Goal: Task Accomplishment & Management: Complete application form

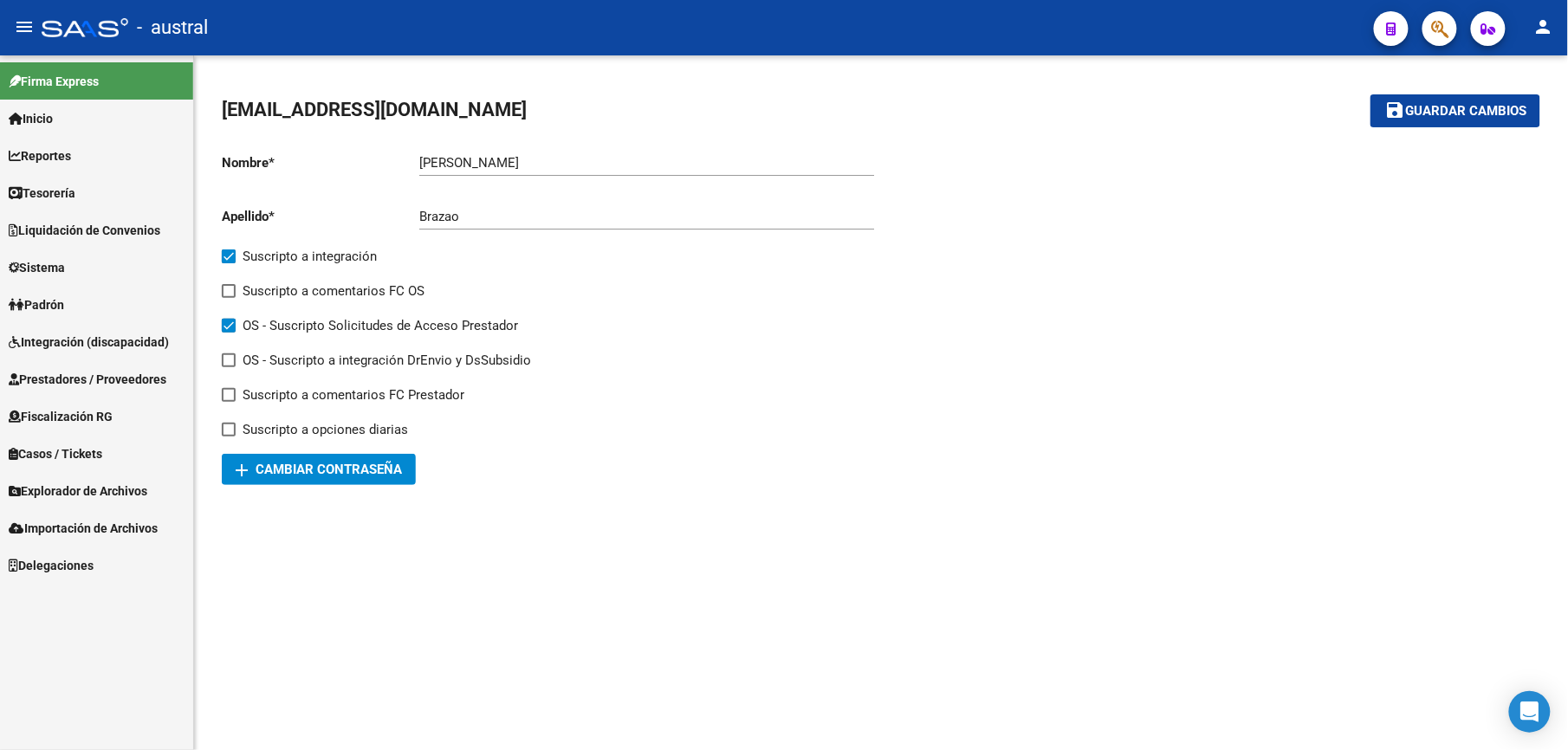
drag, startPoint x: 903, startPoint y: 427, endPoint x: 913, endPoint y: 402, distance: 26.9
click at [913, 402] on div at bounding box center [1211, 312] width 659 height 346
drag, startPoint x: 92, startPoint y: 335, endPoint x: 107, endPoint y: 335, distance: 15.0
click at [92, 335] on span "Integración (discapacidad)" at bounding box center [89, 343] width 160 height 19
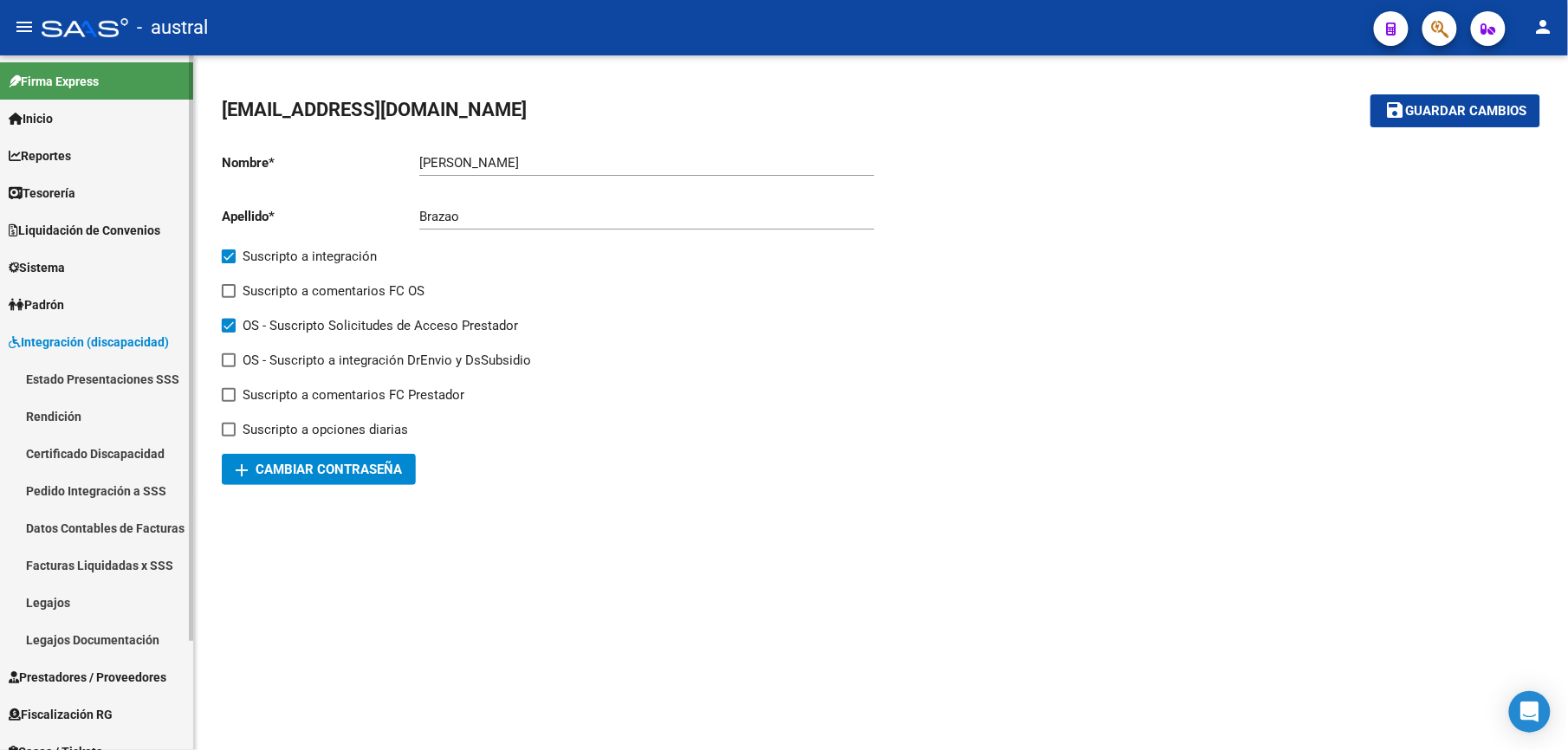
click at [126, 372] on link "Estado Presentaciones SSS" at bounding box center [97, 379] width 193 height 37
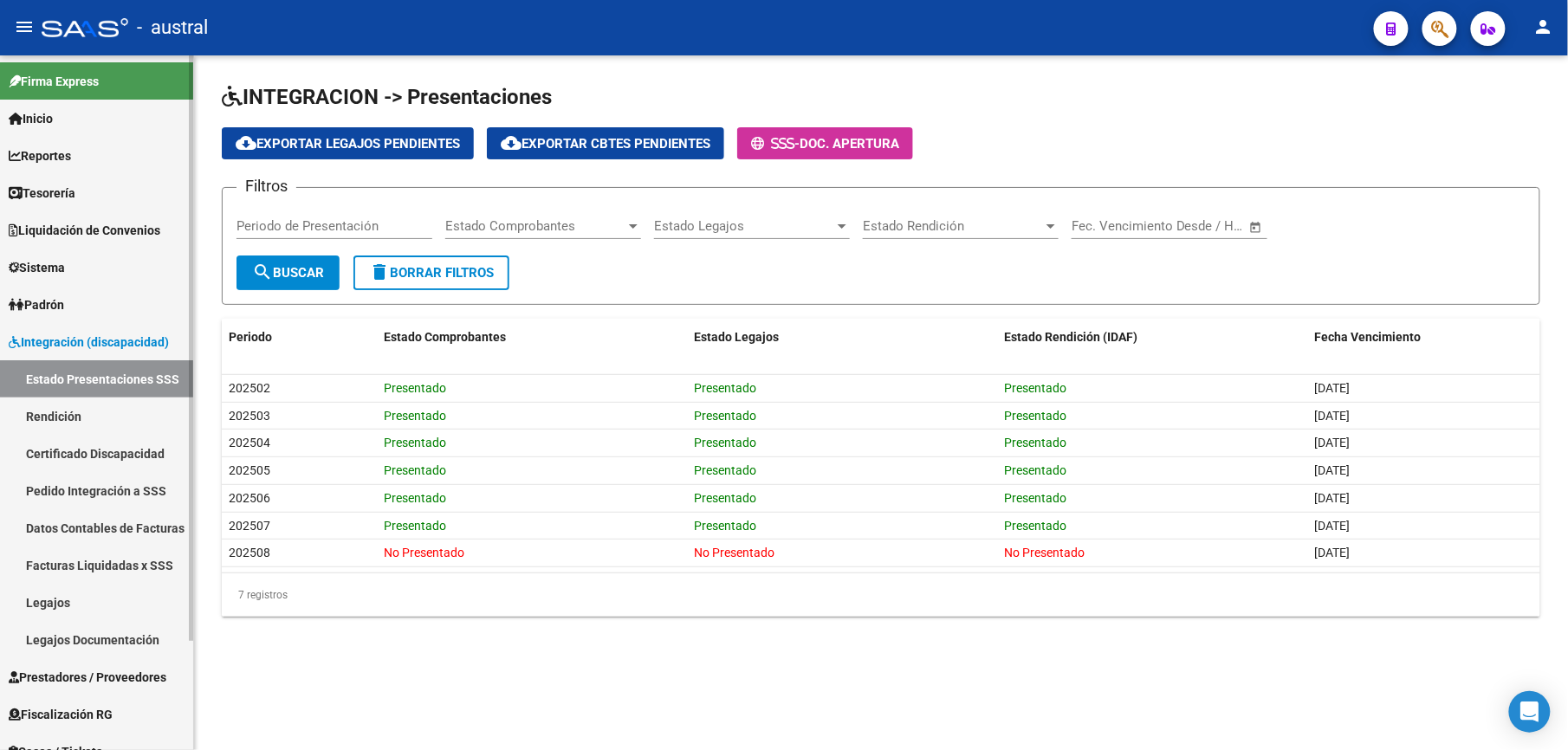
click at [67, 499] on link "Pedido Integración a SSS" at bounding box center [97, 491] width 193 height 37
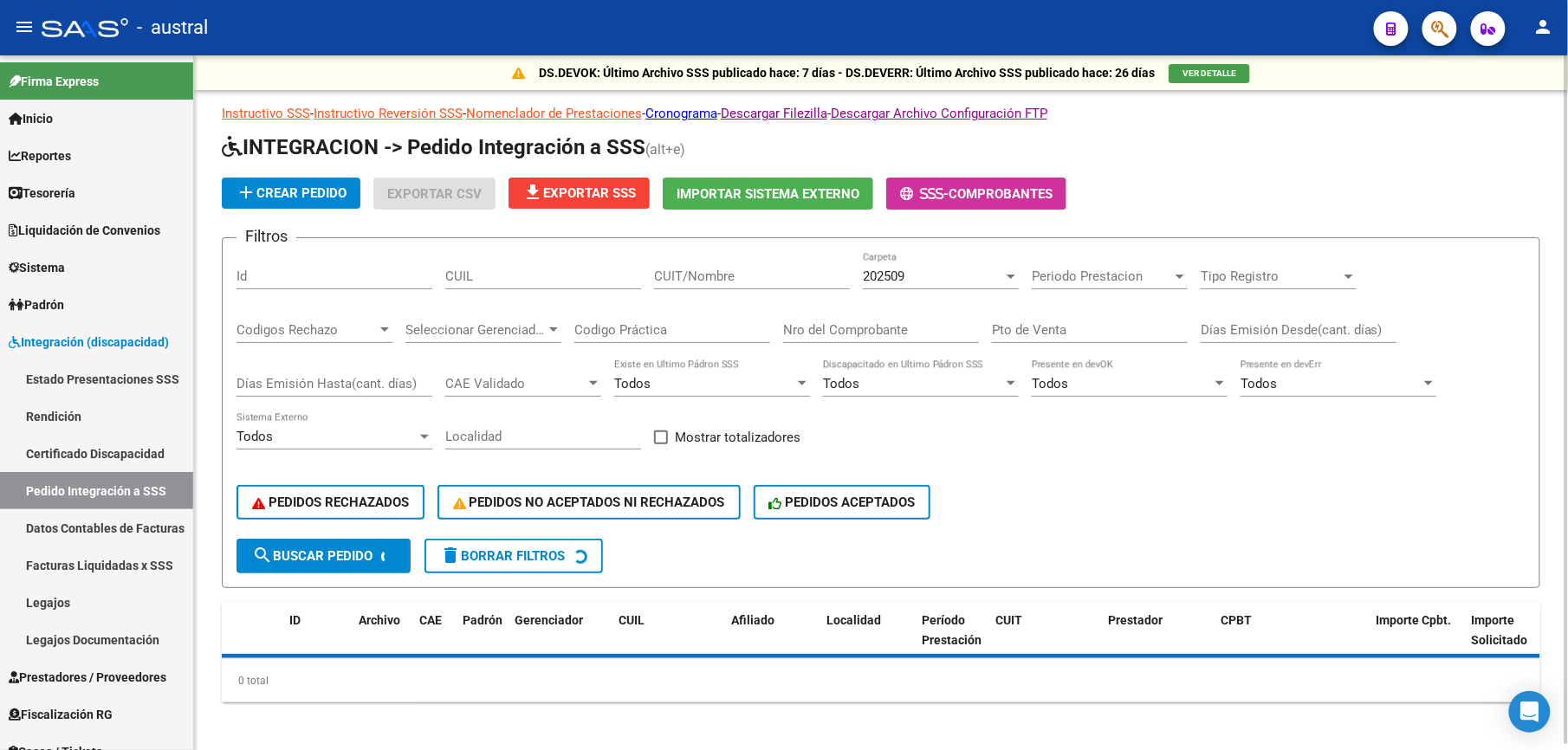
click at [493, 548] on span "delete Borrar Filtros" at bounding box center [502, 556] width 125 height 16
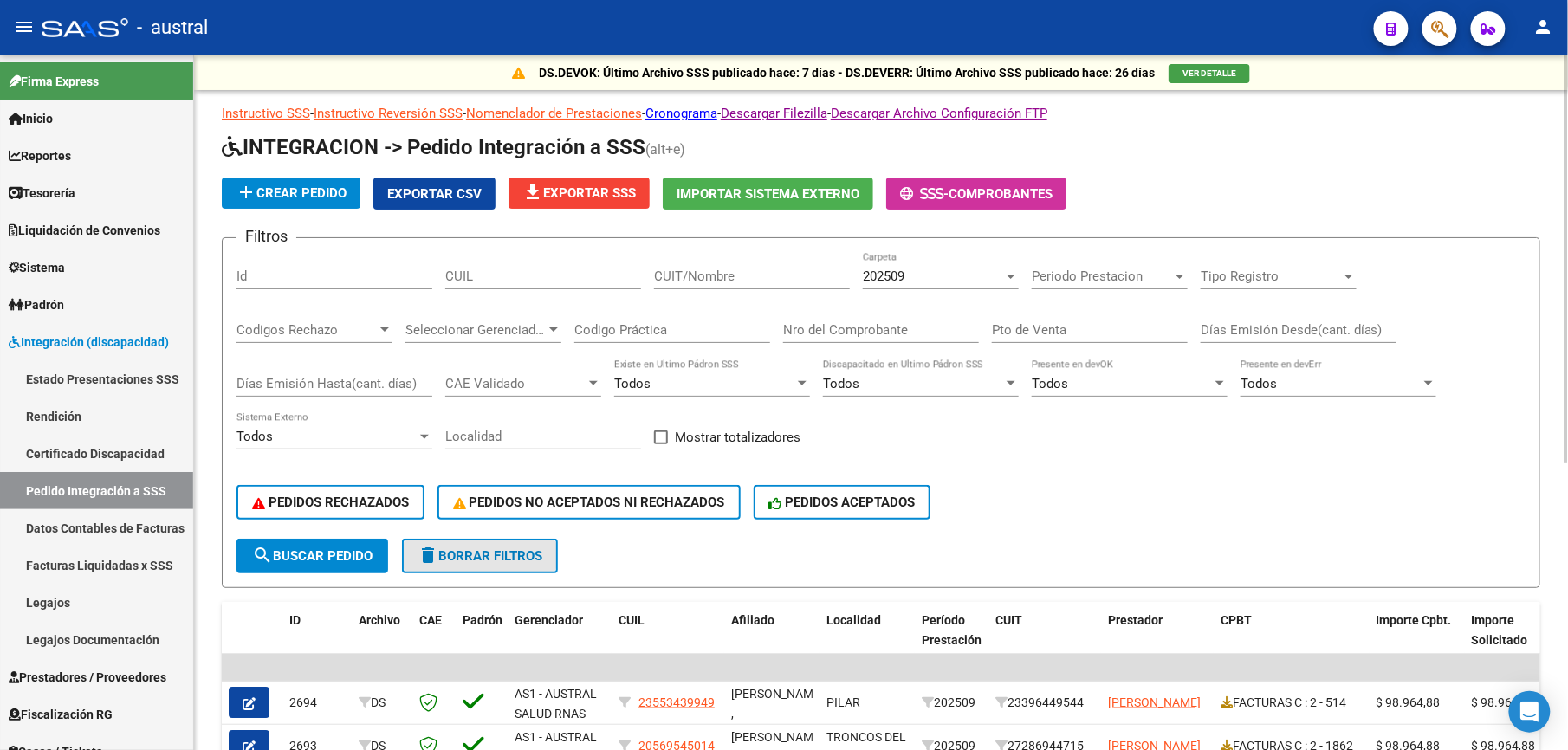
click at [491, 563] on button "delete Borrar Filtros" at bounding box center [480, 555] width 156 height 35
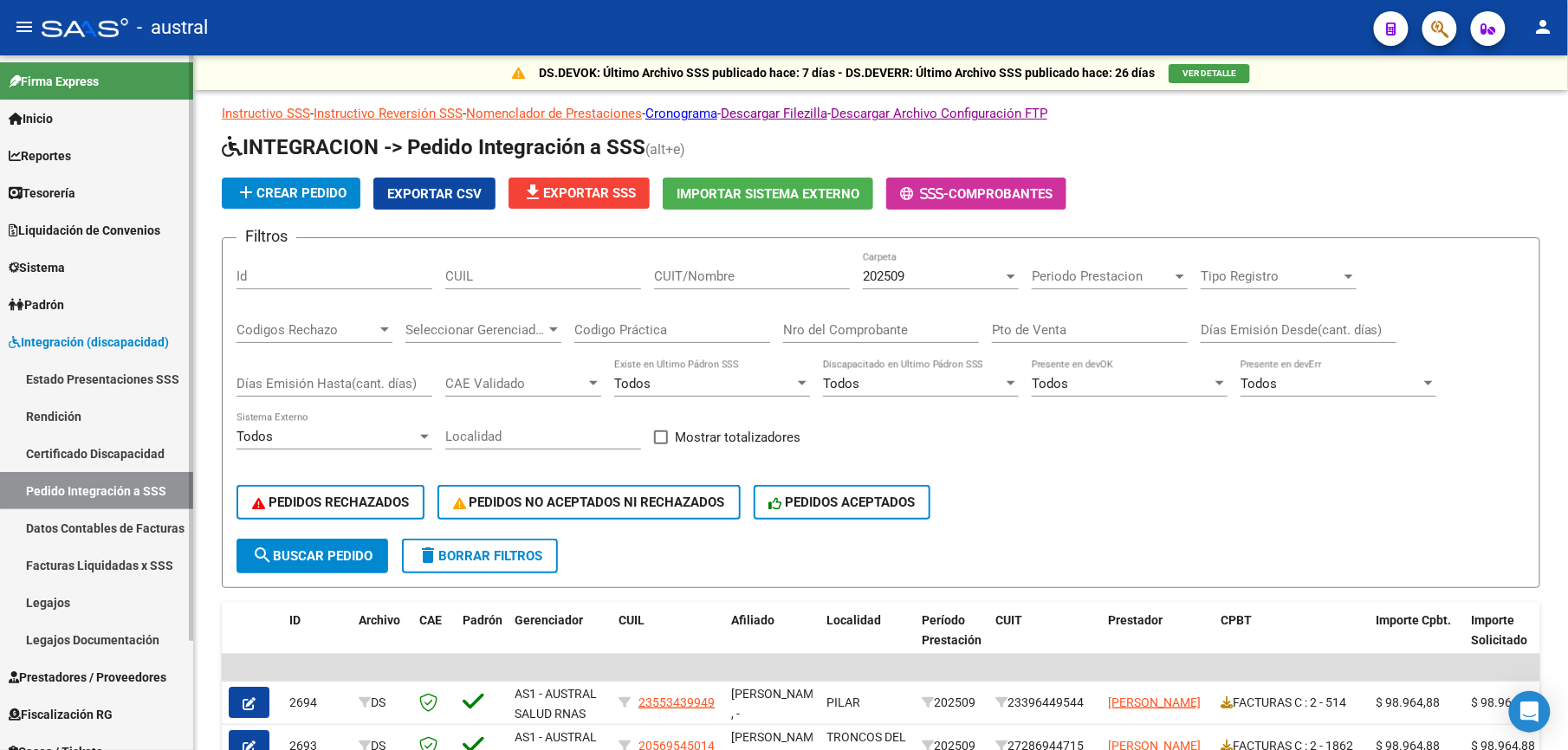
click at [134, 376] on link "Estado Presentaciones SSS" at bounding box center [97, 379] width 193 height 37
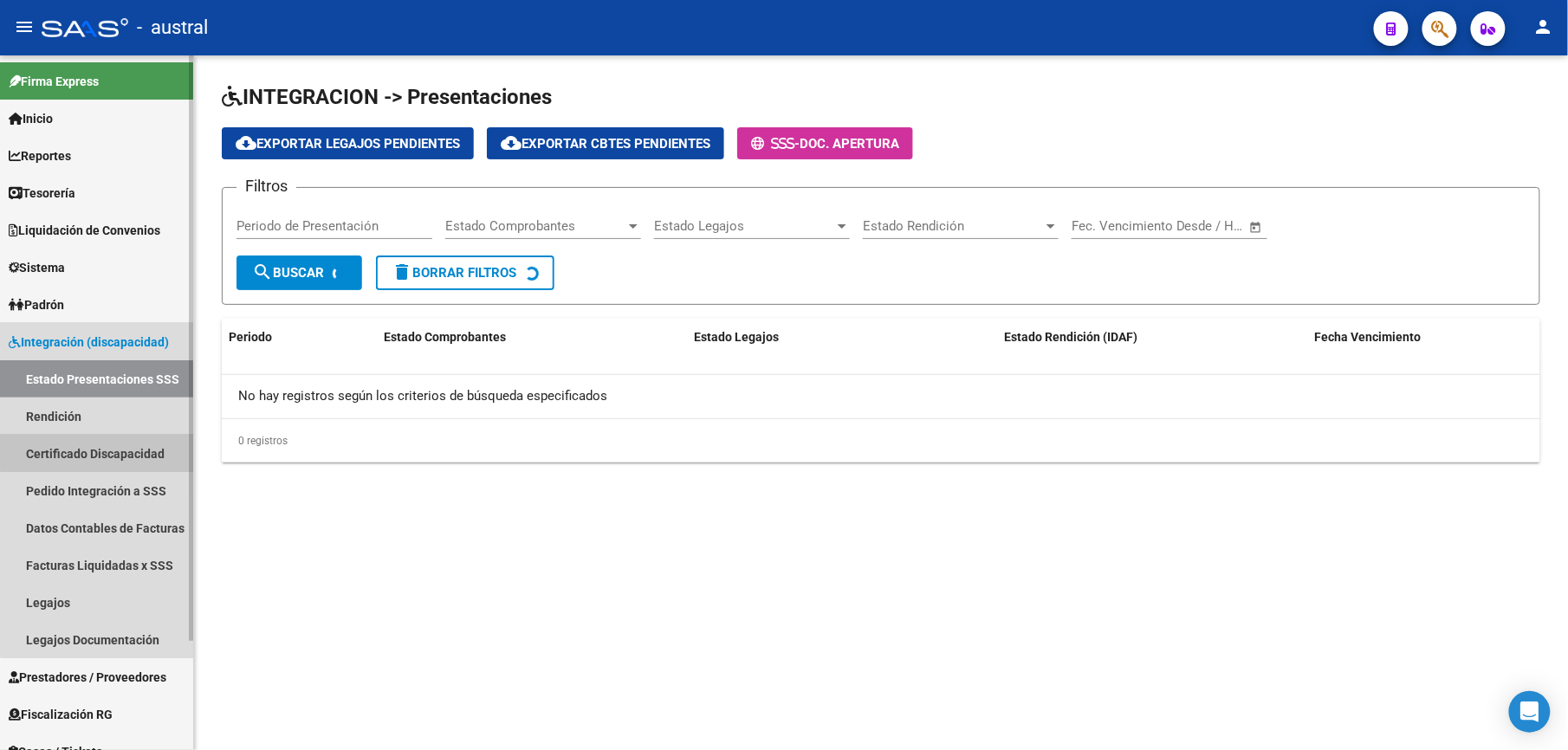
click at [108, 448] on link "Certificado Discapacidad" at bounding box center [97, 453] width 193 height 37
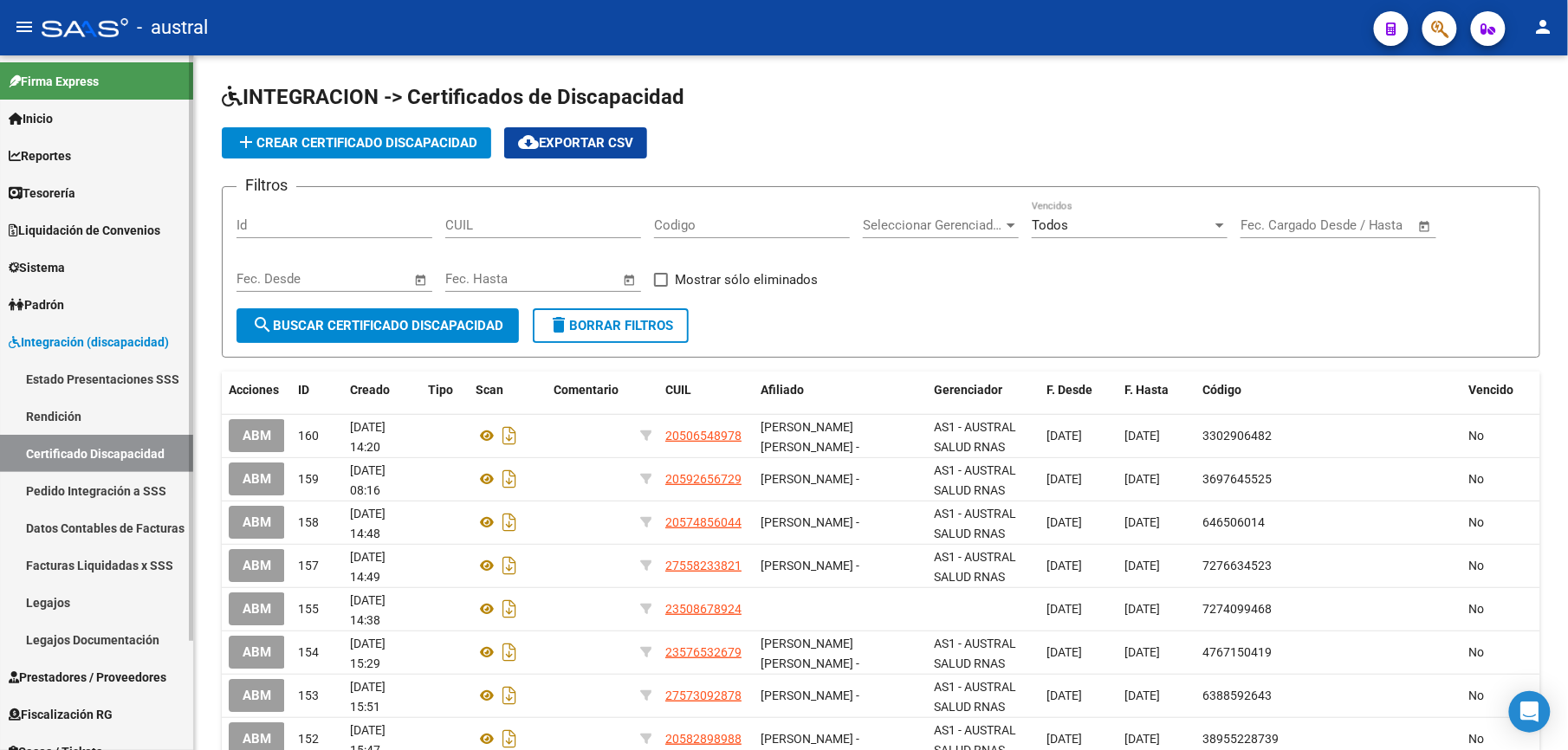
click at [102, 532] on link "Datos Contables de Facturas" at bounding box center [97, 528] width 193 height 37
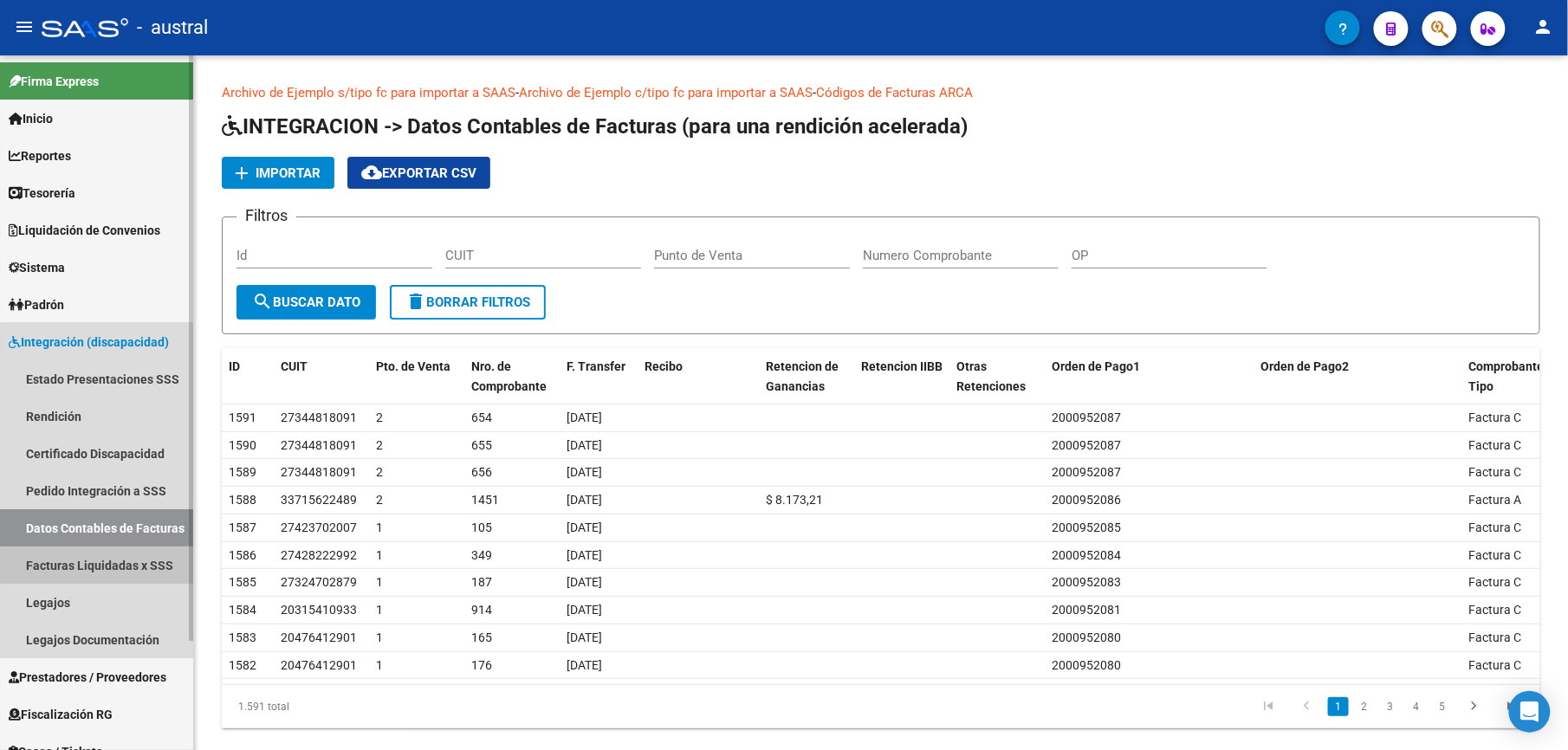
click at [105, 558] on link "Facturas Liquidadas x SSS" at bounding box center [97, 565] width 193 height 37
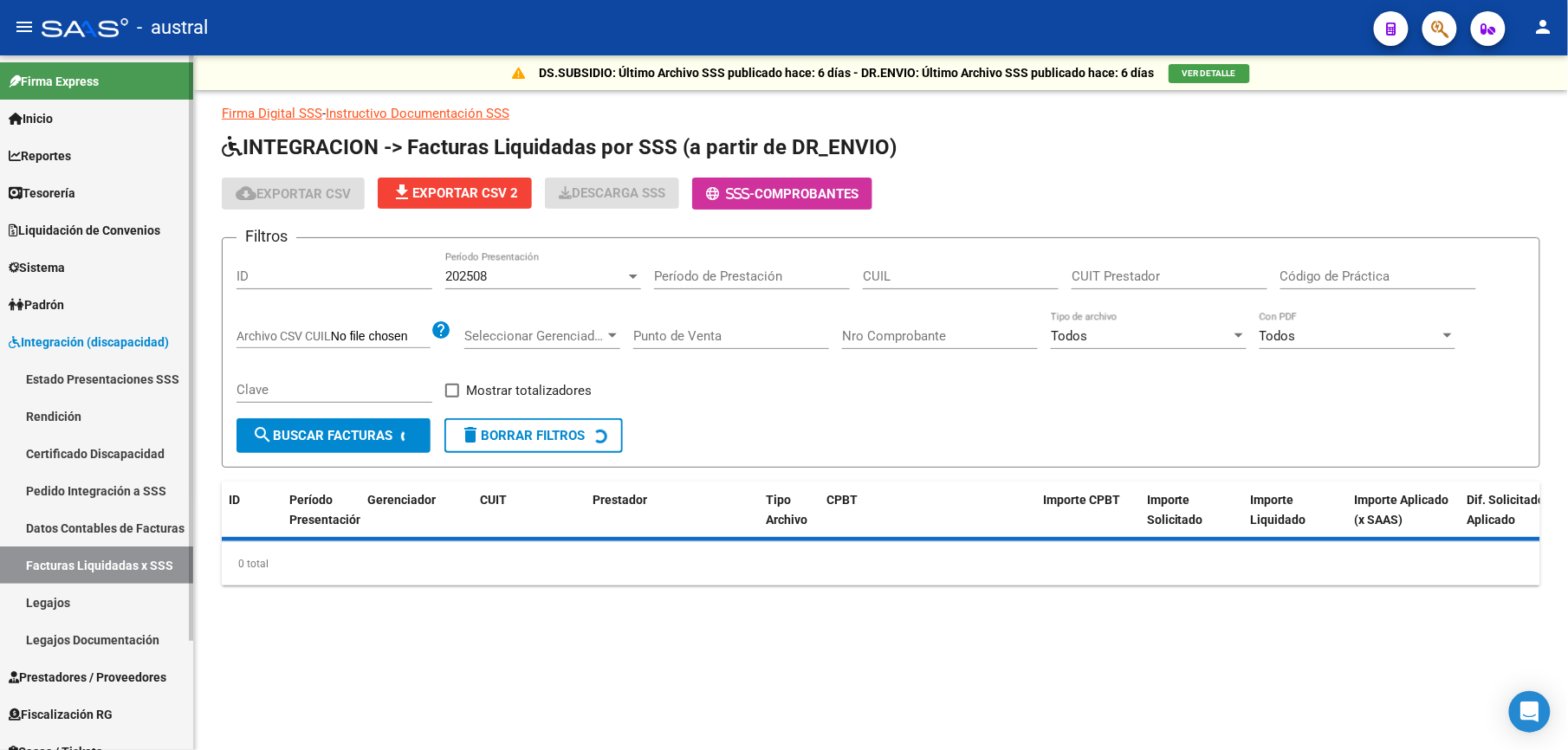
click at [52, 328] on link "Integración (discapacidad)" at bounding box center [97, 342] width 193 height 37
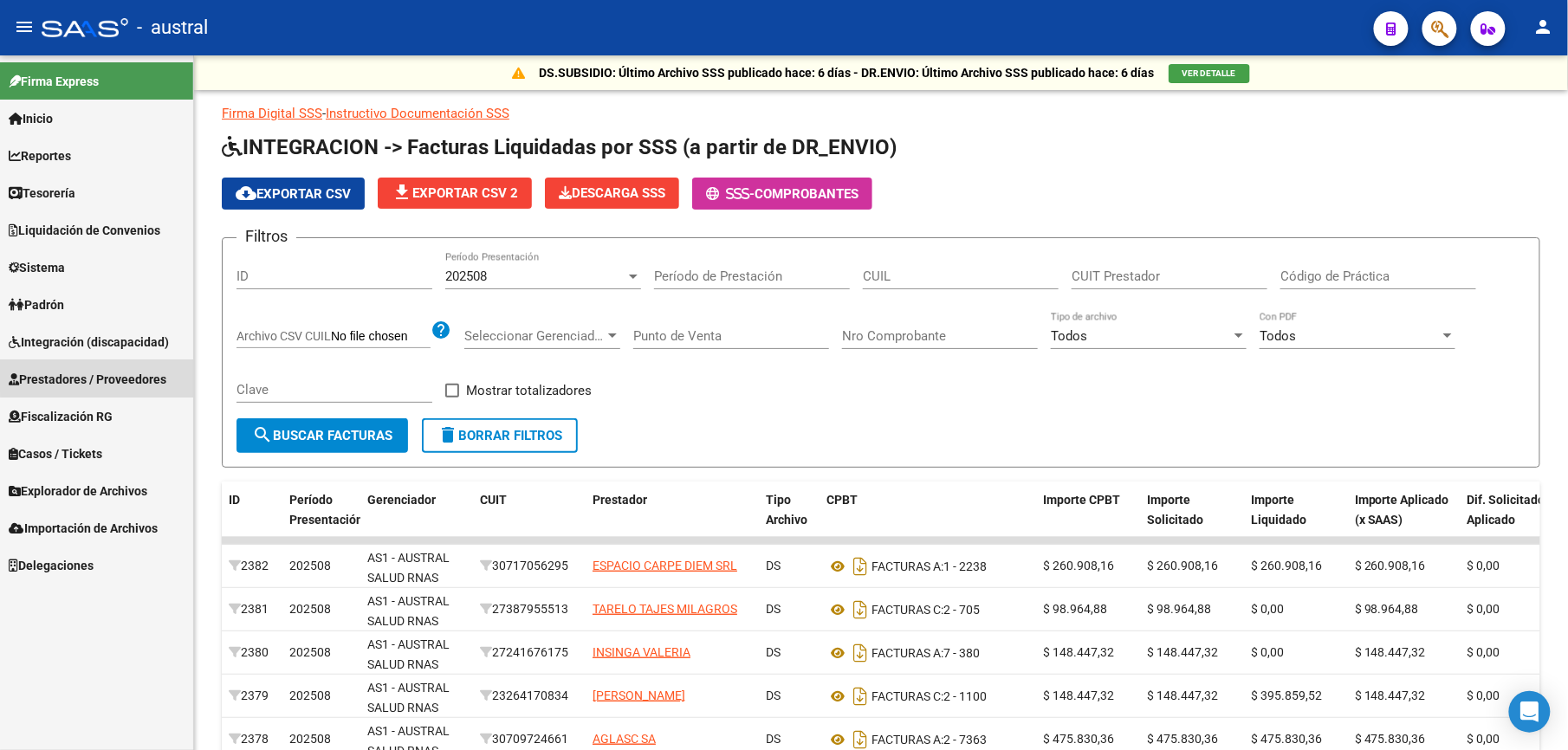
click at [118, 370] on span "Prestadores / Proveedores" at bounding box center [88, 380] width 158 height 19
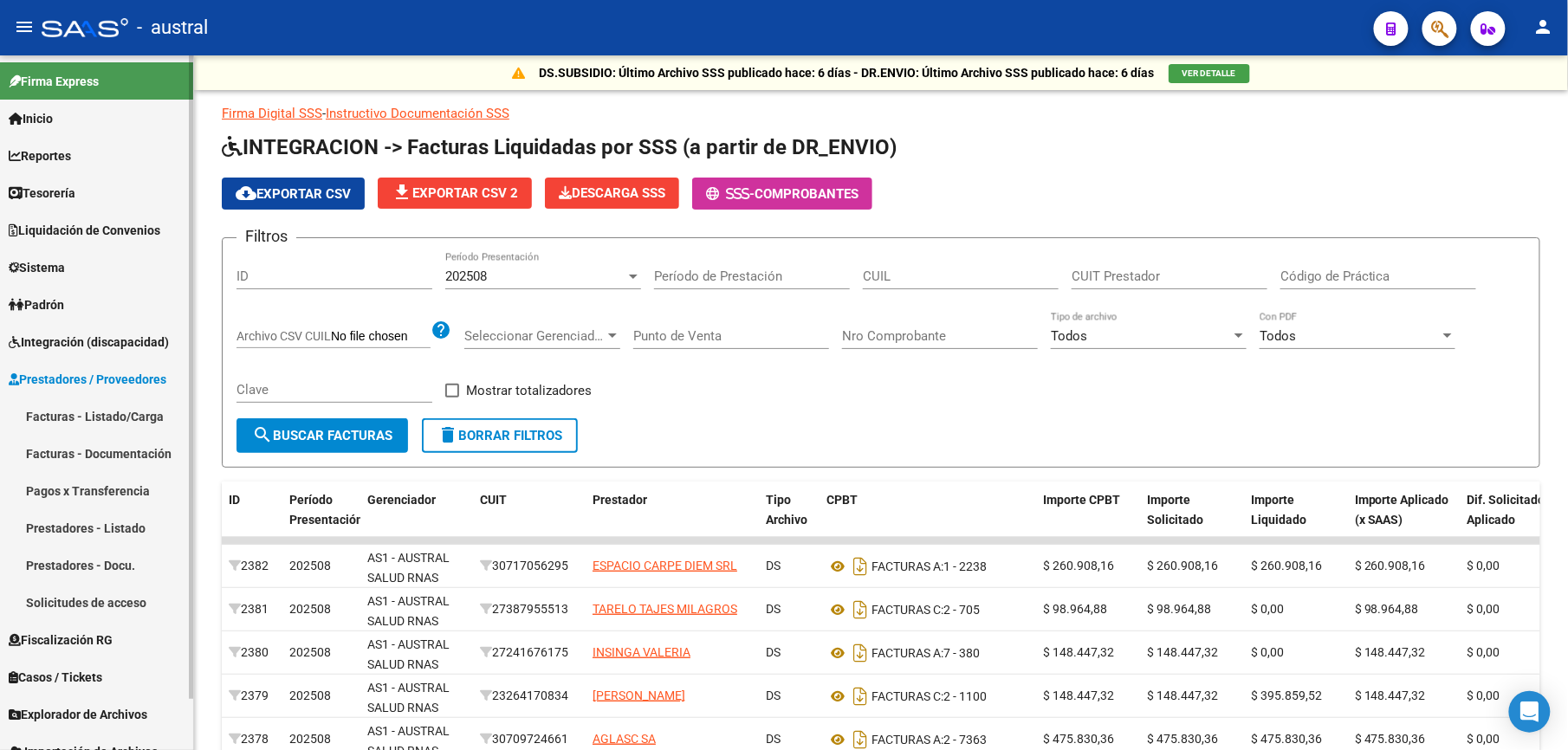
click at [139, 413] on link "Facturas - Listado/Carga" at bounding box center [97, 416] width 193 height 37
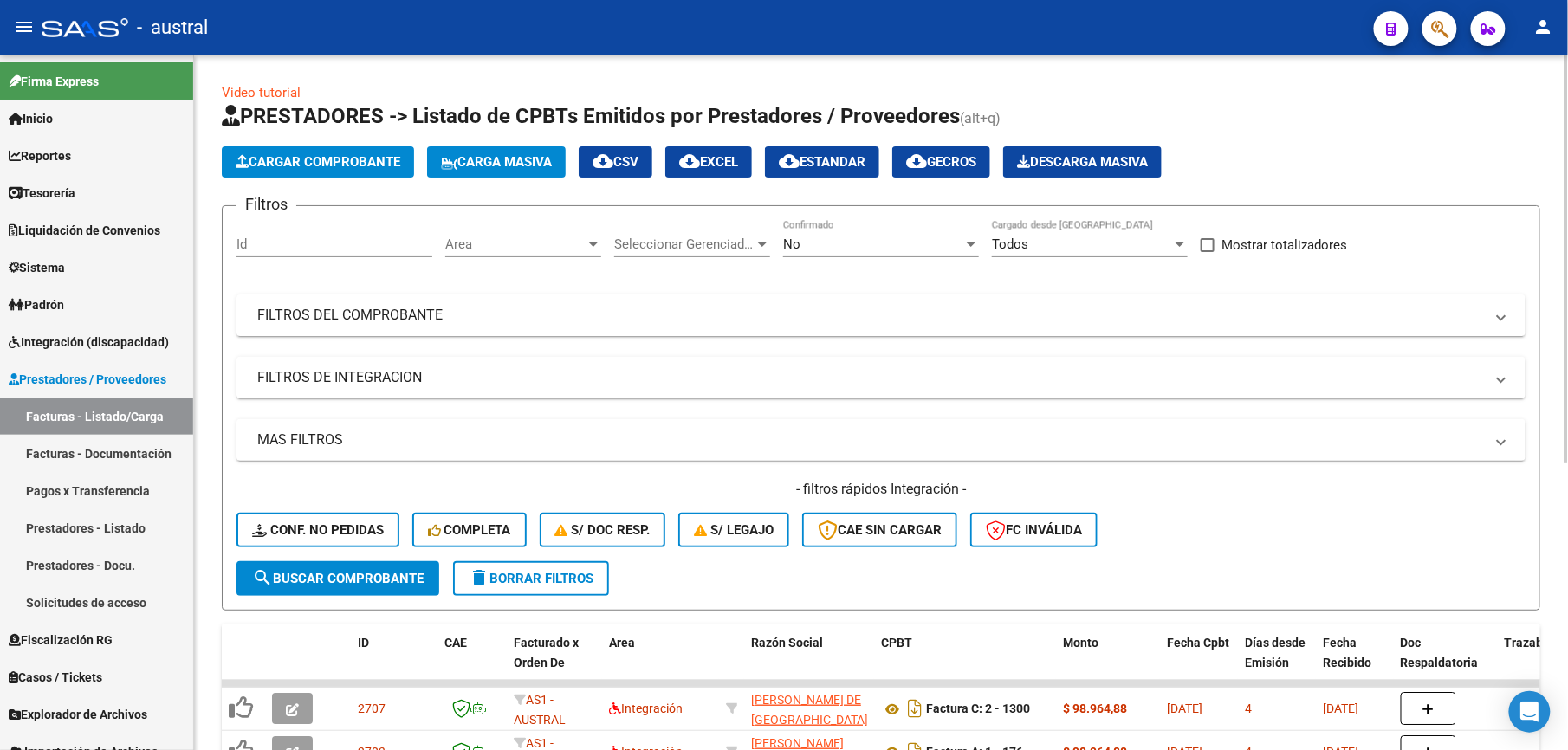
click at [361, 172] on button "Cargar Comprobante" at bounding box center [317, 161] width 192 height 31
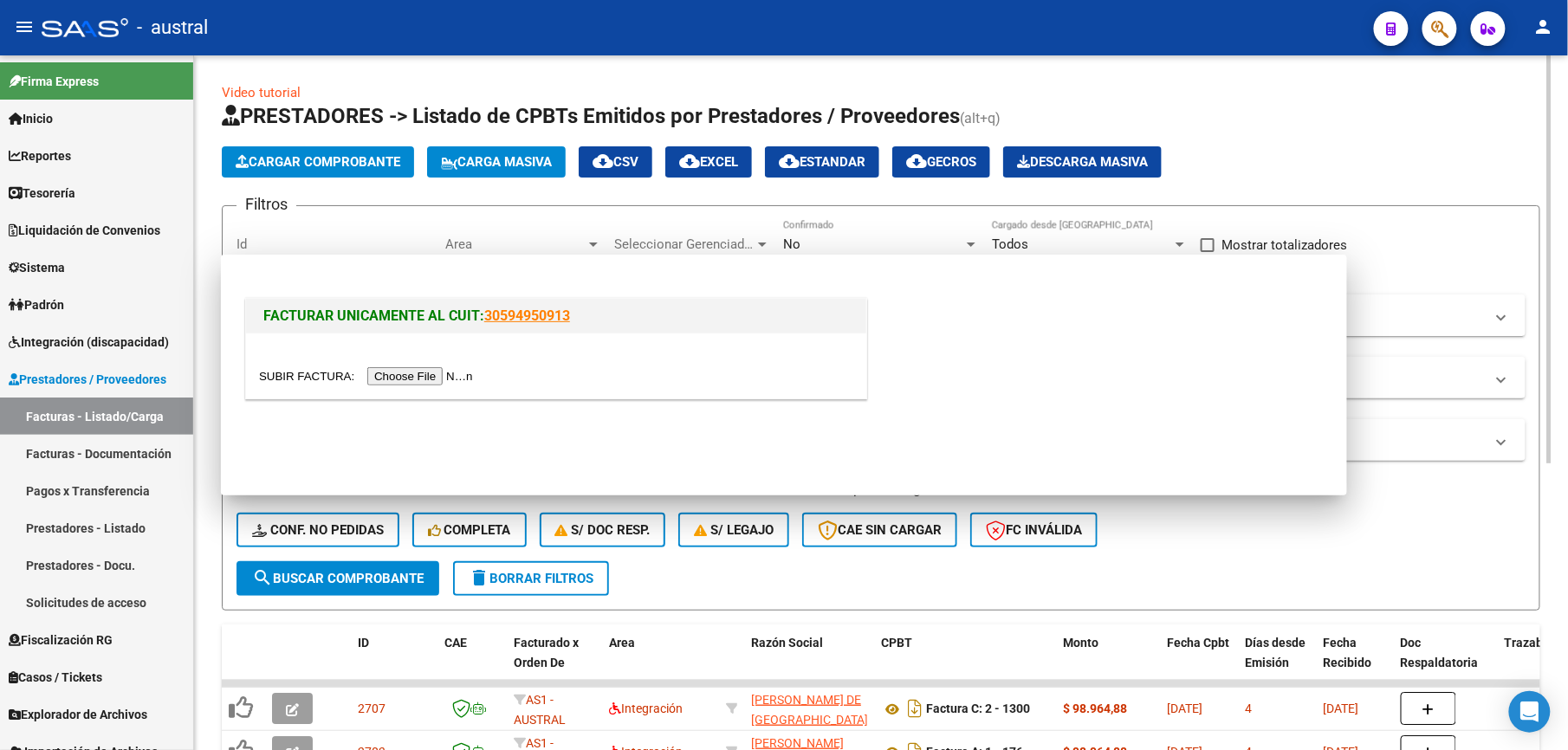
click at [468, 165] on span "Carga Masiva" at bounding box center [496, 162] width 111 height 16
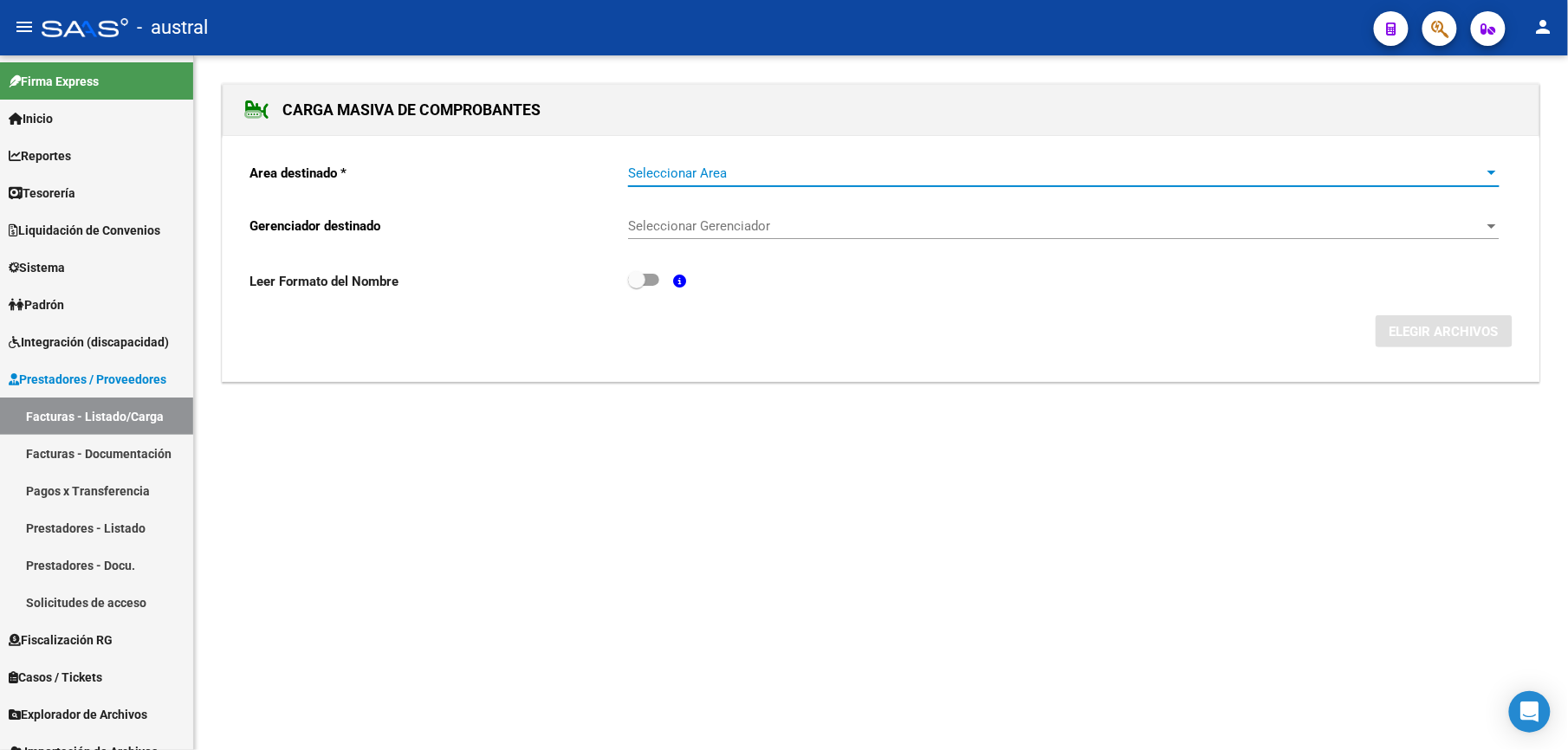
click at [676, 170] on span "Seleccionar Area" at bounding box center [1056, 174] width 856 height 16
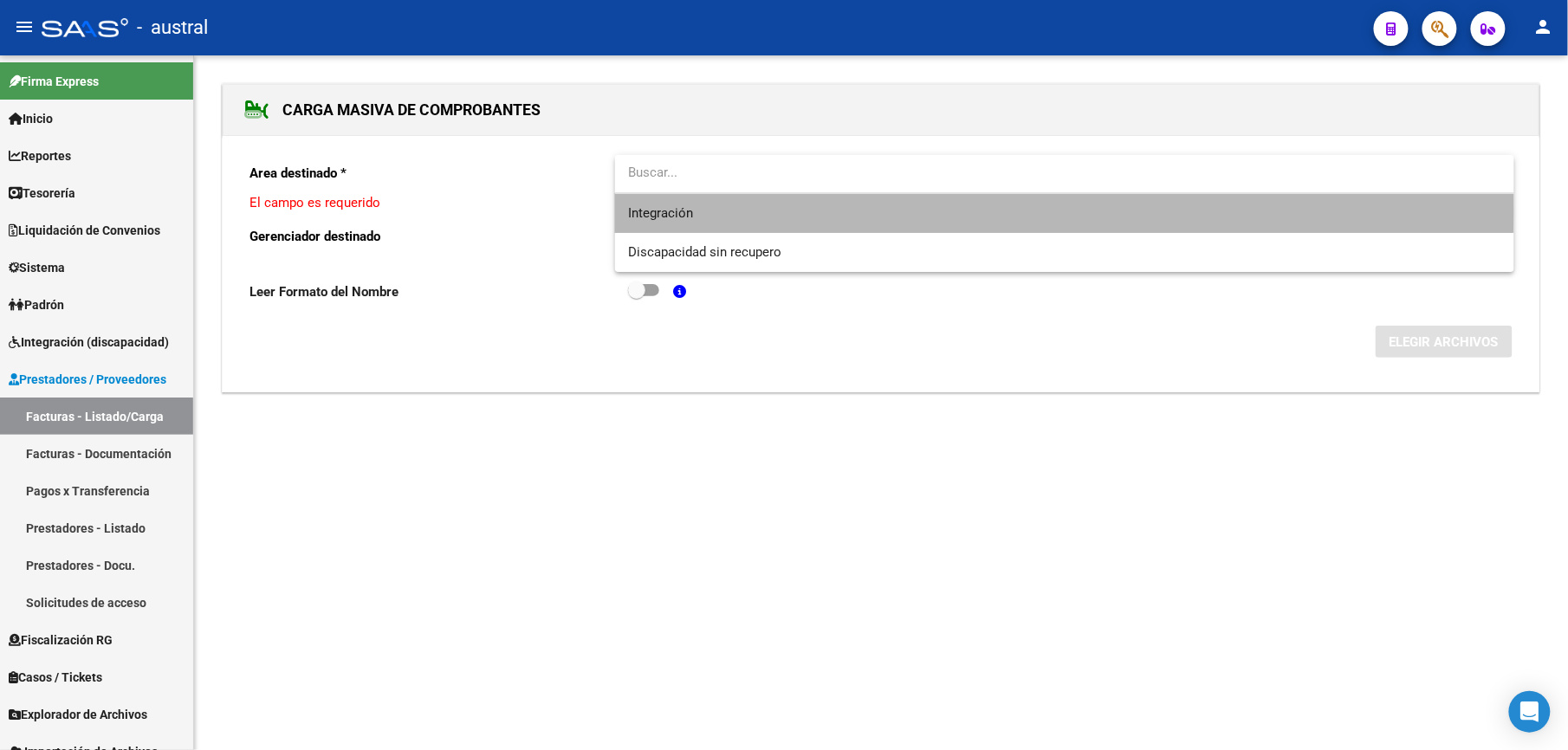
click at [697, 213] on span "Integración" at bounding box center [1065, 213] width 872 height 39
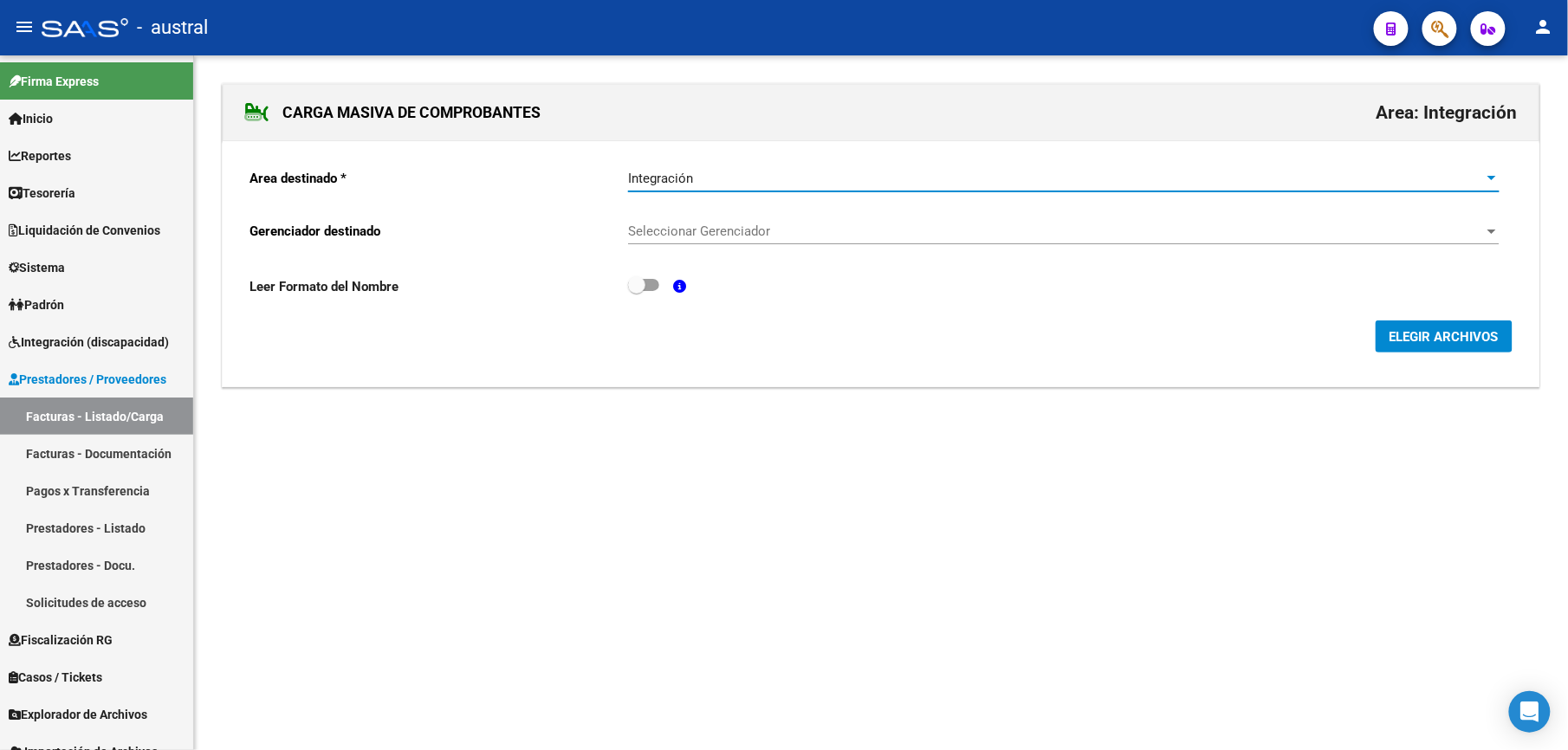
click at [698, 228] on span "Seleccionar Gerenciador" at bounding box center [1056, 231] width 856 height 16
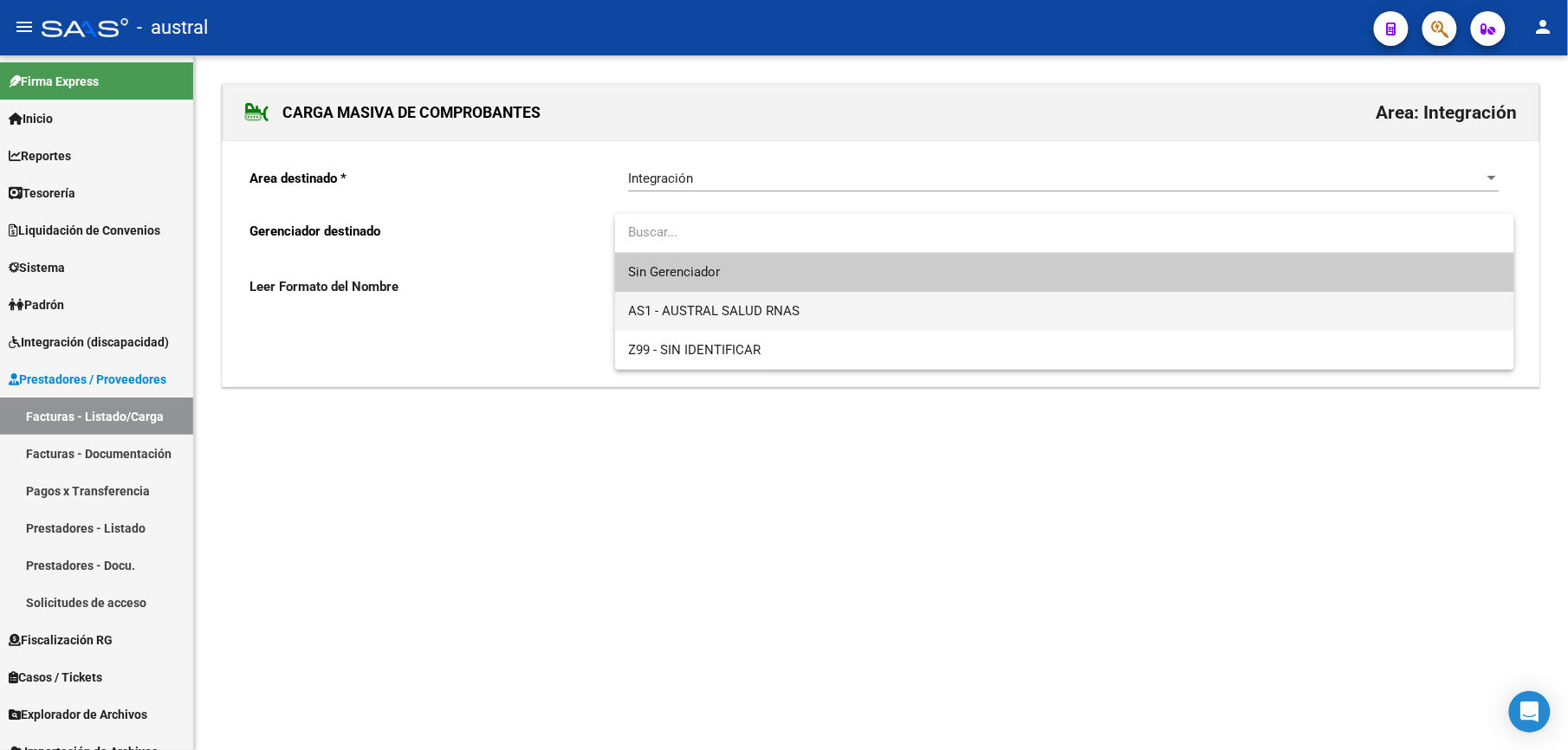
click at [825, 317] on span "AS1 - AUSTRAL SALUD RNAS" at bounding box center [1065, 312] width 872 height 39
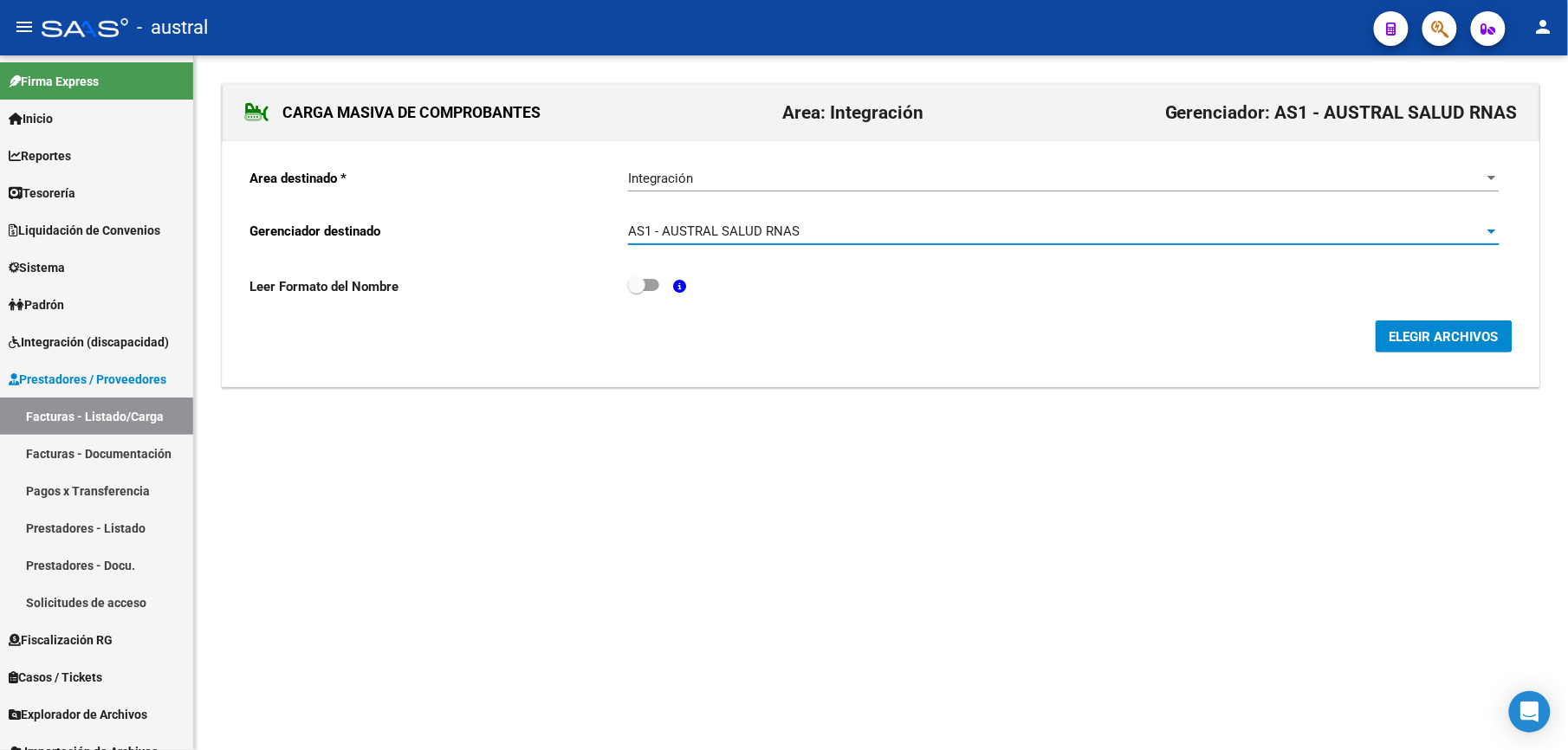
drag, startPoint x: 1456, startPoint y: 410, endPoint x: 1448, endPoint y: 360, distance: 50.6
click at [1456, 392] on mat-sidenav-content "CARGA MASIVA DE COMPROBANTES Area: Integración Gerenciador: AS1 - AUSTRAL SALUD…" at bounding box center [881, 403] width 1374 height 694
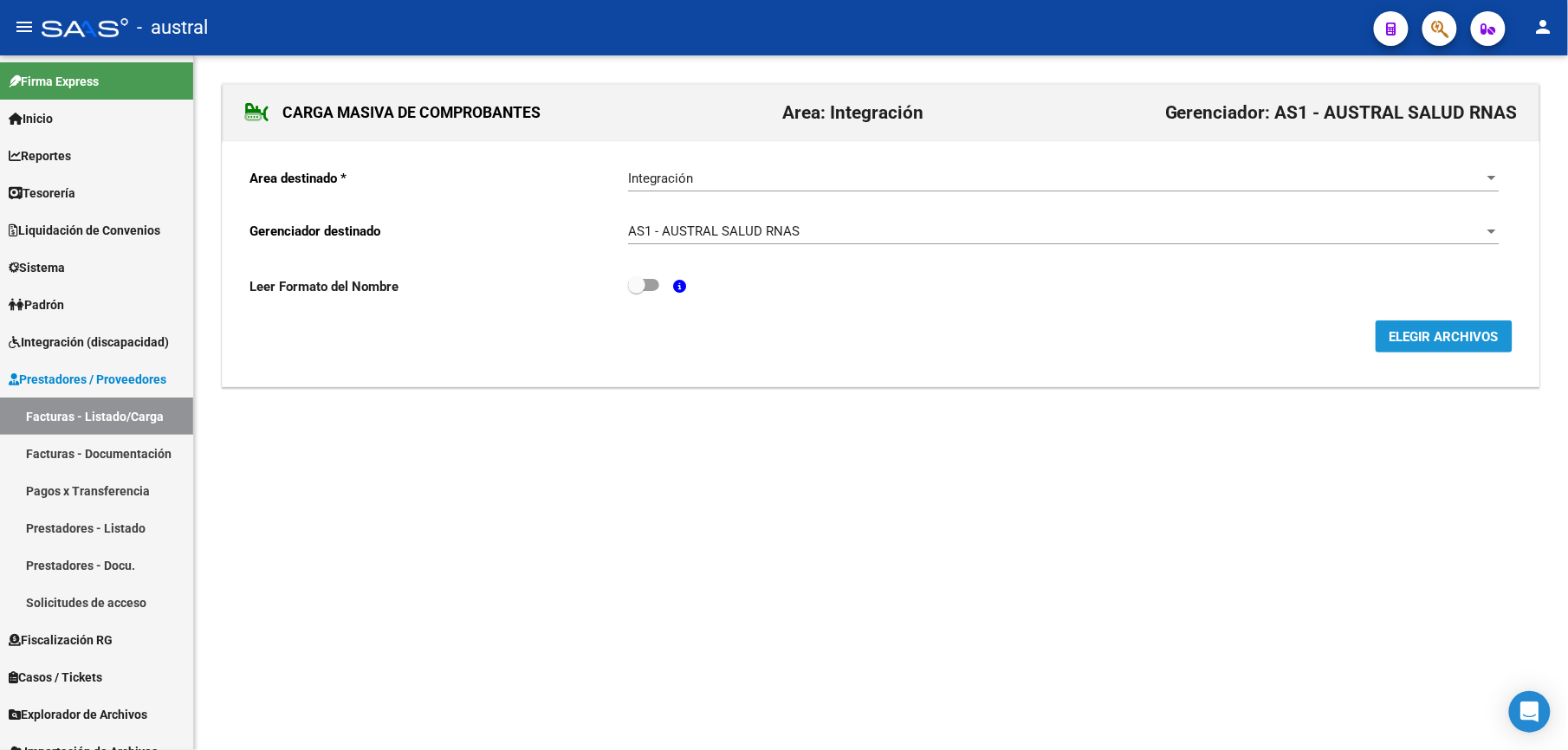
click at [1446, 343] on span "ELEGIR ARCHIVOS" at bounding box center [1444, 337] width 109 height 16
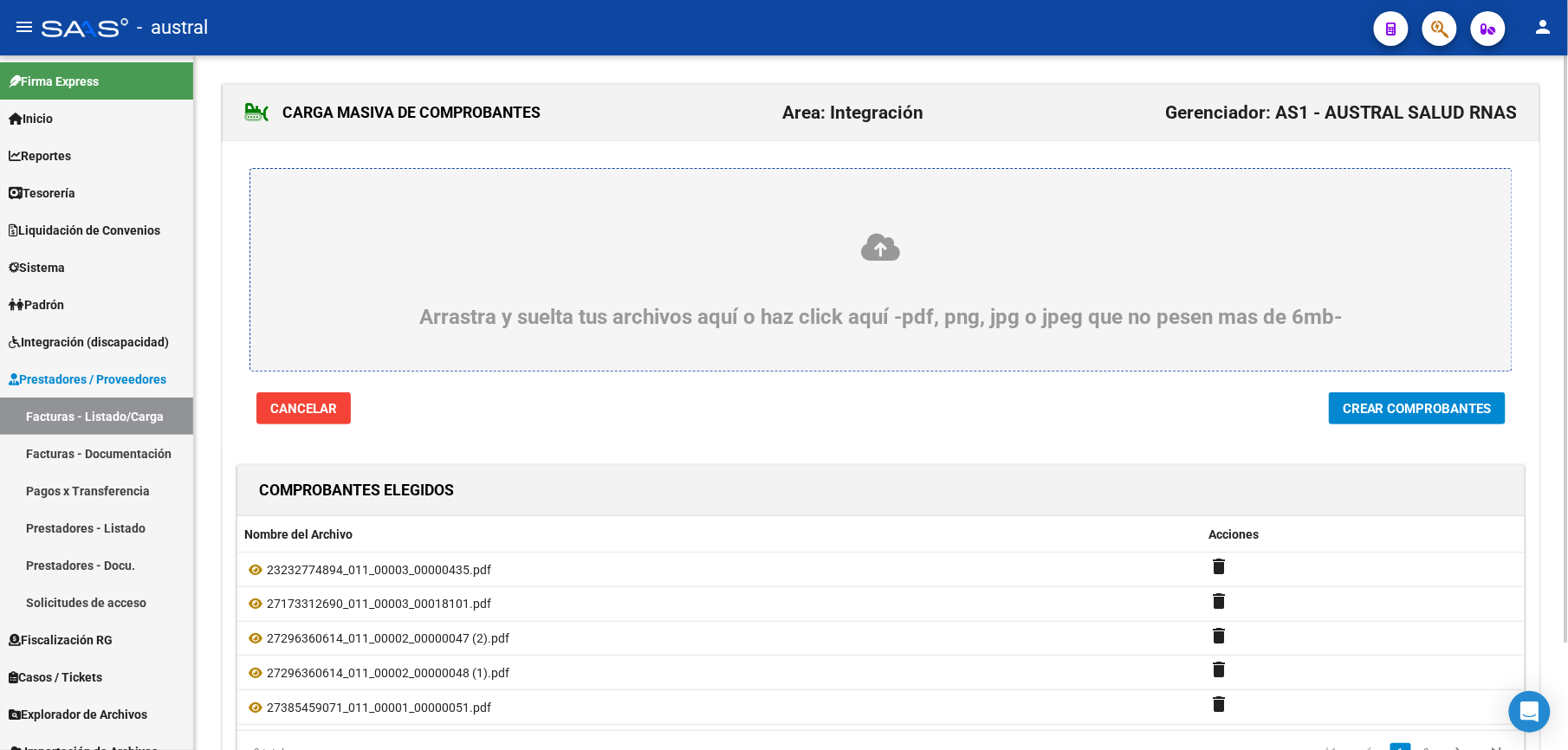
click at [1357, 414] on span "Crear Comprobantes" at bounding box center [1417, 409] width 149 height 16
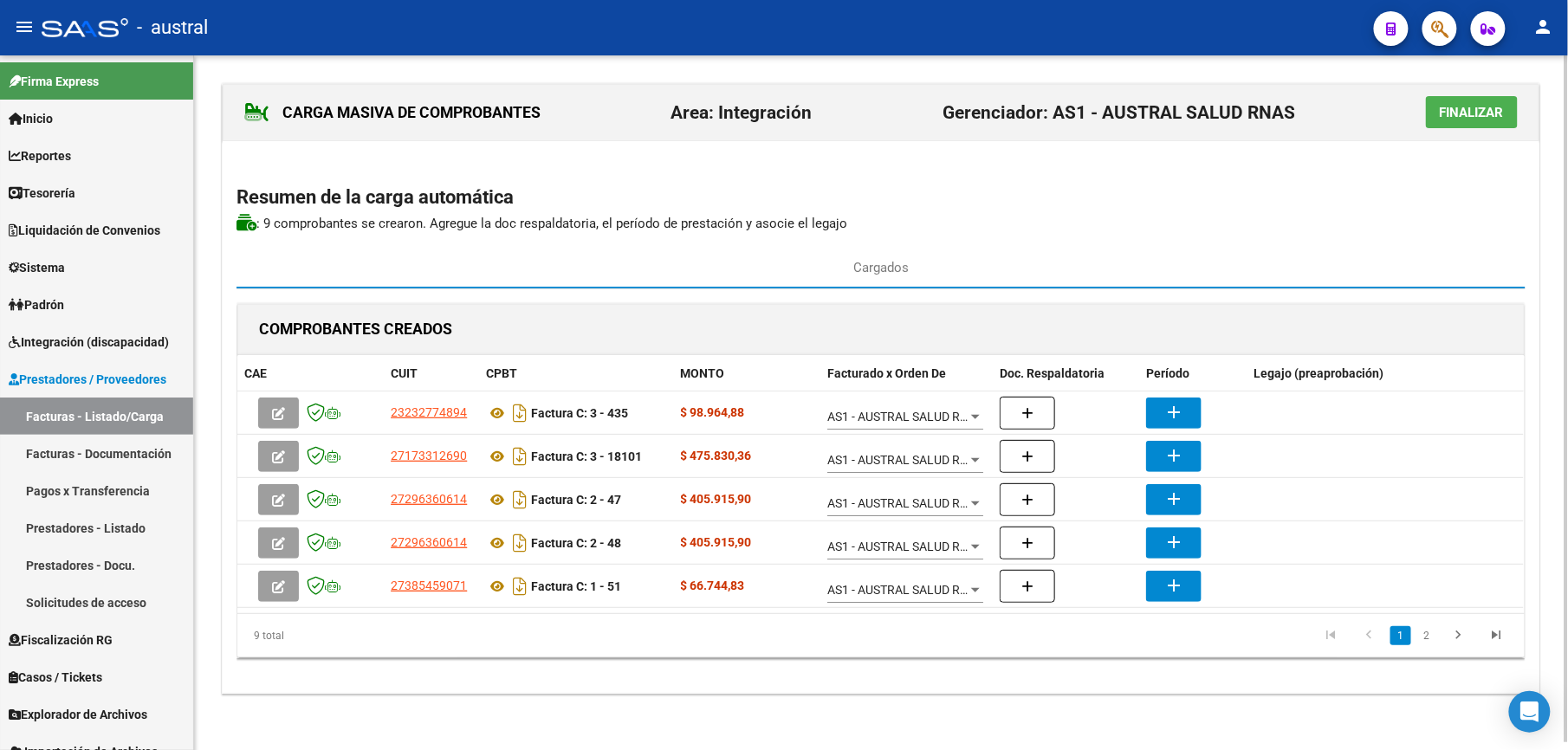
click at [1481, 118] on span "Finalizar" at bounding box center [1472, 112] width 64 height 16
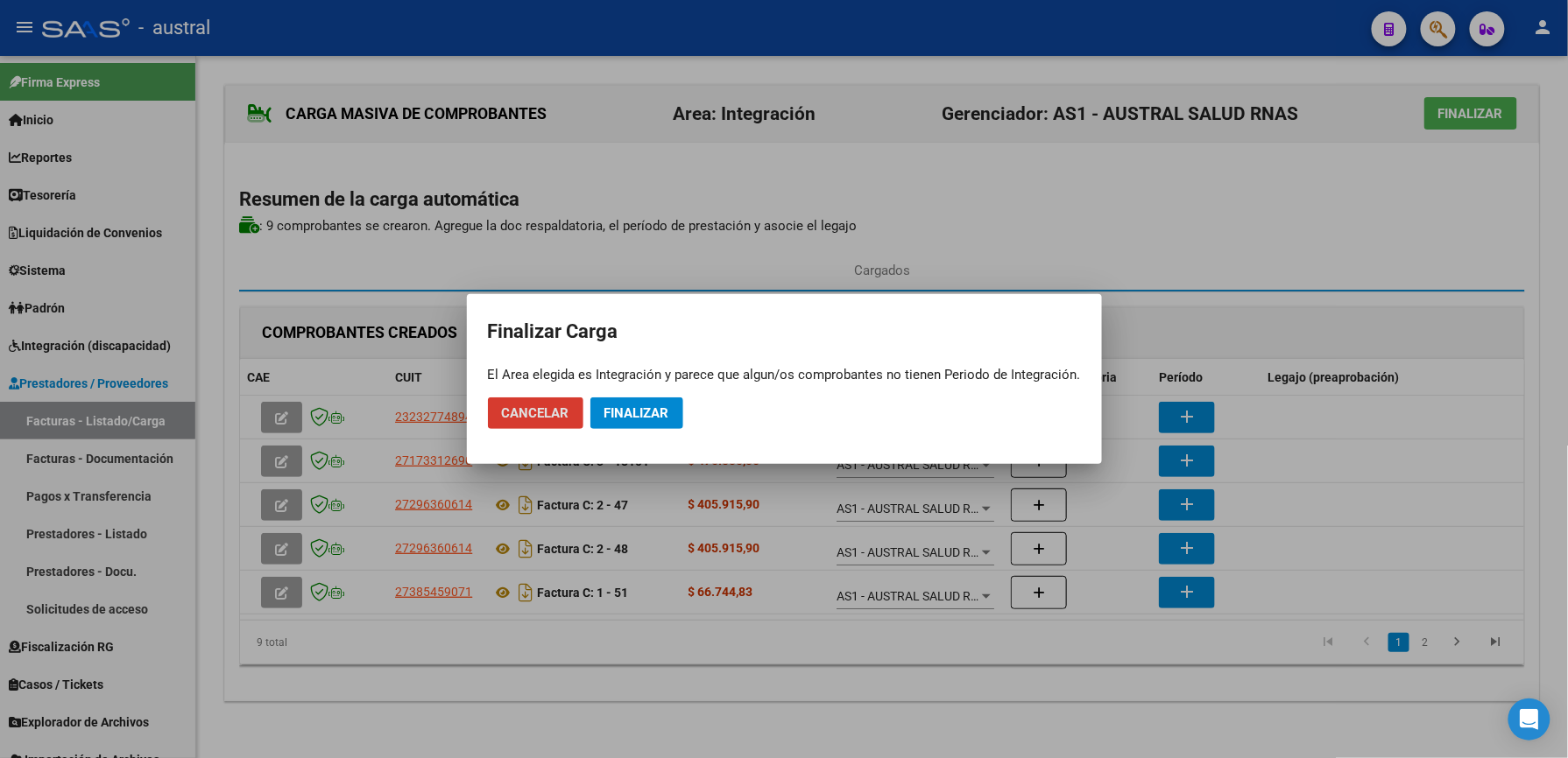
click at [631, 413] on span "Finalizar" at bounding box center [637, 413] width 64 height 16
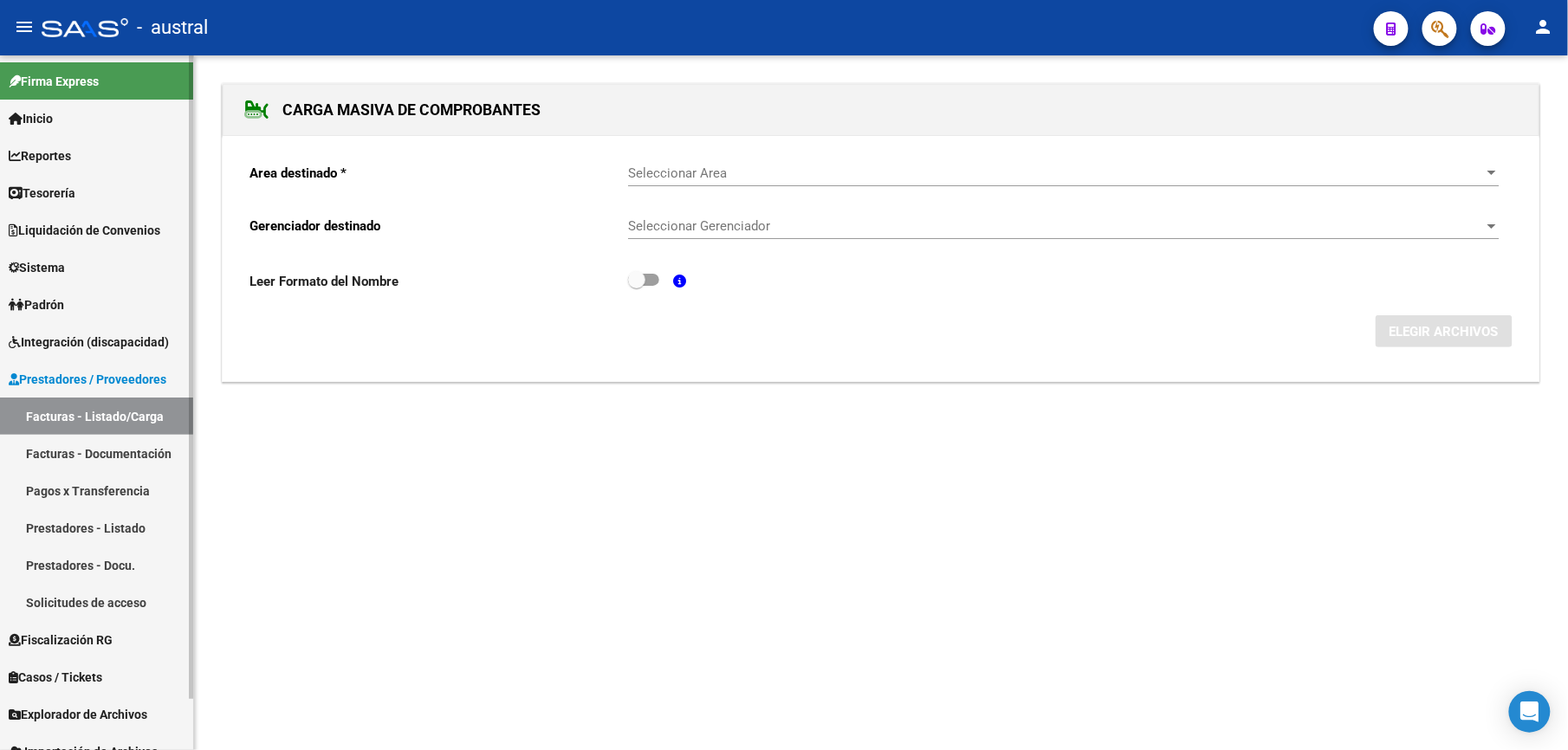
click at [134, 414] on link "Facturas - Listado/Carga" at bounding box center [97, 416] width 193 height 37
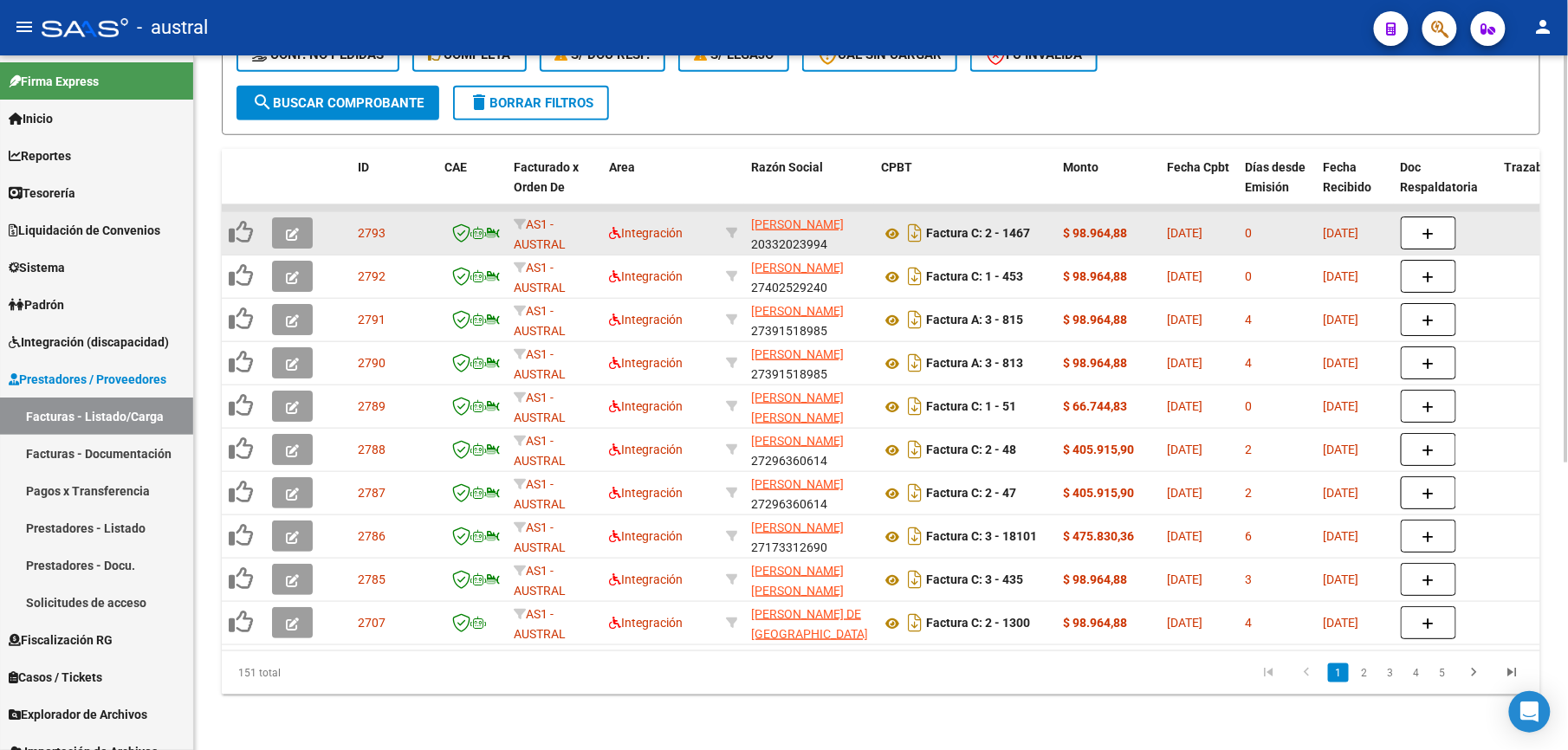
click at [292, 228] on icon "button" at bounding box center [292, 234] width 13 height 13
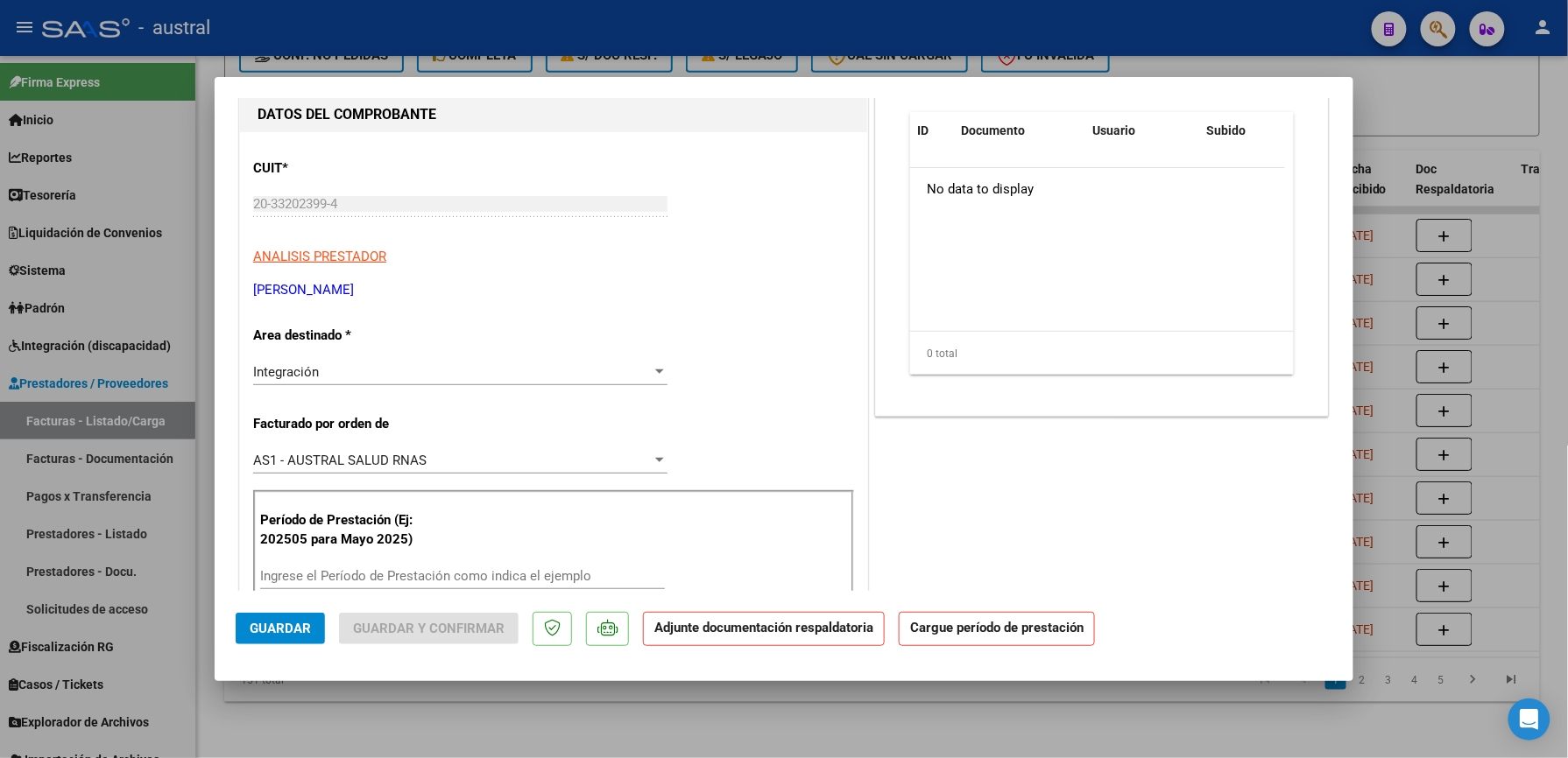
scroll to position [233, 0]
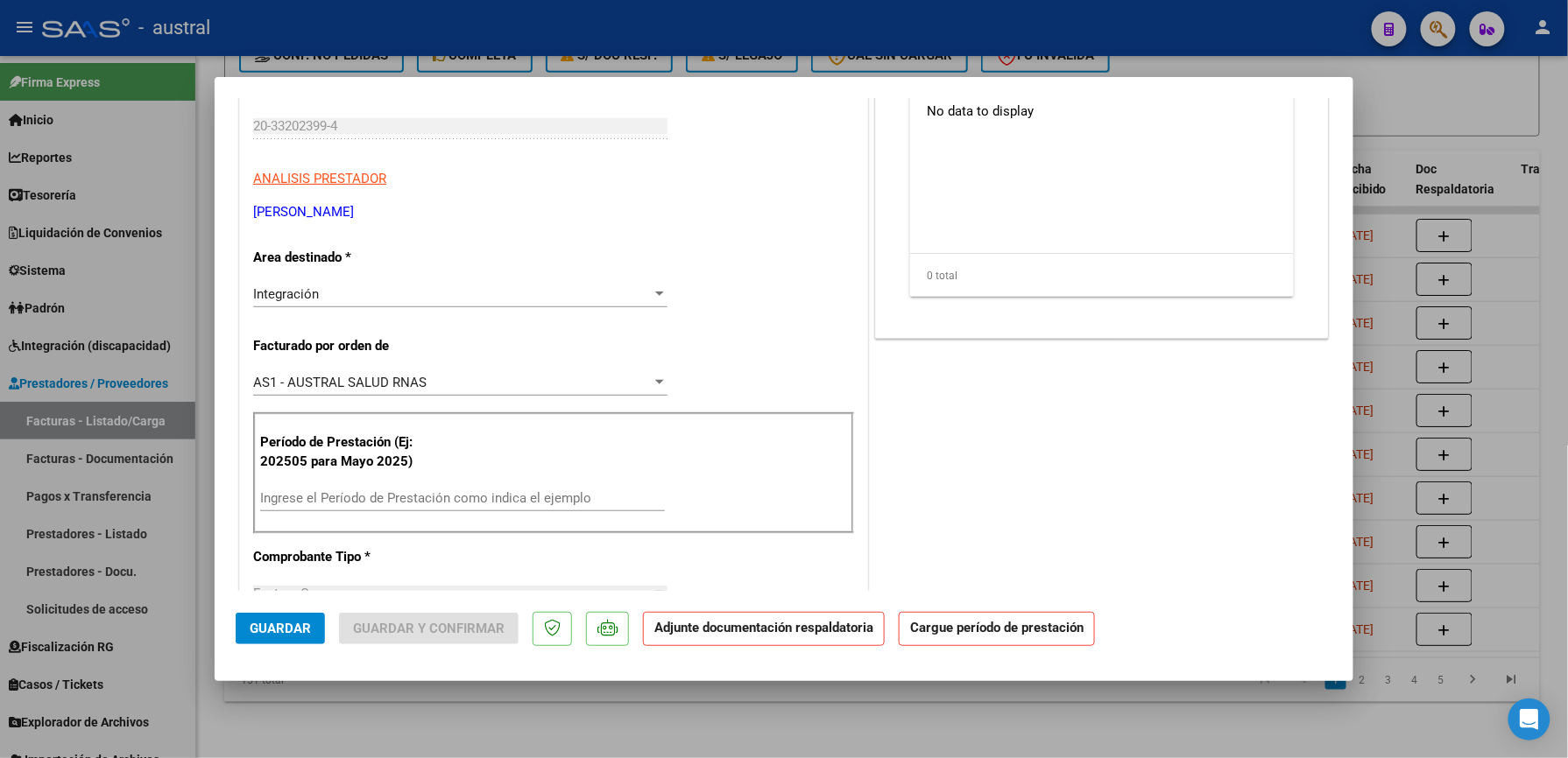
click at [341, 498] on input "Ingrese el Período de Prestación como indica el ejemplo" at bounding box center [463, 498] width 405 height 16
paste input "2"
drag, startPoint x: 341, startPoint y: 498, endPoint x: 313, endPoint y: 498, distance: 28.0
click at [313, 498] on input "Ingrese el Período de Prestación como indica el ejemplo" at bounding box center [463, 498] width 405 height 16
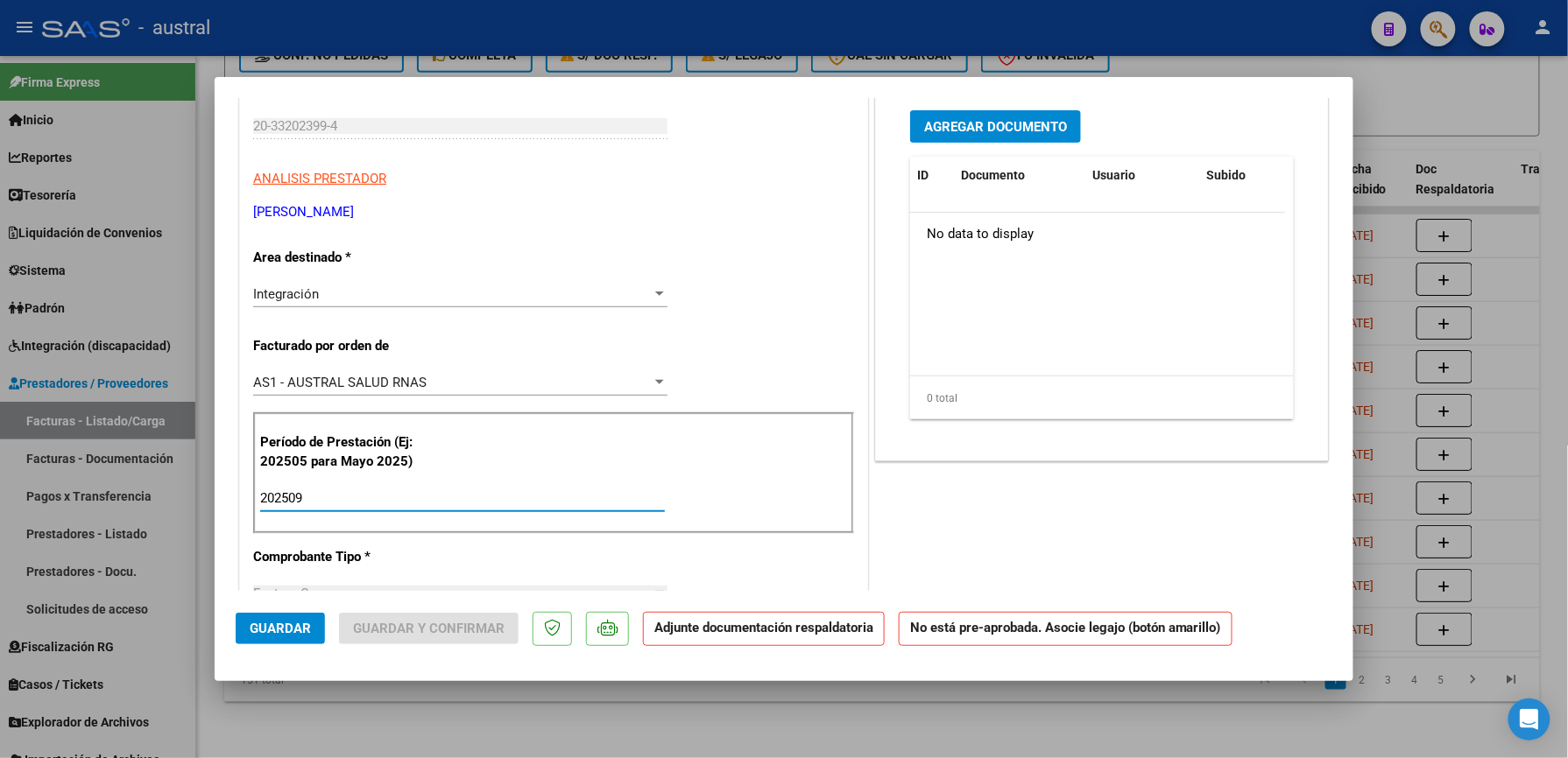
click at [296, 499] on input "202509" at bounding box center [463, 498] width 405 height 16
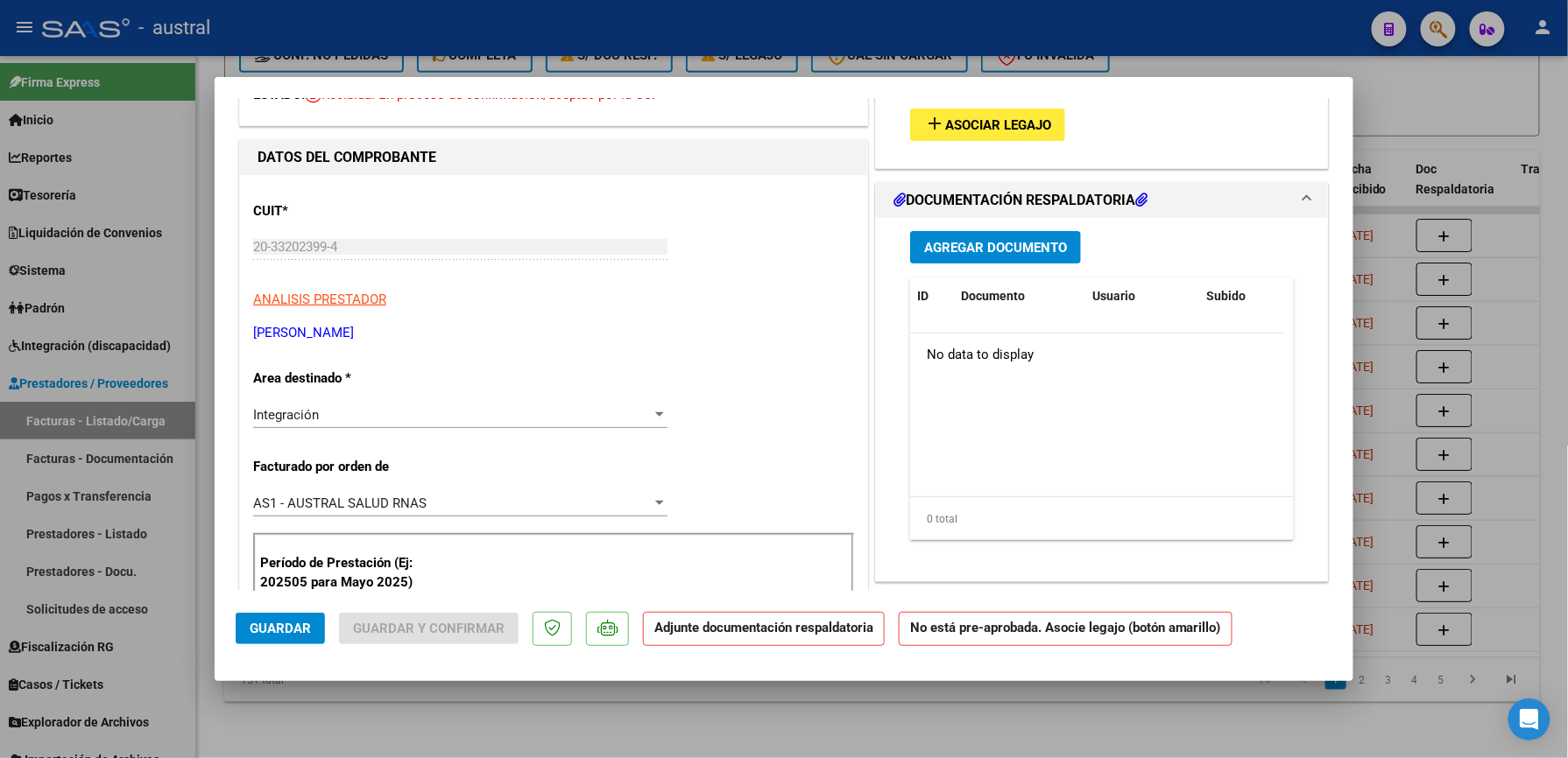
scroll to position [0, 0]
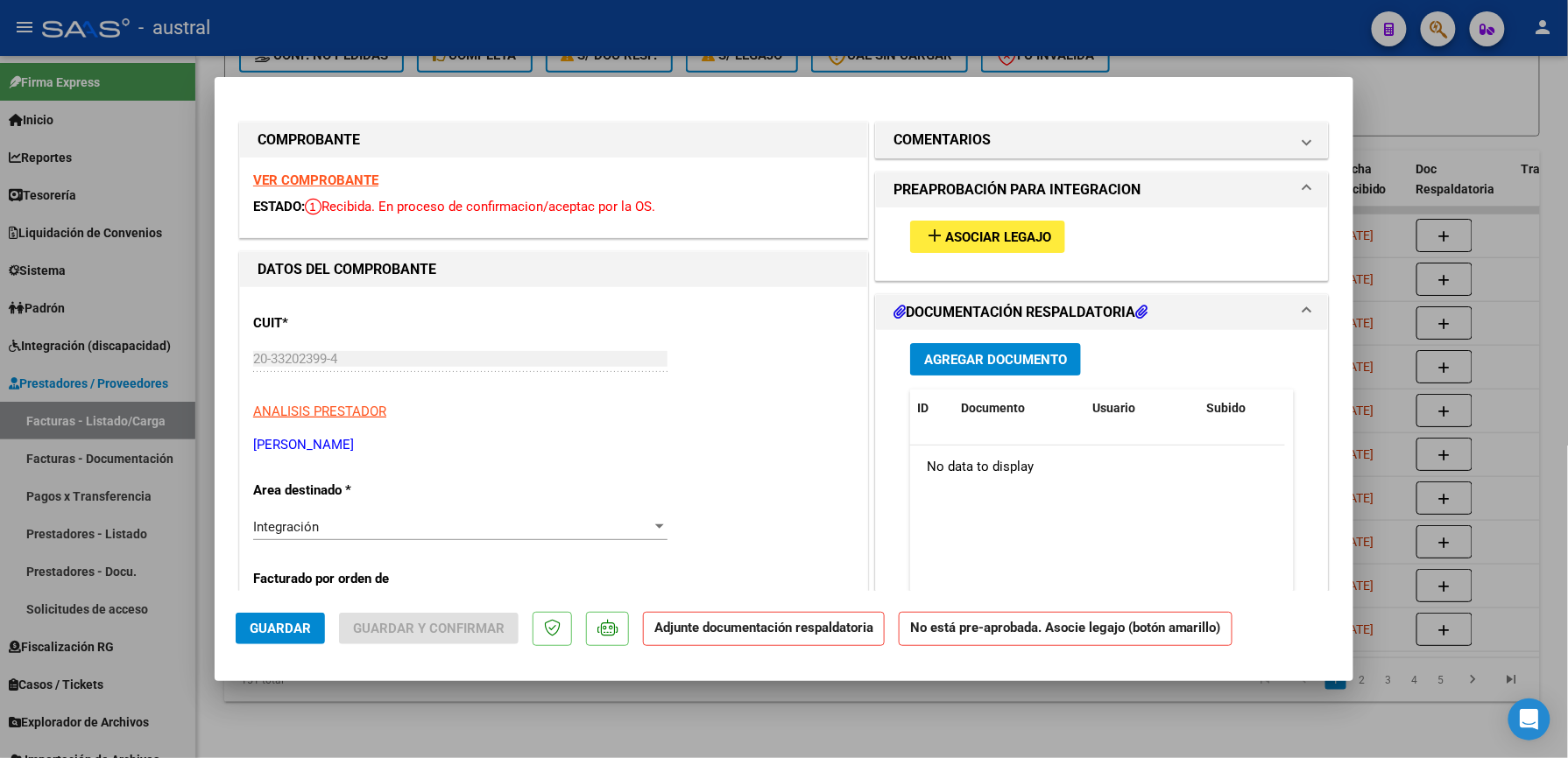
type input "202509"
click at [343, 180] on strong "VER COMPROBANTE" at bounding box center [316, 181] width 125 height 16
click at [960, 249] on button "add Asociar Legajo" at bounding box center [987, 236] width 155 height 32
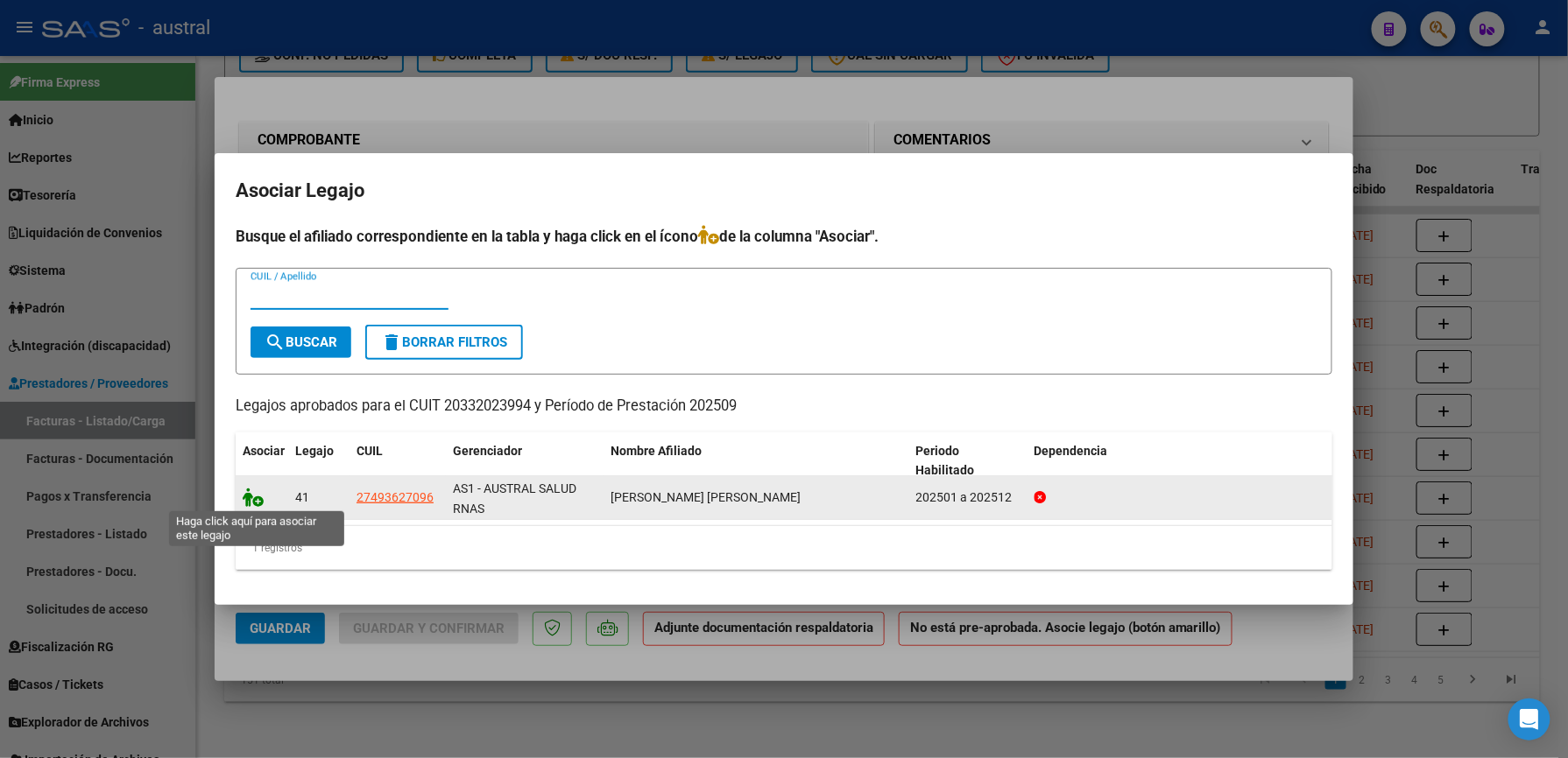
click at [249, 498] on icon at bounding box center [253, 498] width 21 height 20
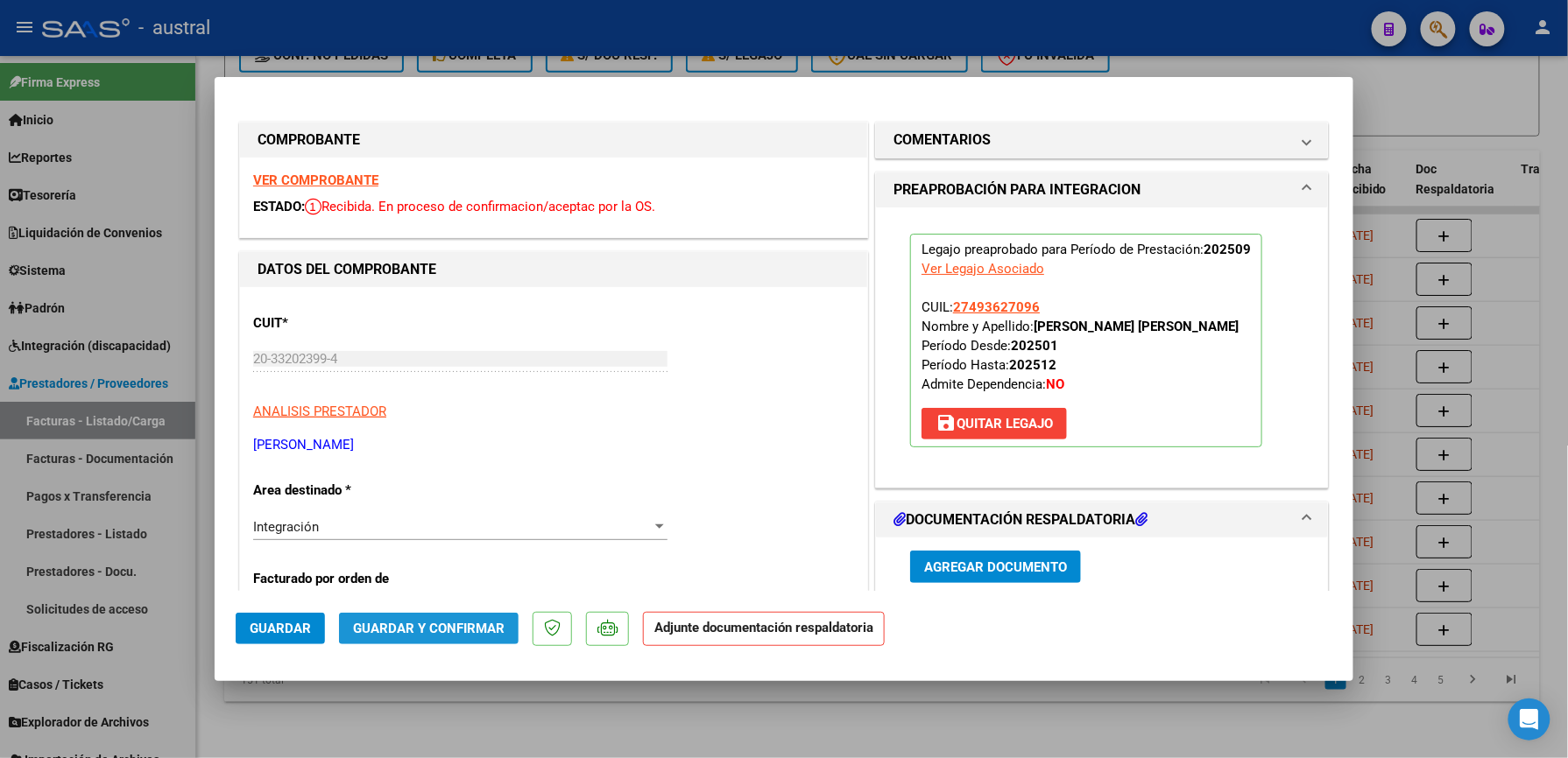
click at [460, 628] on span "Guardar y Confirmar" at bounding box center [428, 629] width 151 height 16
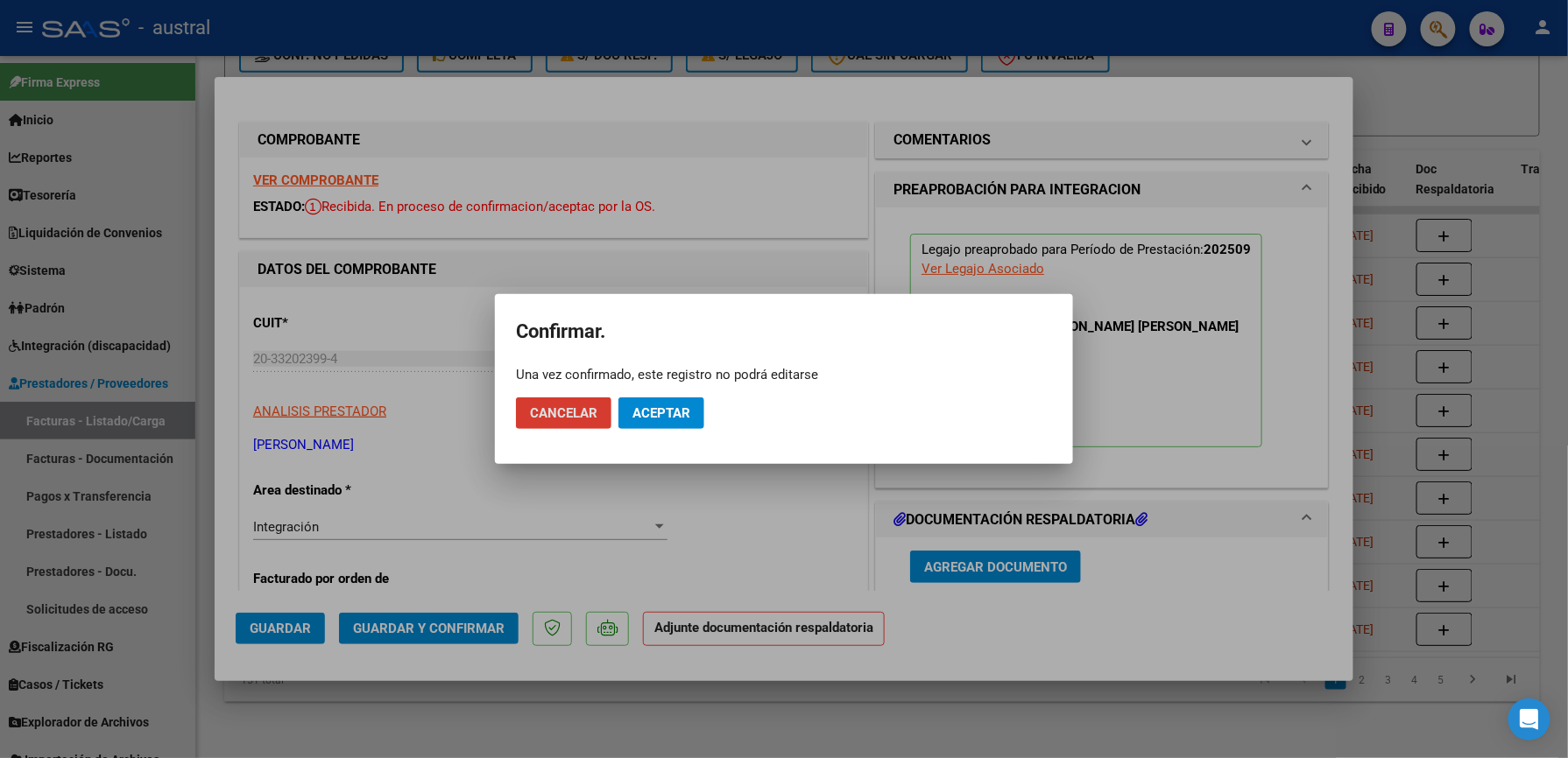
click at [649, 418] on span "Aceptar" at bounding box center [661, 413] width 58 height 16
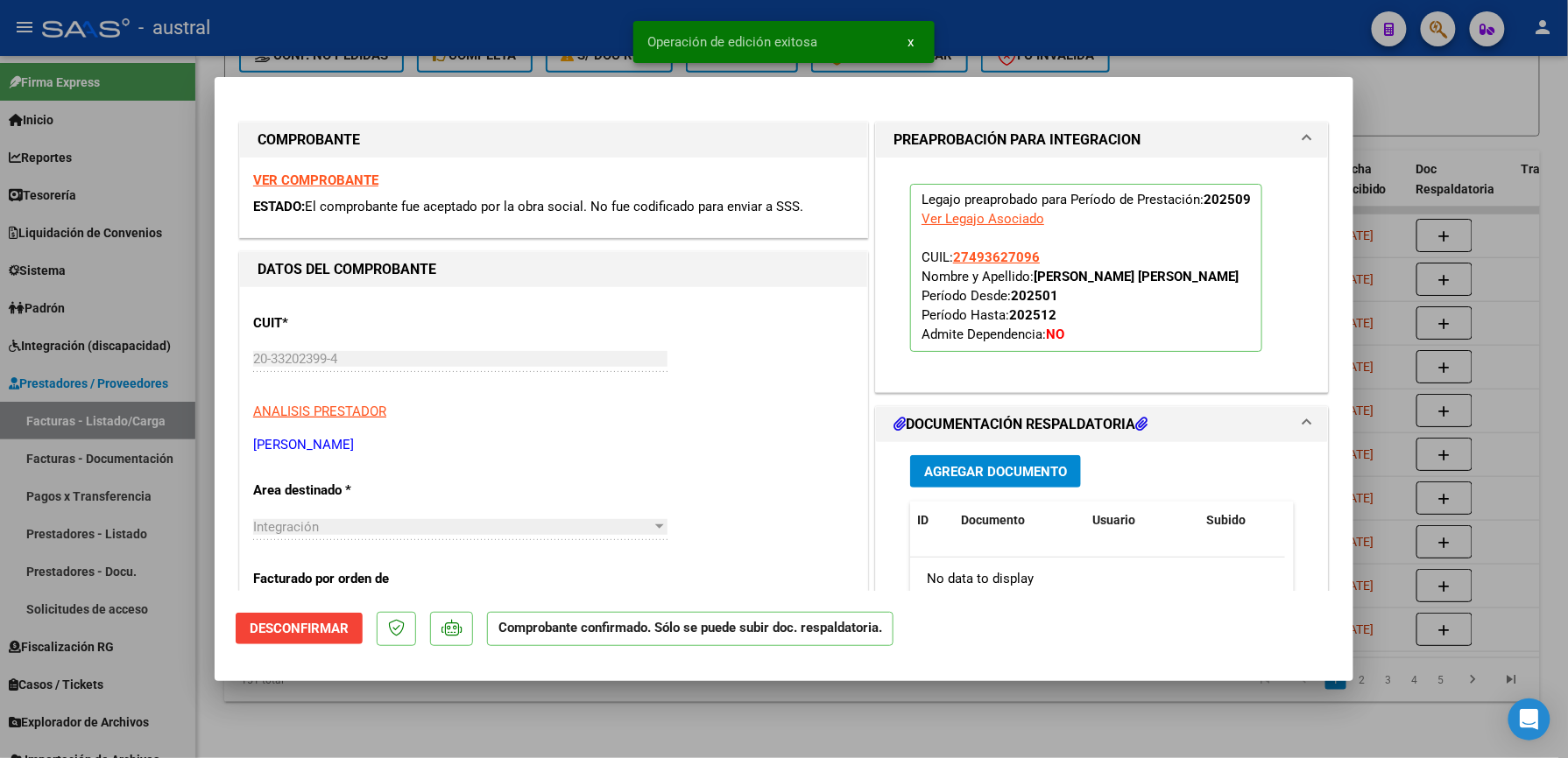
type input "$ 0,00"
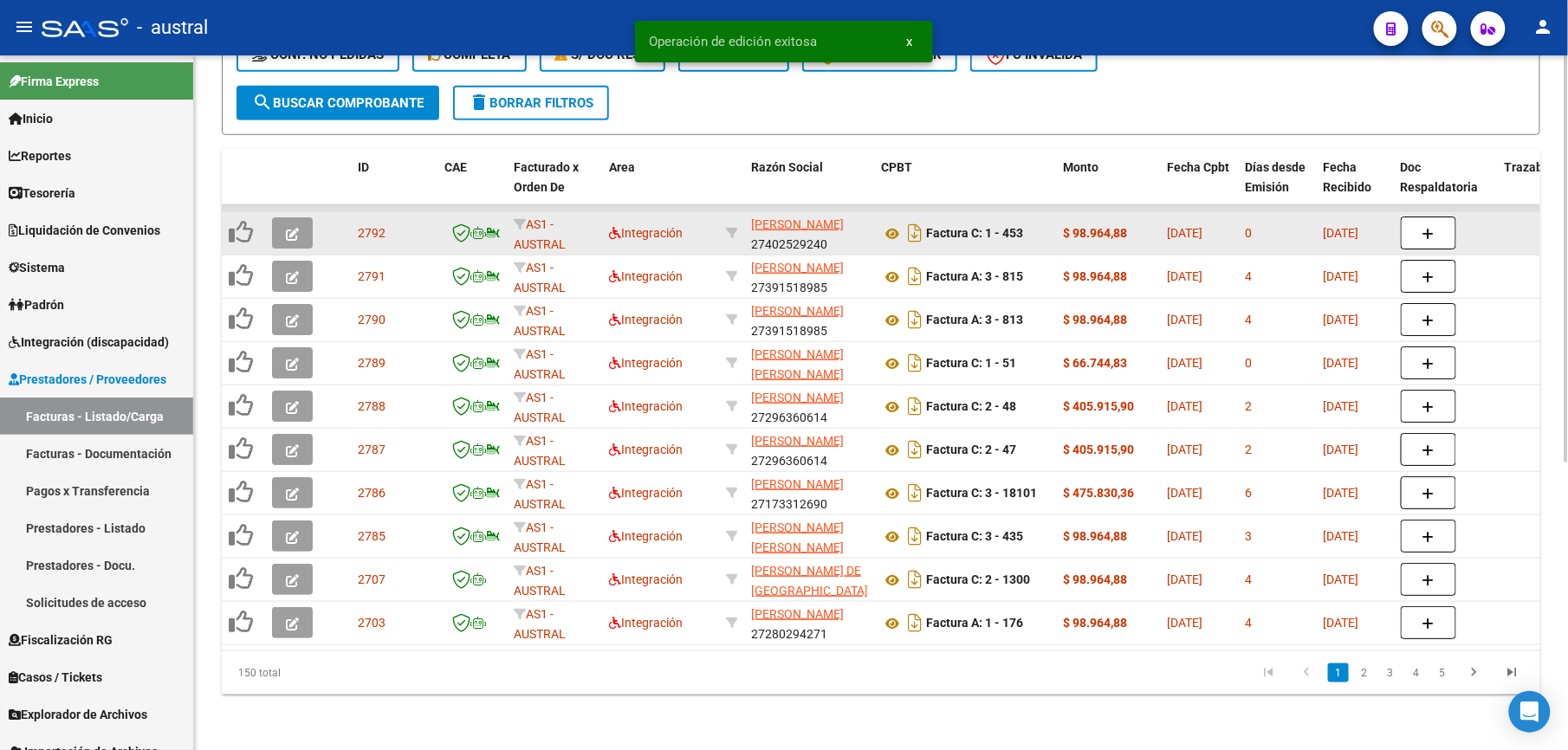
click at [296, 228] on icon "button" at bounding box center [292, 234] width 13 height 13
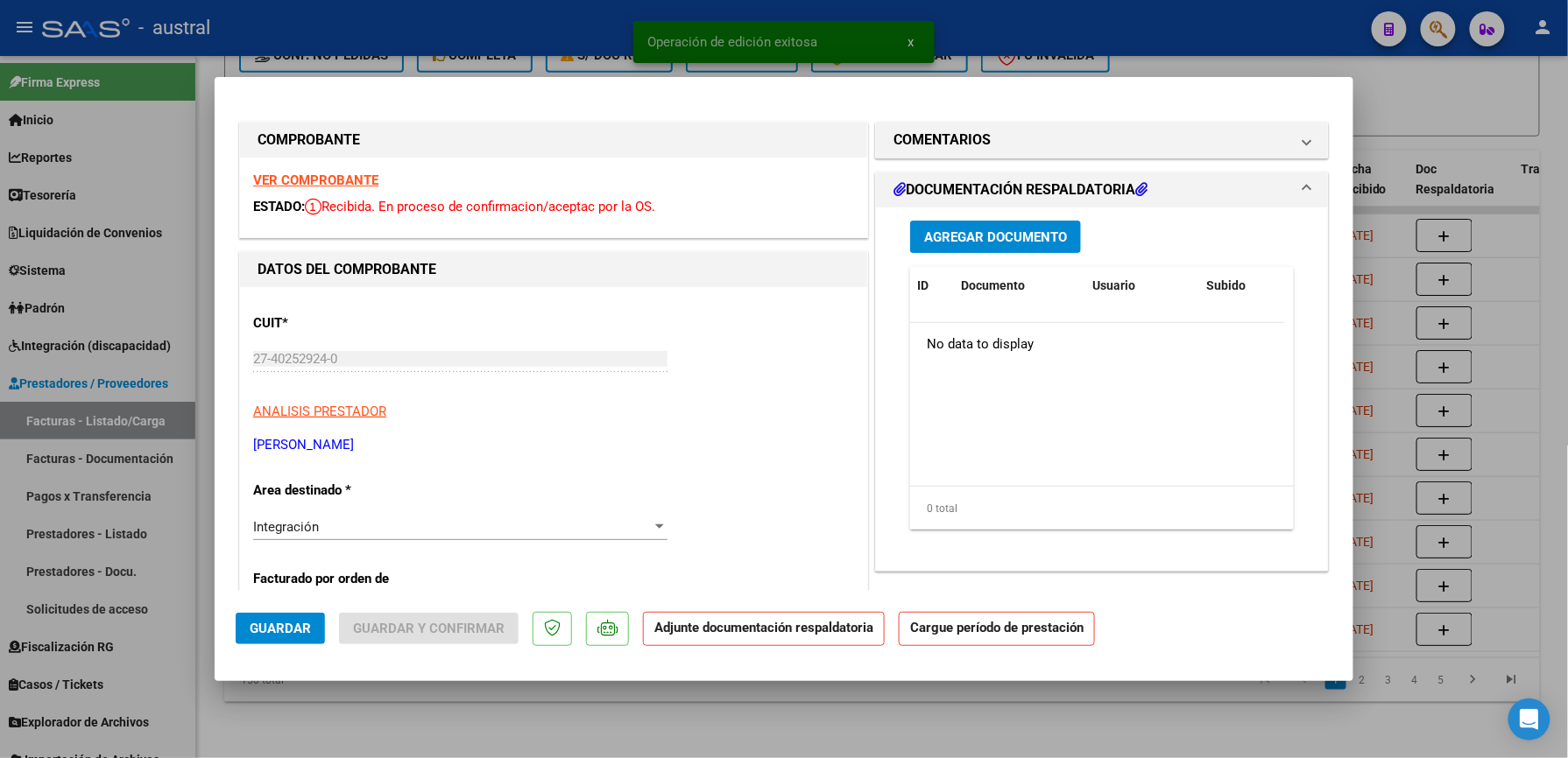
click at [338, 179] on strong "VER COMPROBANTE" at bounding box center [316, 181] width 125 height 16
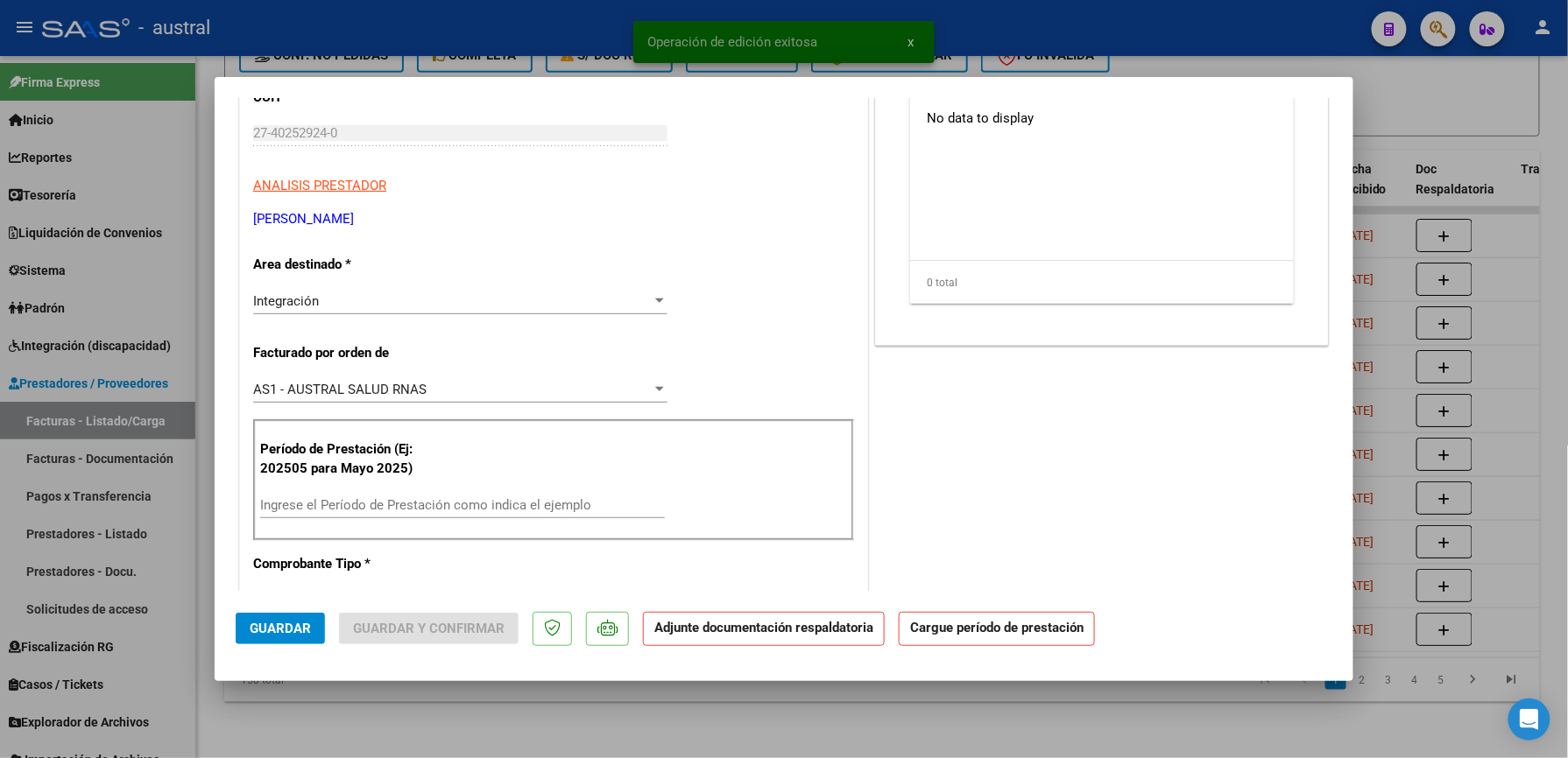
scroll to position [233, 0]
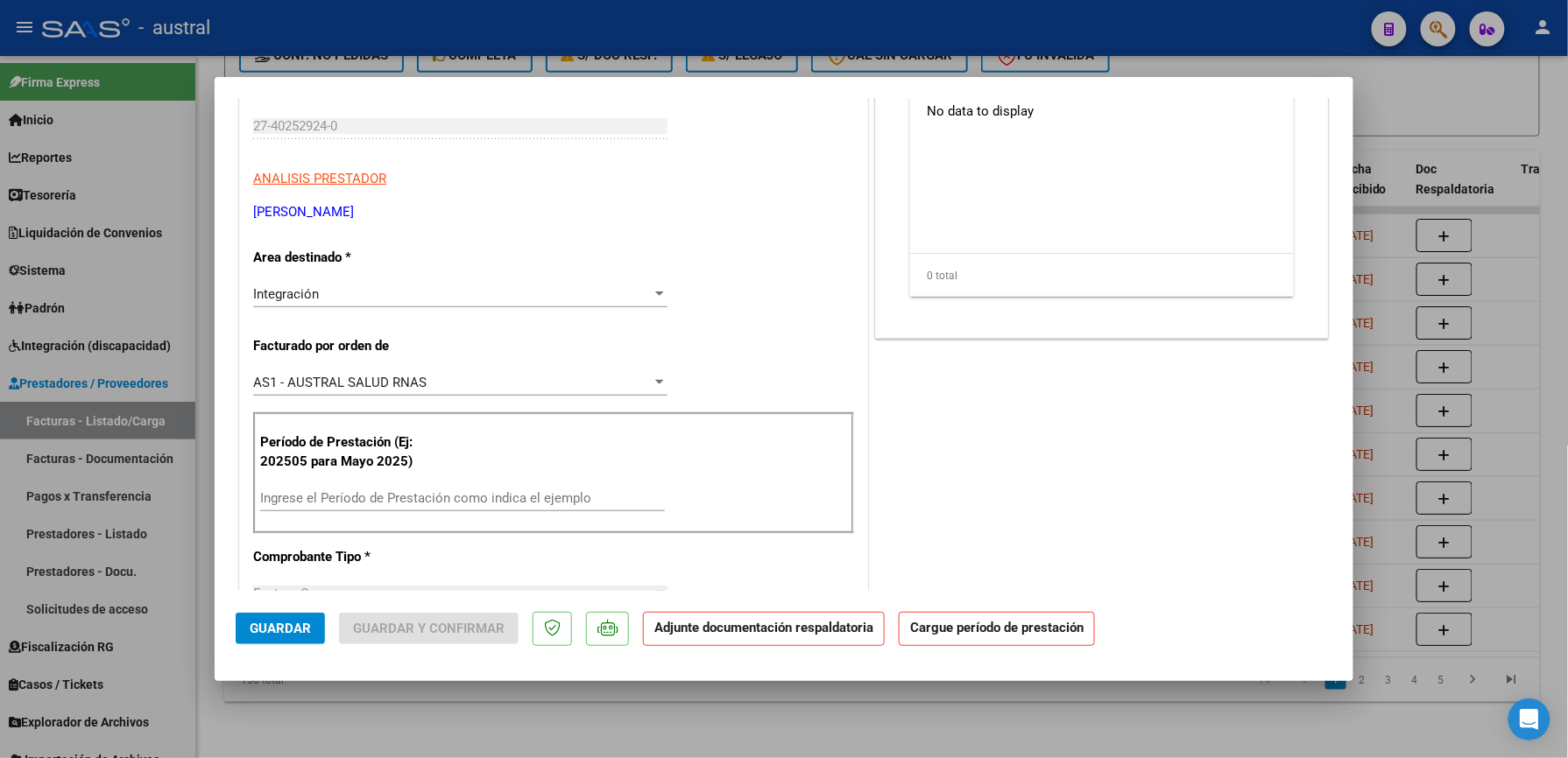
click at [363, 518] on div "Ingrese el Período de Prestación como indica el ejemplo" at bounding box center [463, 507] width 405 height 43
click at [373, 504] on input "Ingrese el Período de Prestación como indica el ejemplo" at bounding box center [463, 498] width 405 height 16
paste input "202509"
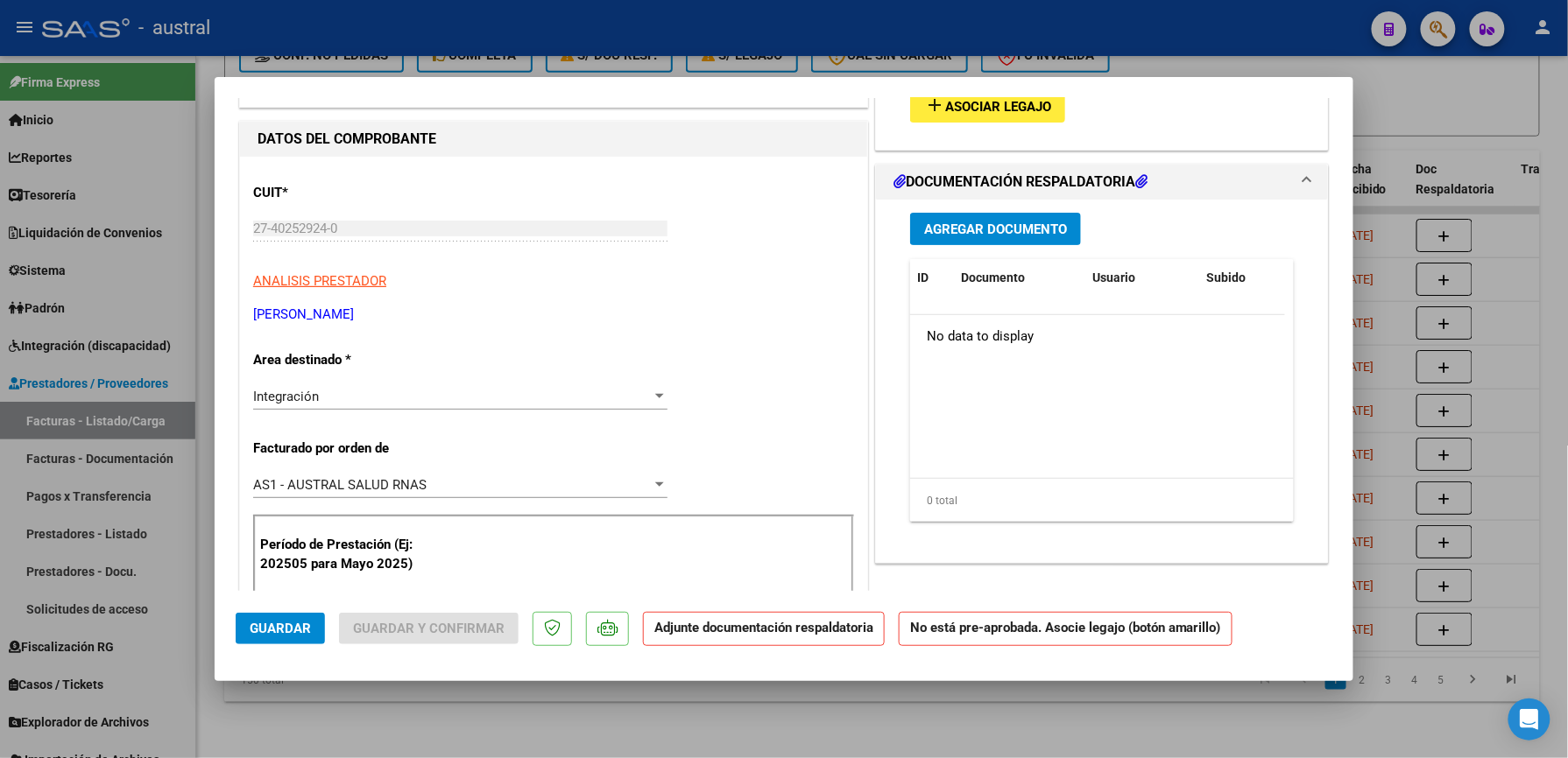
scroll to position [0, 0]
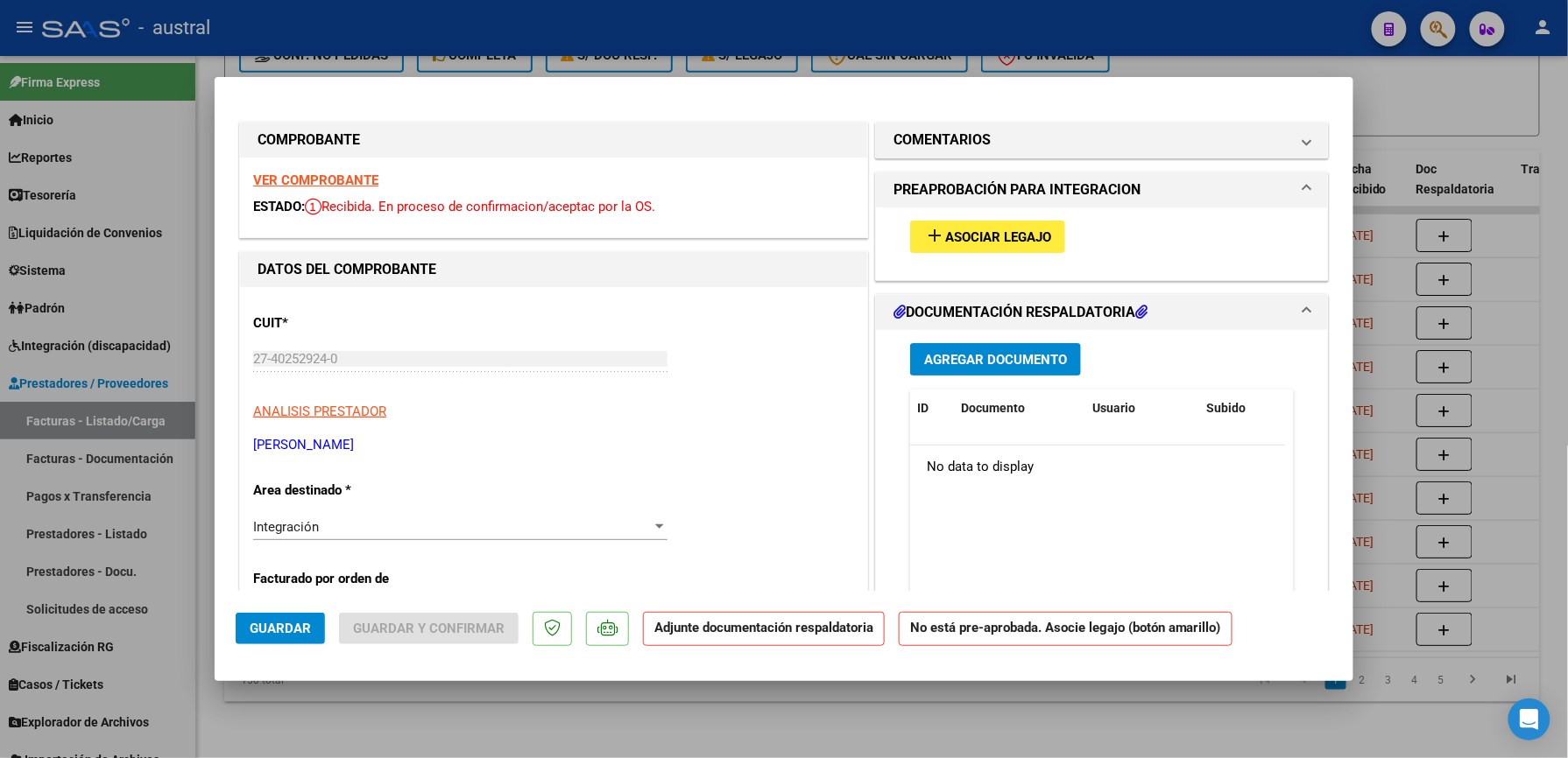
type input "202509"
click at [978, 231] on span "Asociar Legajo" at bounding box center [998, 237] width 106 height 16
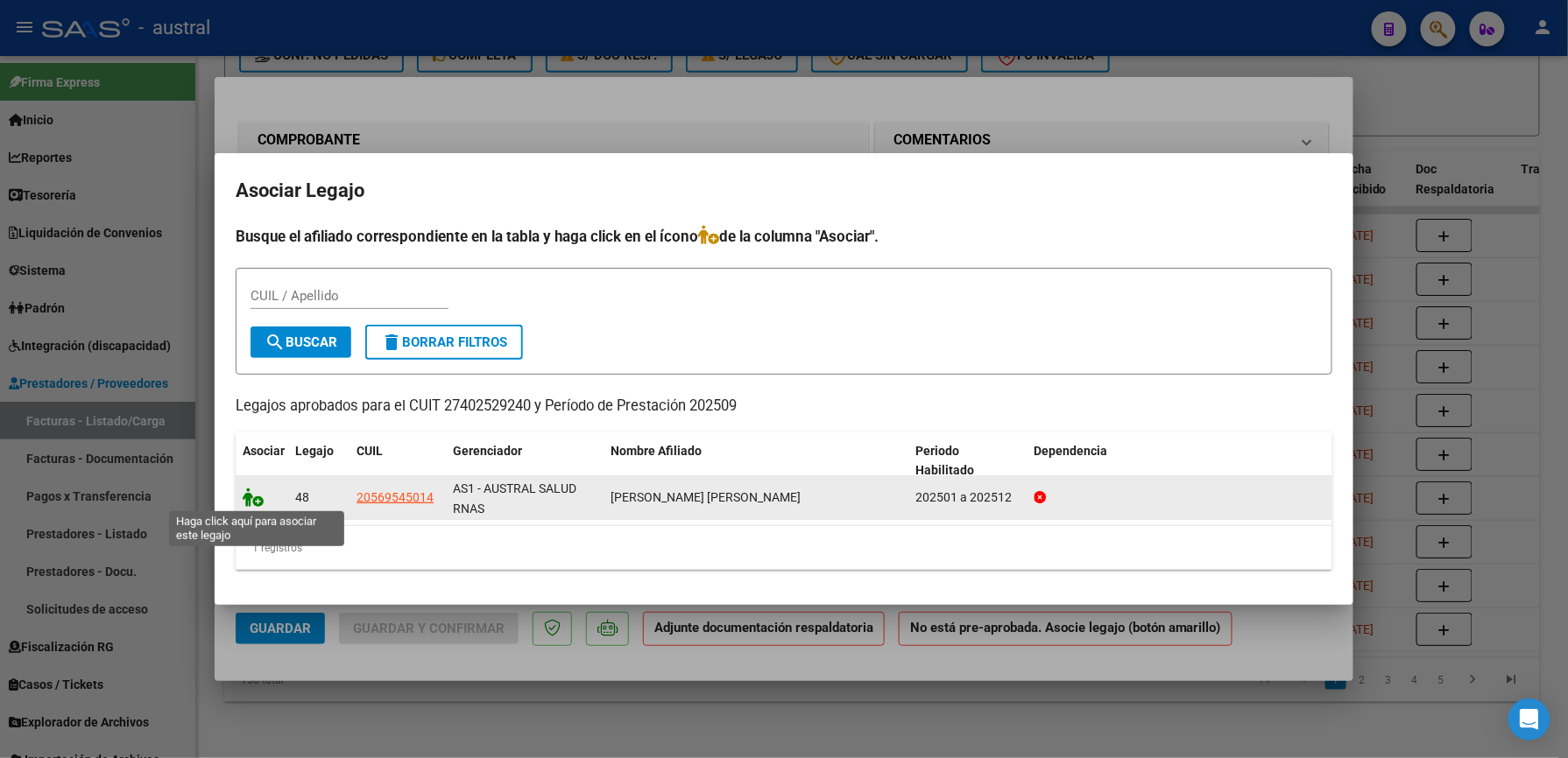
click at [245, 499] on icon at bounding box center [253, 498] width 21 height 20
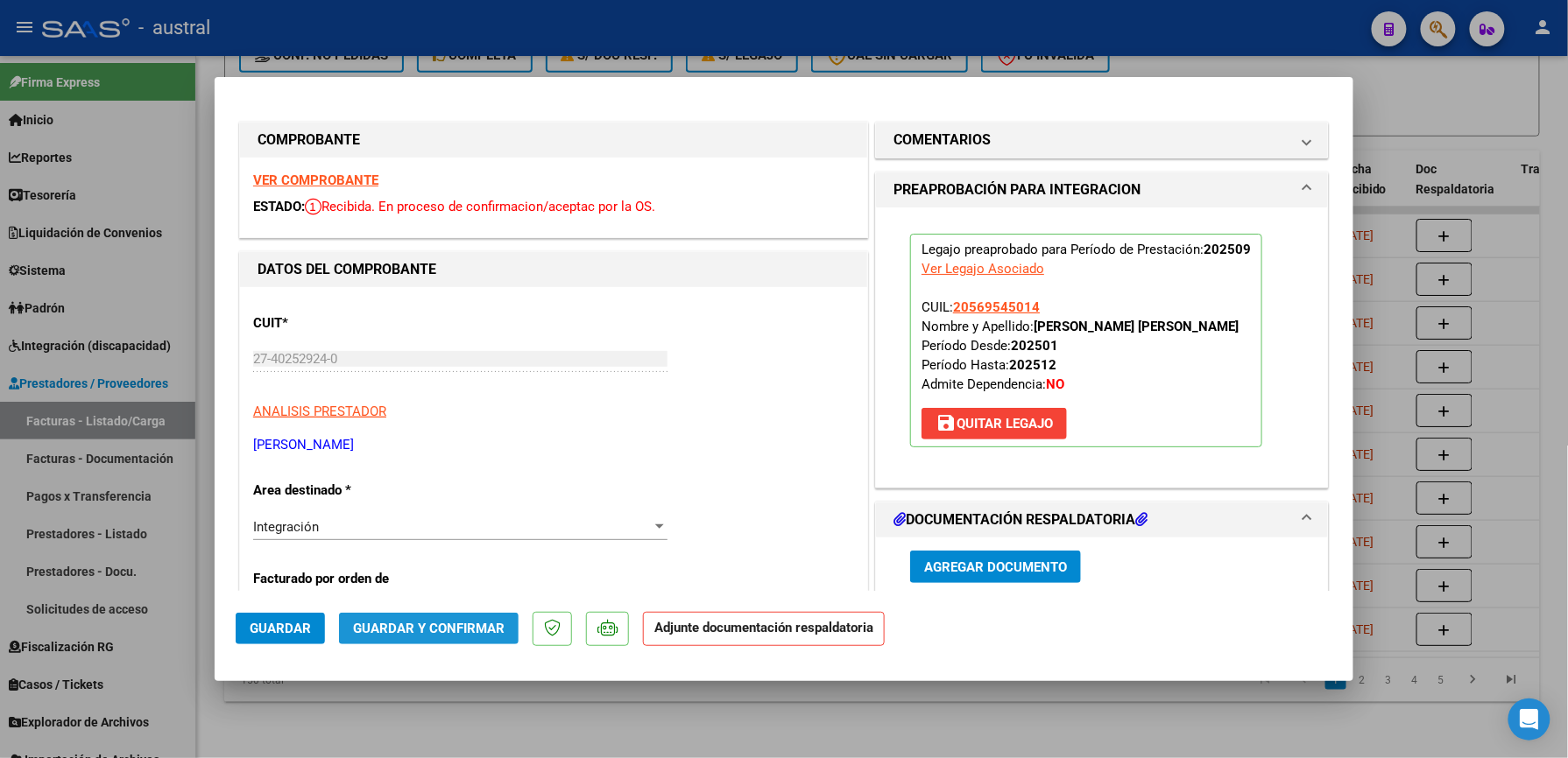
click at [473, 635] on span "Guardar y Confirmar" at bounding box center [428, 629] width 151 height 16
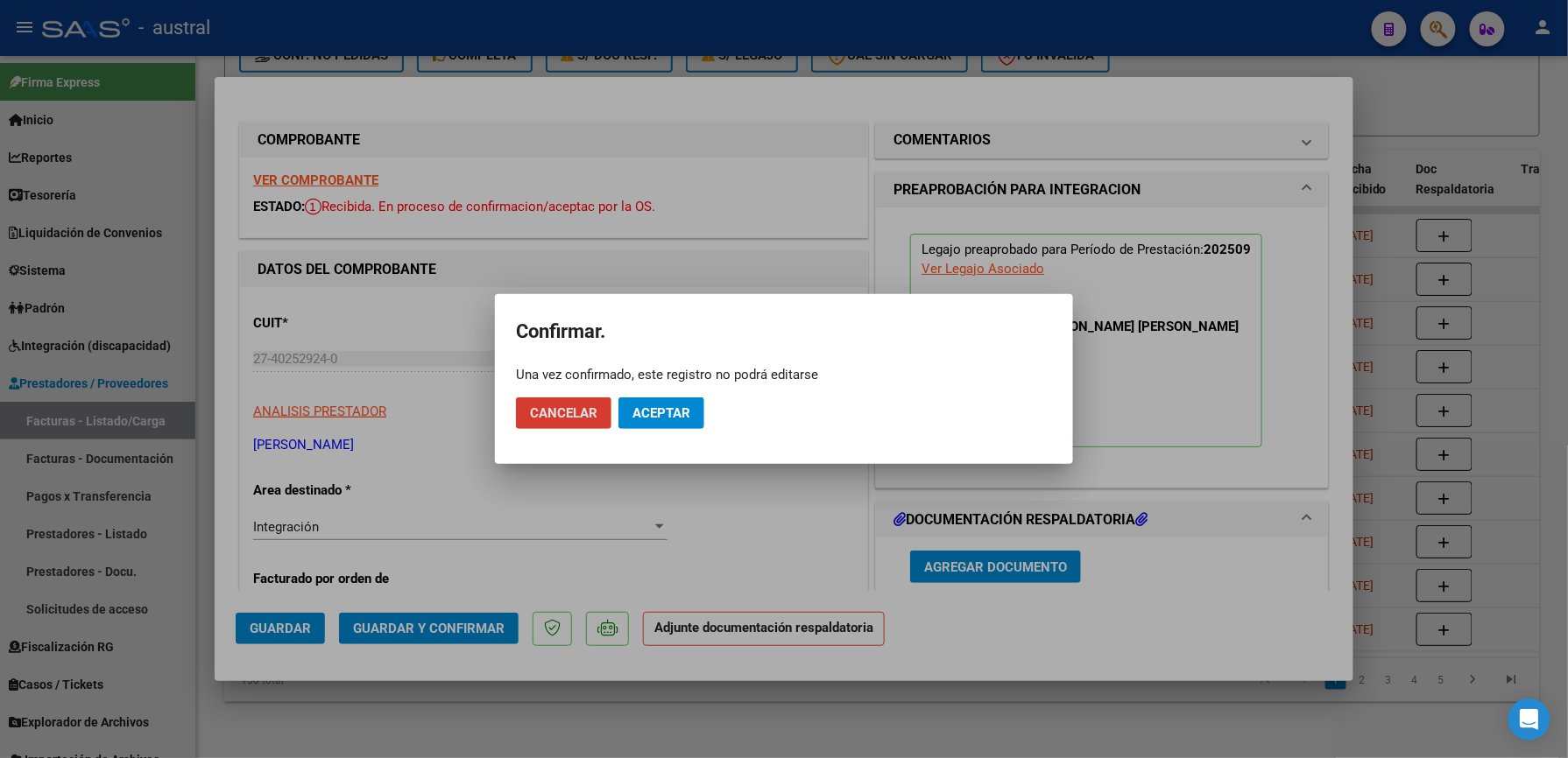
click at [649, 418] on span "Aceptar" at bounding box center [661, 413] width 58 height 16
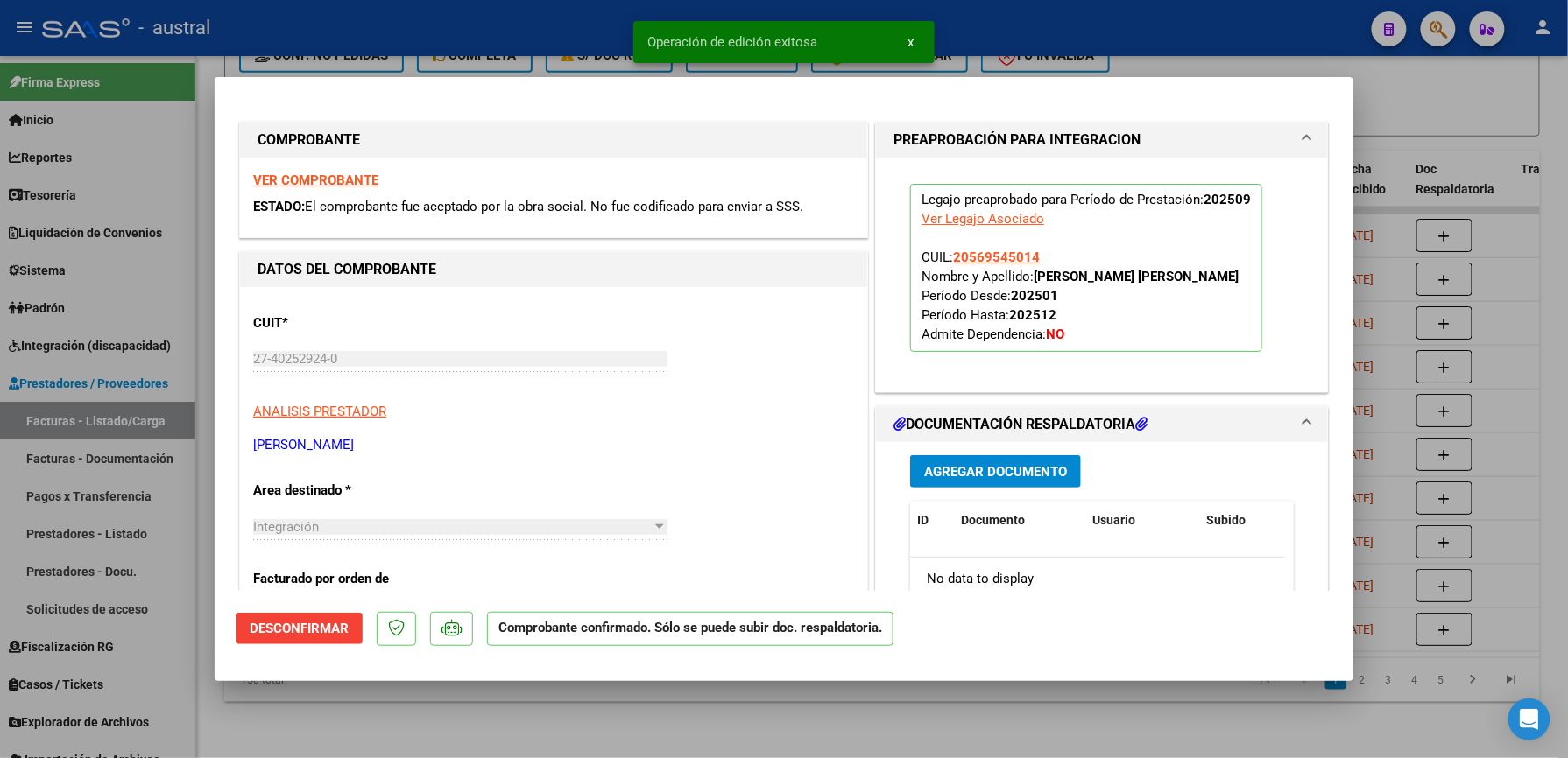
type input "$ 0,00"
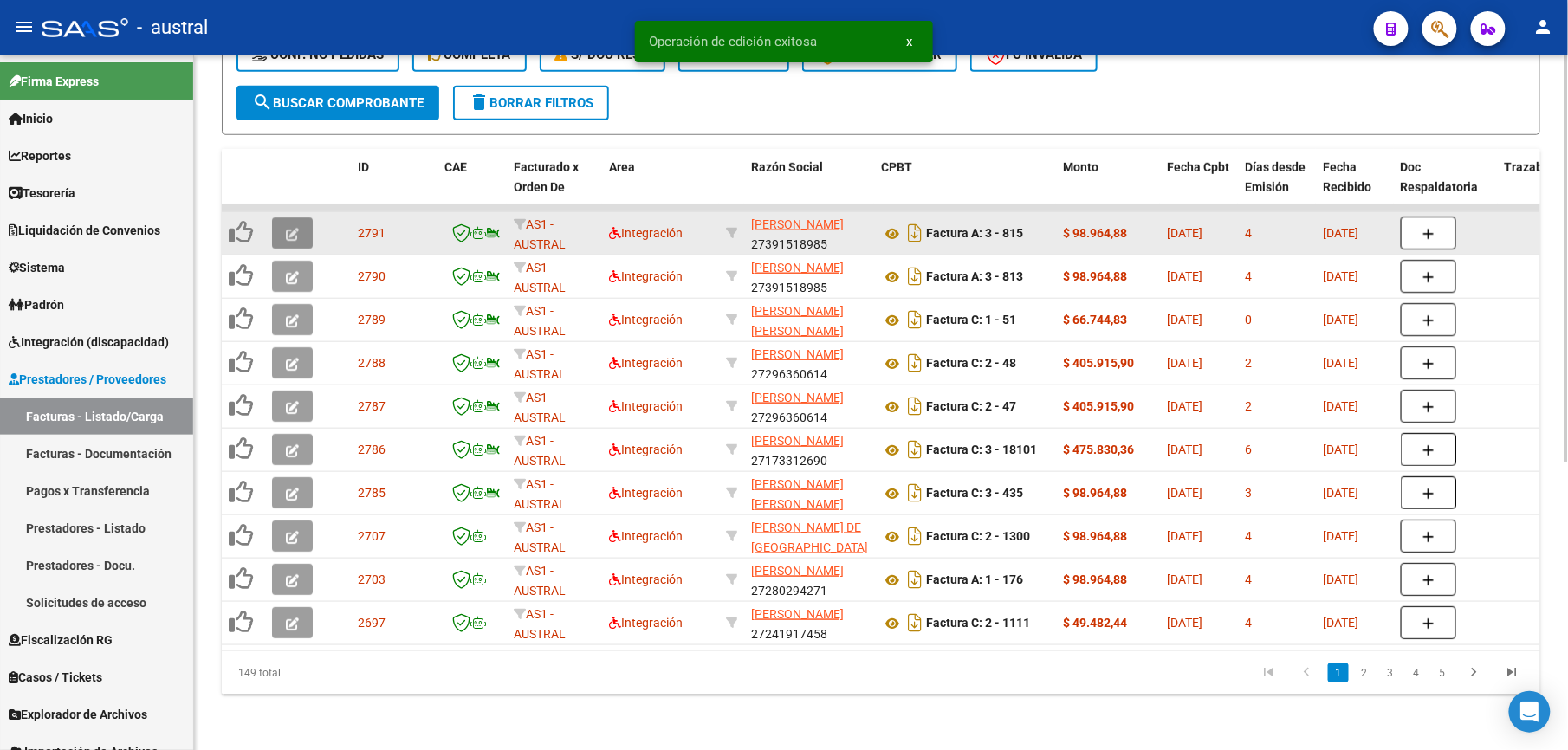
click at [286, 228] on icon "button" at bounding box center [292, 234] width 13 height 13
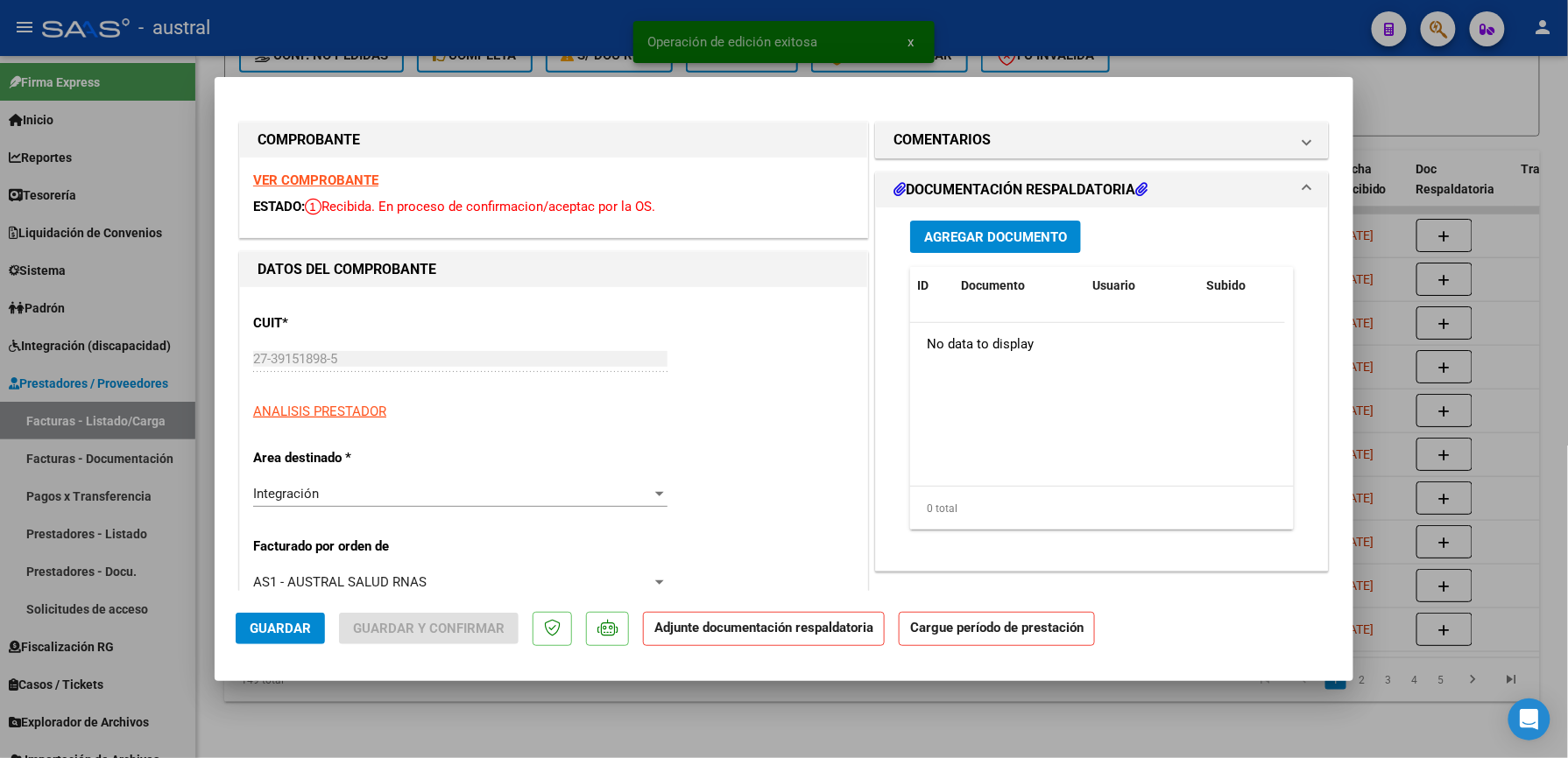
click at [309, 180] on strong "VER COMPROBANTE" at bounding box center [316, 181] width 125 height 16
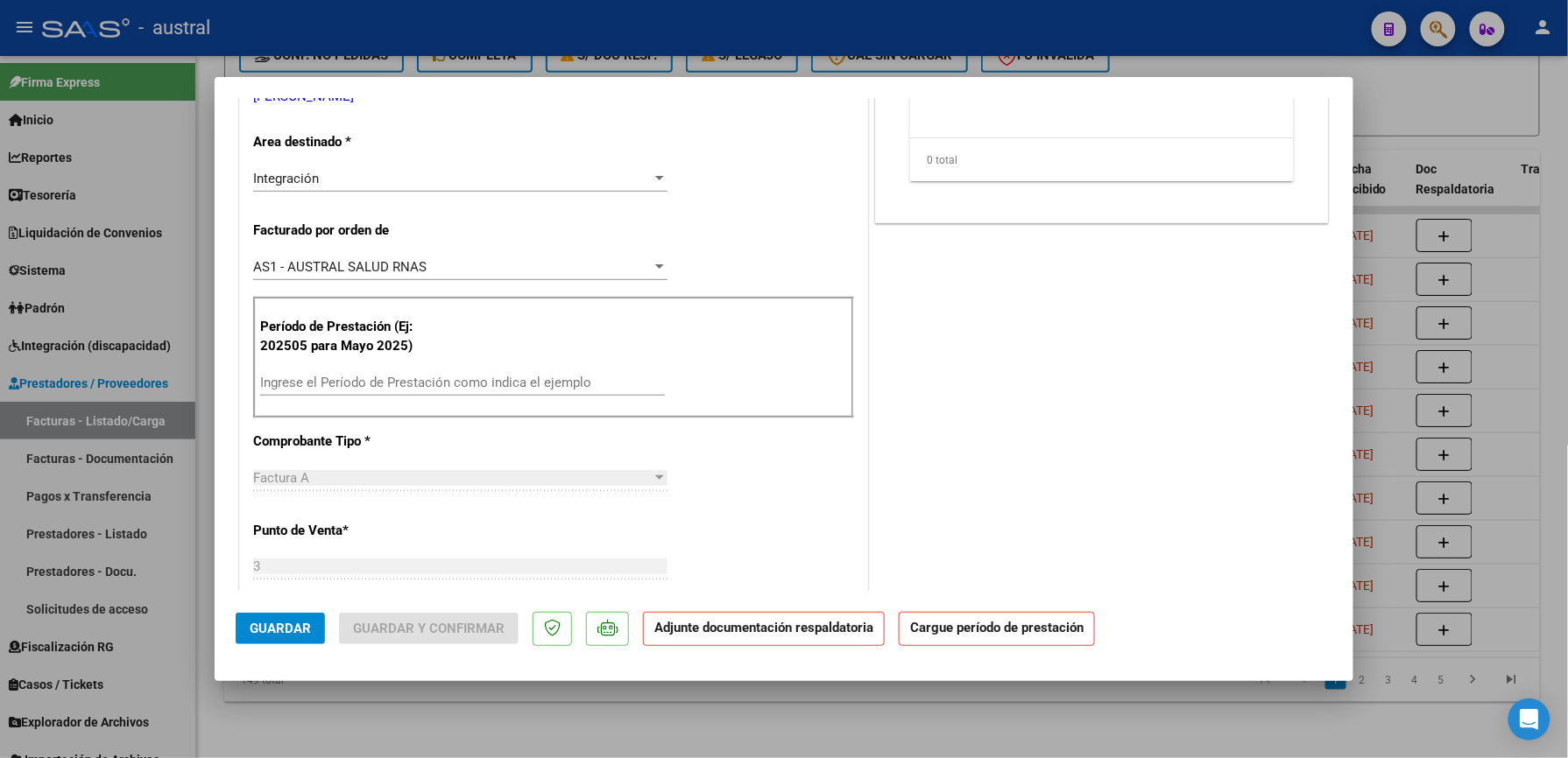
scroll to position [350, 0]
click at [473, 389] on div "Ingrese el Período de Prestación como indica el ejemplo" at bounding box center [463, 380] width 405 height 26
paste input "202509"
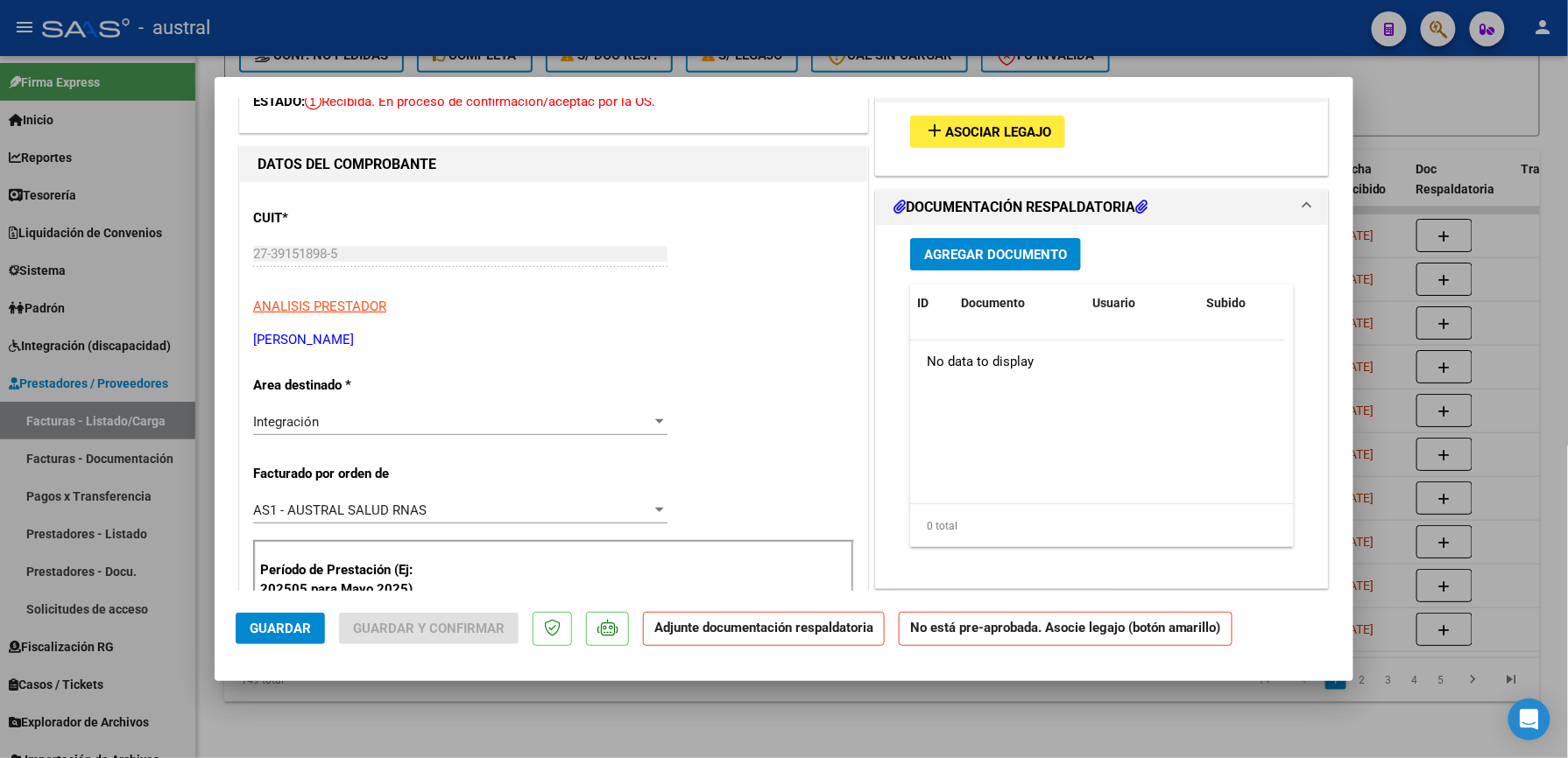
scroll to position [0, 0]
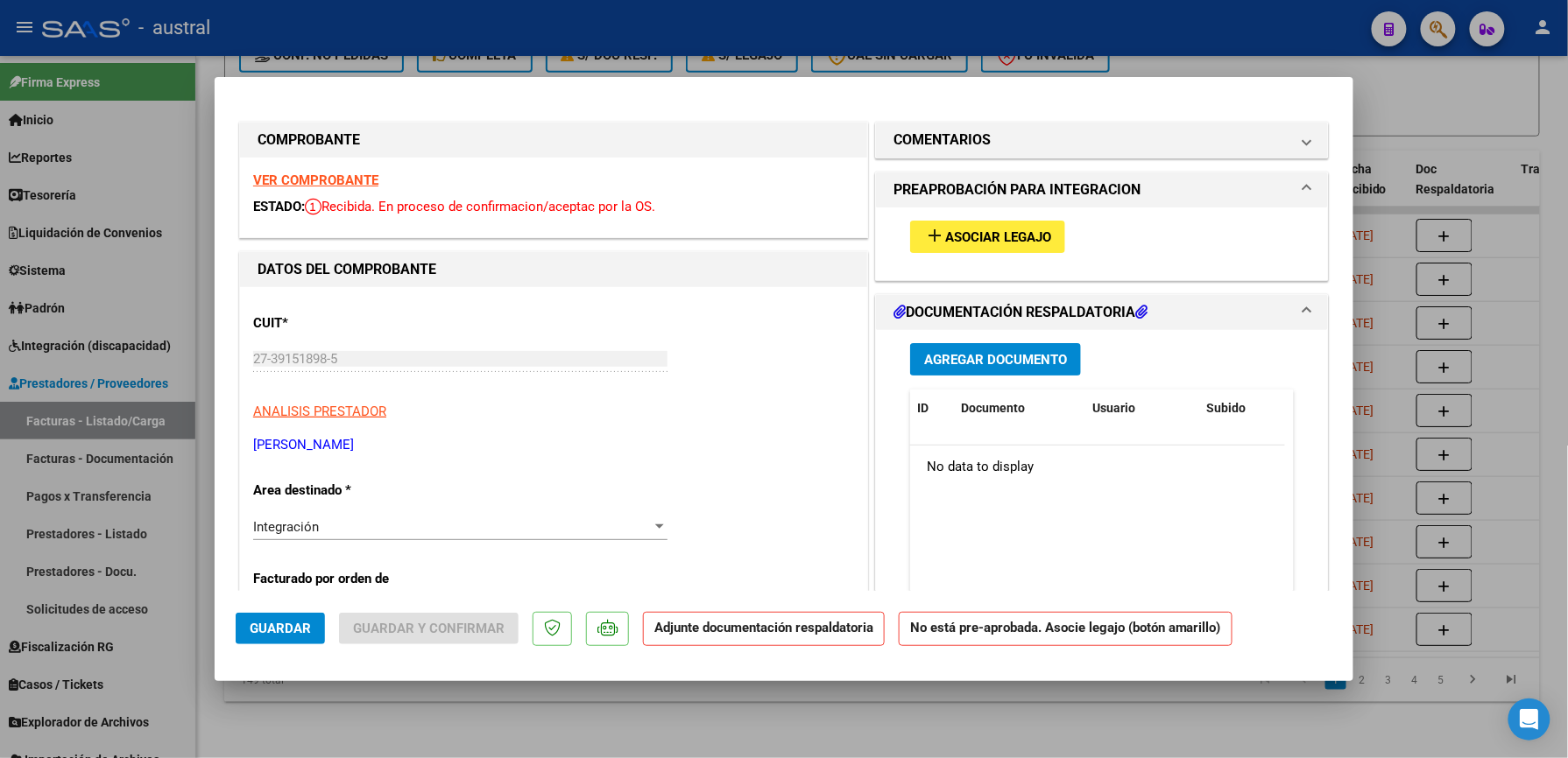
type input "202509"
click at [972, 221] on button "add Asociar Legajo" at bounding box center [987, 236] width 155 height 32
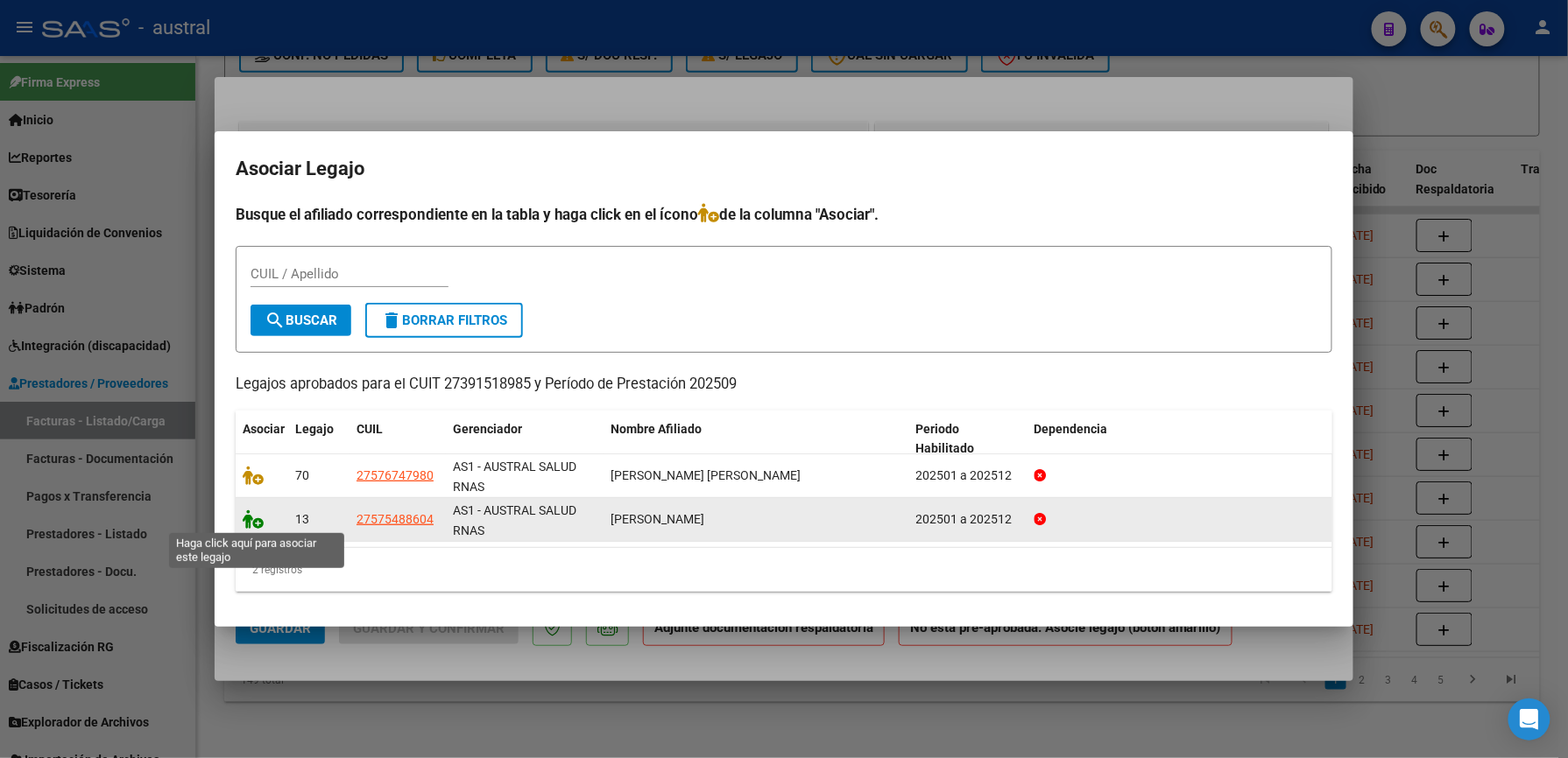
click at [251, 525] on icon at bounding box center [253, 519] width 21 height 20
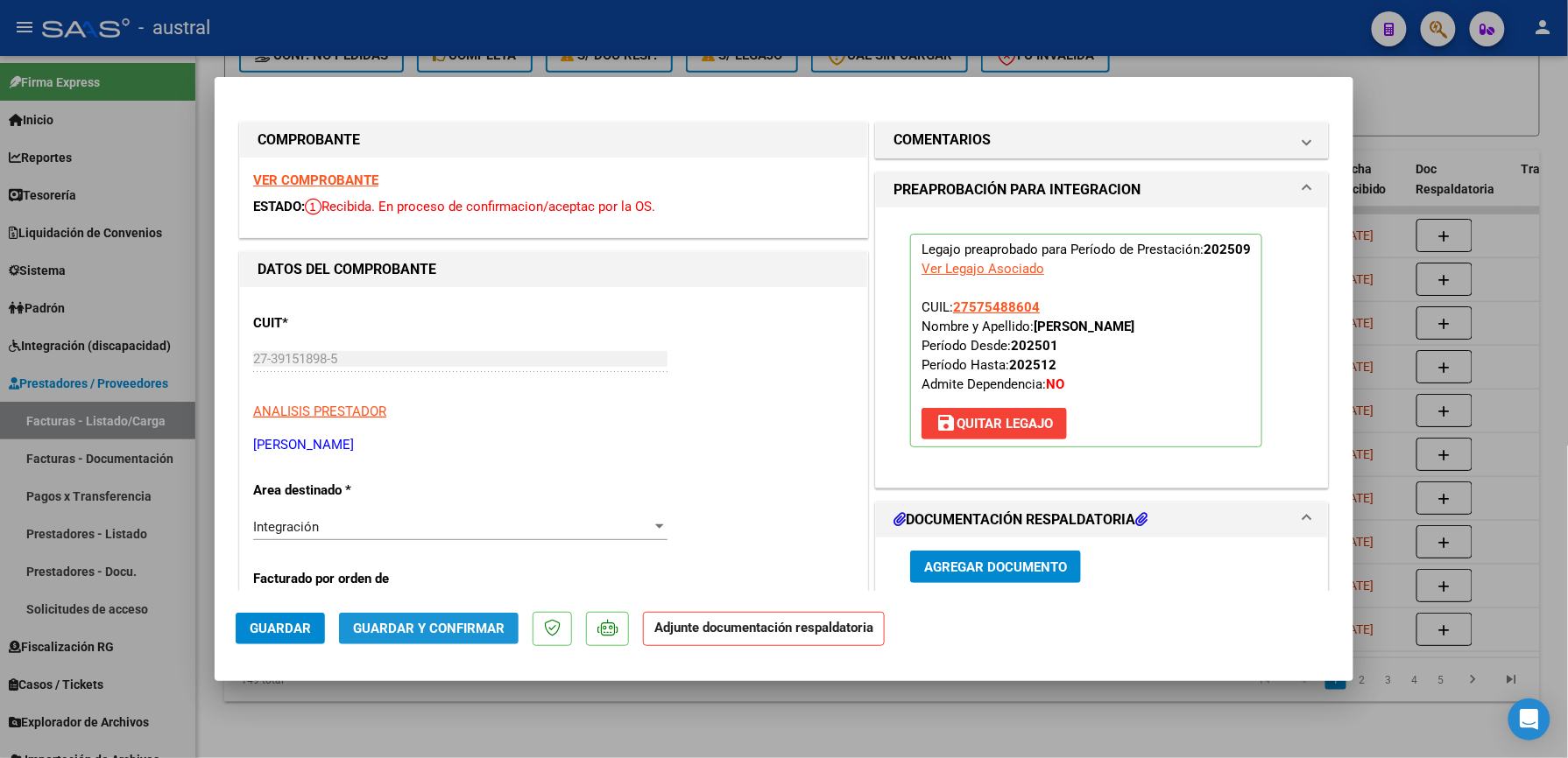
click at [450, 632] on span "Guardar y Confirmar" at bounding box center [428, 629] width 151 height 16
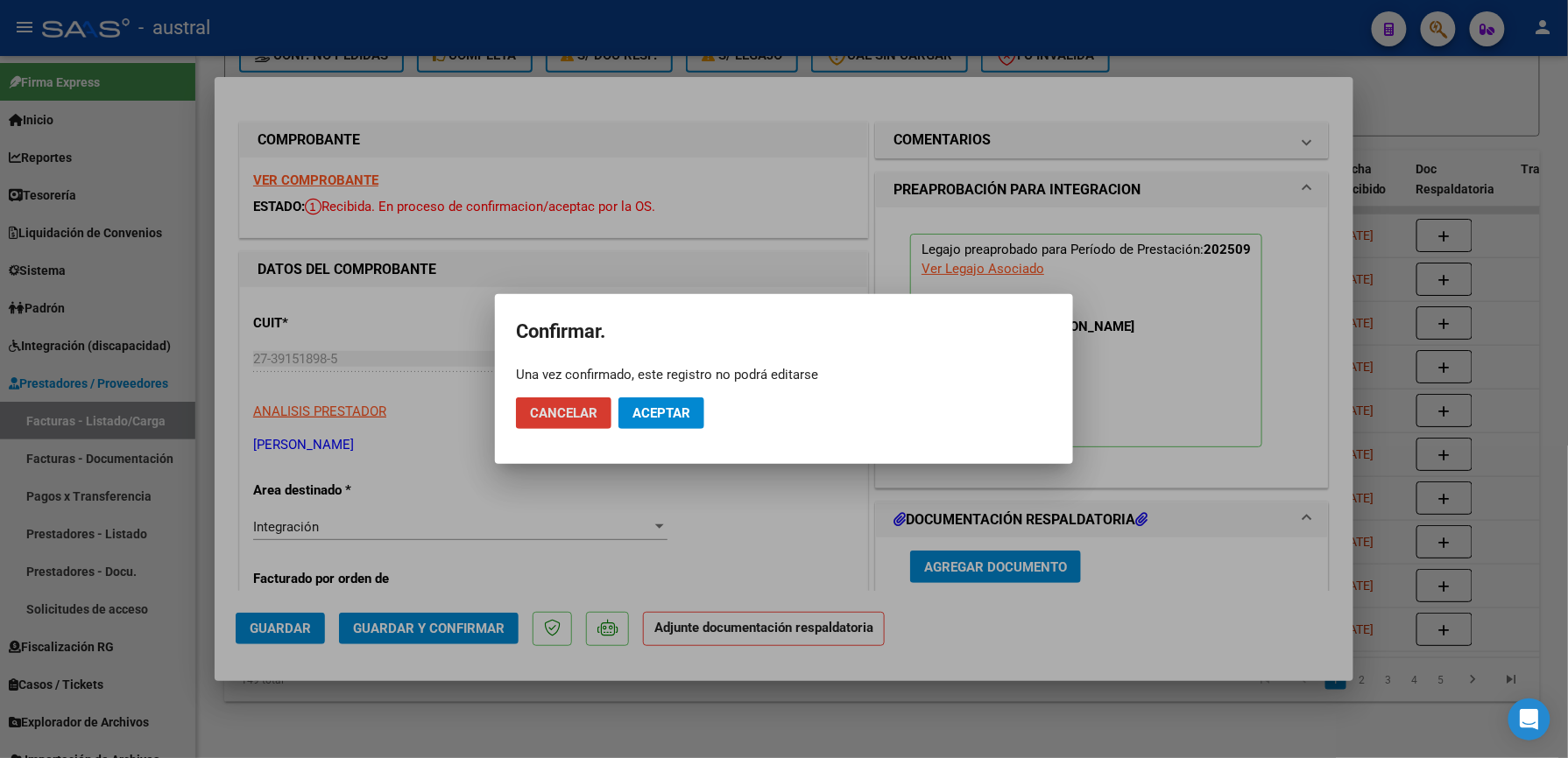
click at [669, 412] on span "Aceptar" at bounding box center [661, 413] width 58 height 16
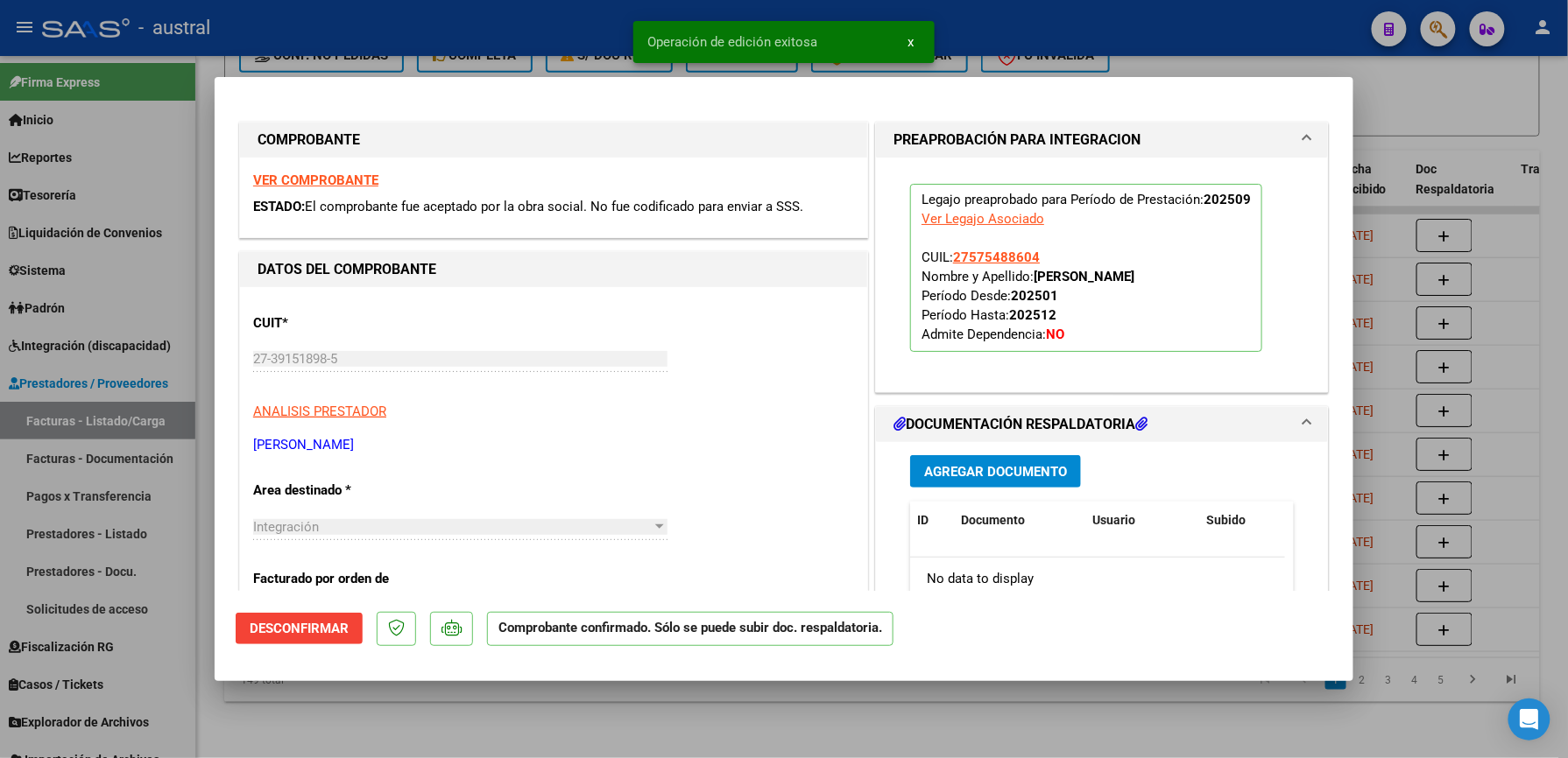
type input "$ 0,00"
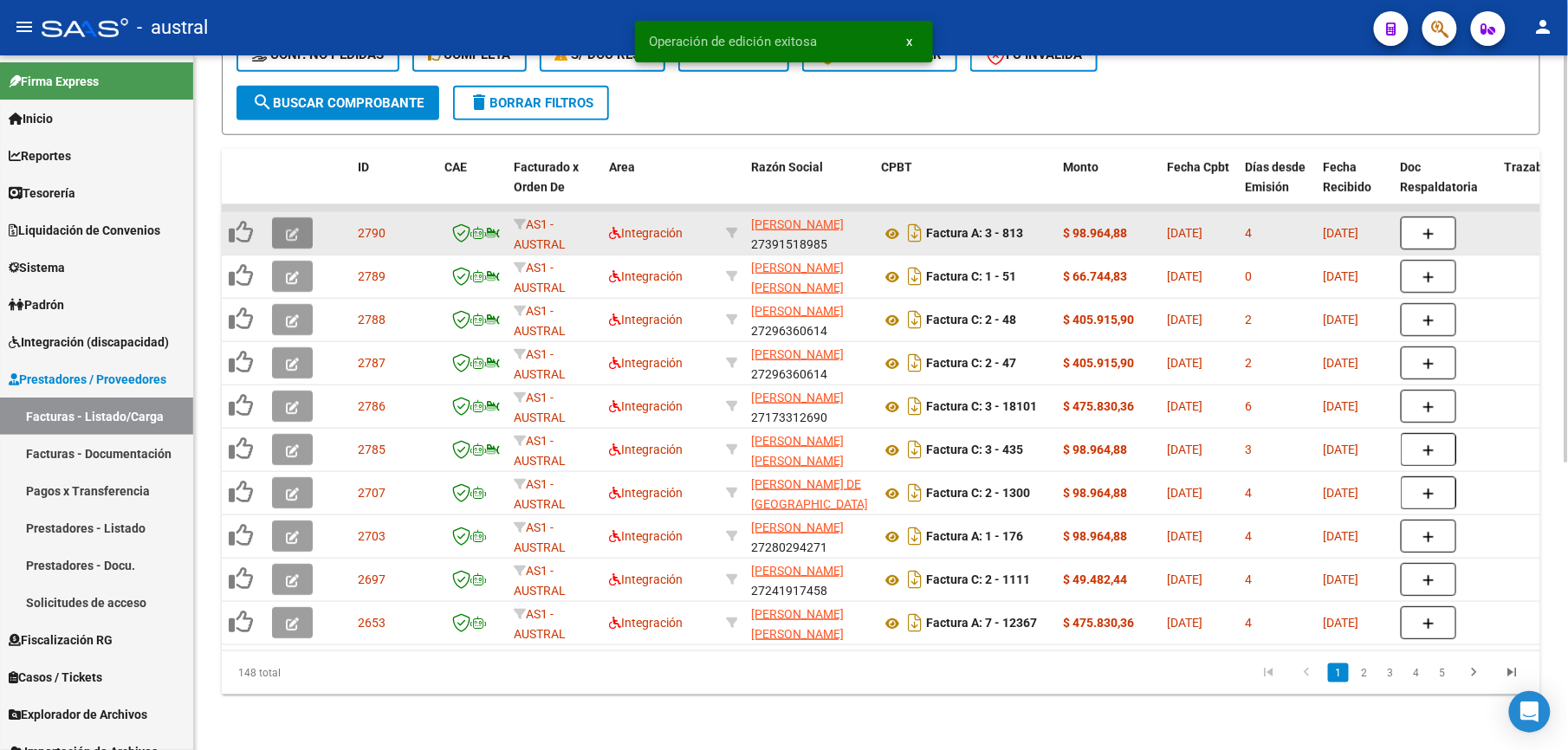
click at [293, 228] on icon "button" at bounding box center [292, 234] width 13 height 13
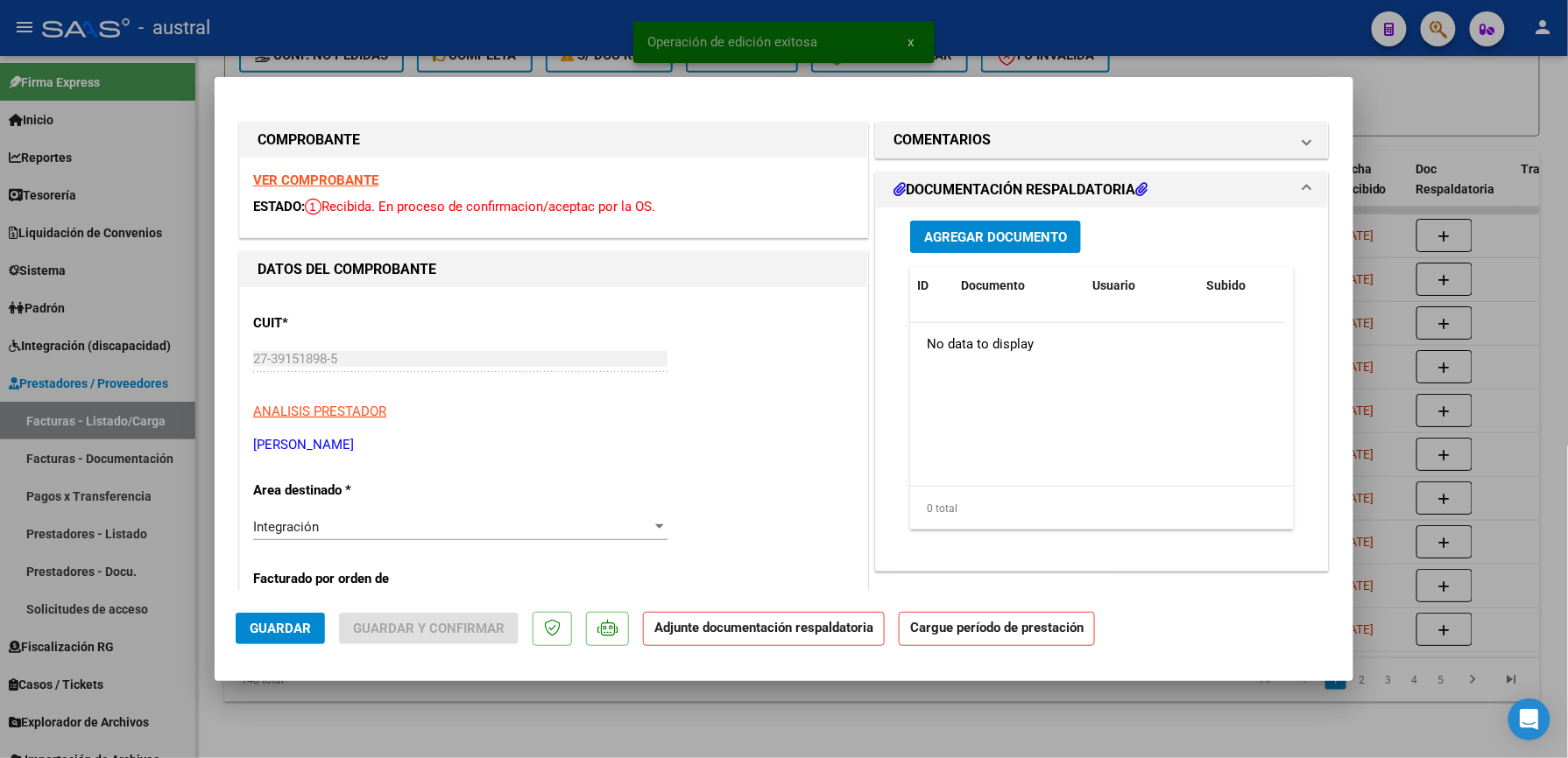
click at [338, 180] on strong "VER COMPROBANTE" at bounding box center [316, 181] width 125 height 16
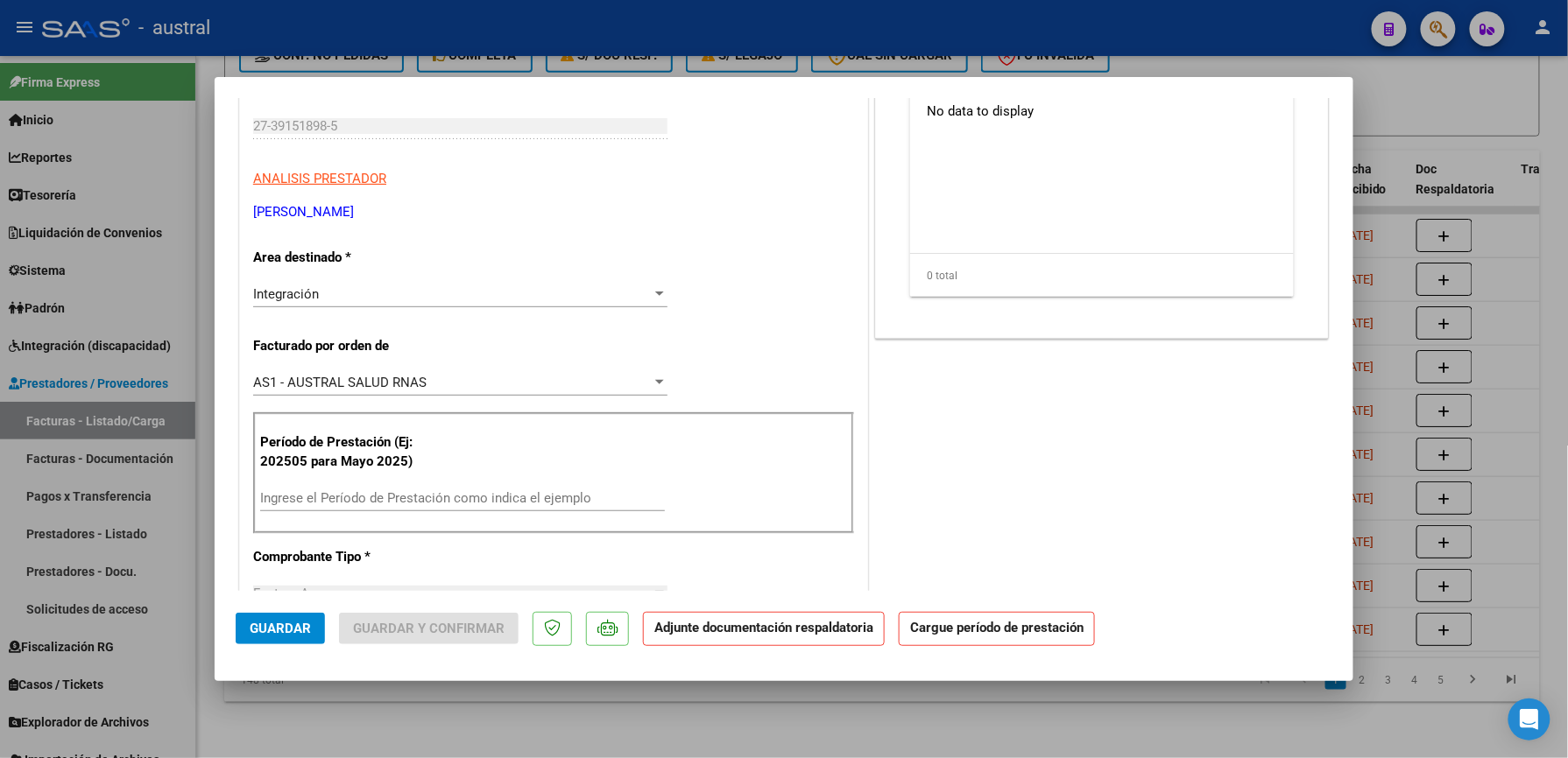
scroll to position [350, 0]
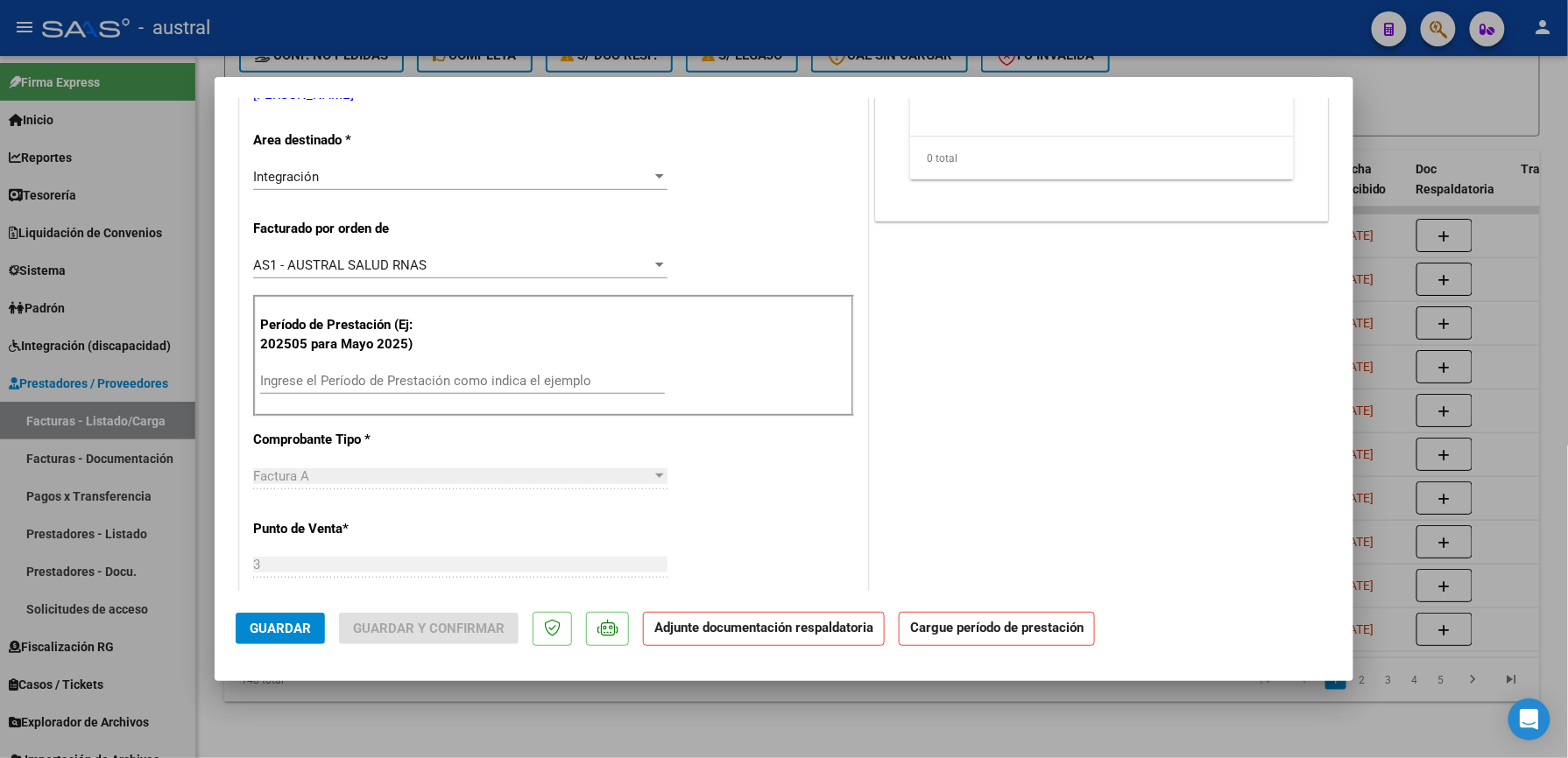
click at [442, 380] on input "Ingrese el Período de Prestación como indica el ejemplo" at bounding box center [463, 381] width 405 height 16
paste input "202509"
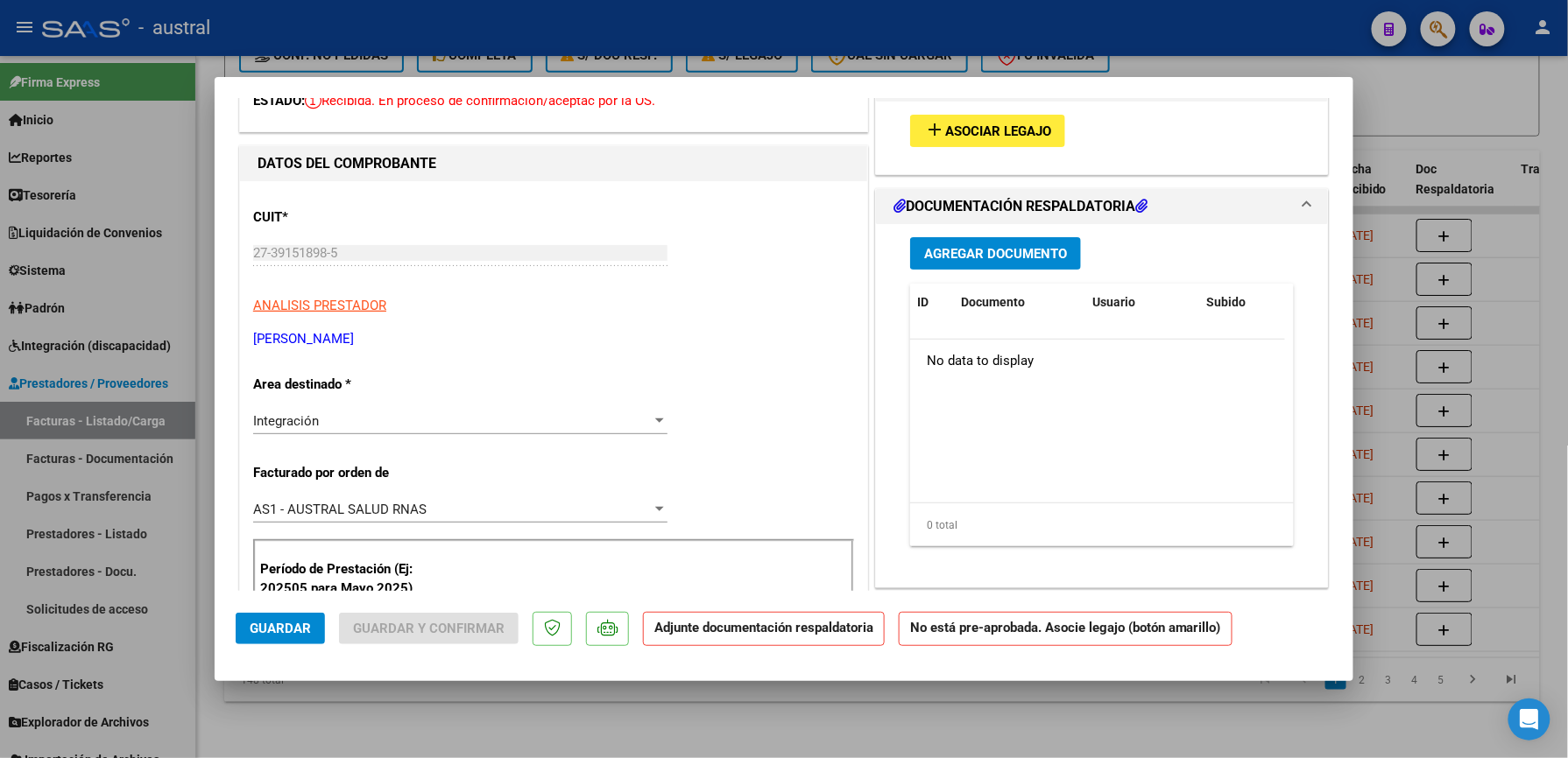
scroll to position [0, 0]
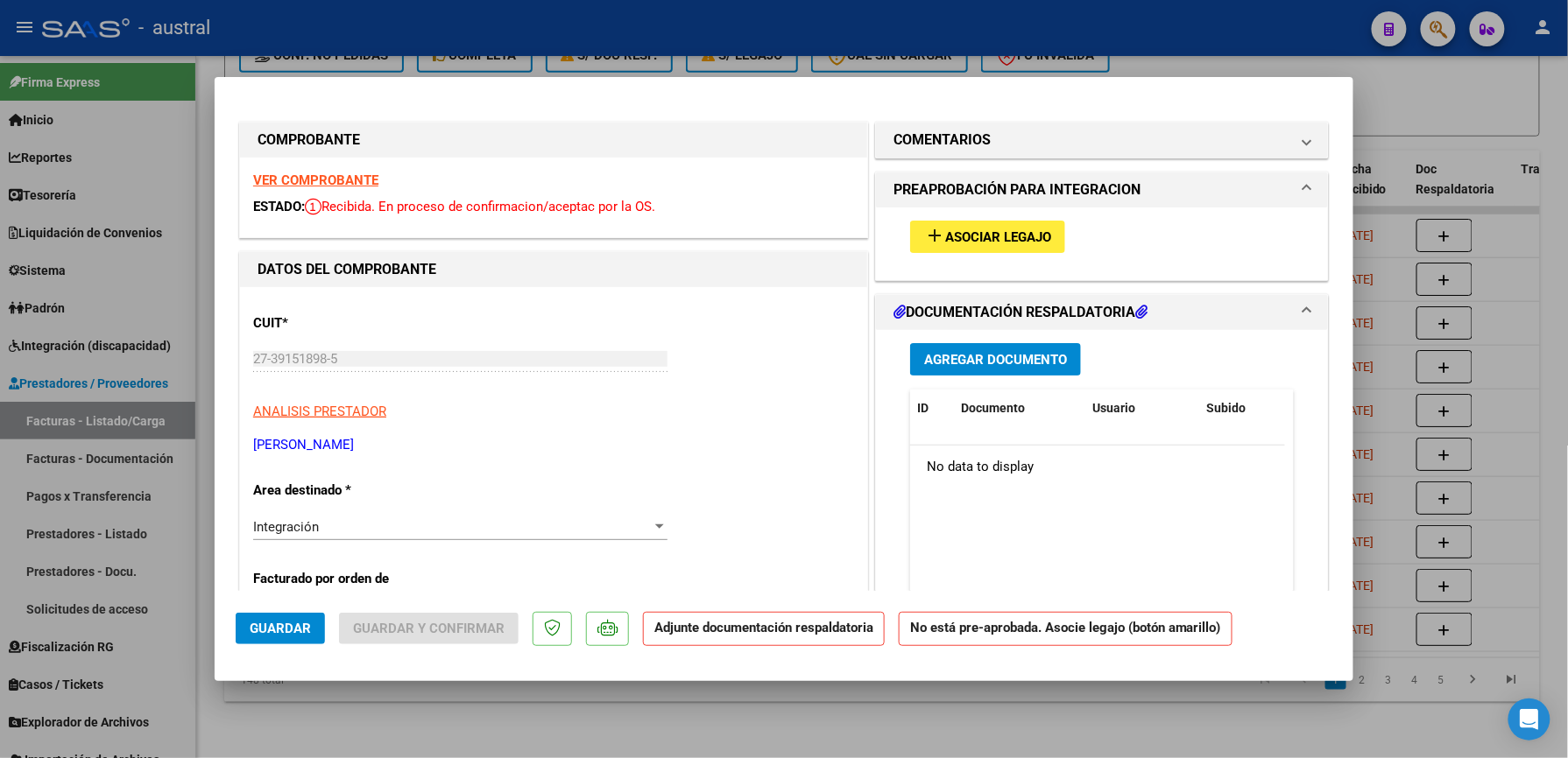
type input "202509"
click at [945, 229] on span "Asociar Legajo" at bounding box center [998, 237] width 106 height 16
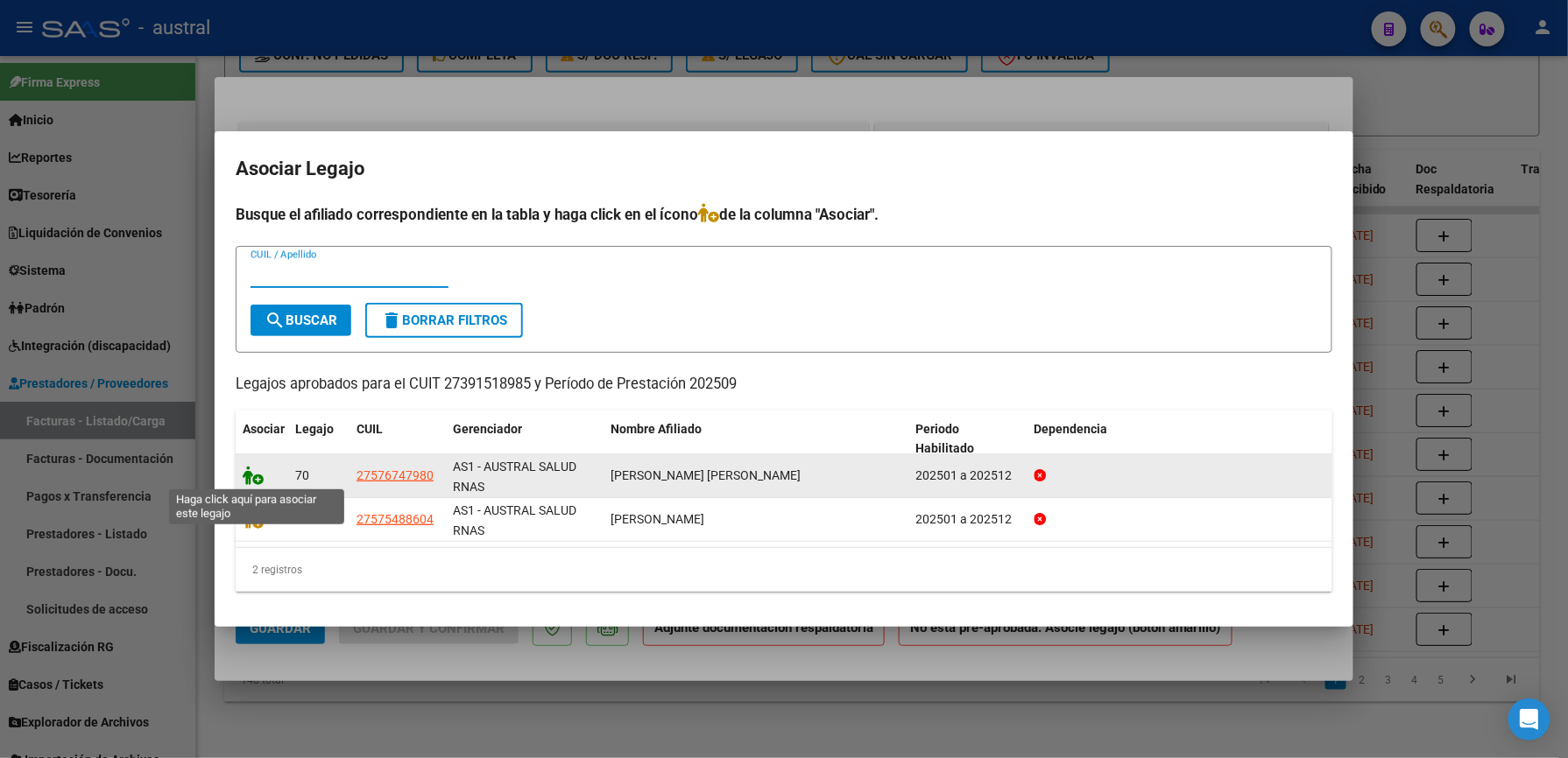
click at [261, 477] on icon at bounding box center [253, 475] width 21 height 20
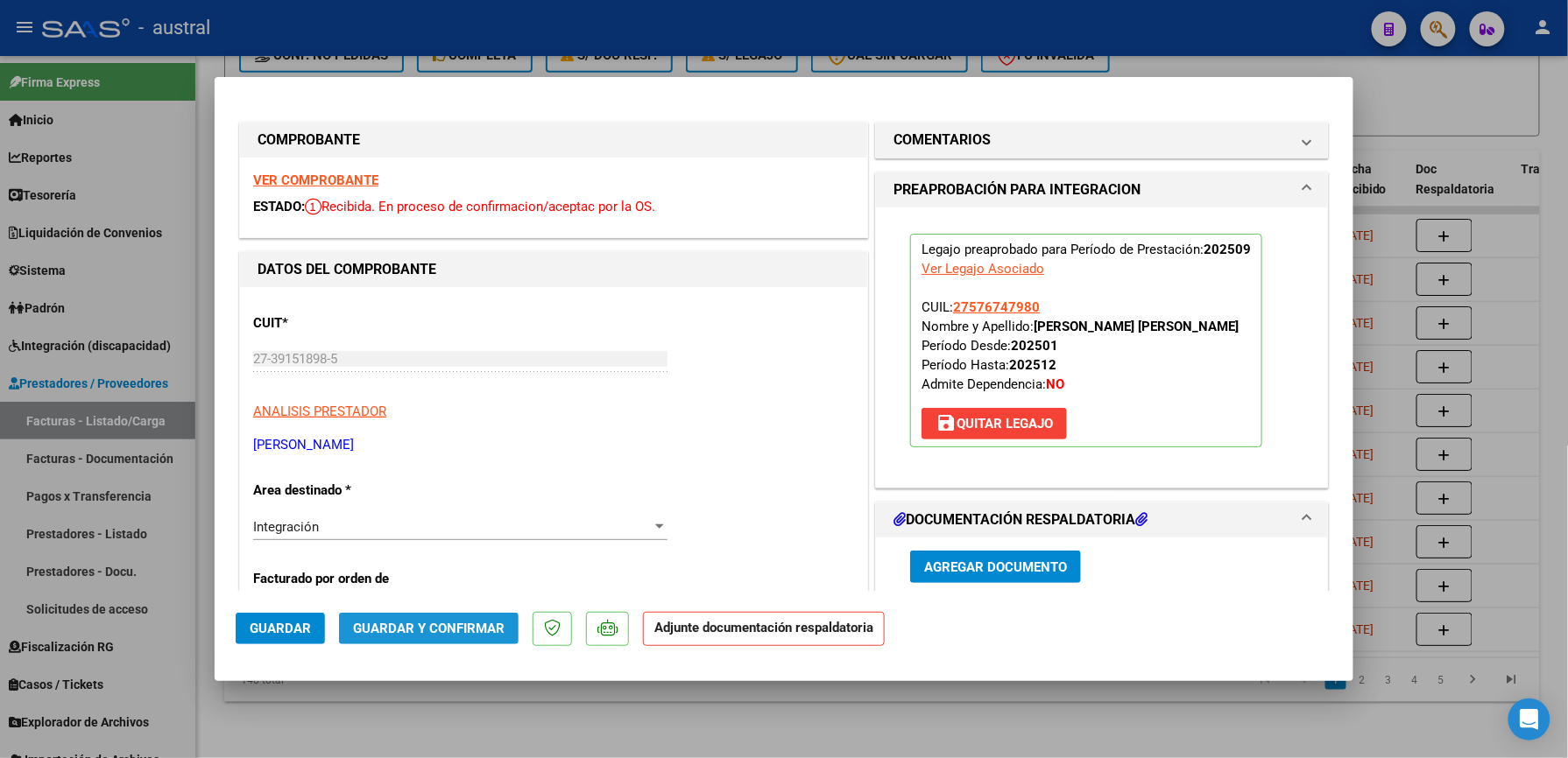
click at [463, 628] on span "Guardar y Confirmar" at bounding box center [428, 629] width 151 height 16
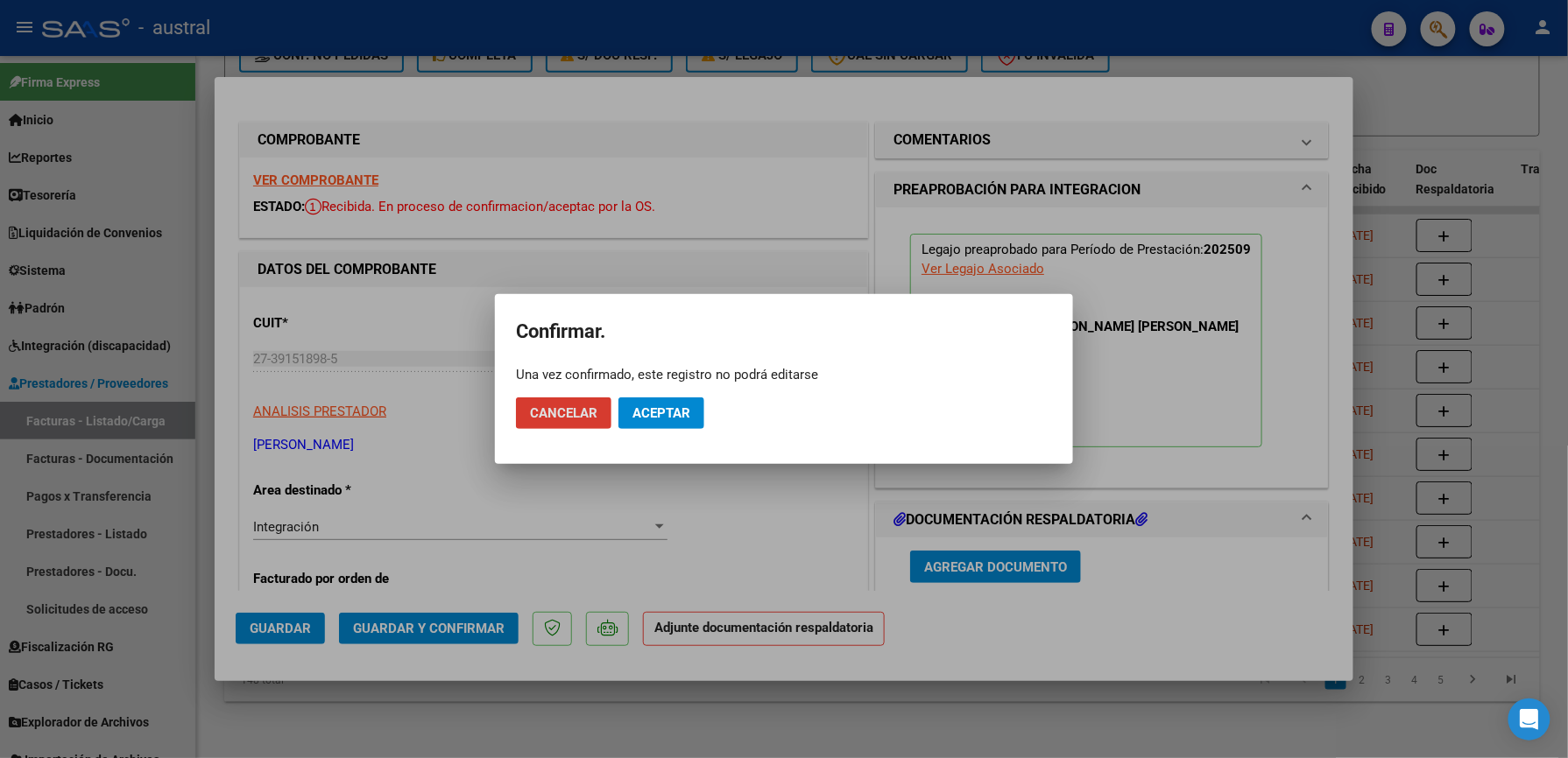
click at [667, 427] on button "Aceptar" at bounding box center [662, 413] width 86 height 31
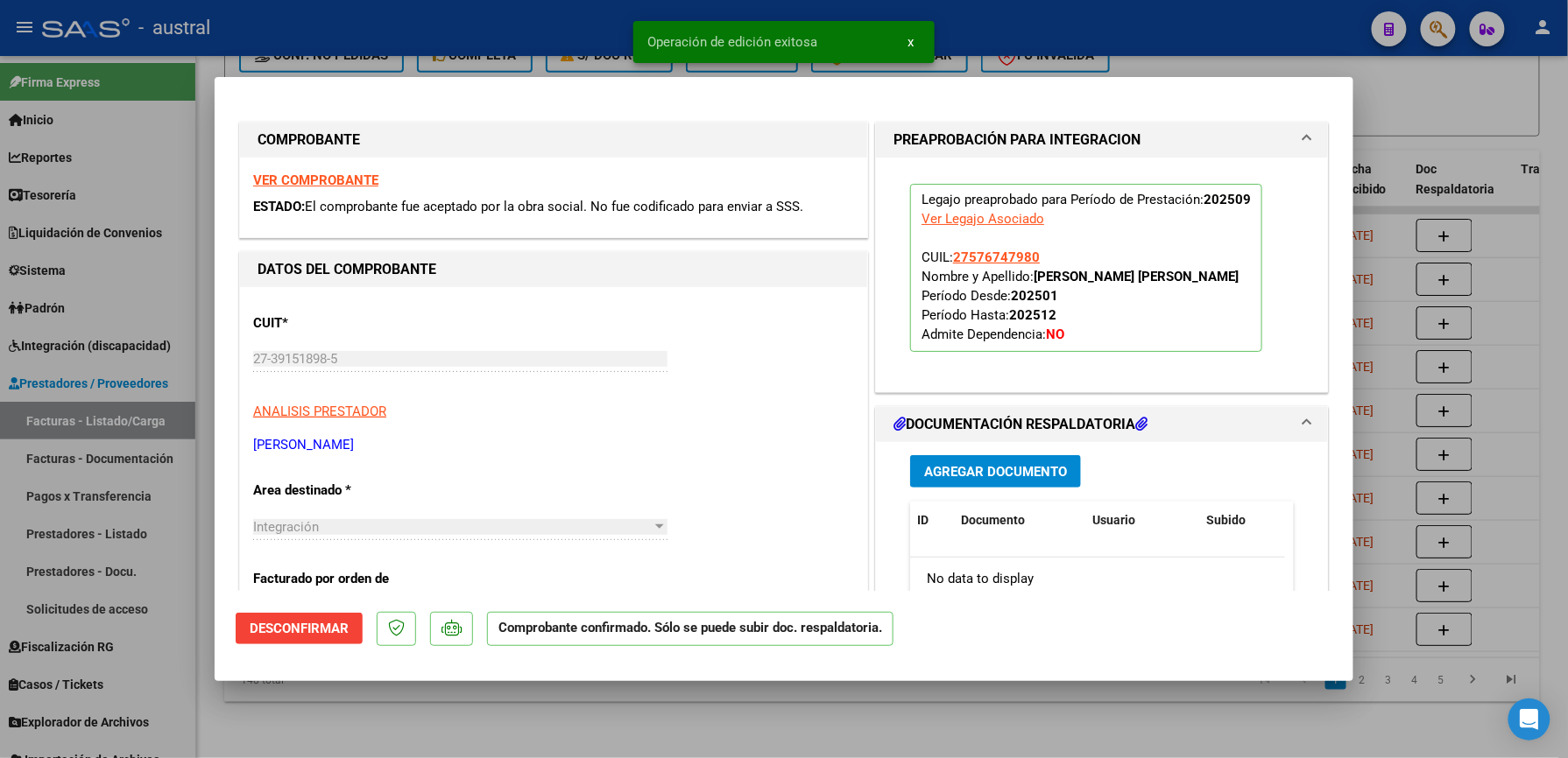
type input "$ 0,00"
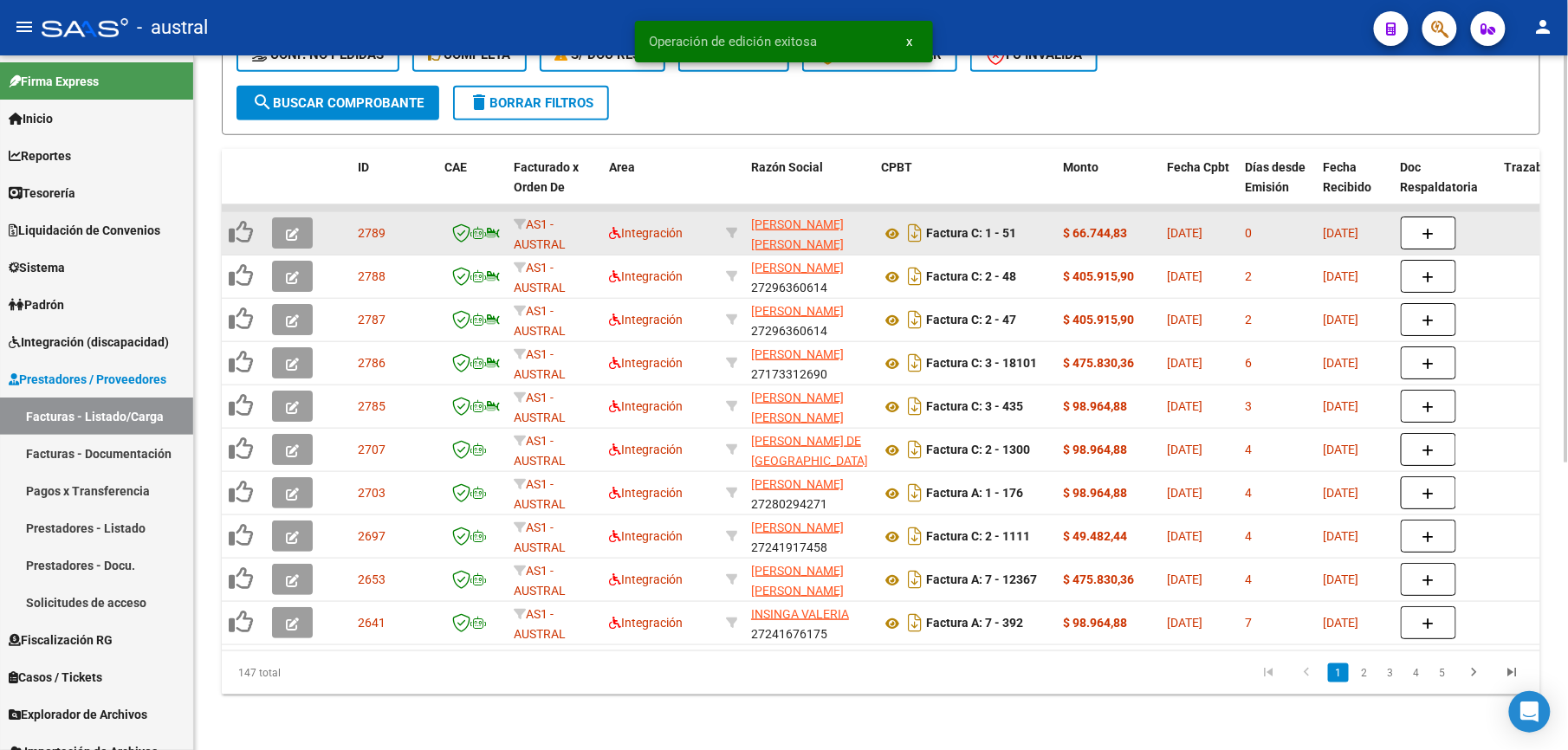
click at [290, 226] on button "button" at bounding box center [292, 233] width 41 height 31
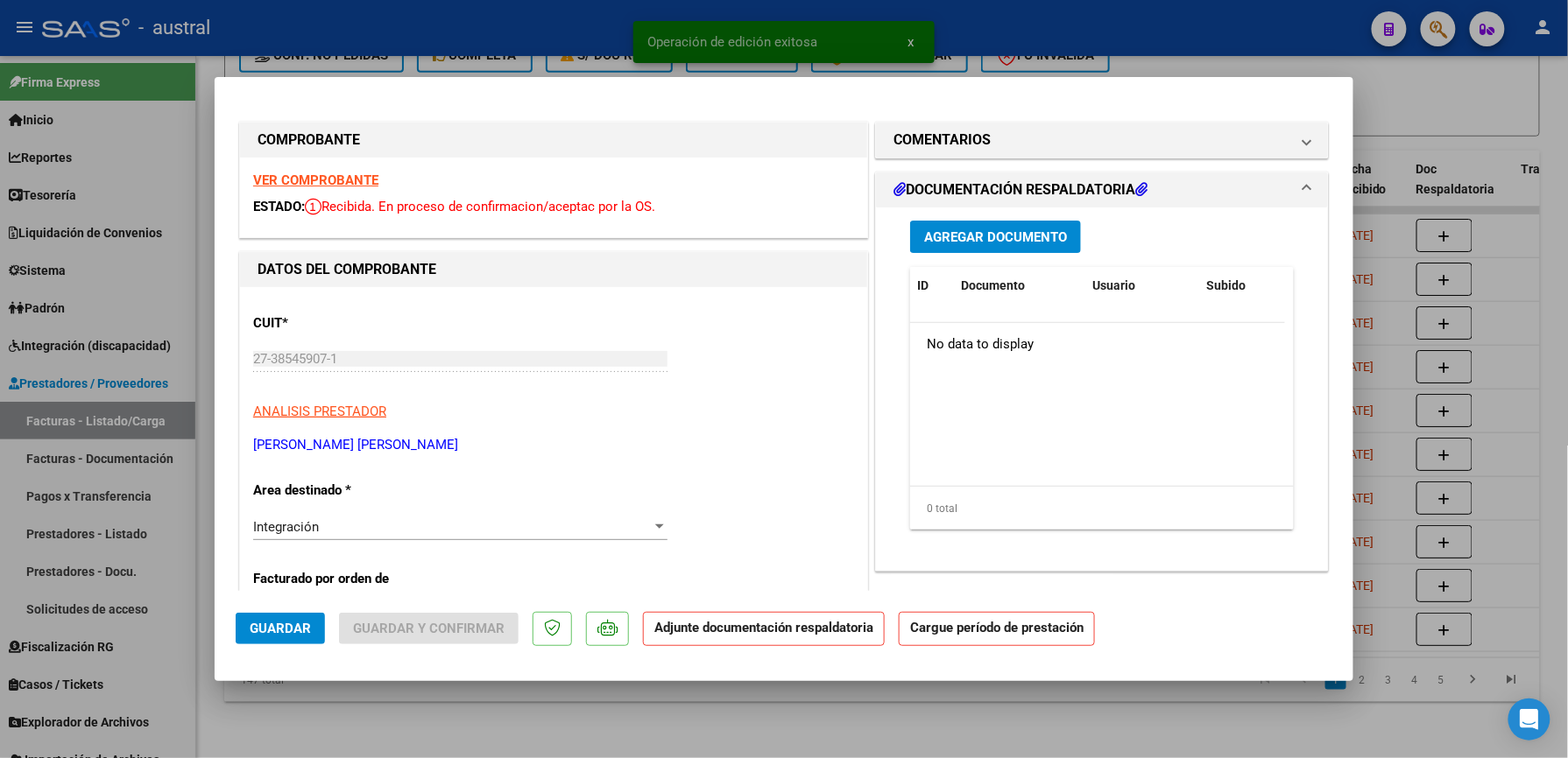
click at [333, 187] on div "VER COMPROBANTE ESTADO: Recibida. En proceso de confirmacion/aceptac por la OS." at bounding box center [553, 197] width 627 height 80
click at [338, 185] on strong "VER COMPROBANTE" at bounding box center [316, 181] width 125 height 16
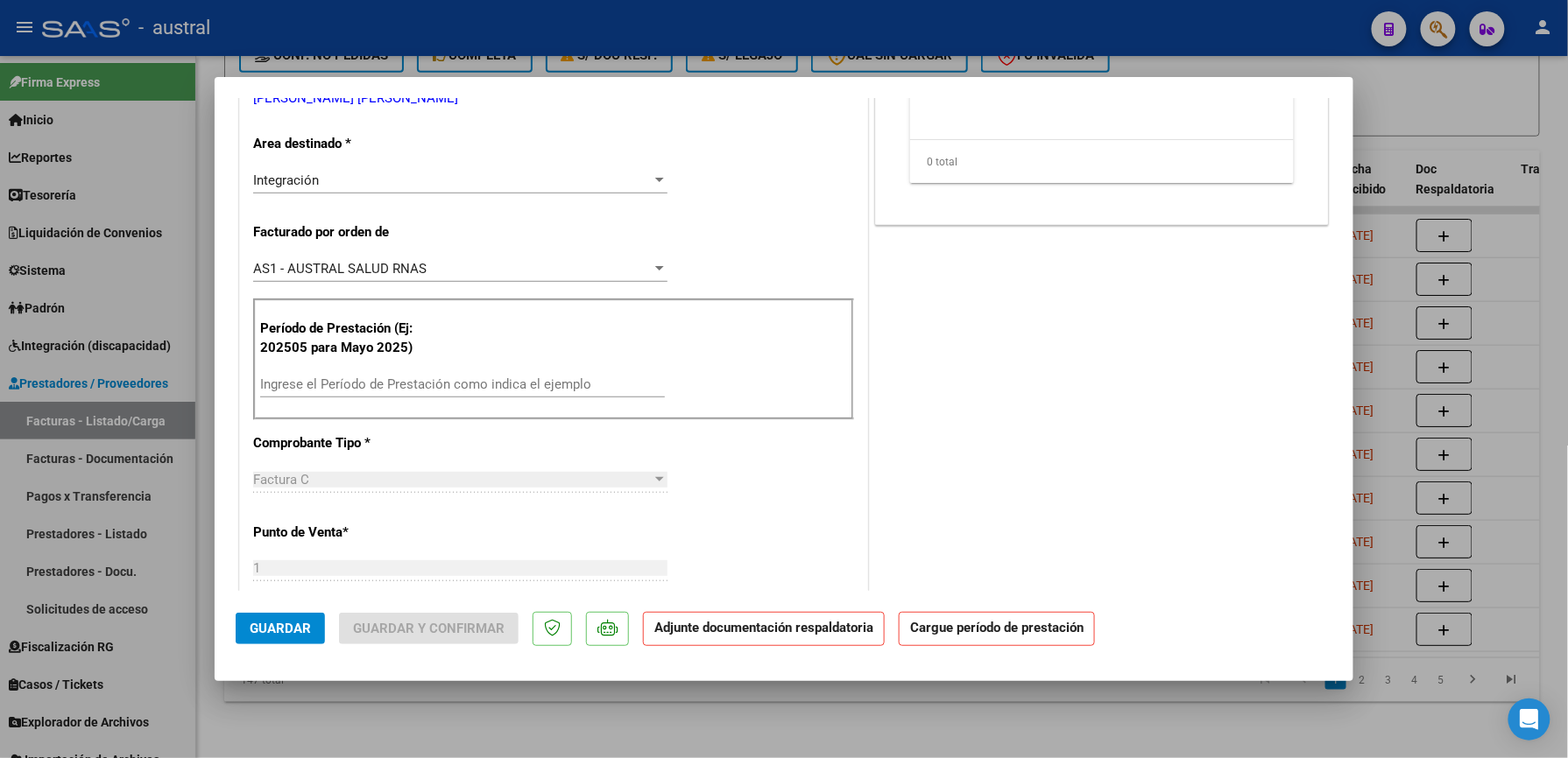
scroll to position [350, 0]
click at [476, 380] on input "Ingrese el Período de Prestación como indica el ejemplo" at bounding box center [463, 381] width 405 height 16
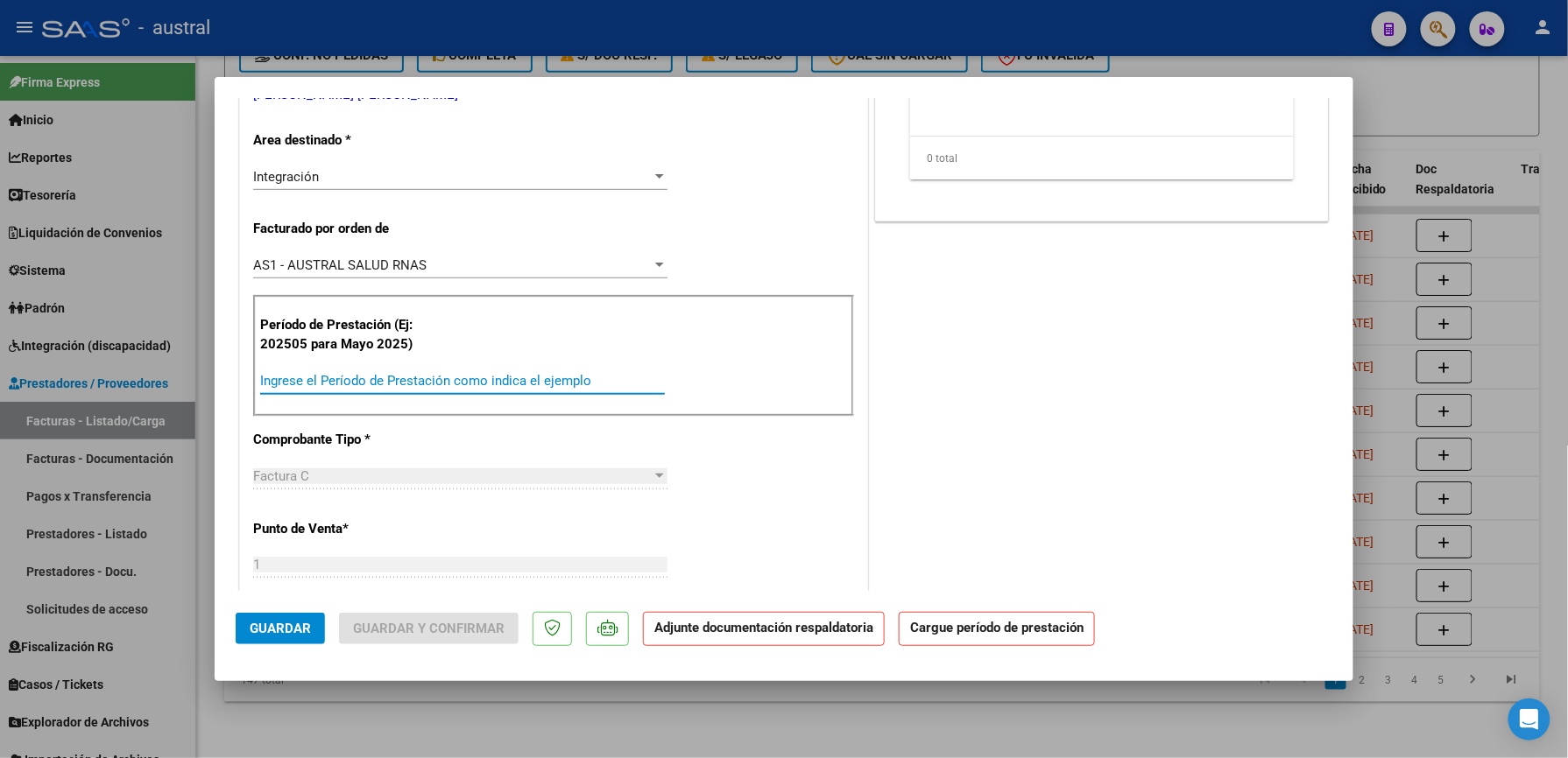
paste input "202509"
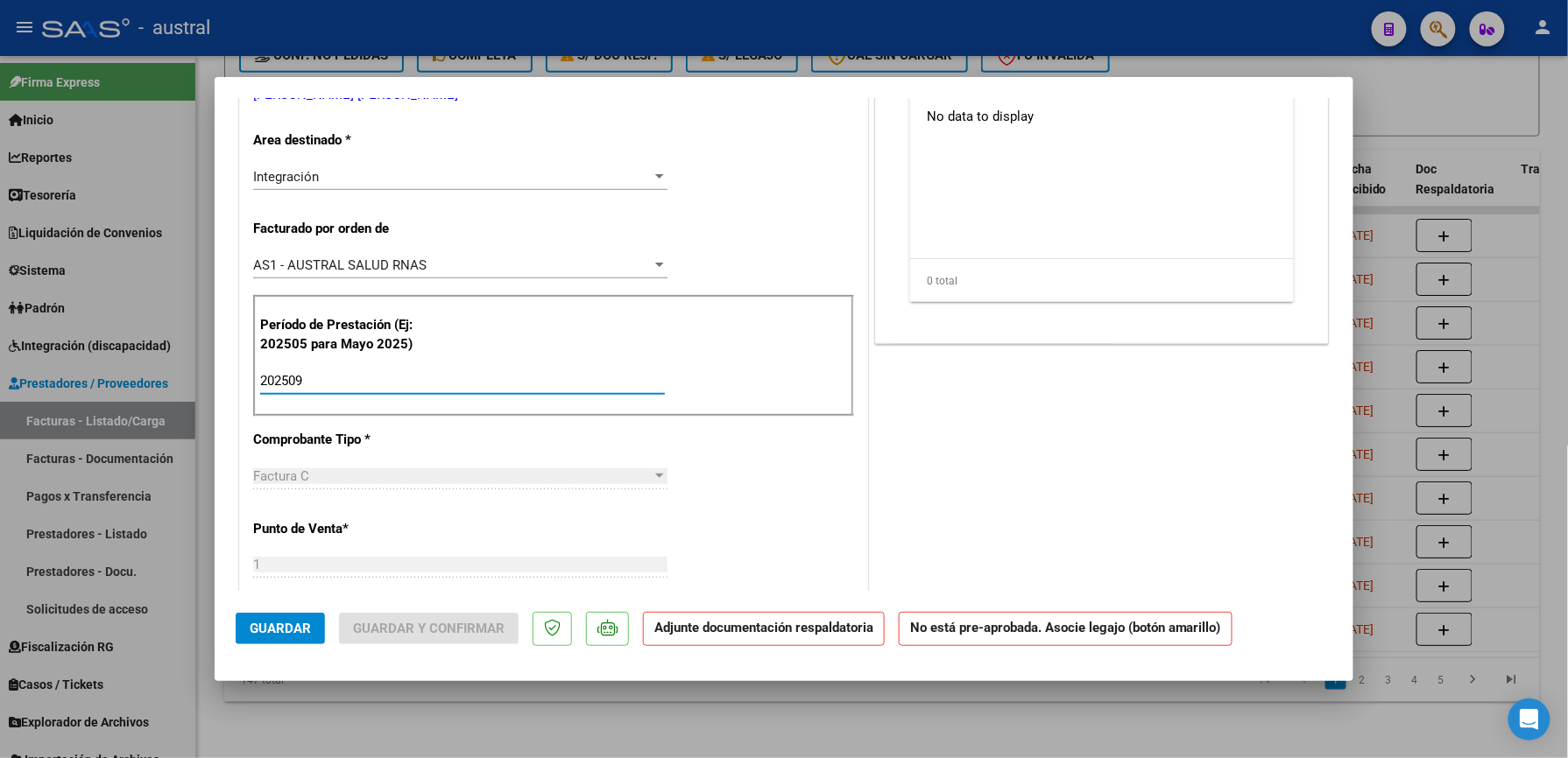
type input "202509"
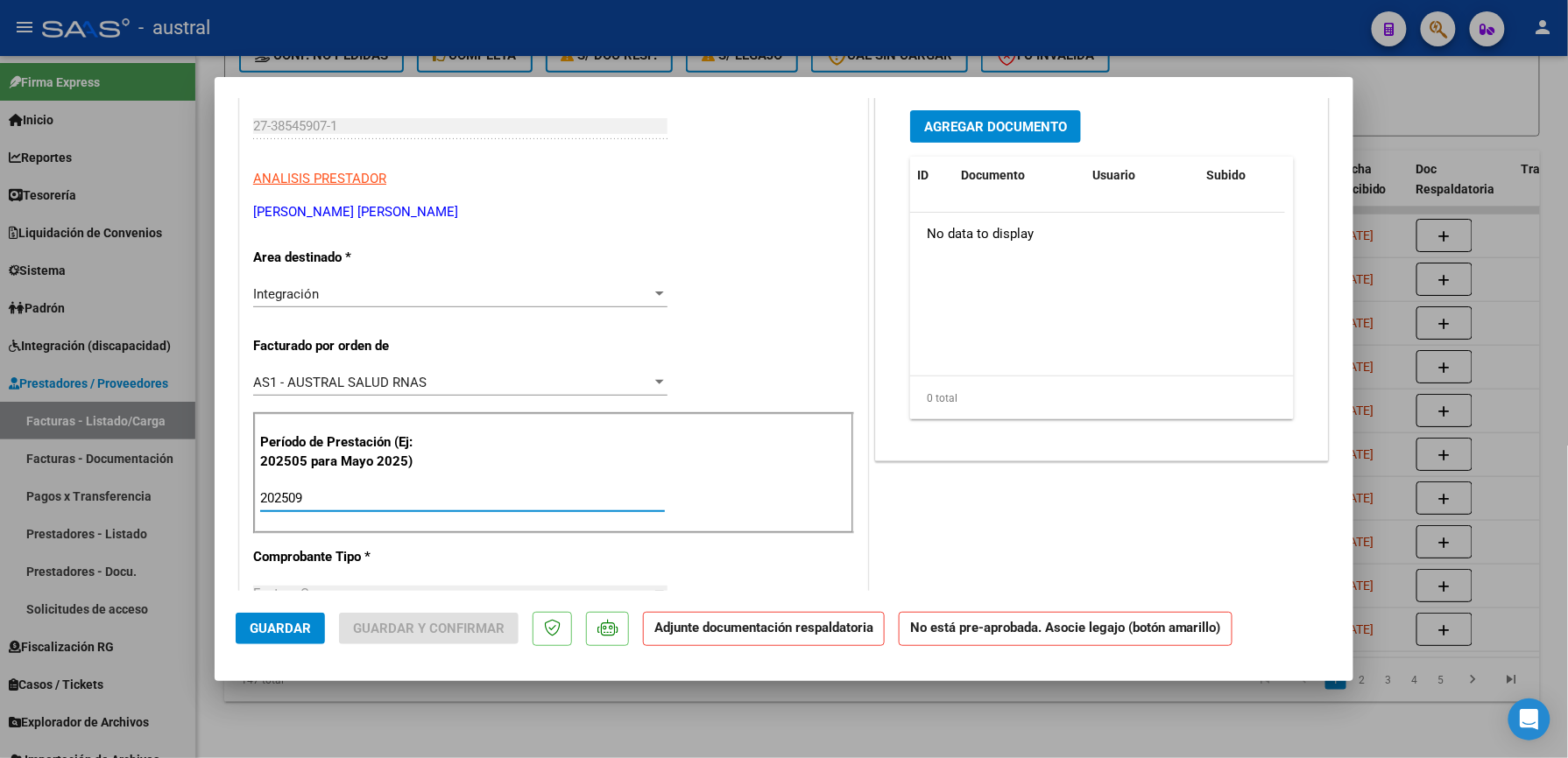
scroll to position [0, 0]
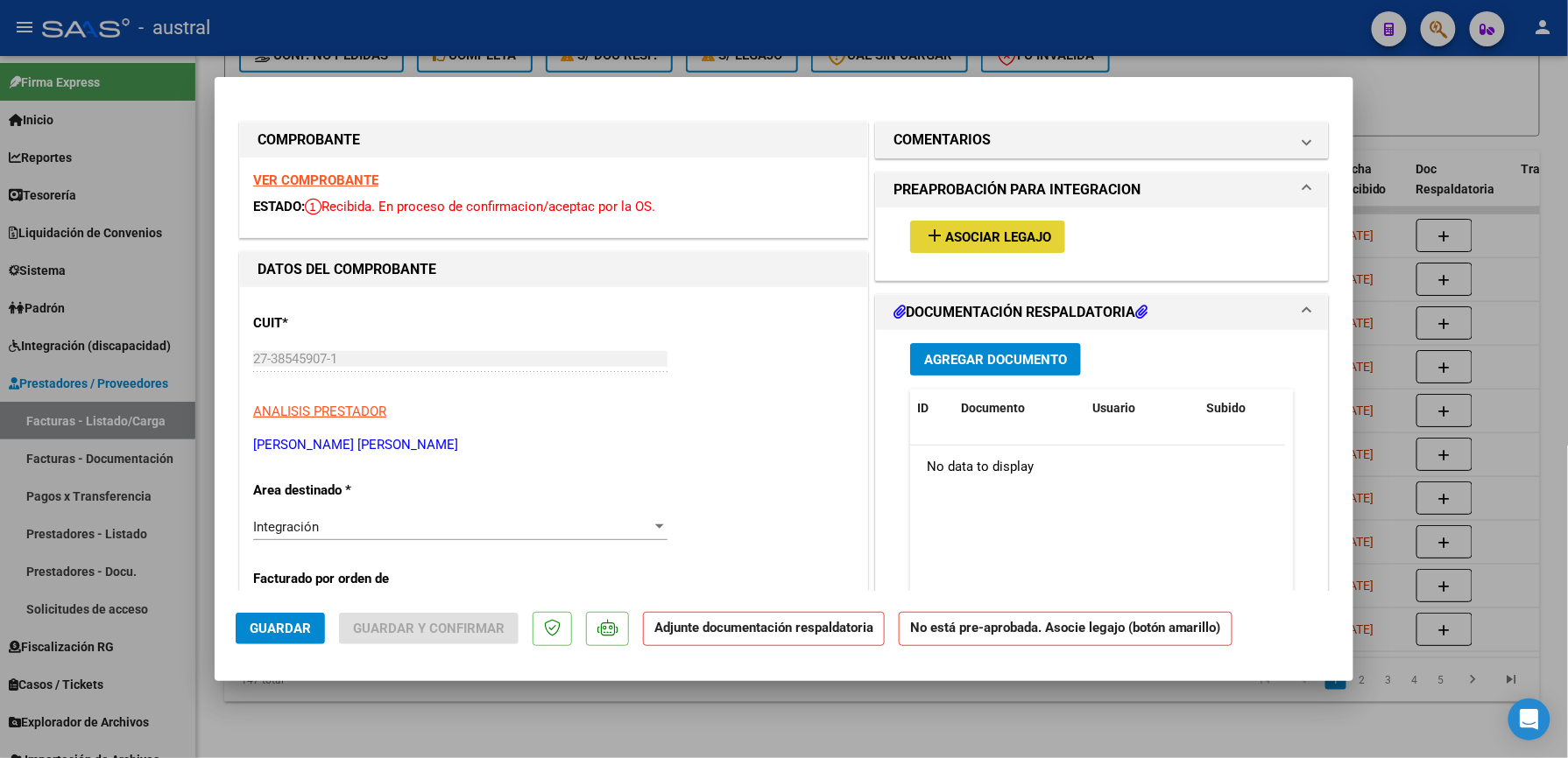
click at [954, 240] on span "Asociar Legajo" at bounding box center [998, 237] width 106 height 16
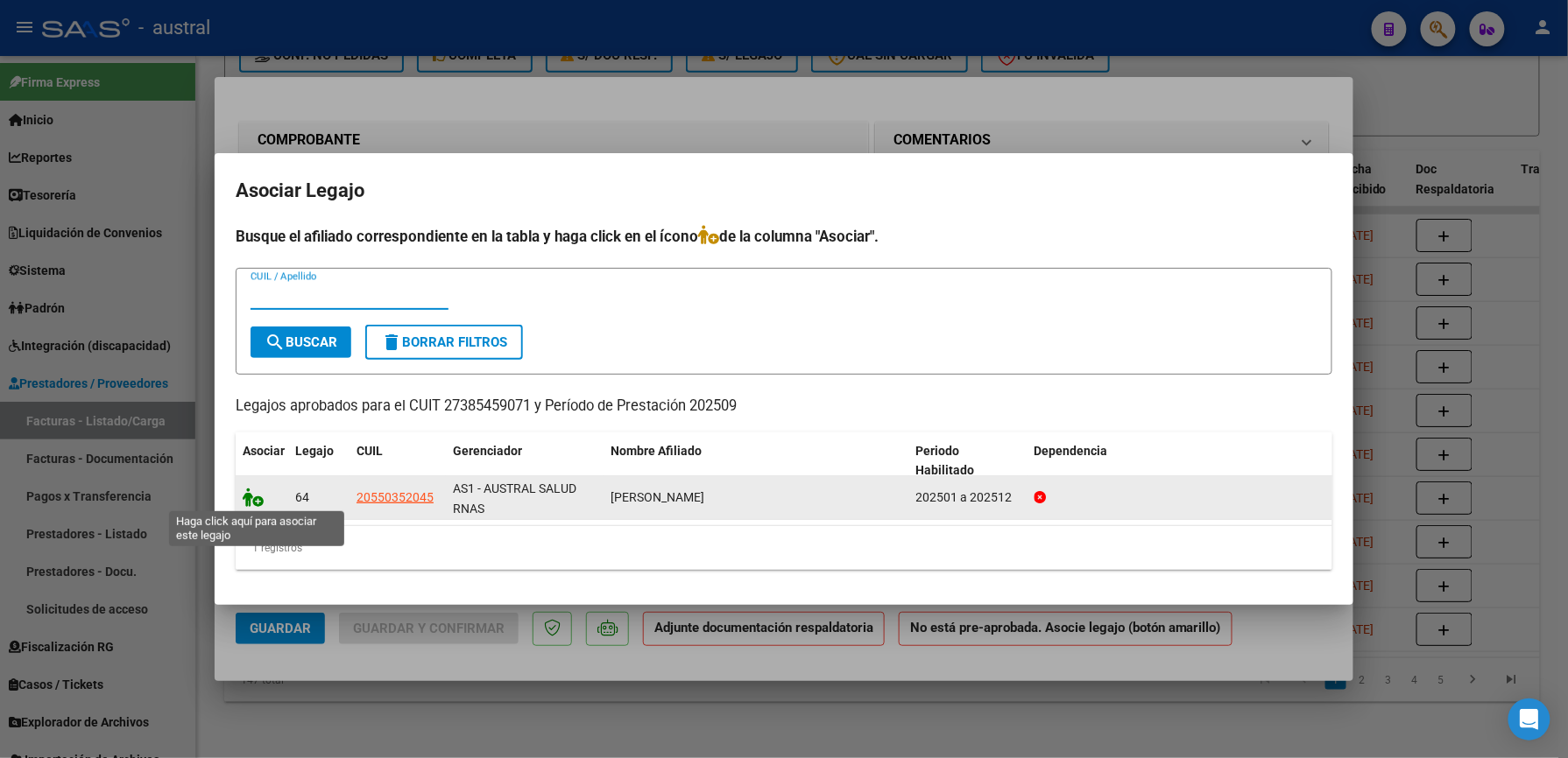
click at [258, 501] on icon at bounding box center [253, 498] width 21 height 20
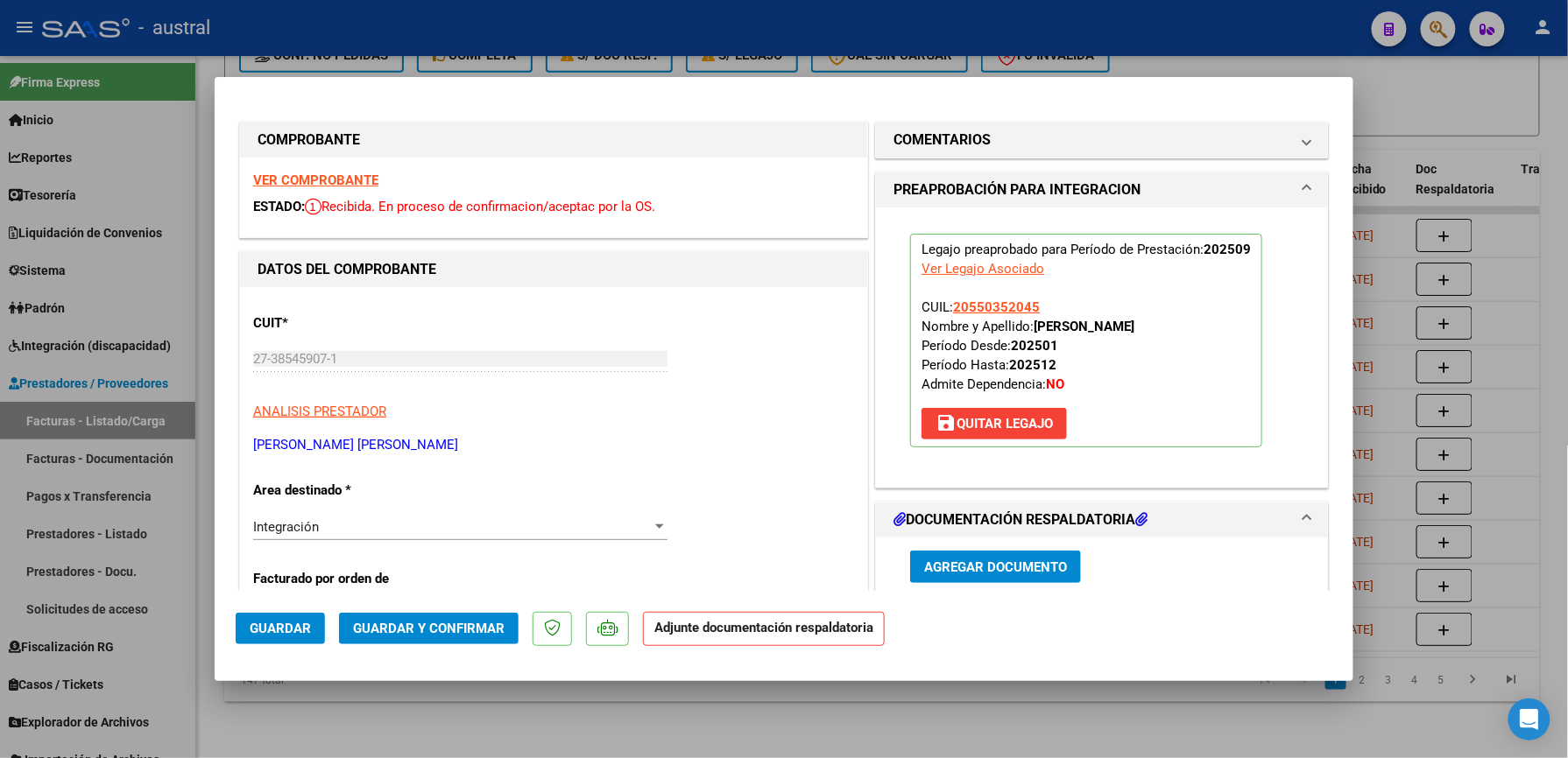
click at [439, 626] on span "Guardar y Confirmar" at bounding box center [428, 629] width 151 height 16
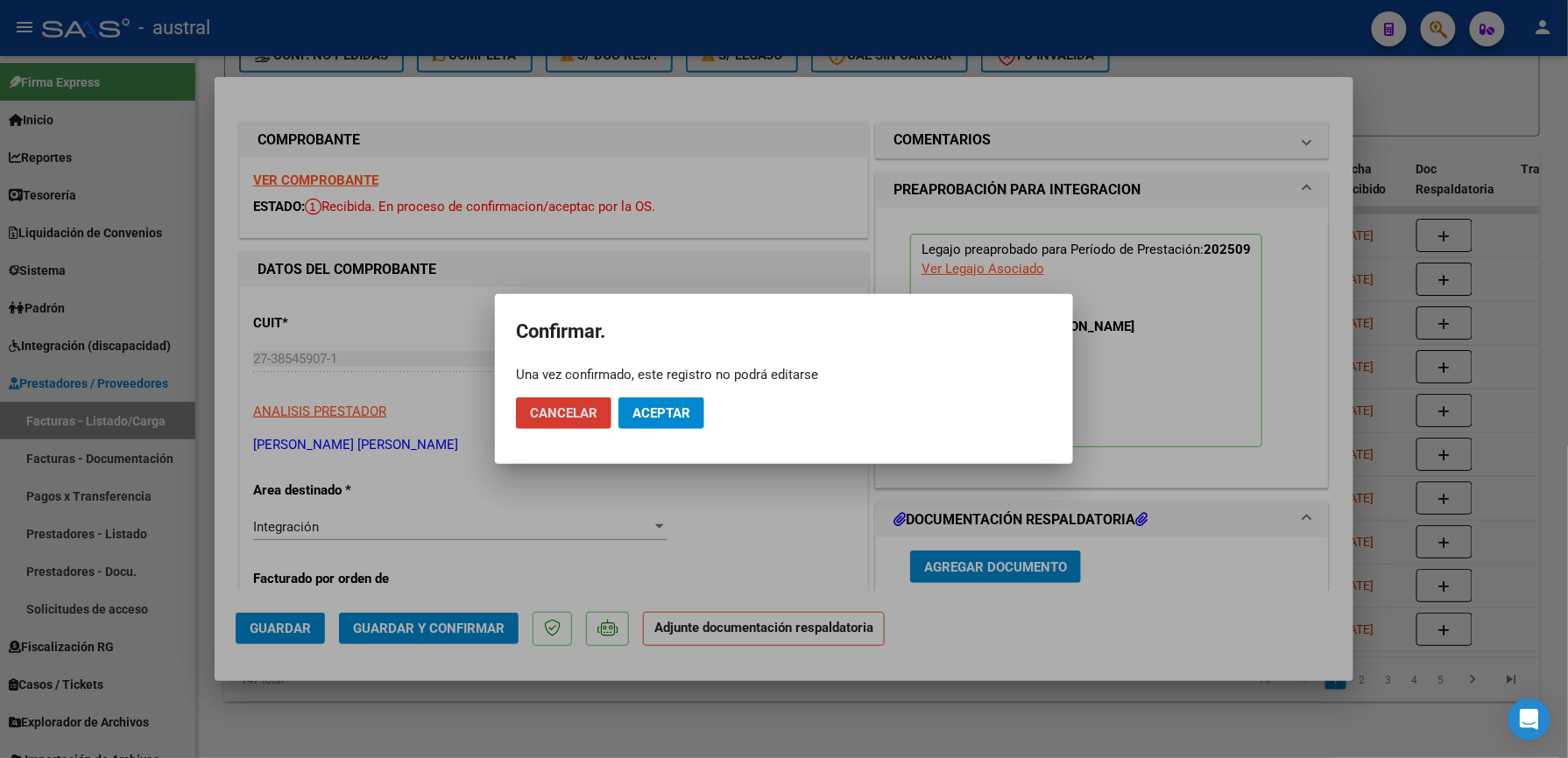
click at [649, 418] on span "Aceptar" at bounding box center [661, 413] width 58 height 16
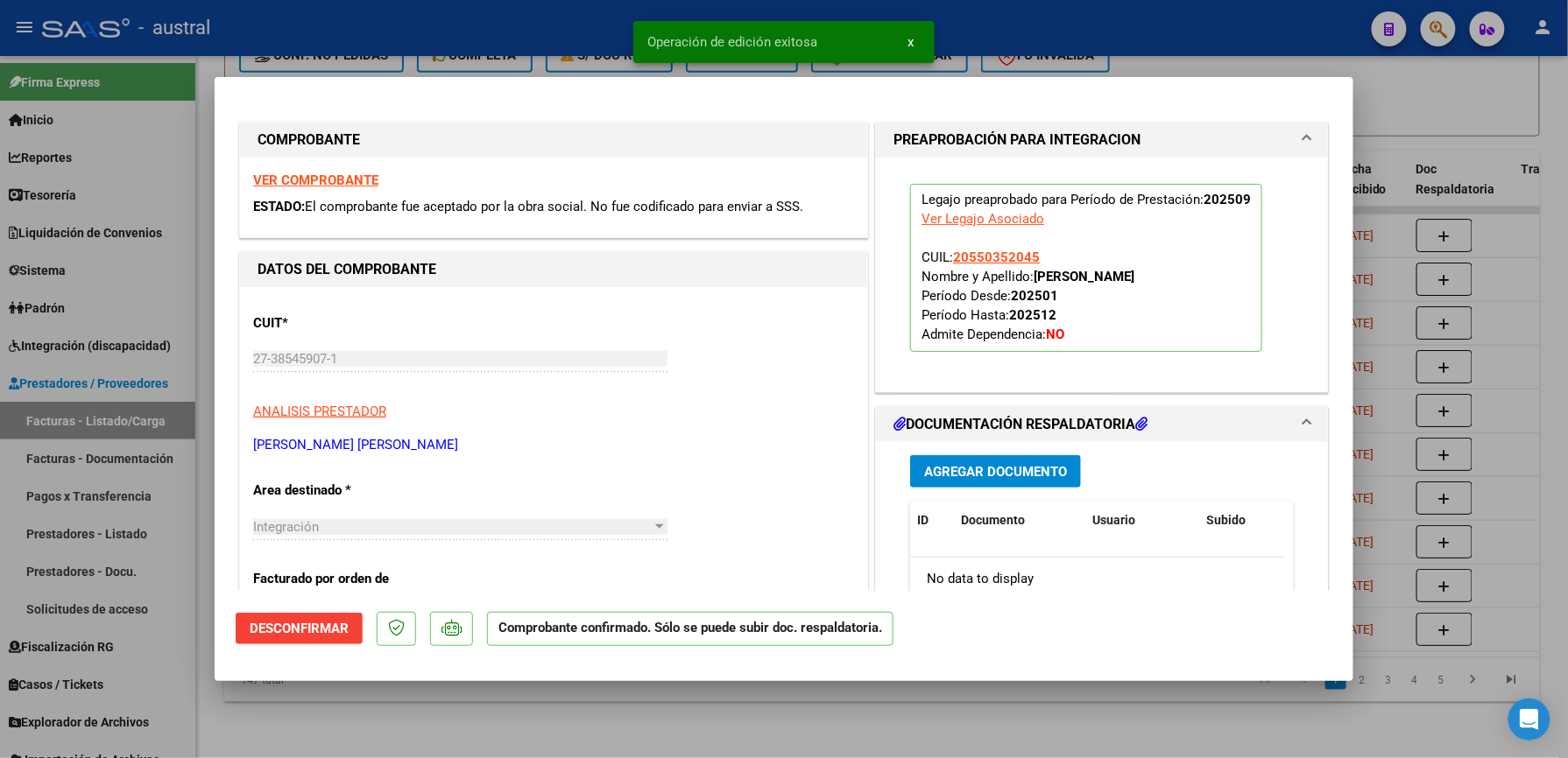
type input "$ 0,00"
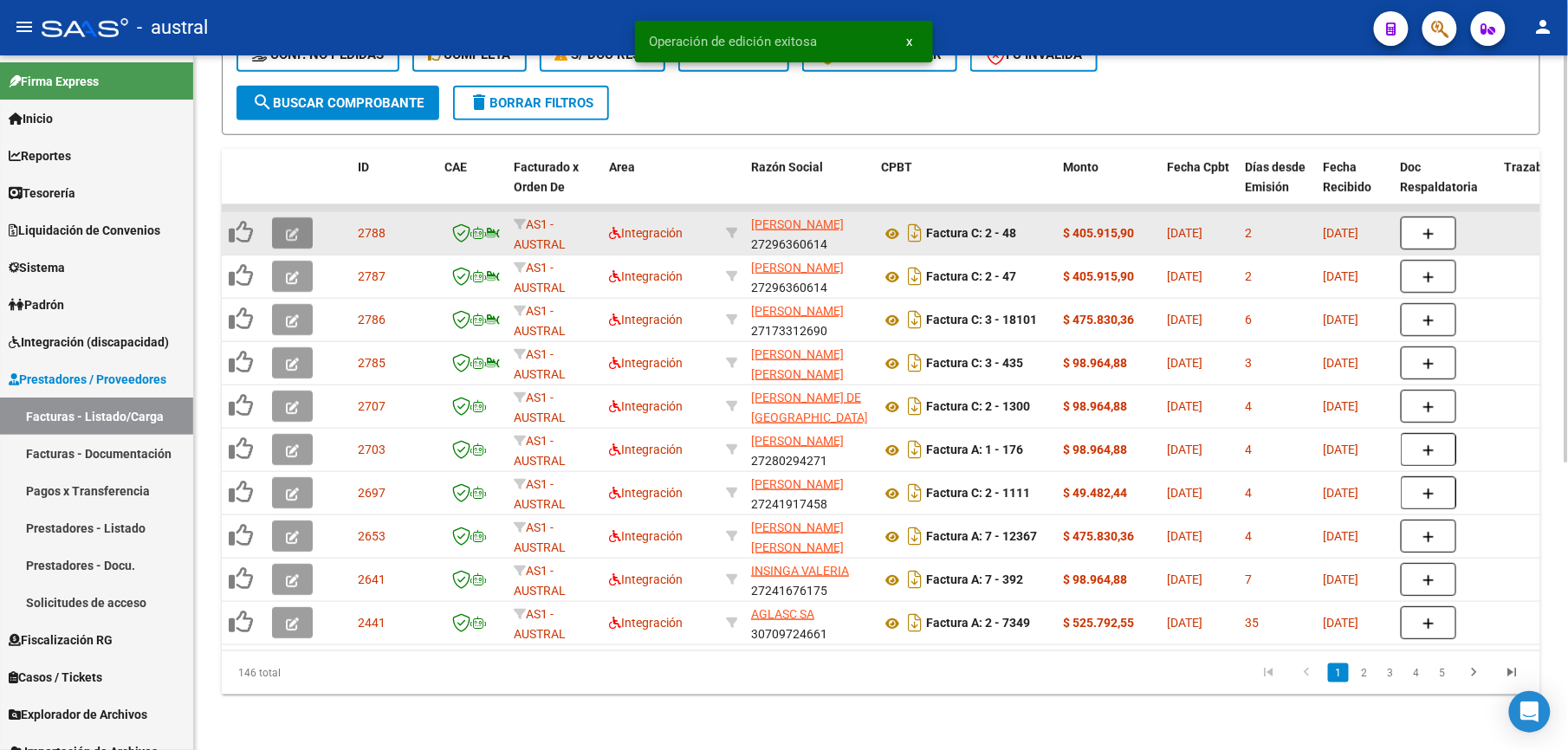
click at [289, 228] on icon "button" at bounding box center [292, 234] width 13 height 13
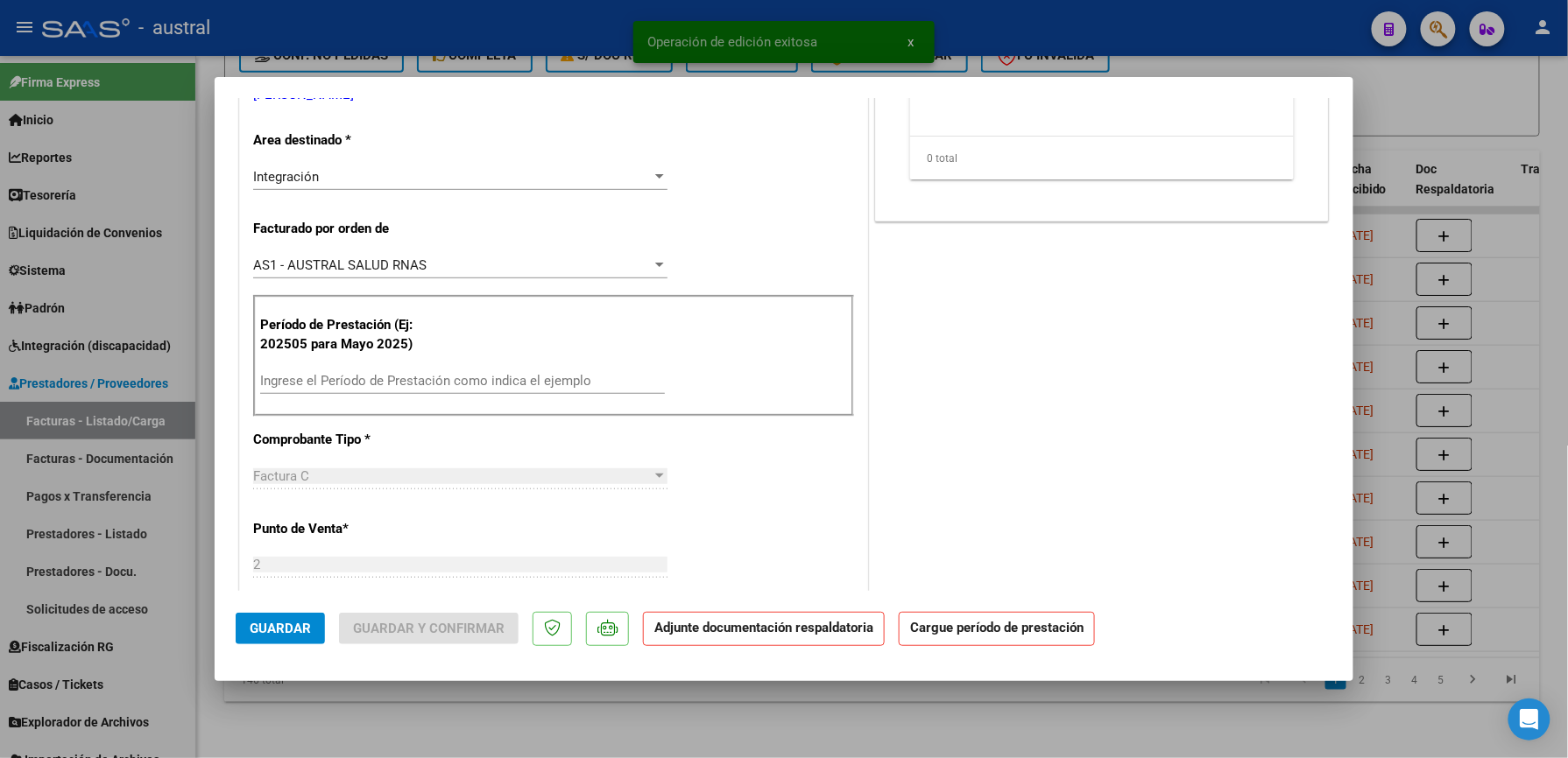
scroll to position [382, 0]
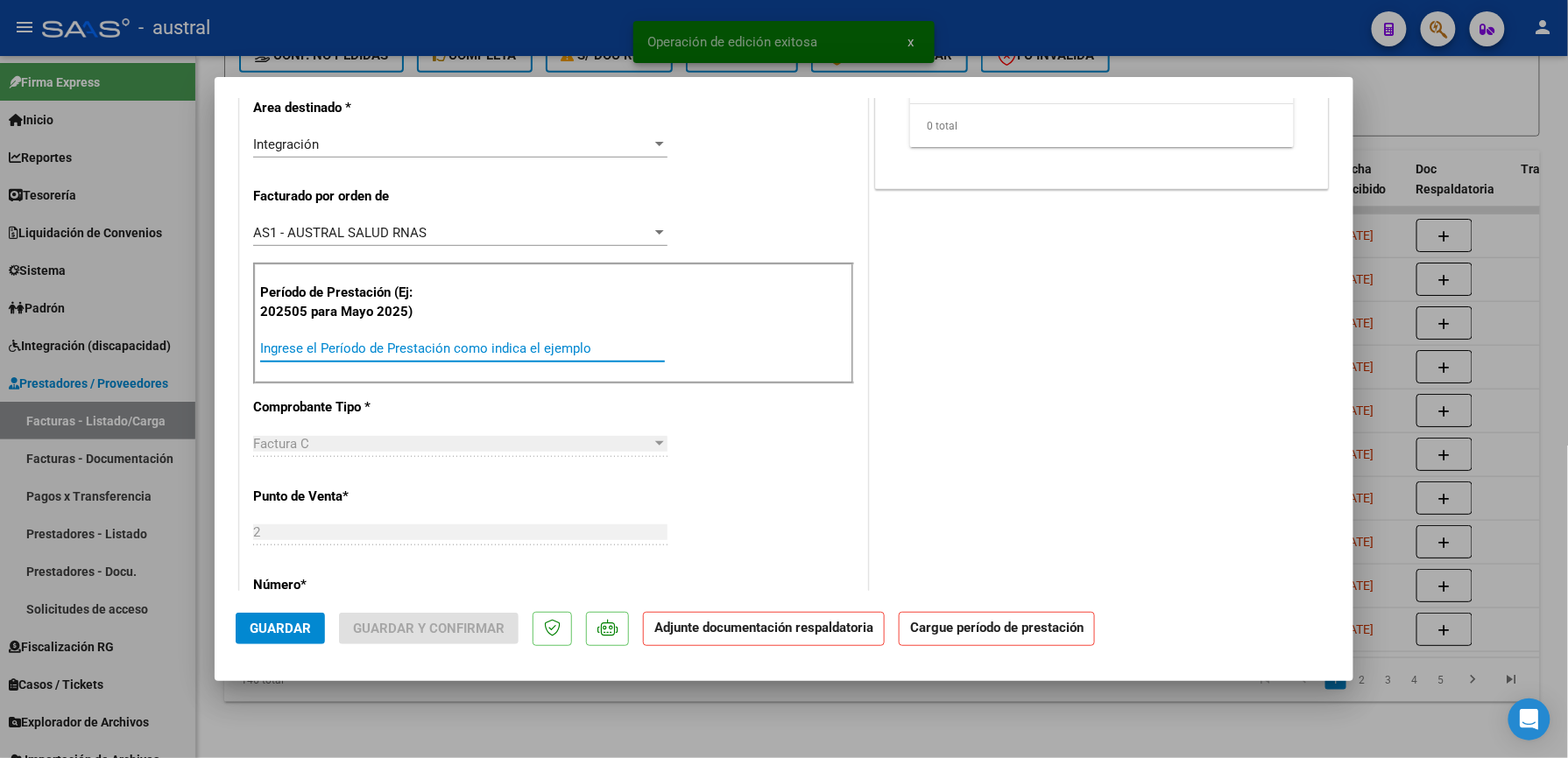
click at [381, 351] on input "Ingrese el Período de Prestación como indica el ejemplo" at bounding box center [463, 348] width 405 height 16
paste input "202509"
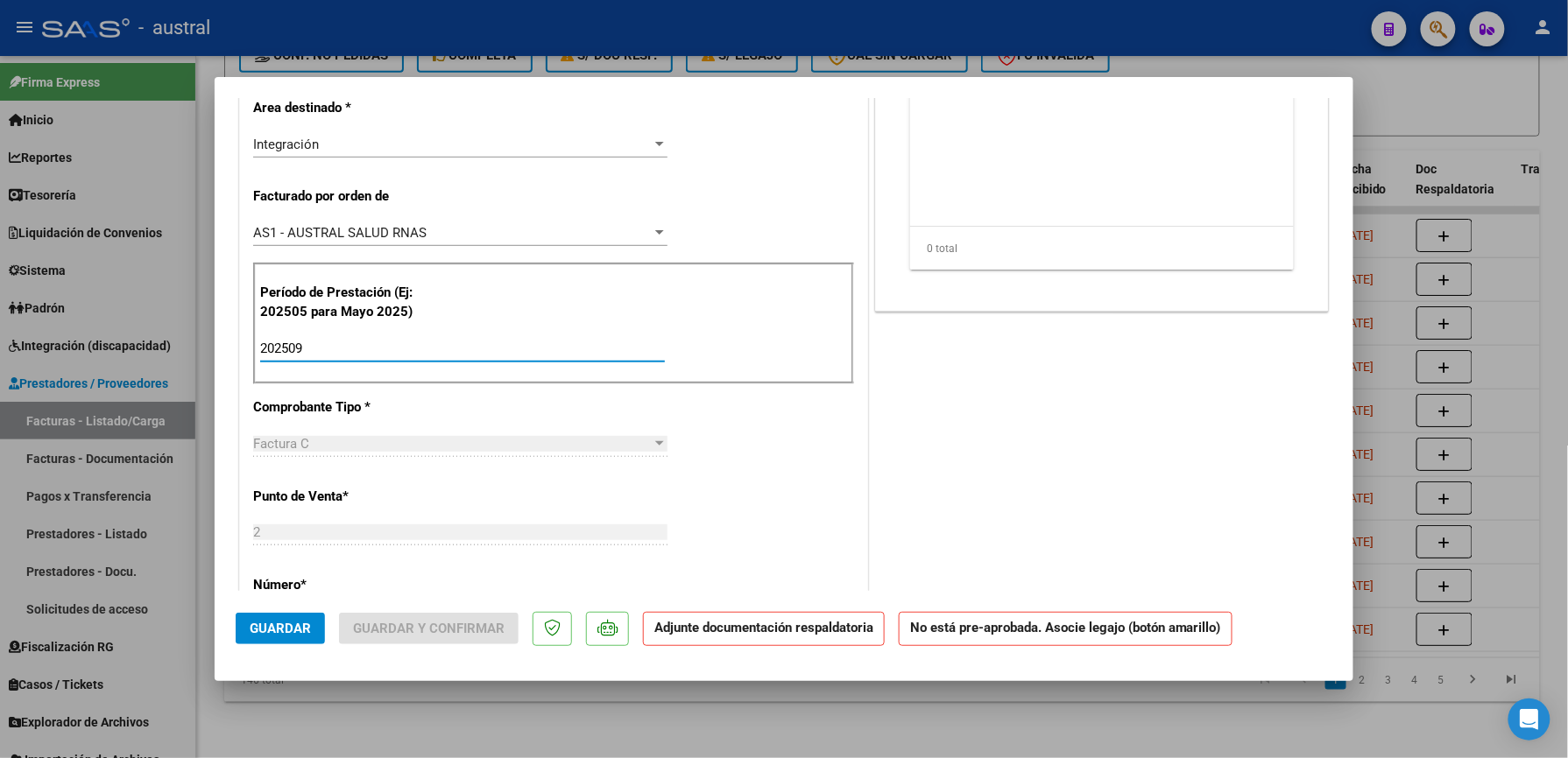
type input "202509"
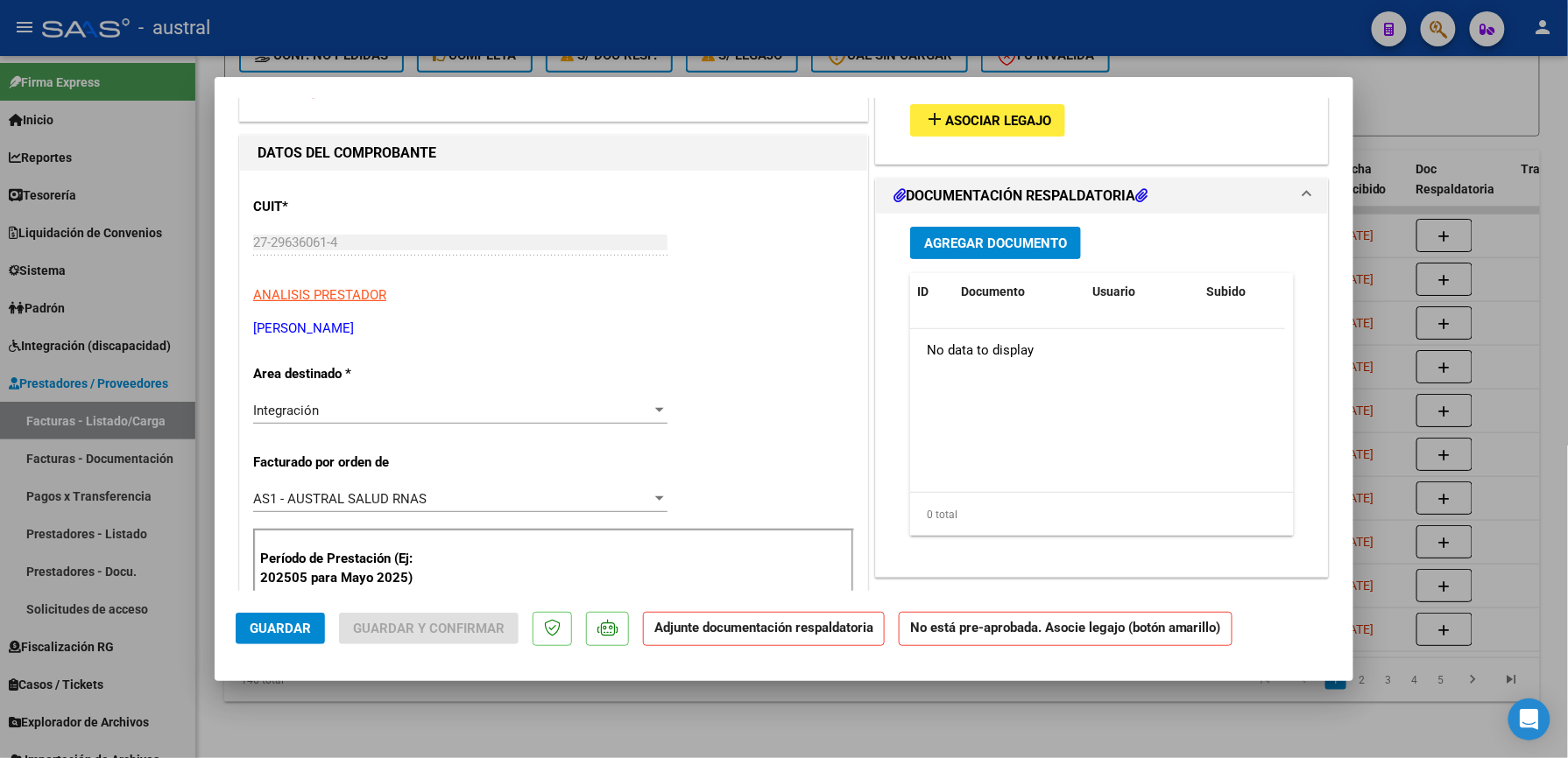
scroll to position [0, 0]
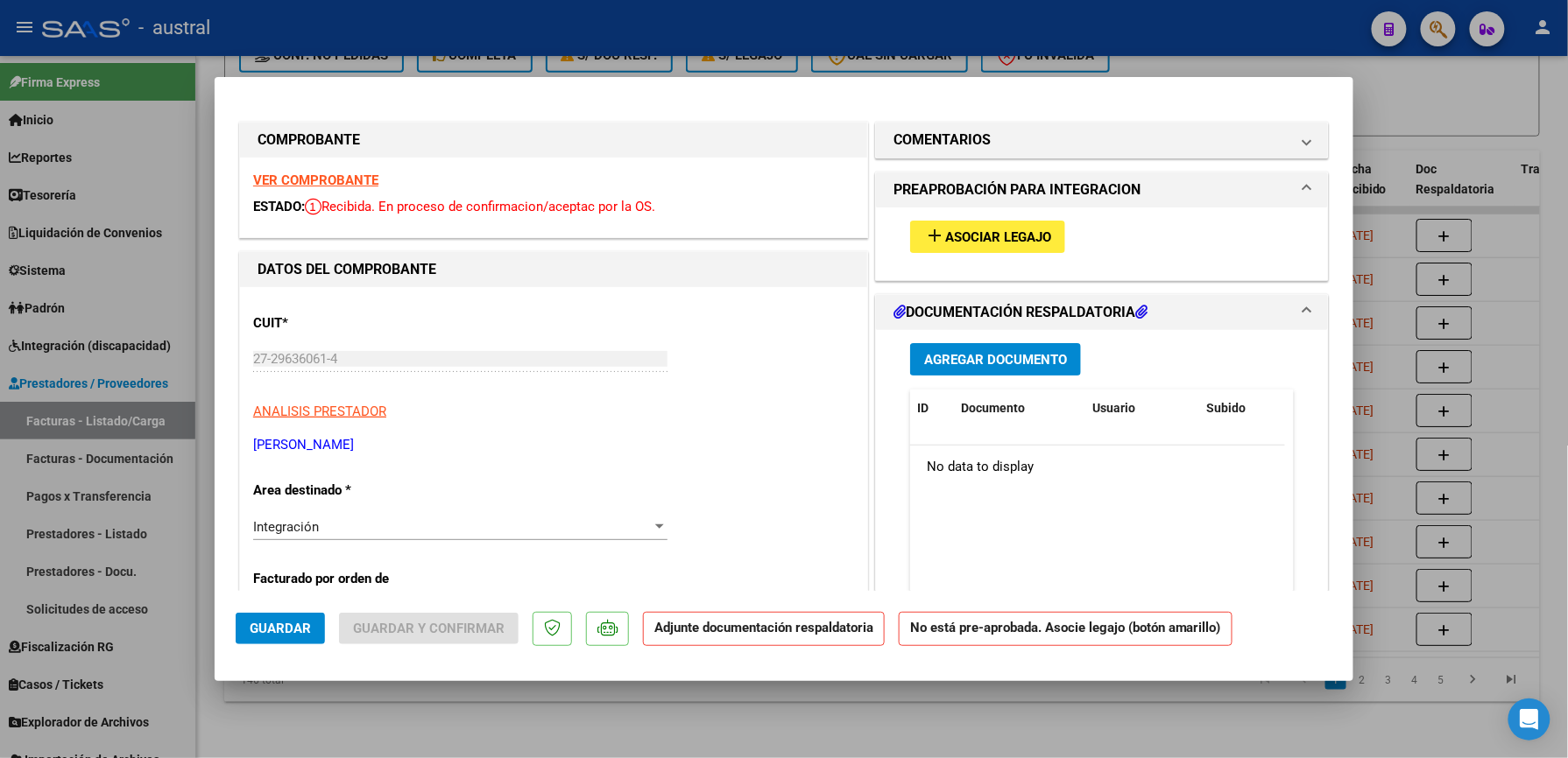
click at [337, 174] on strong "VER COMPROBANTE" at bounding box center [316, 181] width 125 height 16
click at [998, 231] on span "Asociar Legajo" at bounding box center [998, 237] width 106 height 16
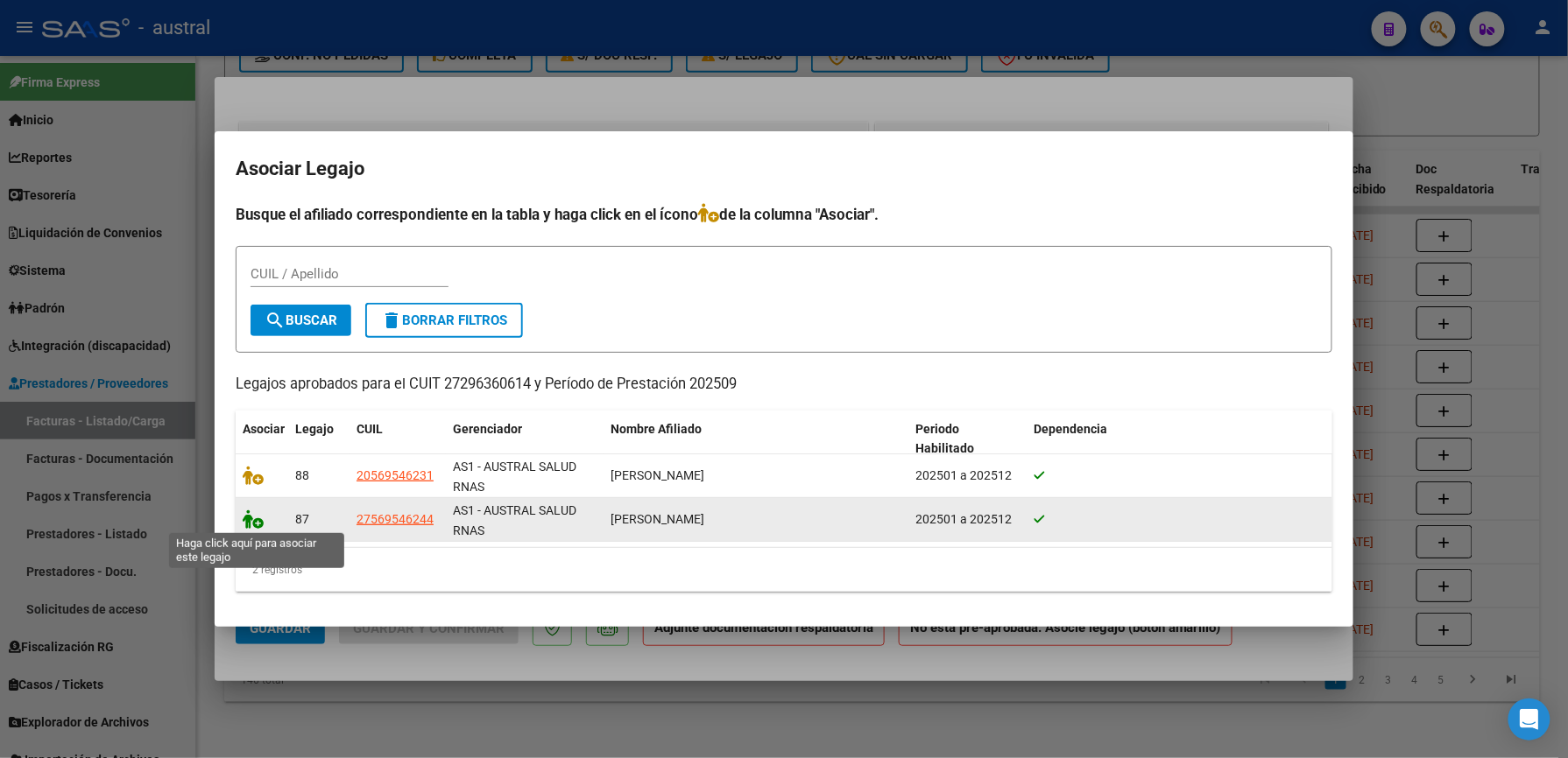
click at [251, 522] on icon at bounding box center [253, 519] width 21 height 20
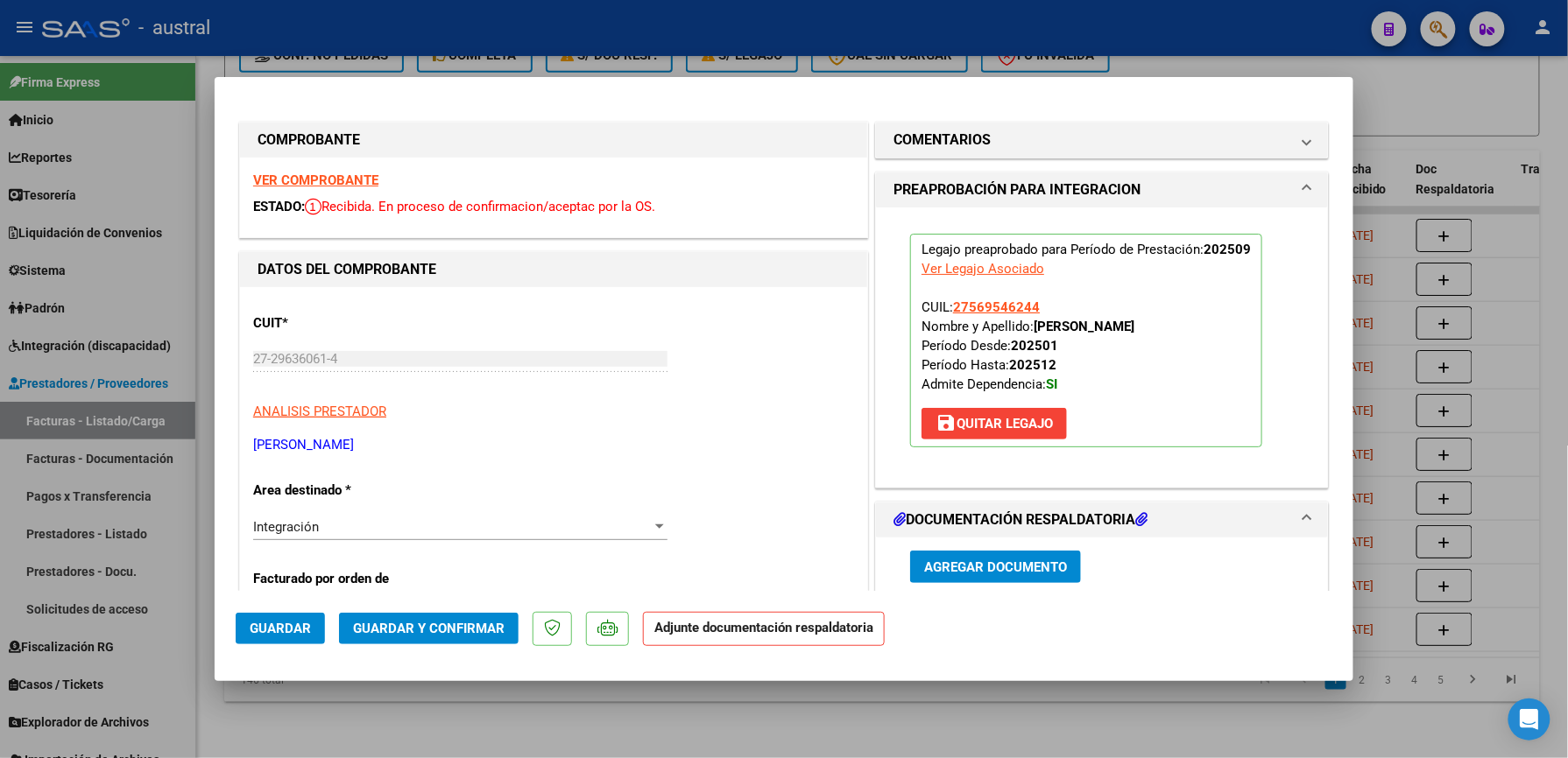
click at [440, 631] on span "Guardar y Confirmar" at bounding box center [428, 629] width 151 height 16
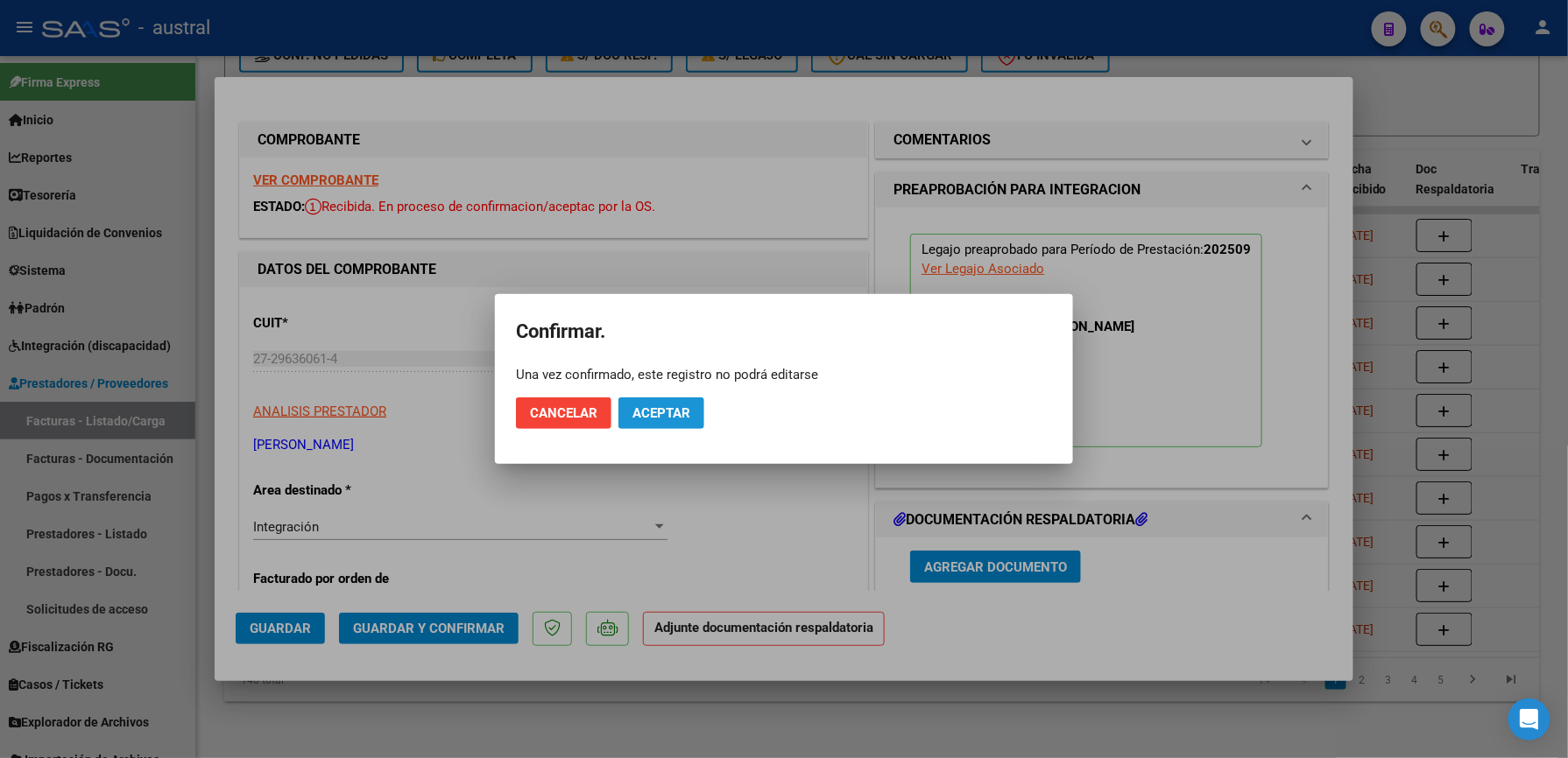
click at [638, 408] on span "Aceptar" at bounding box center [661, 413] width 58 height 16
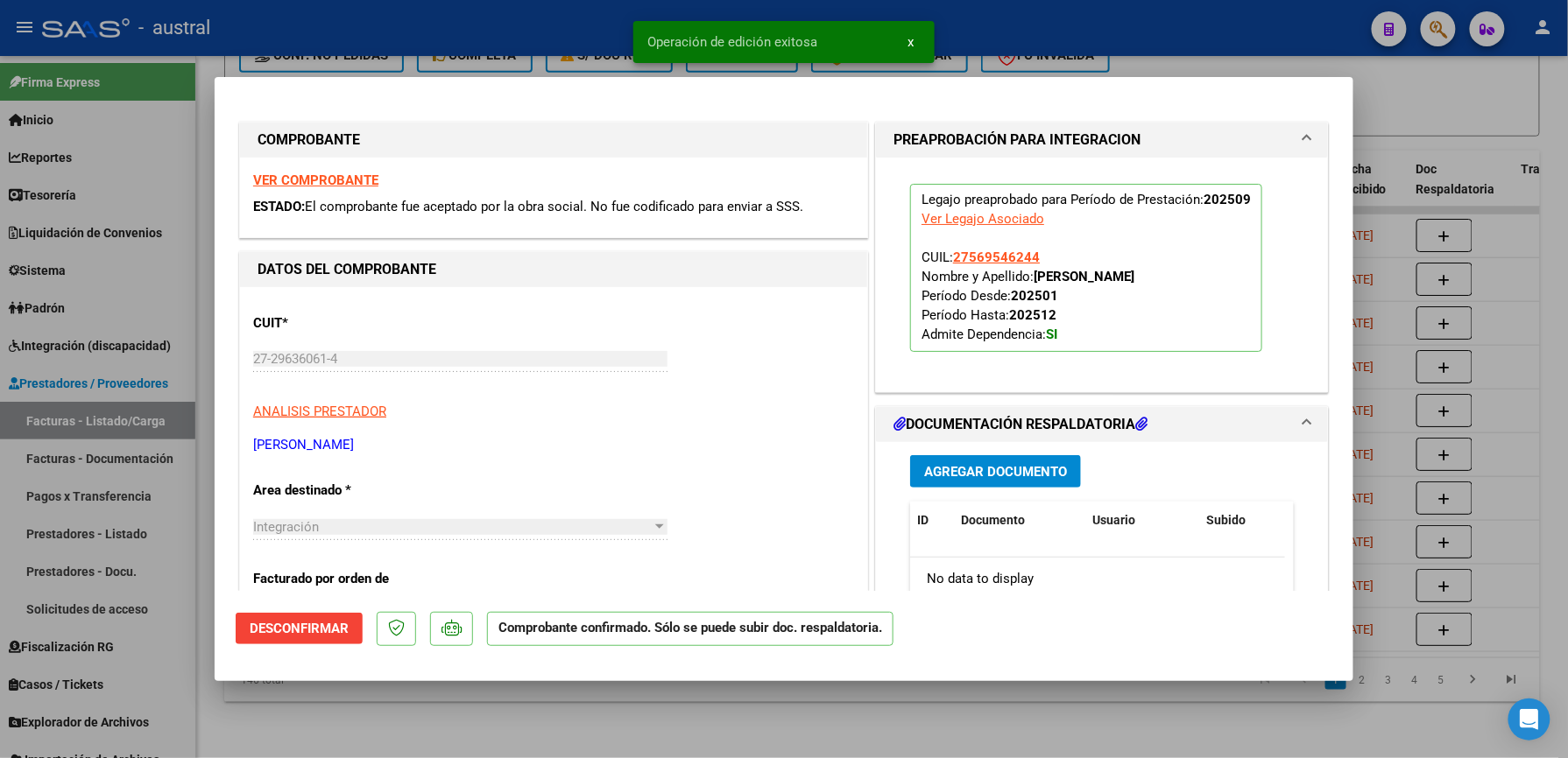
type input "$ 0,00"
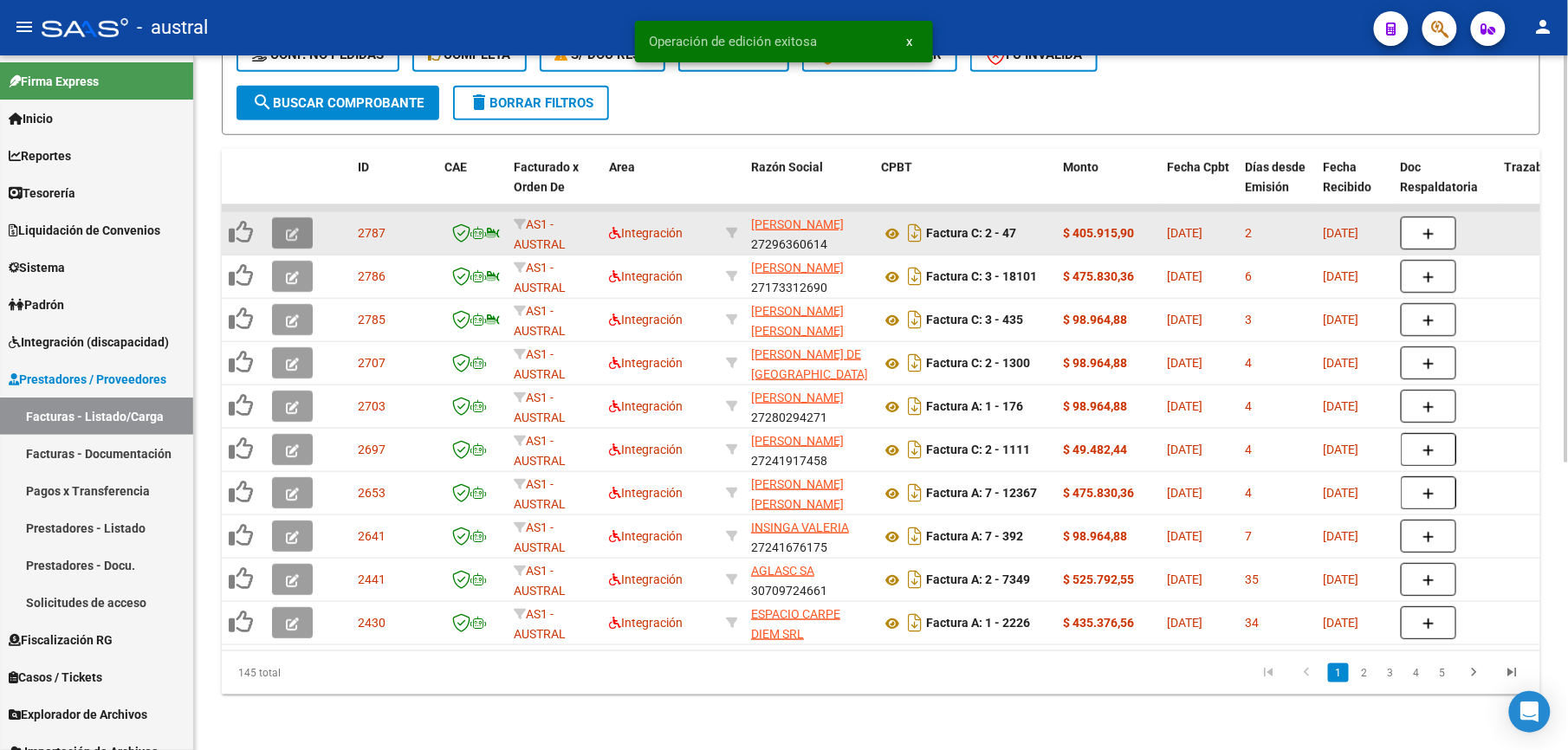
click at [298, 228] on icon "button" at bounding box center [292, 234] width 13 height 13
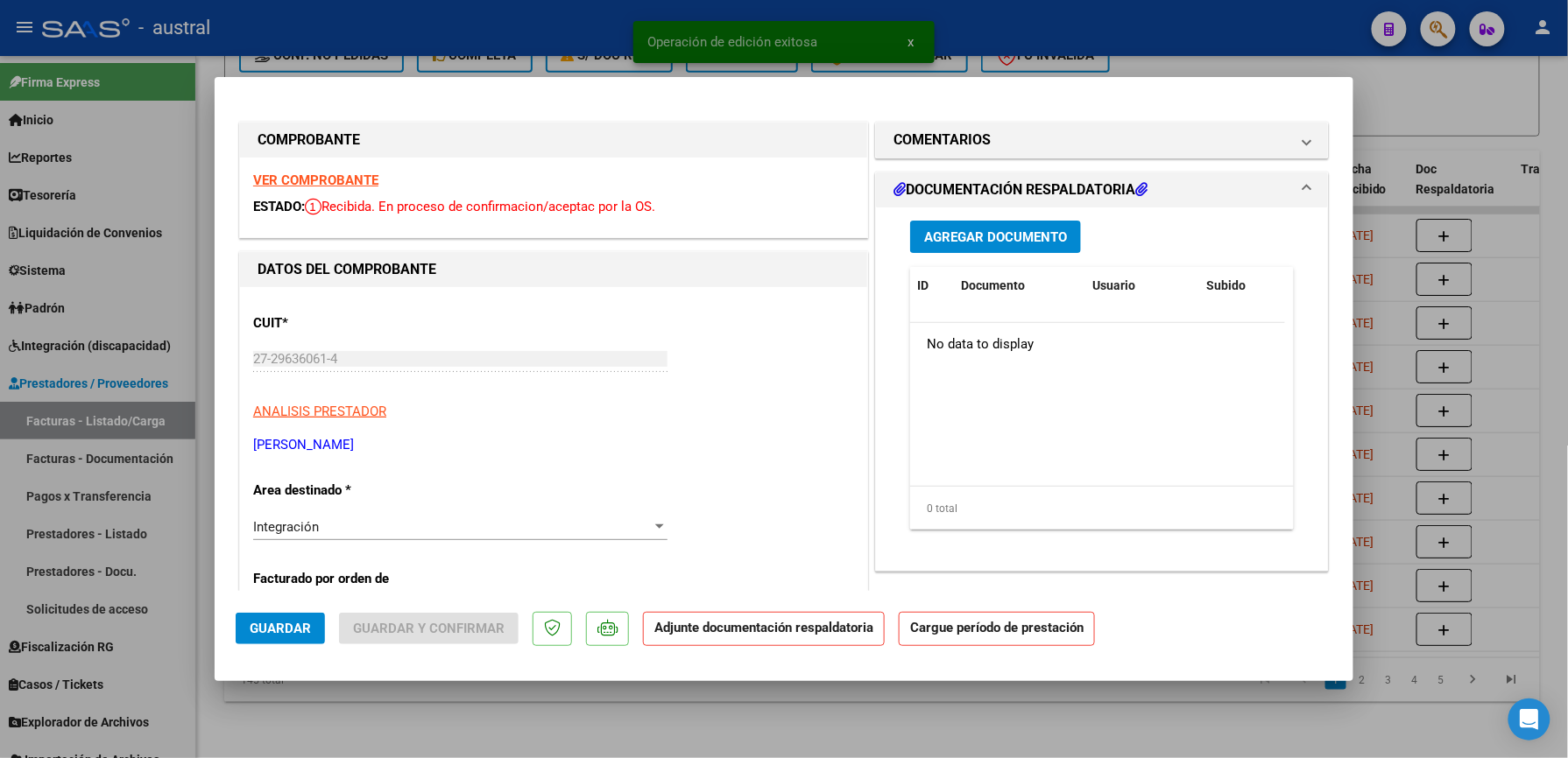
click at [331, 183] on strong "VER COMPROBANTE" at bounding box center [316, 181] width 125 height 16
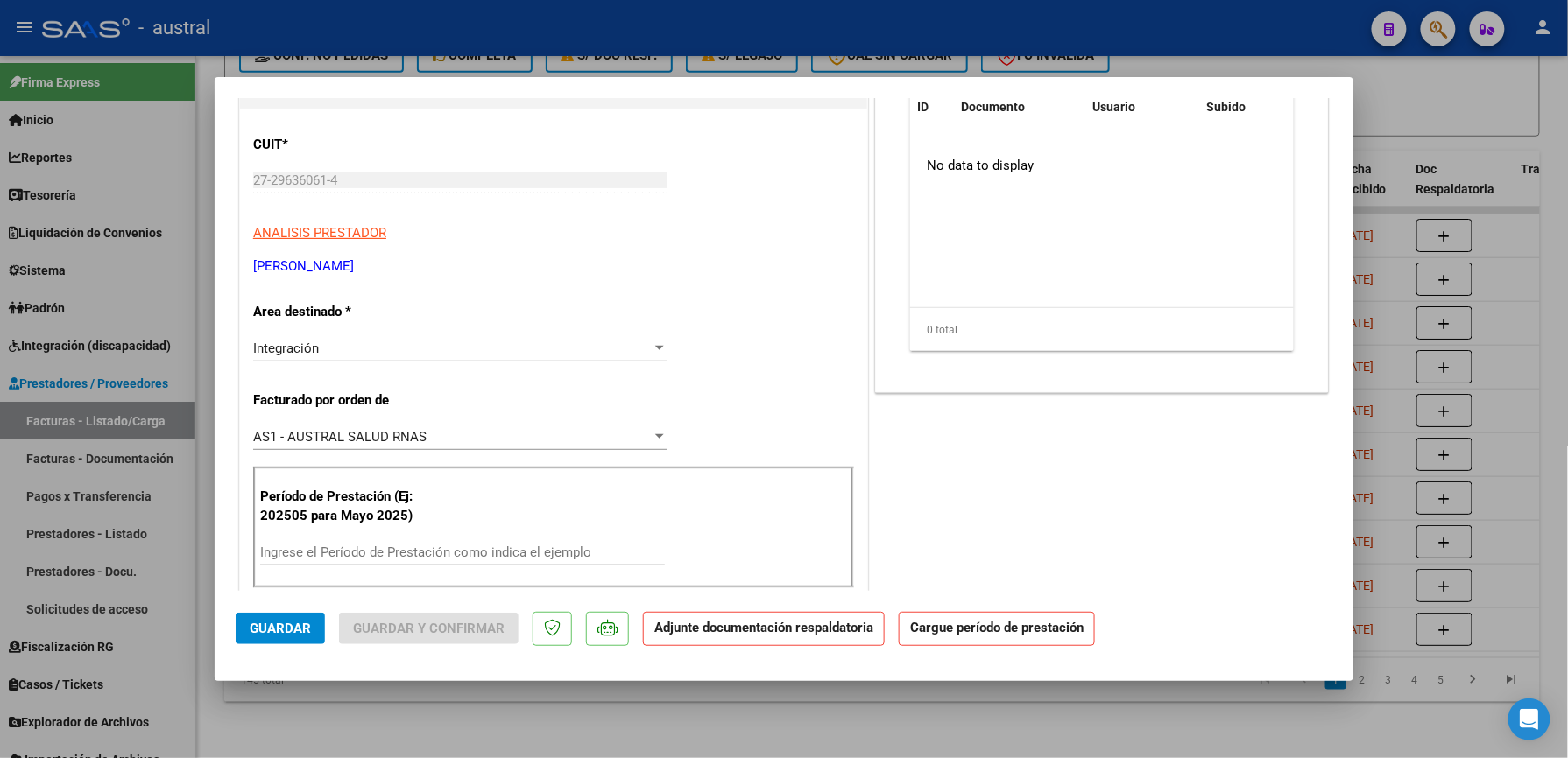
scroll to position [233, 0]
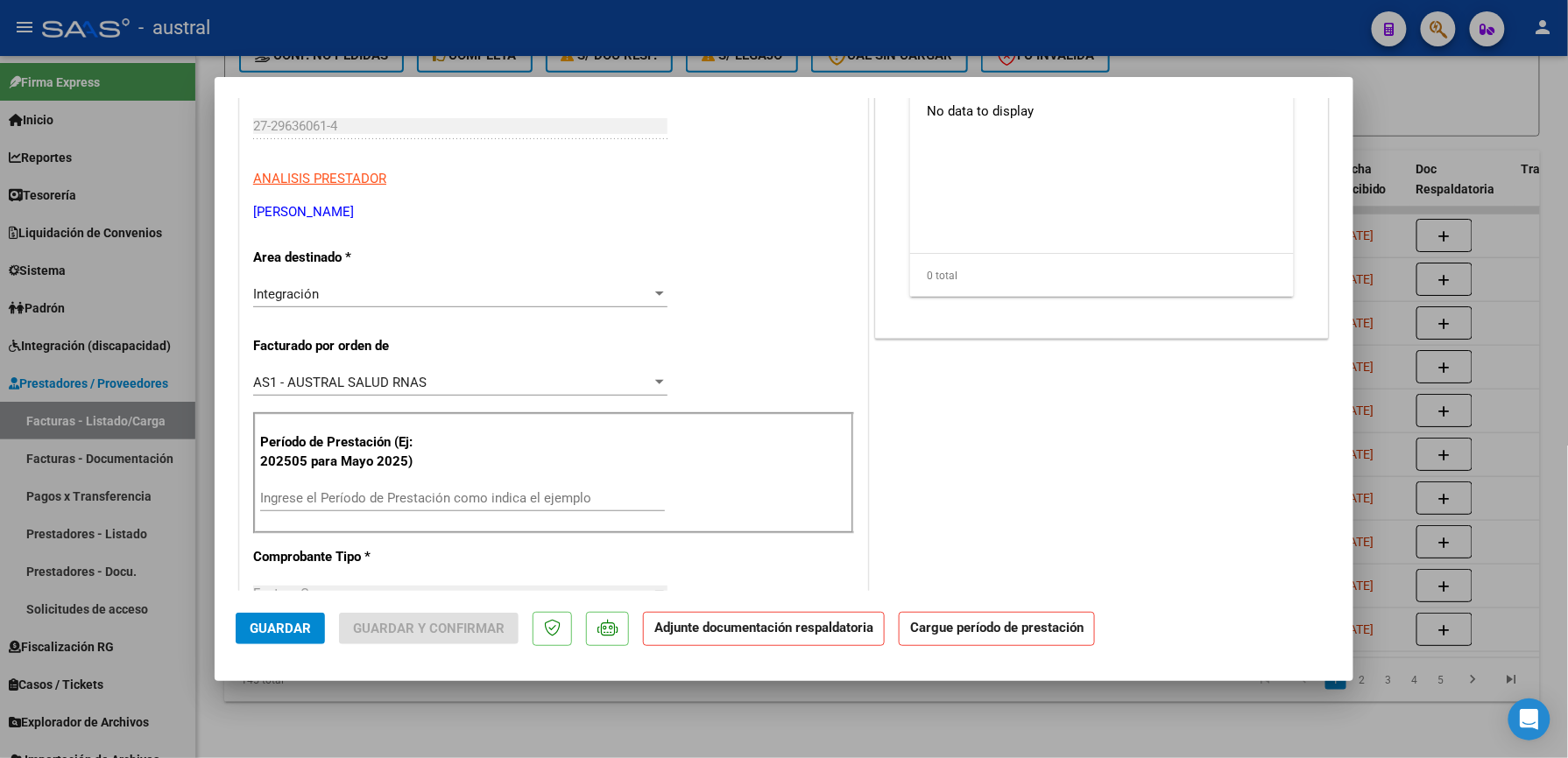
click at [365, 506] on div "Ingrese el Período de Prestación como indica el ejemplo" at bounding box center [463, 498] width 405 height 26
paste input "202509"
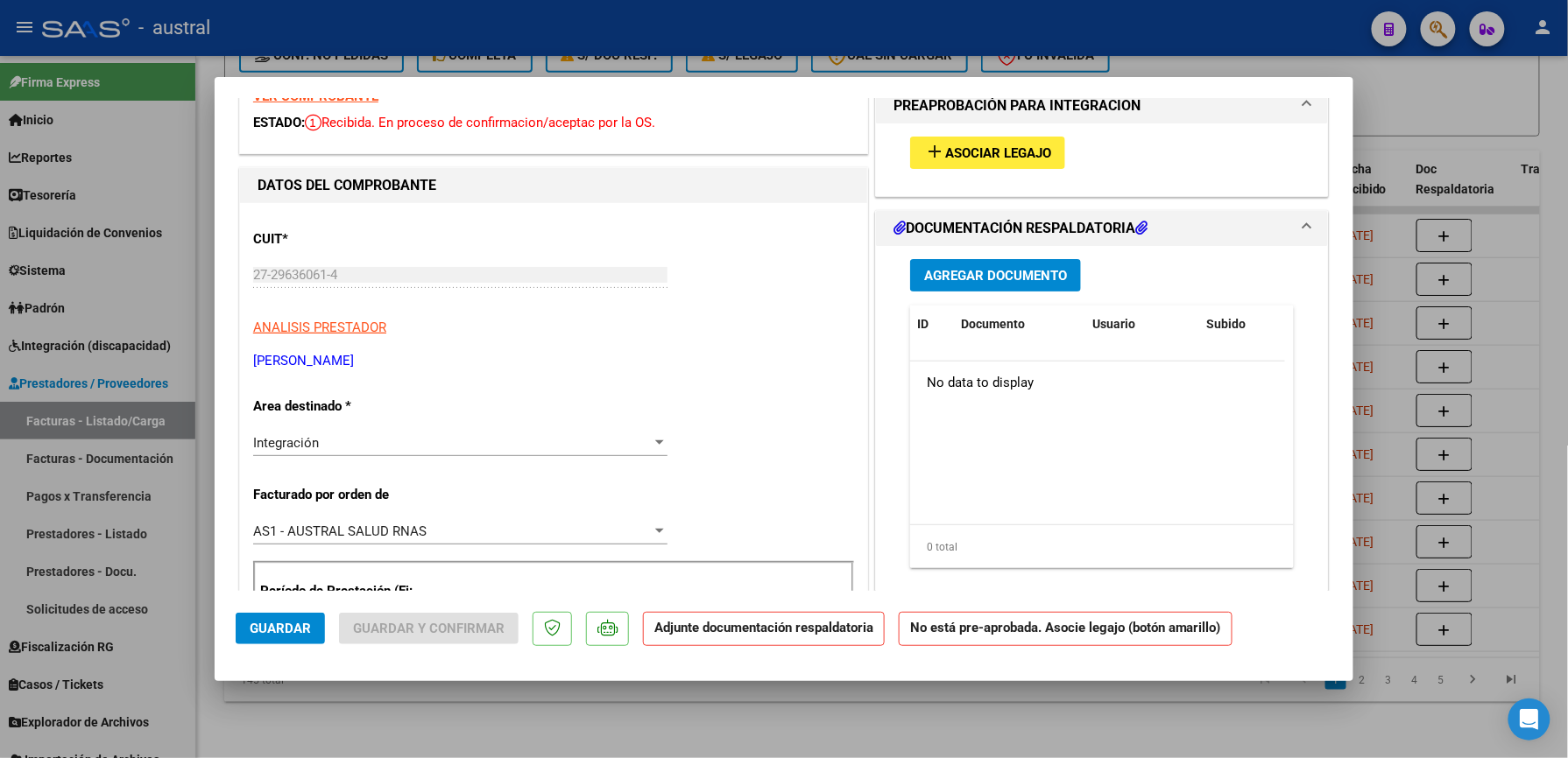
scroll to position [0, 0]
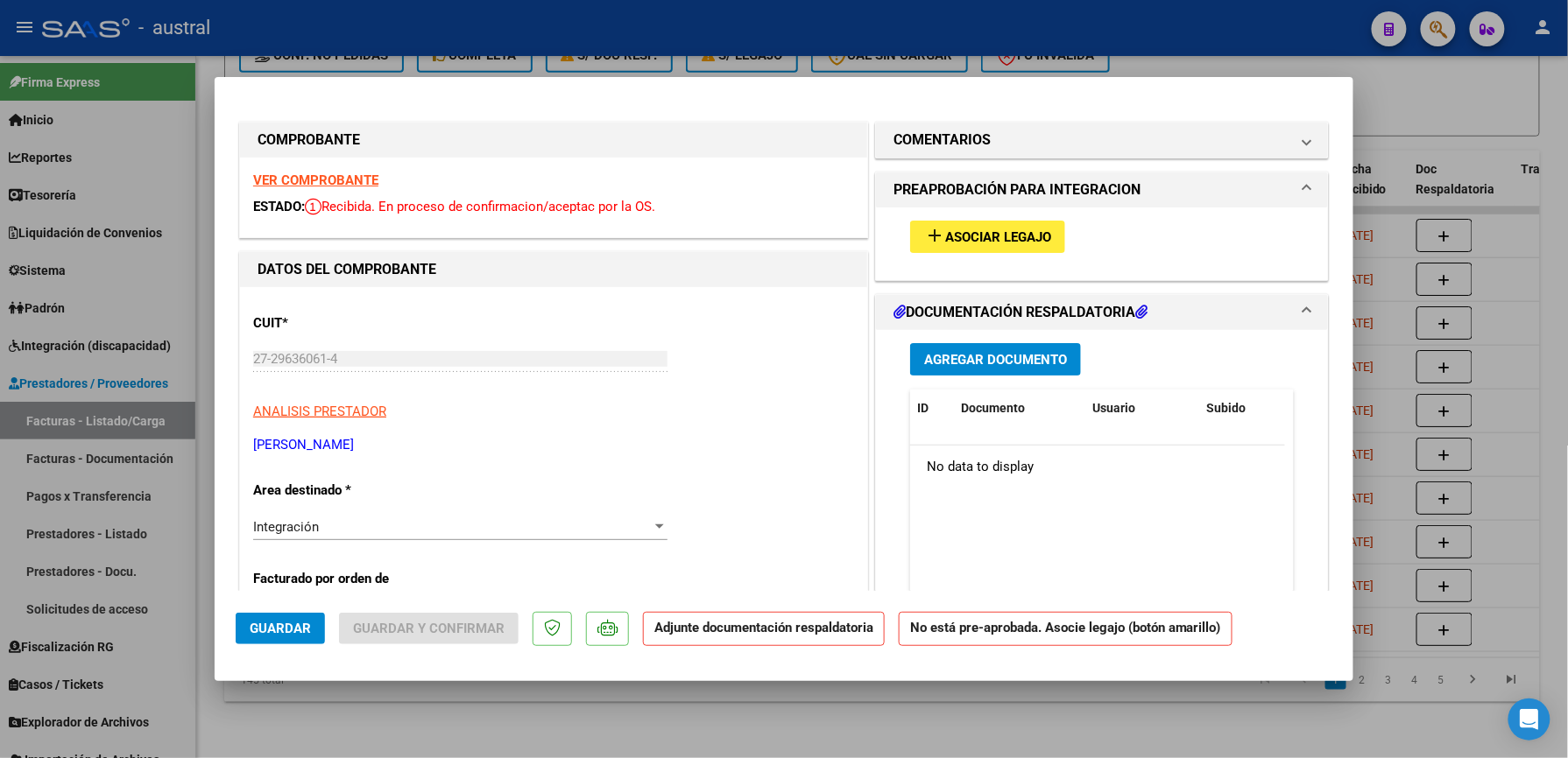
type input "202509"
click at [964, 243] on span "Asociar Legajo" at bounding box center [998, 237] width 106 height 16
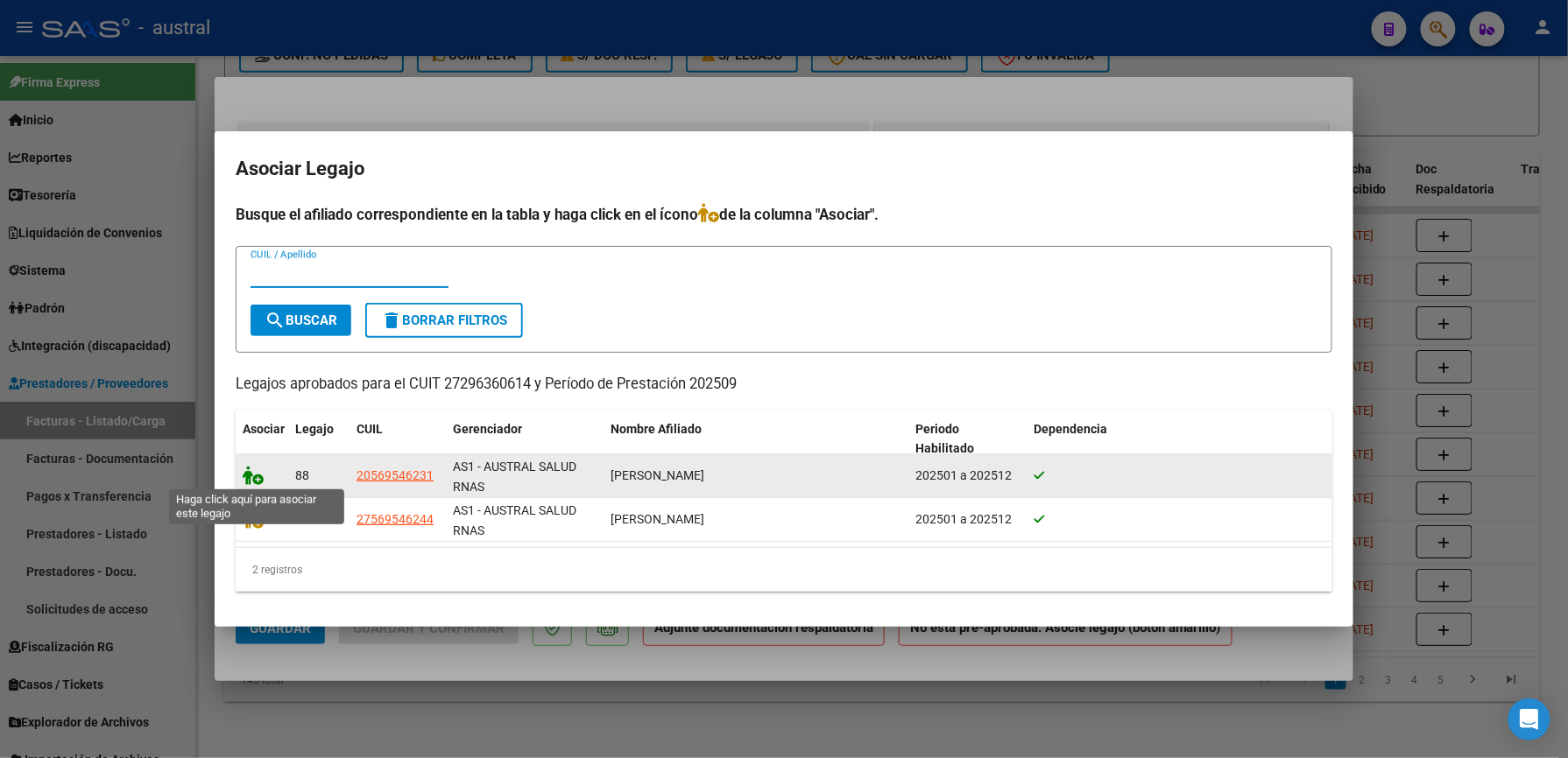
click at [246, 474] on icon at bounding box center [253, 475] width 21 height 20
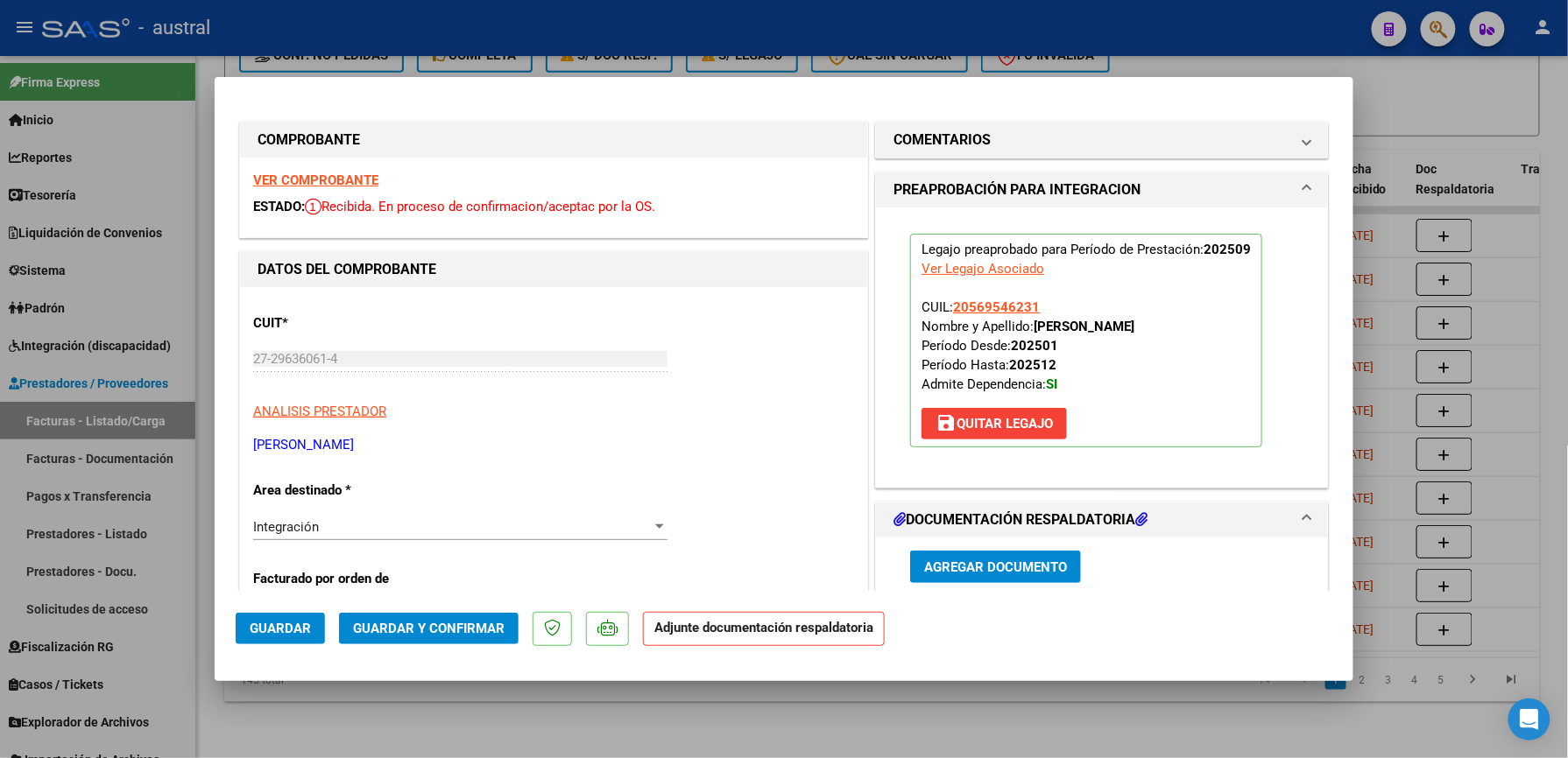
click at [419, 634] on span "Guardar y Confirmar" at bounding box center [428, 629] width 151 height 16
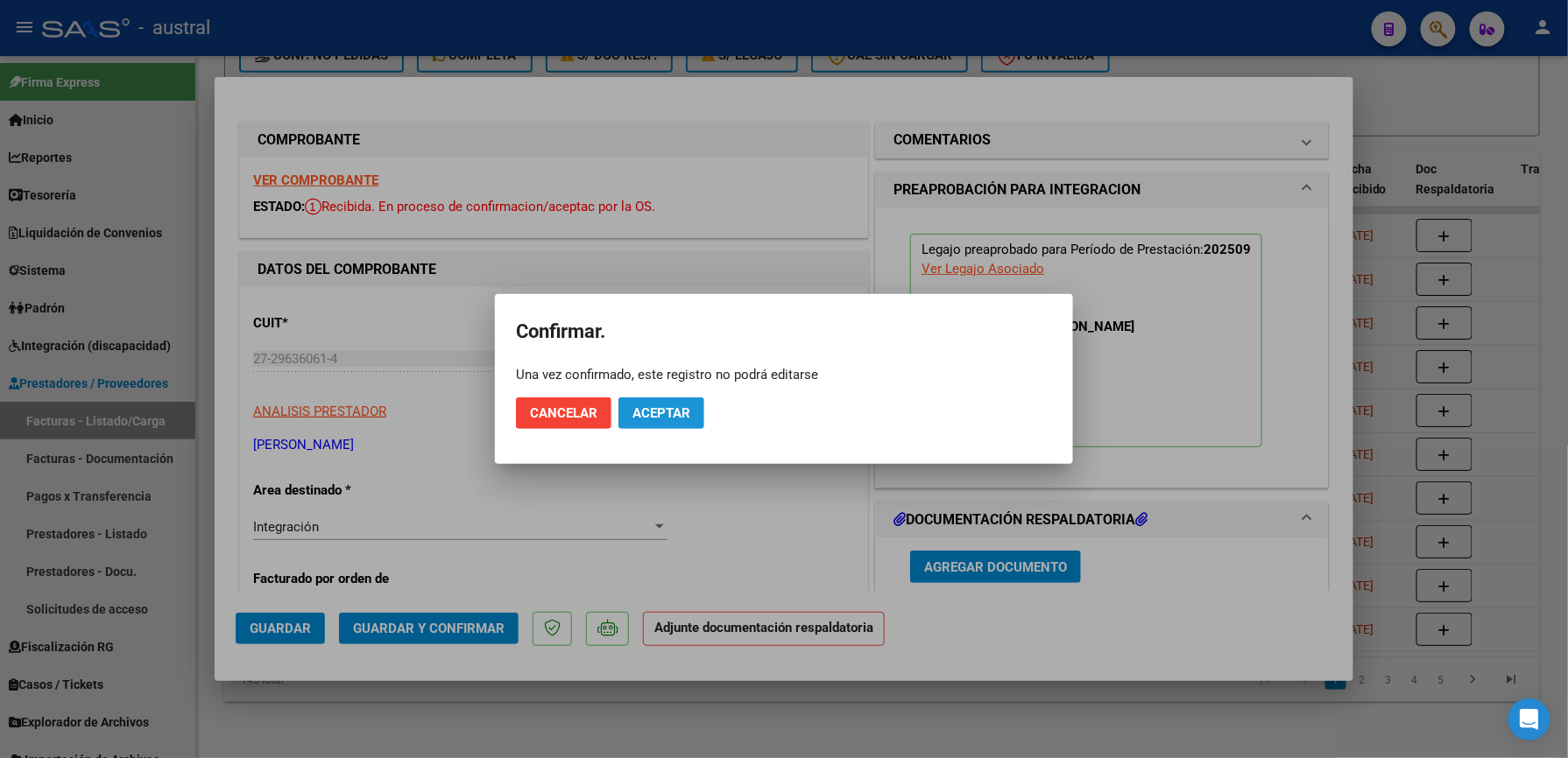
click at [656, 412] on span "Aceptar" at bounding box center [661, 413] width 58 height 16
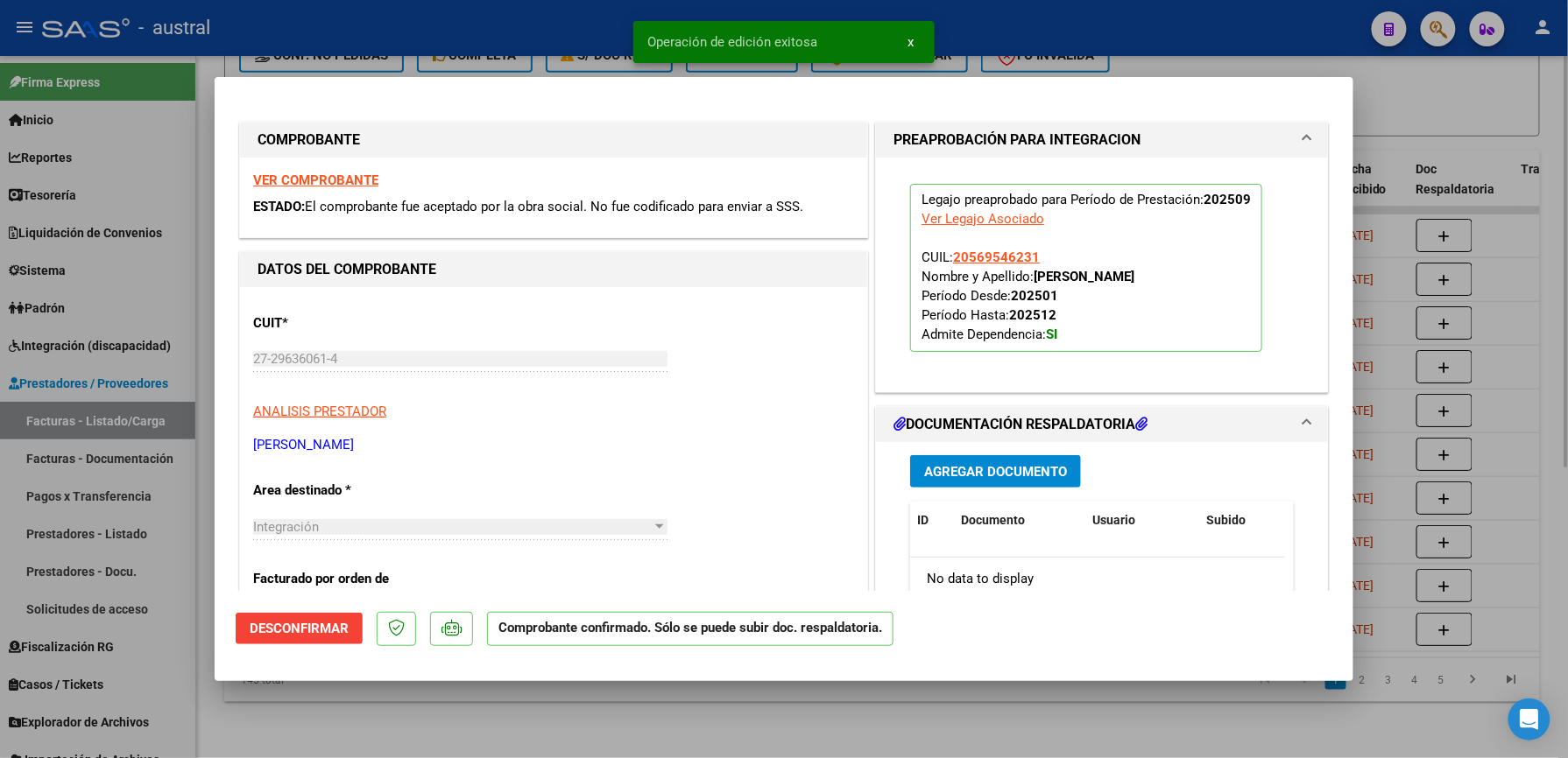
type input "$ 0,00"
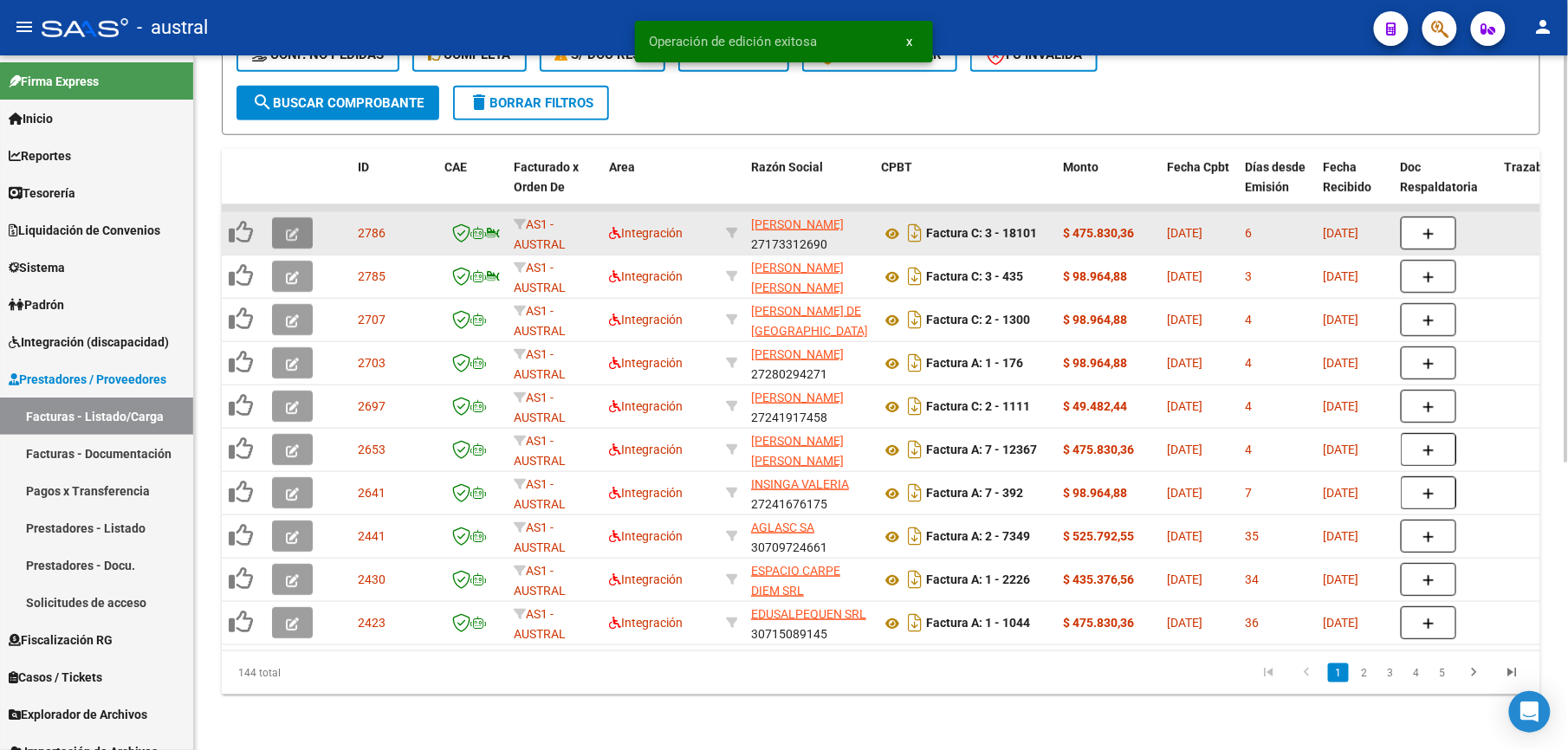
click at [290, 228] on icon "button" at bounding box center [292, 234] width 13 height 13
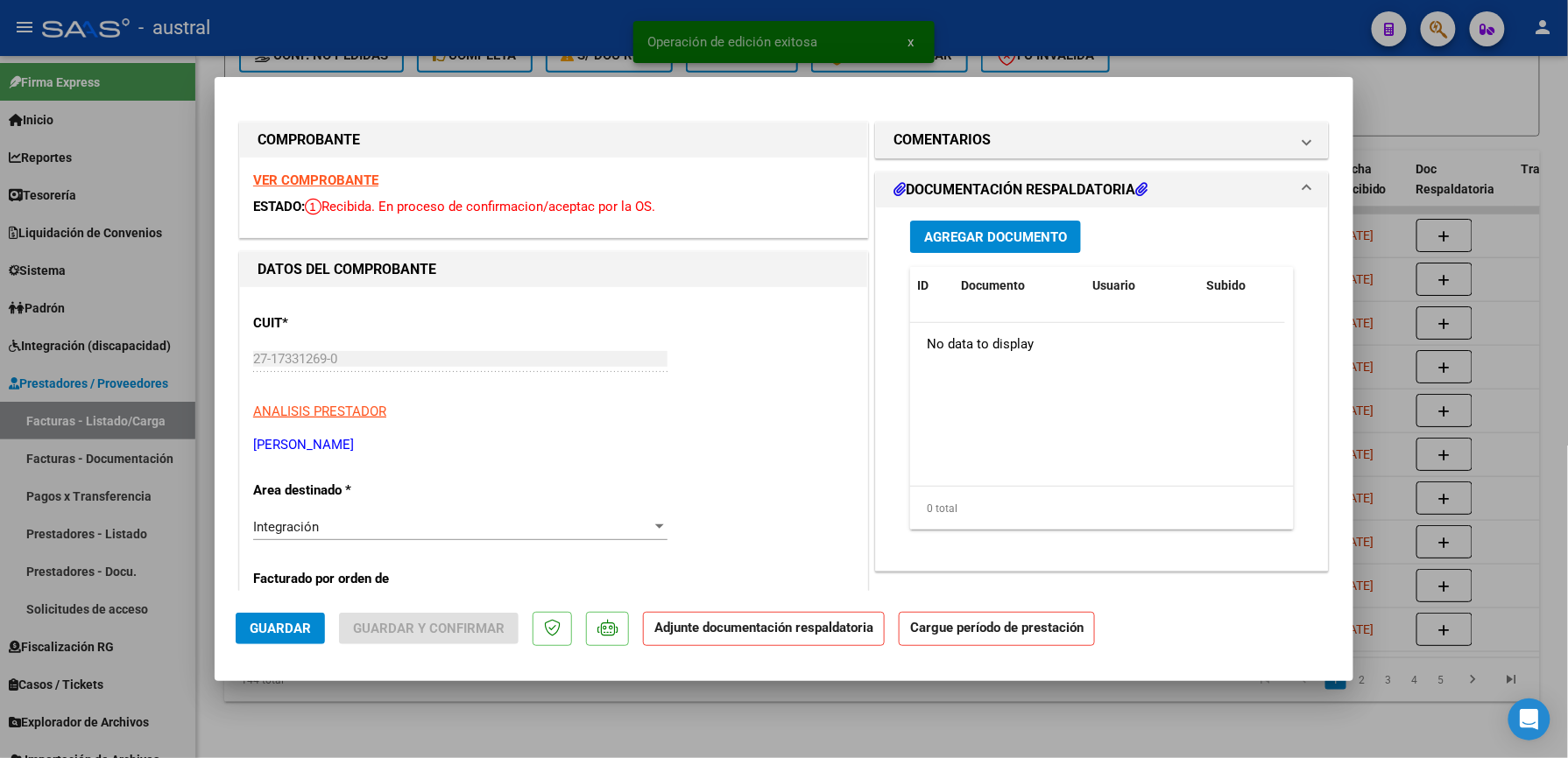
click at [341, 180] on strong "VER COMPROBANTE" at bounding box center [316, 181] width 125 height 16
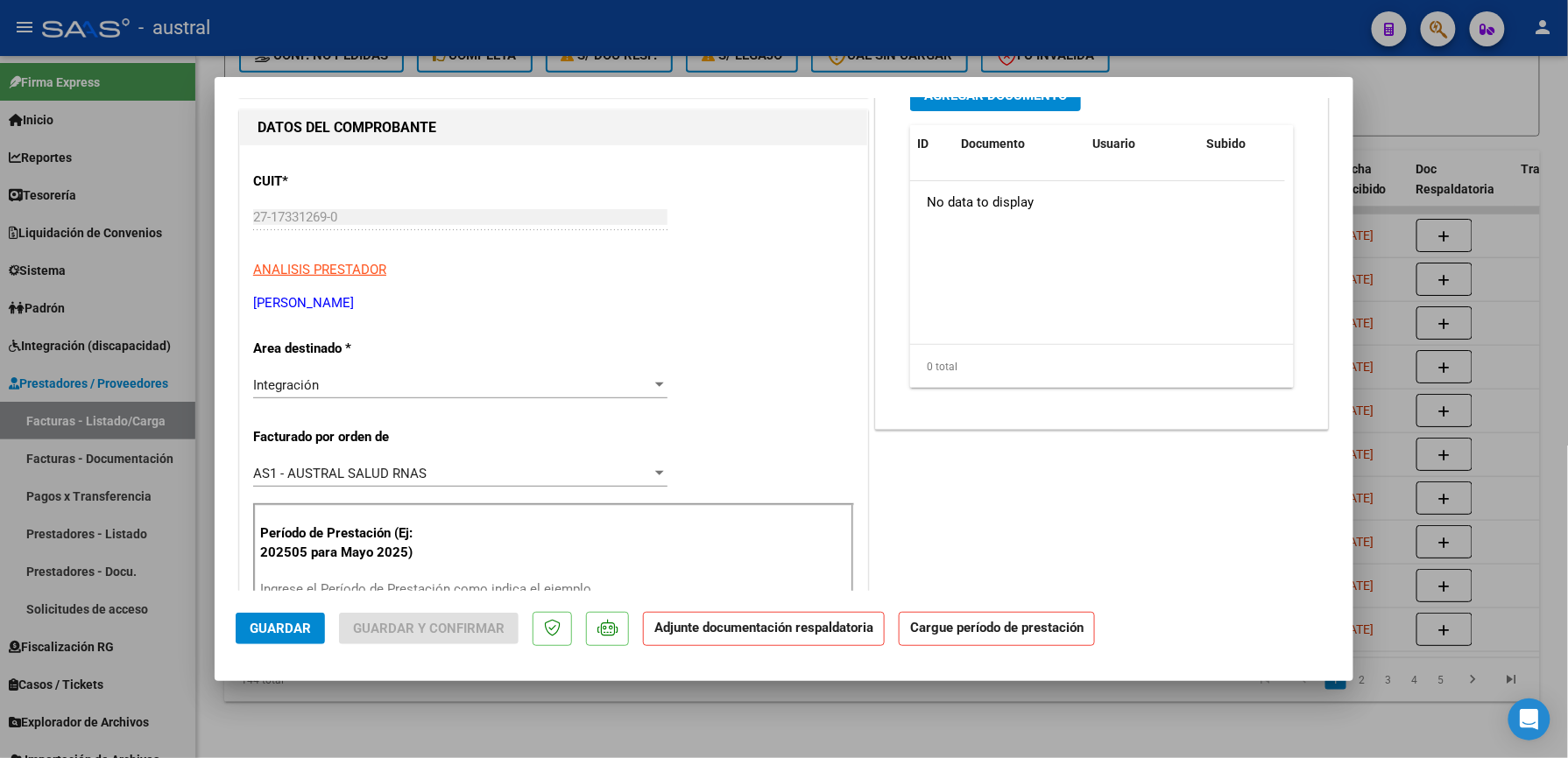
scroll to position [233, 0]
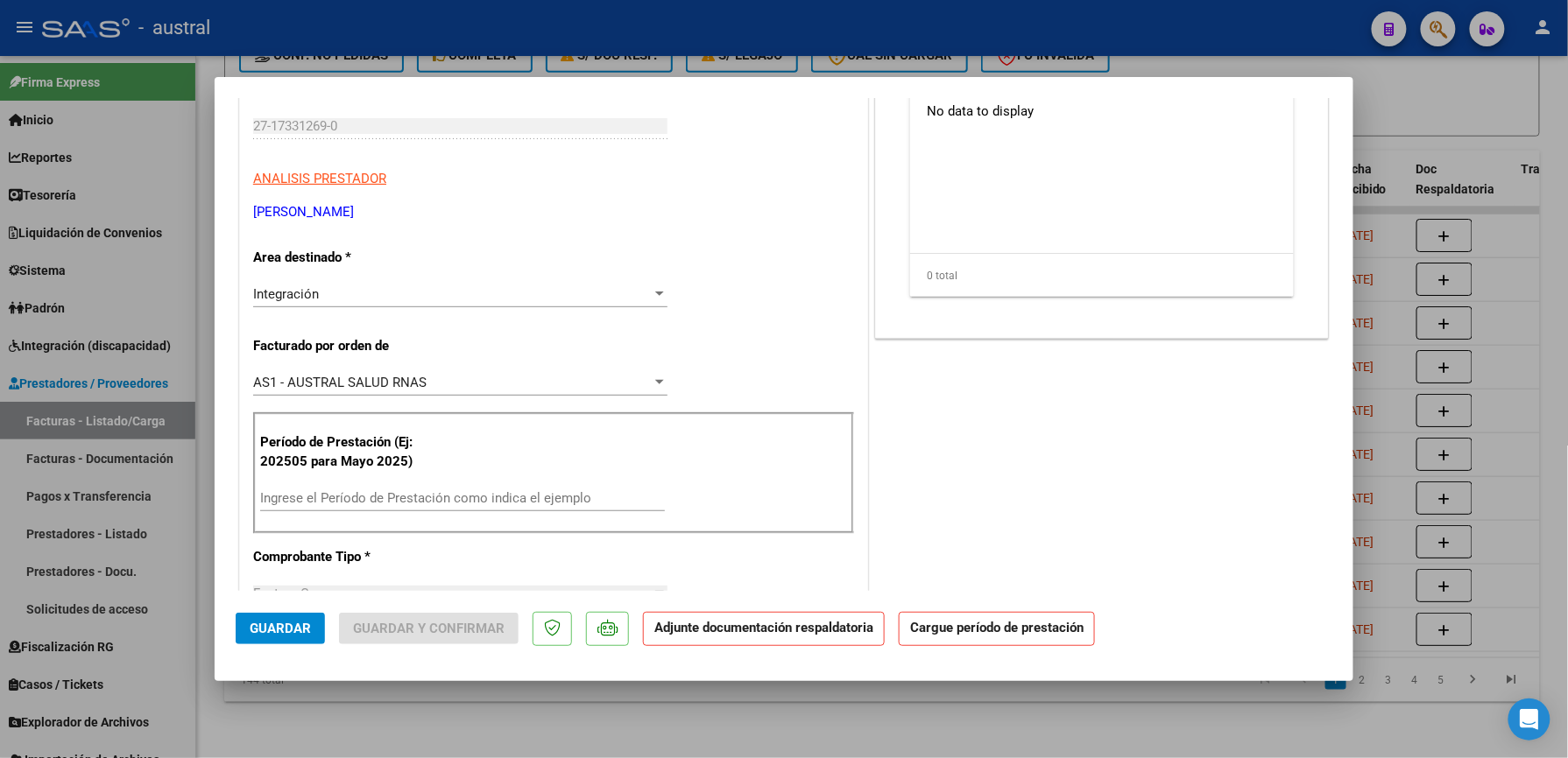
click at [450, 496] on input "Ingrese el Período de Prestación como indica el ejemplo" at bounding box center [463, 498] width 405 height 16
paste input "202509"
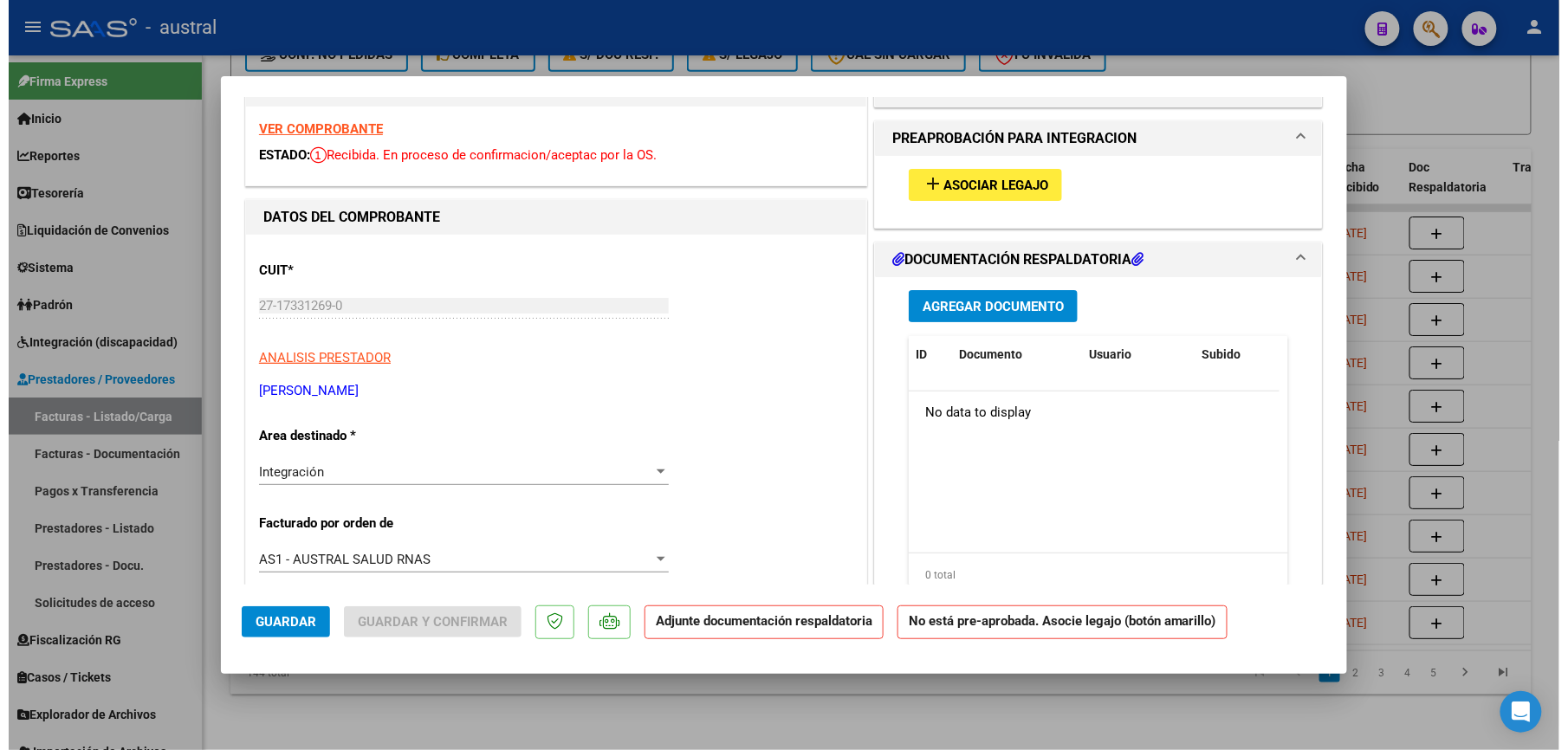
scroll to position [0, 0]
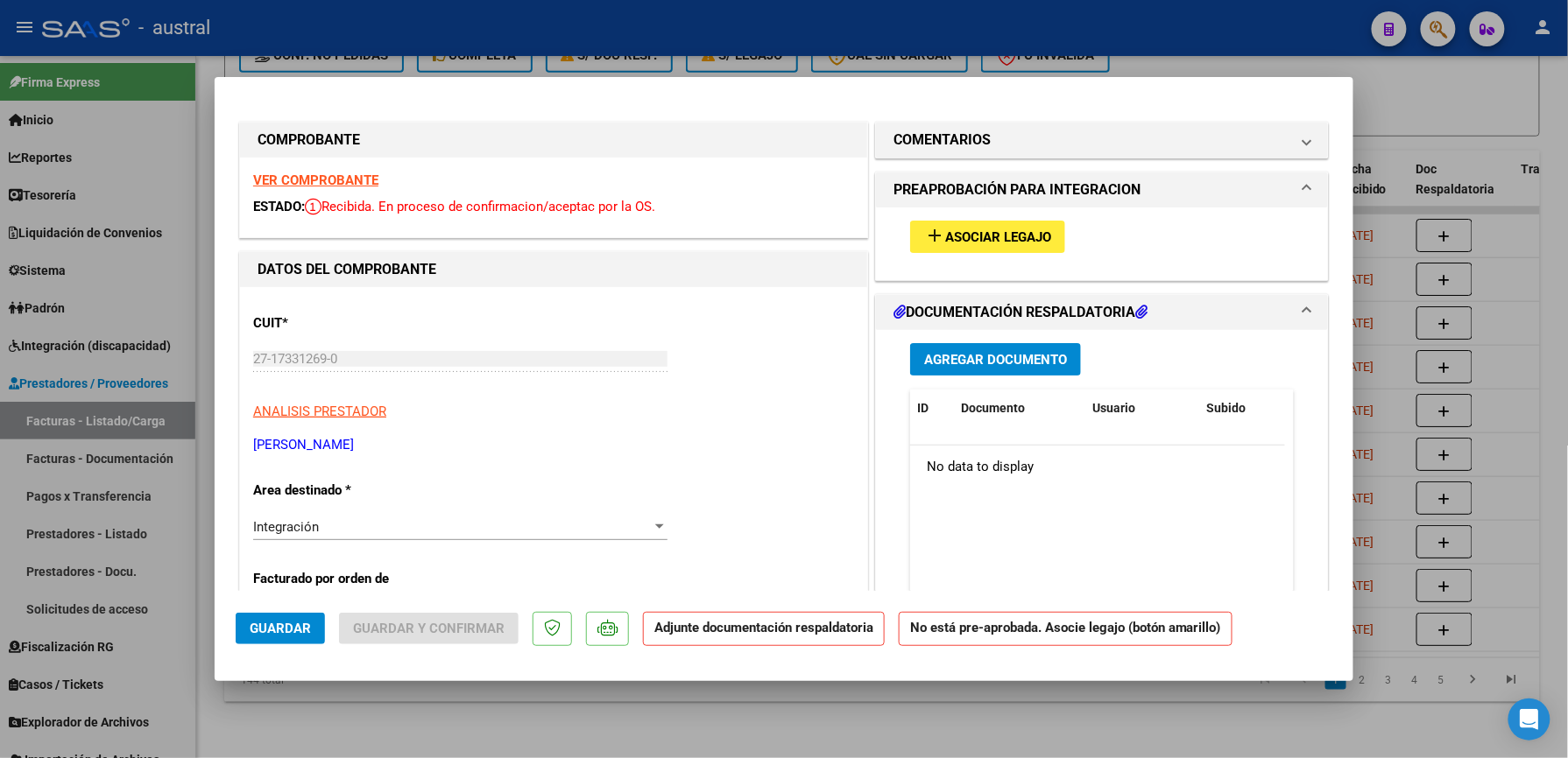
type input "202509"
click at [950, 236] on span "Asociar Legajo" at bounding box center [998, 237] width 106 height 16
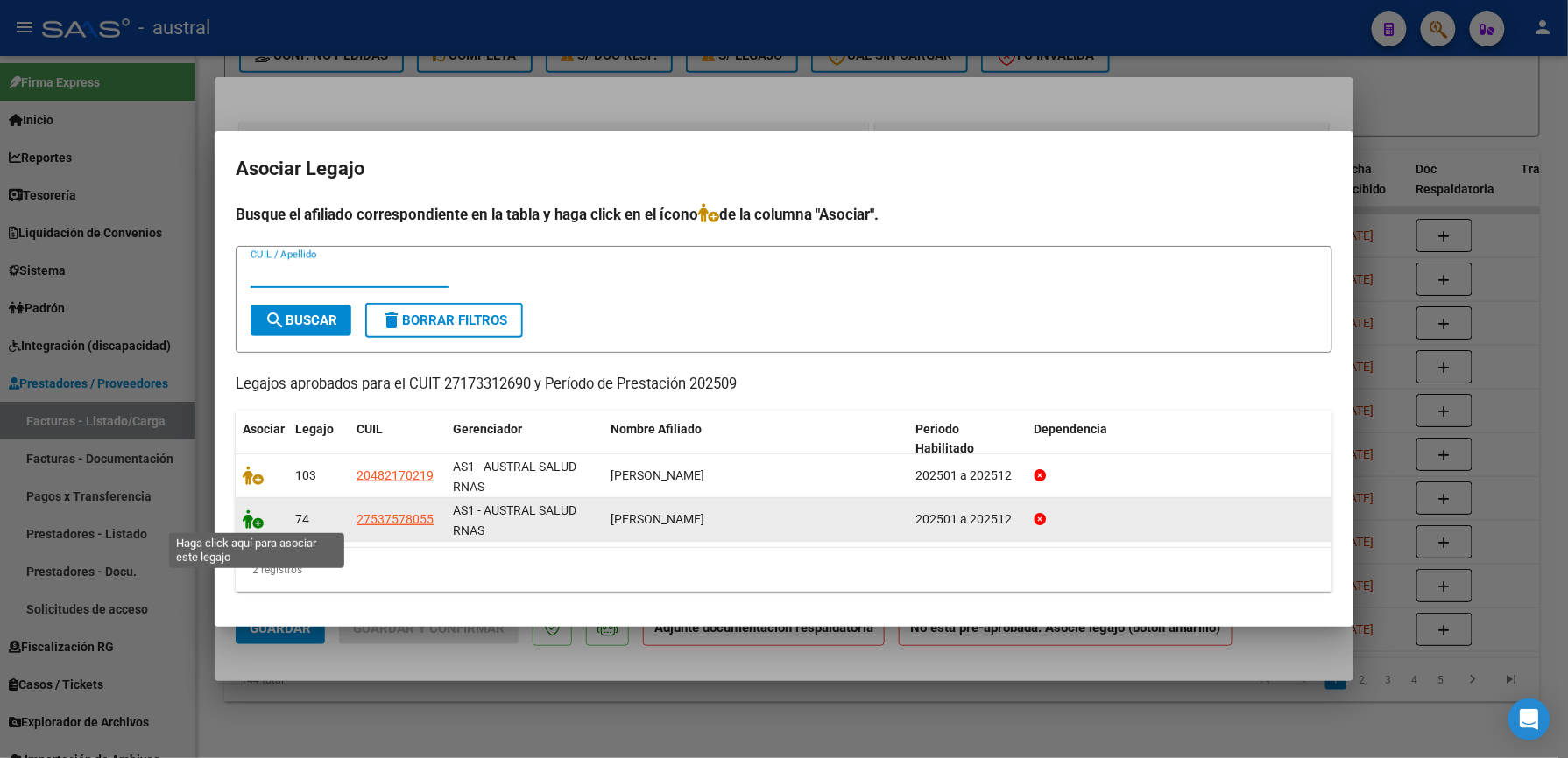
click at [257, 515] on icon at bounding box center [253, 519] width 21 height 20
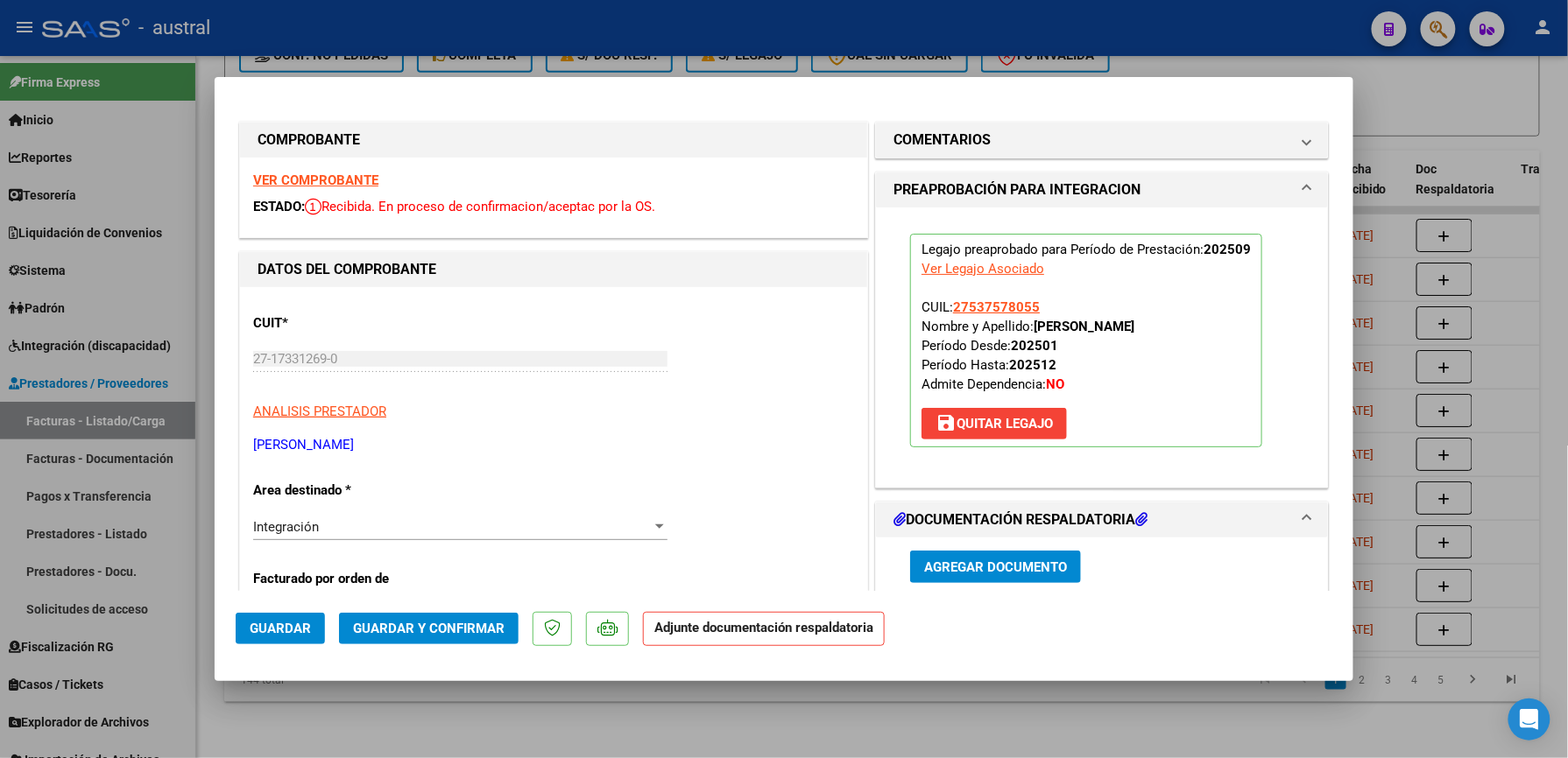
click at [396, 625] on span "Guardar y Confirmar" at bounding box center [428, 629] width 151 height 16
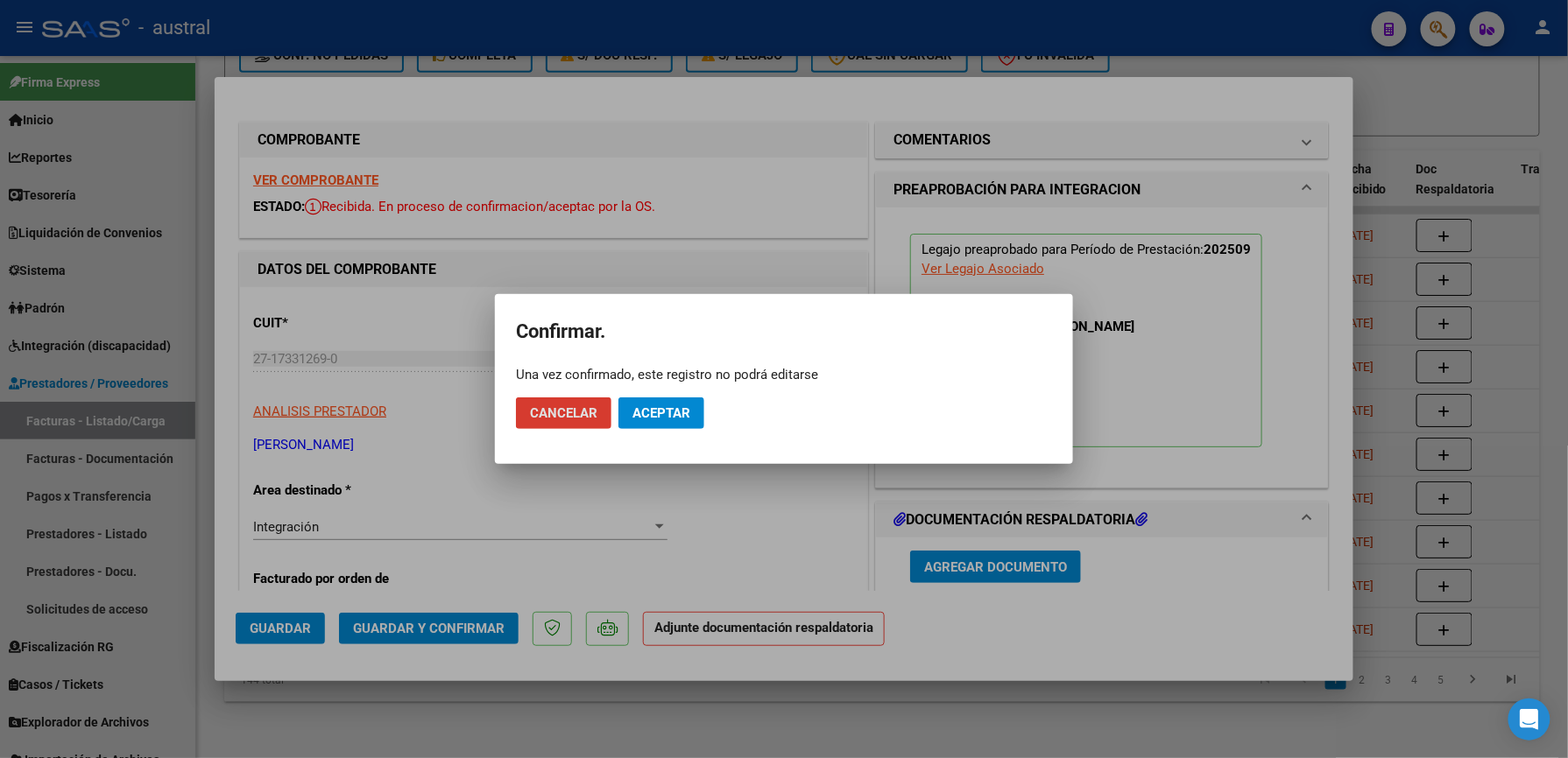
click at [634, 408] on span "Aceptar" at bounding box center [661, 413] width 58 height 16
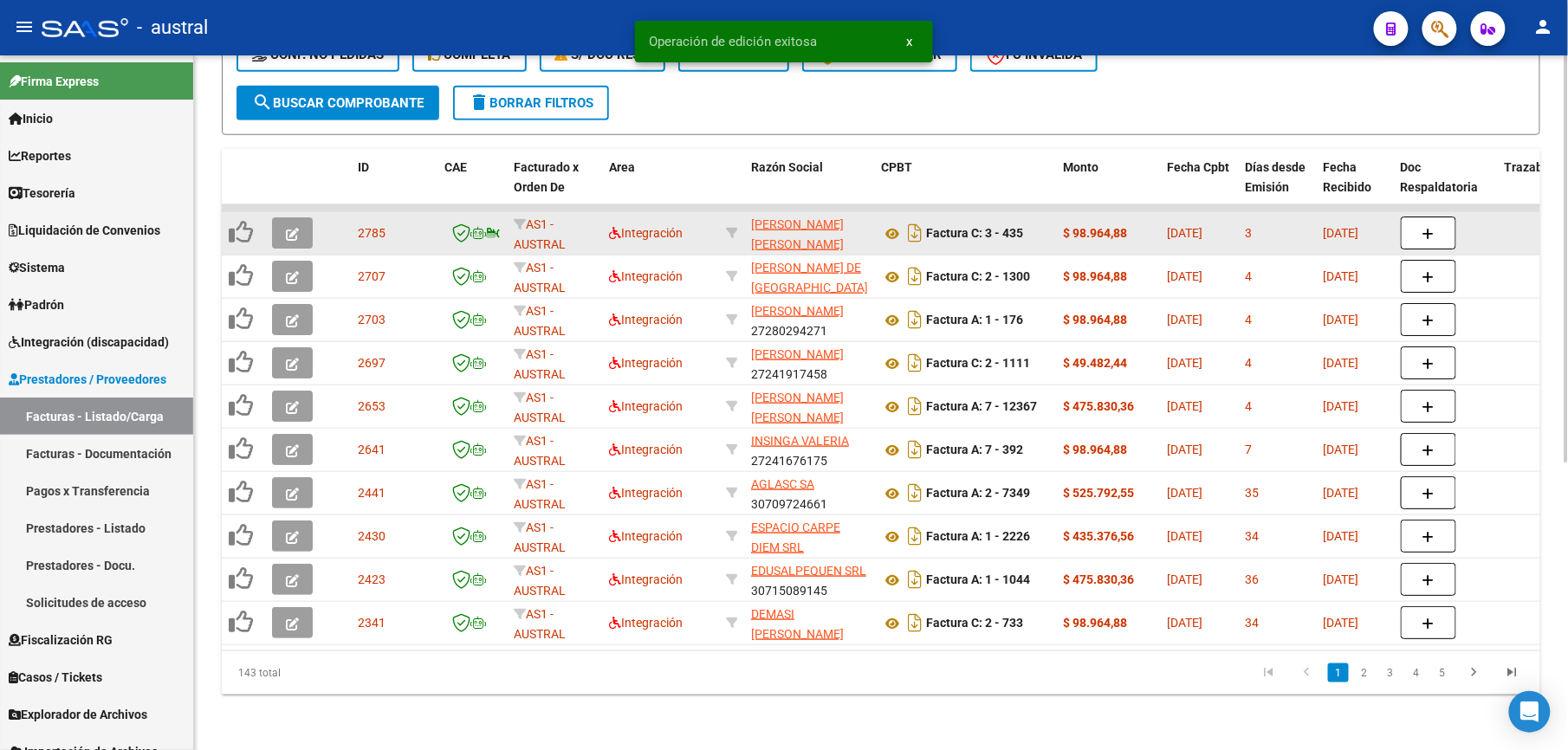
click at [292, 225] on span "button" at bounding box center [292, 233] width 13 height 16
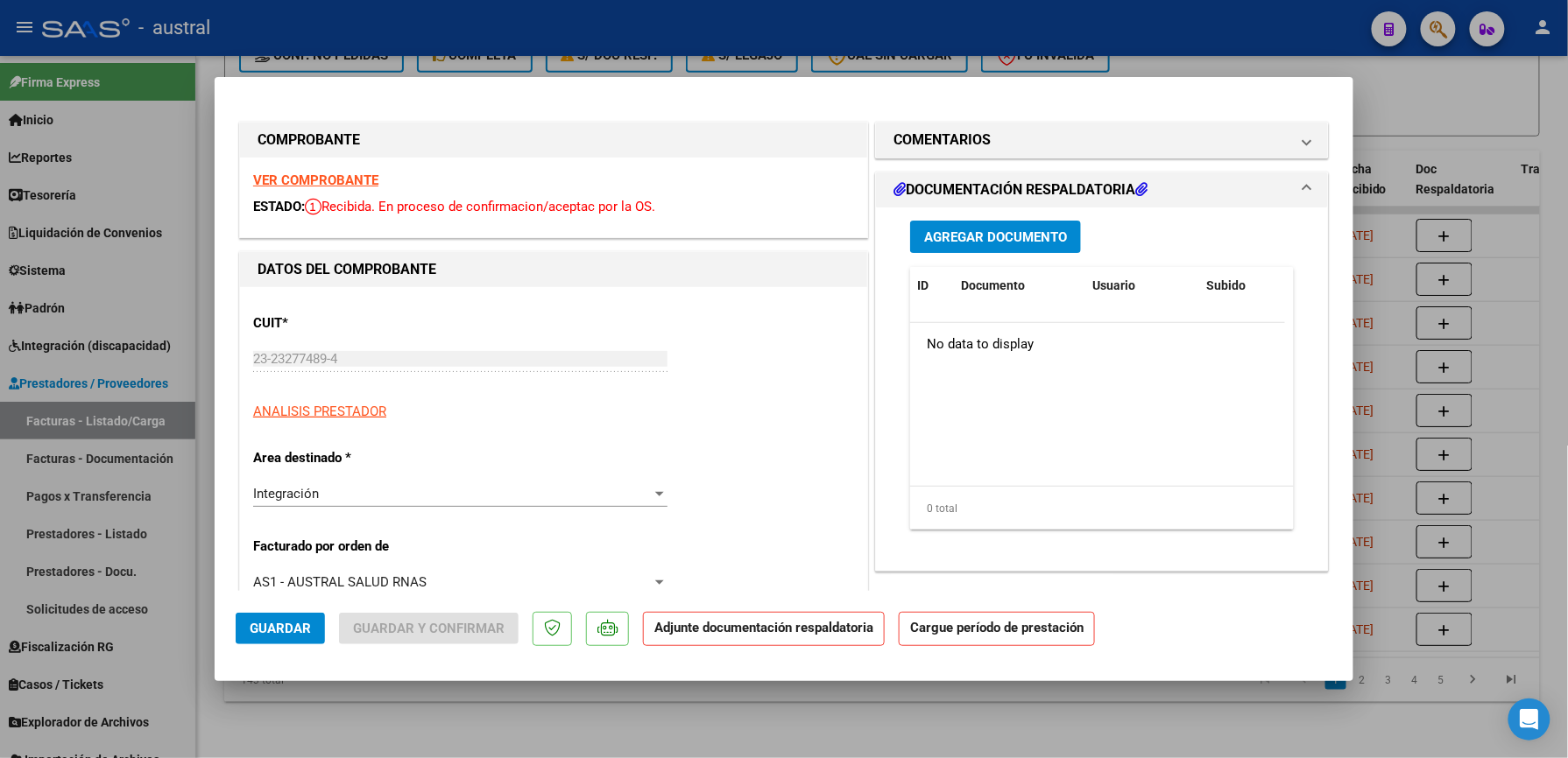
click at [317, 180] on strong "VER COMPROBANTE" at bounding box center [316, 181] width 125 height 16
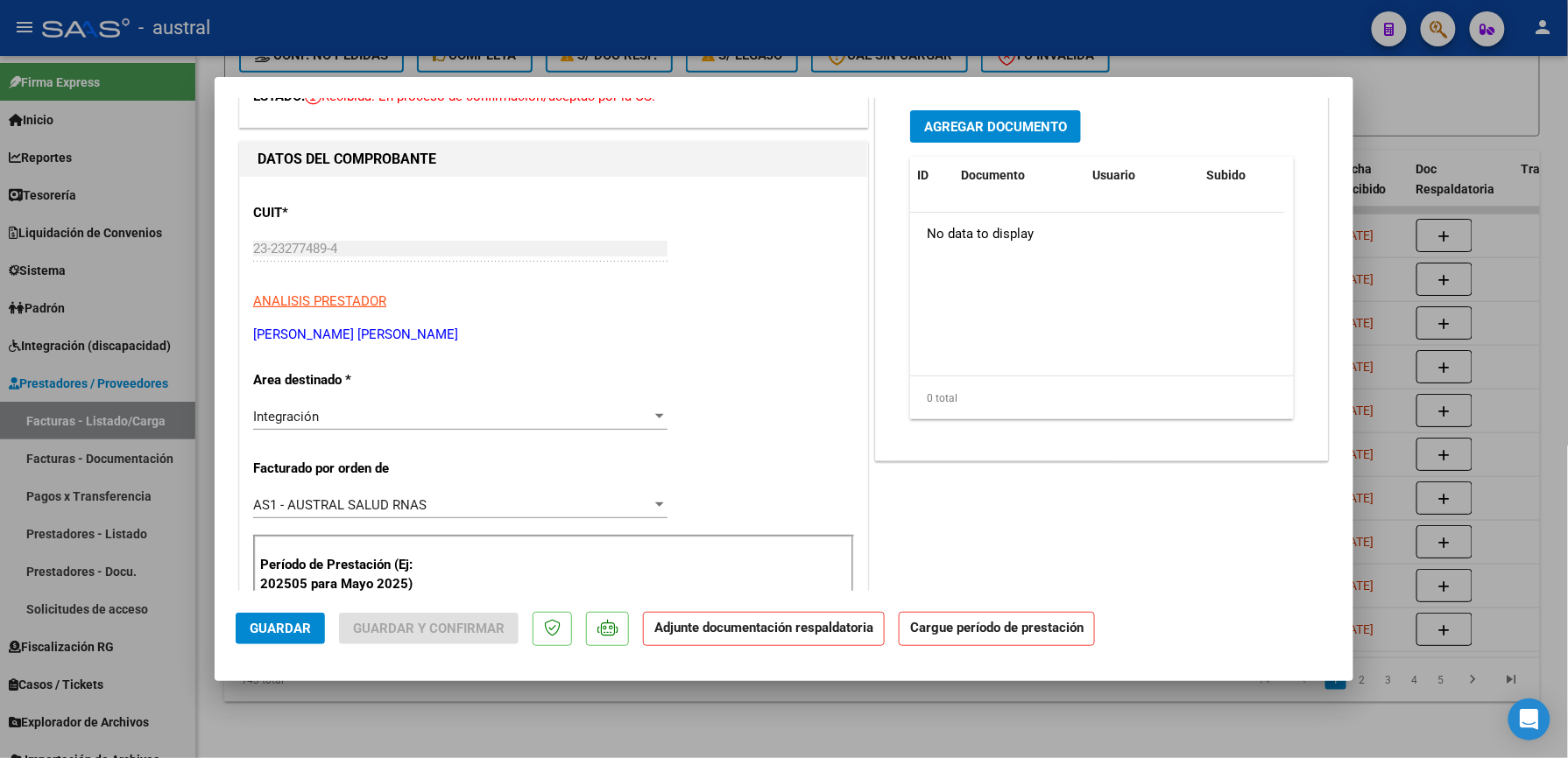
scroll to position [233, 0]
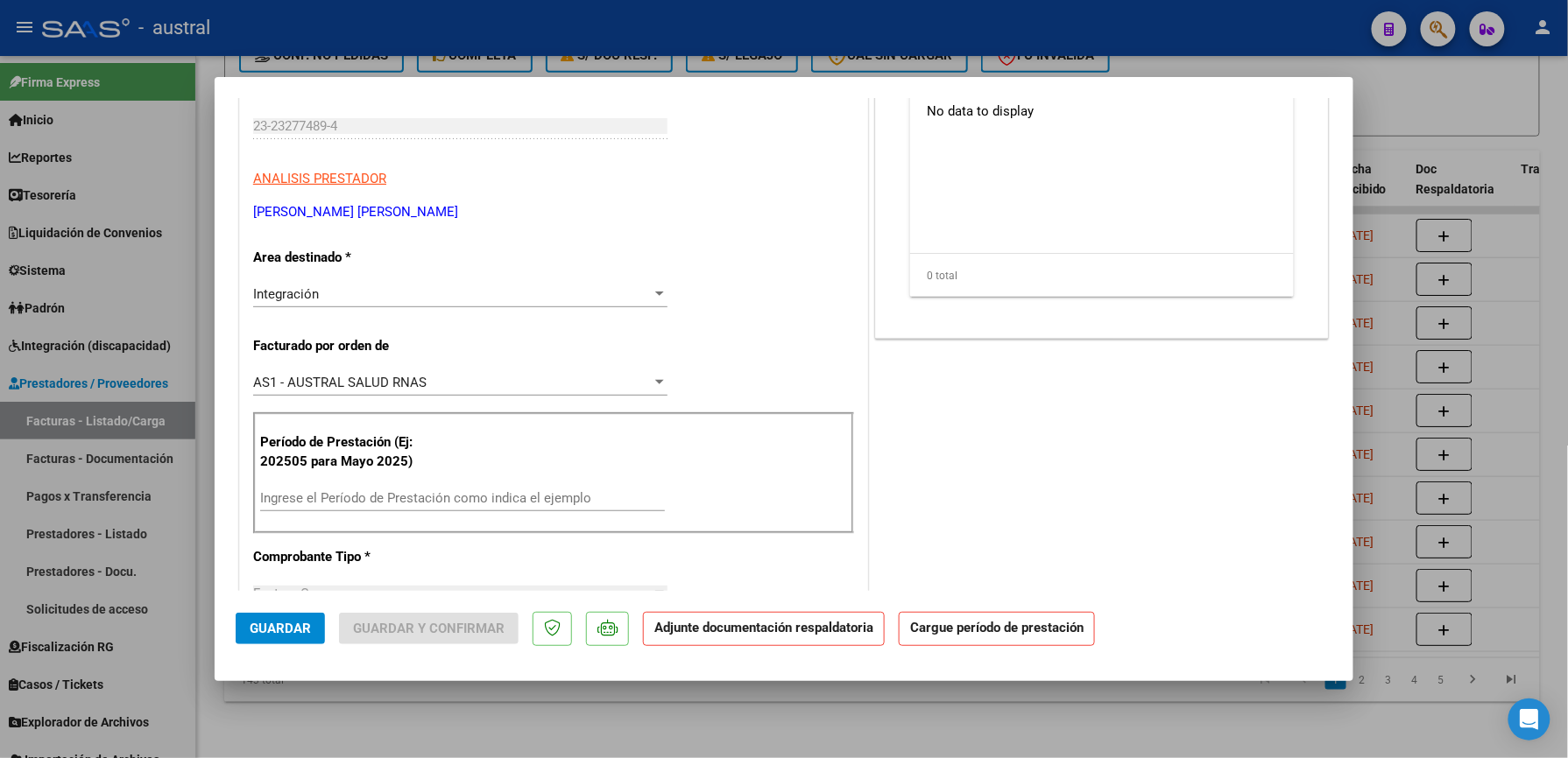
click at [421, 492] on input "Ingrese el Período de Prestación como indica el ejemplo" at bounding box center [463, 498] width 405 height 16
paste input "202509"
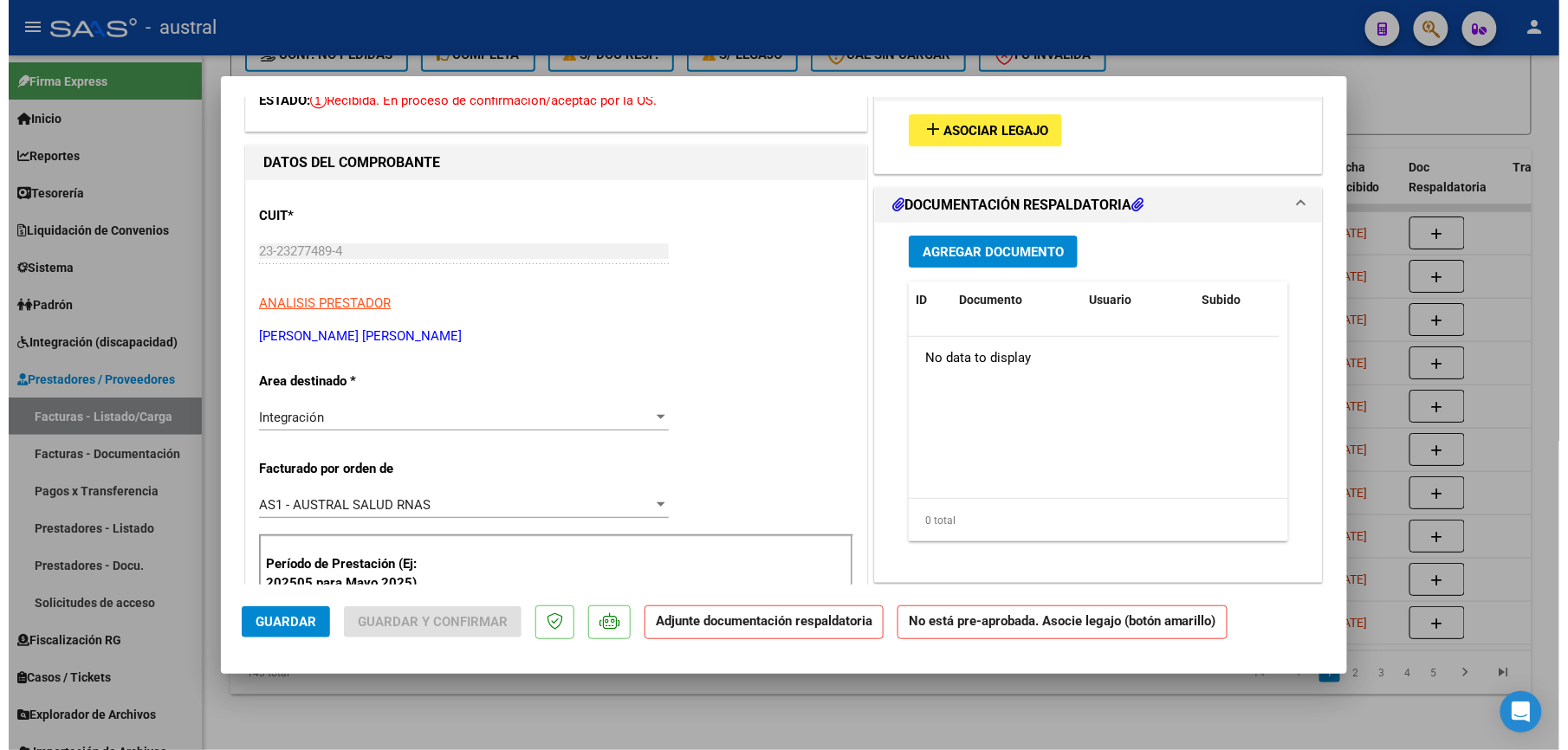
scroll to position [0, 0]
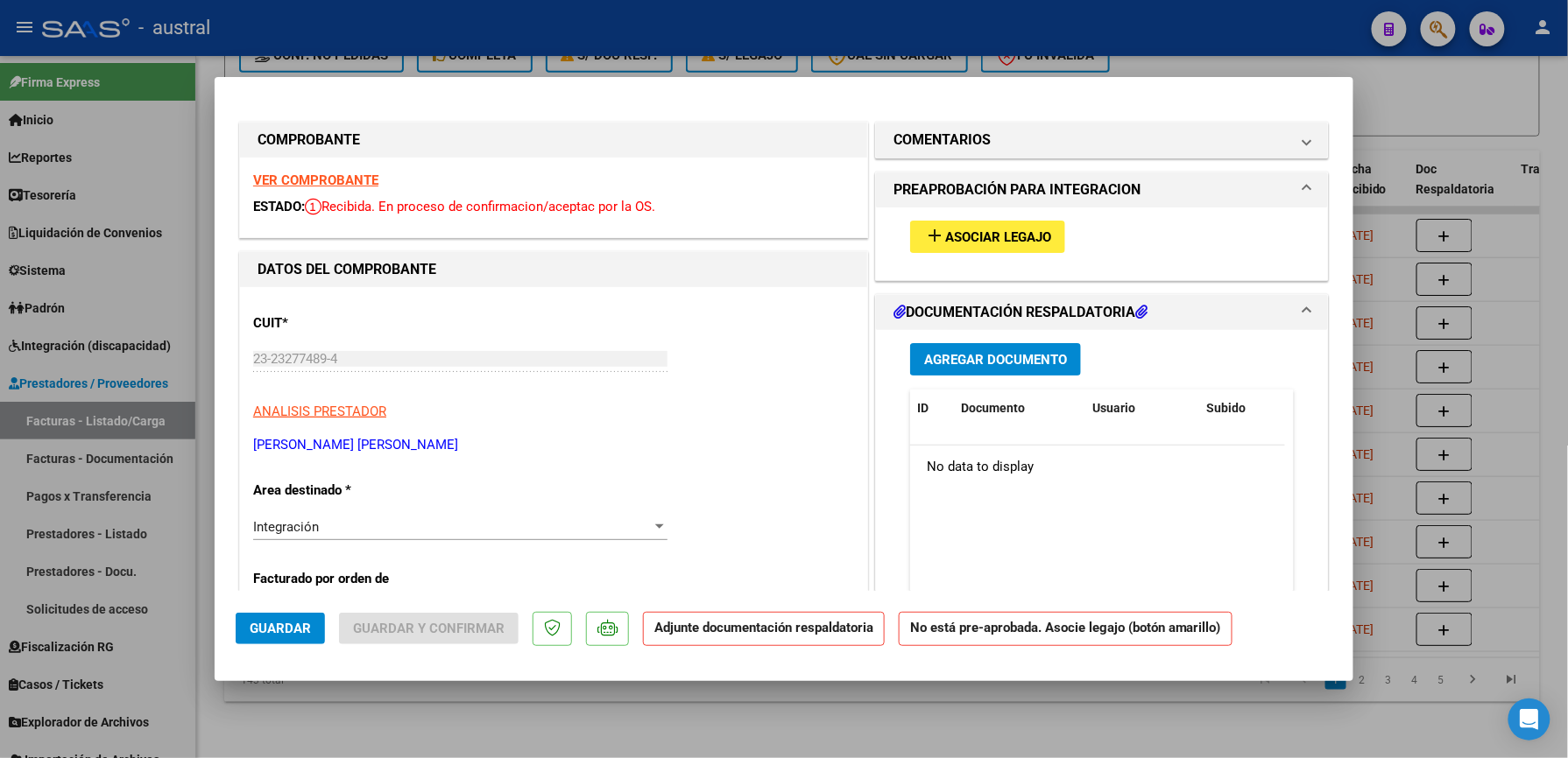
type input "202509"
click at [984, 229] on span "Asociar Legajo" at bounding box center [998, 237] width 106 height 16
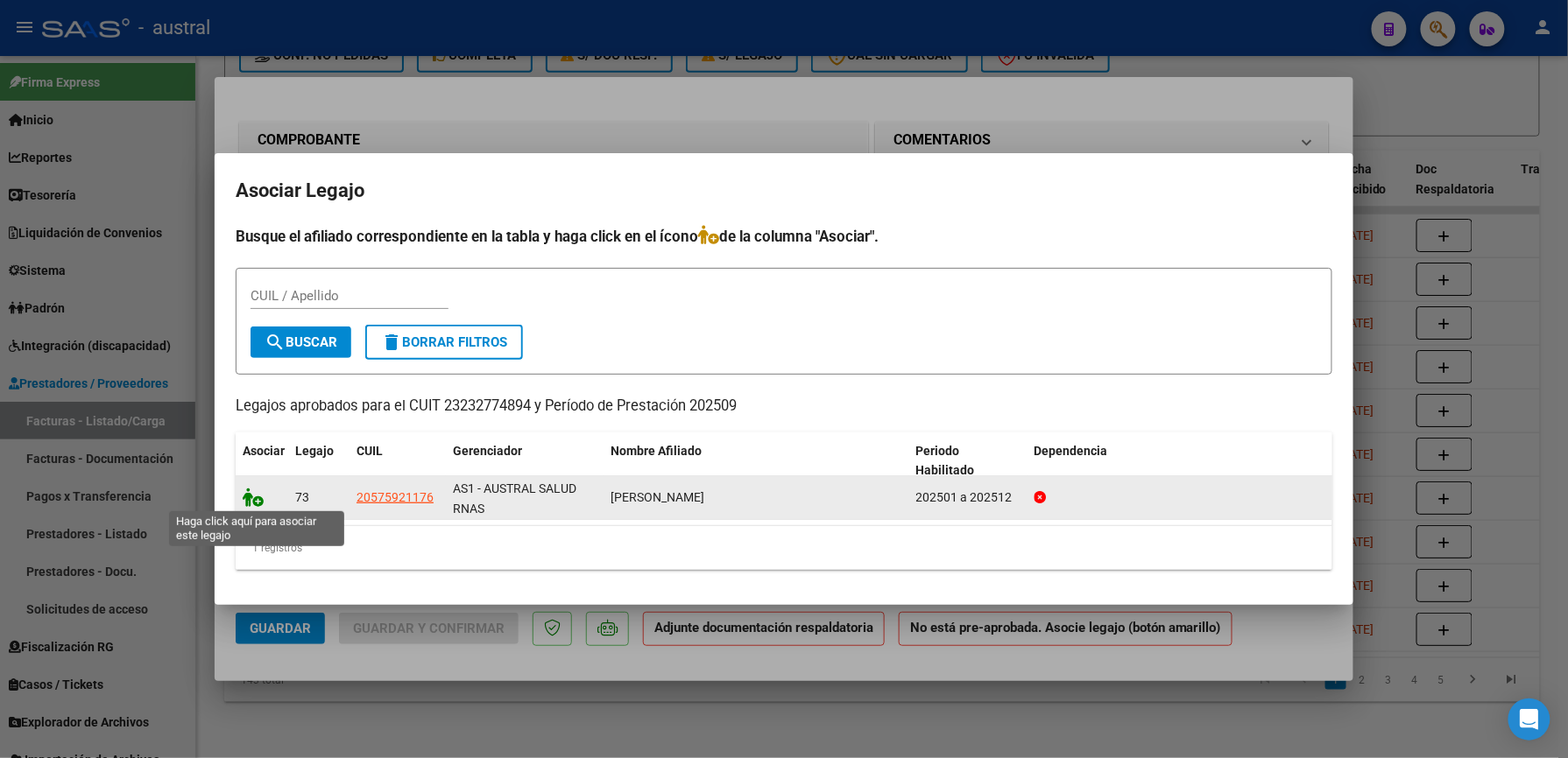
click at [257, 498] on icon at bounding box center [253, 498] width 21 height 20
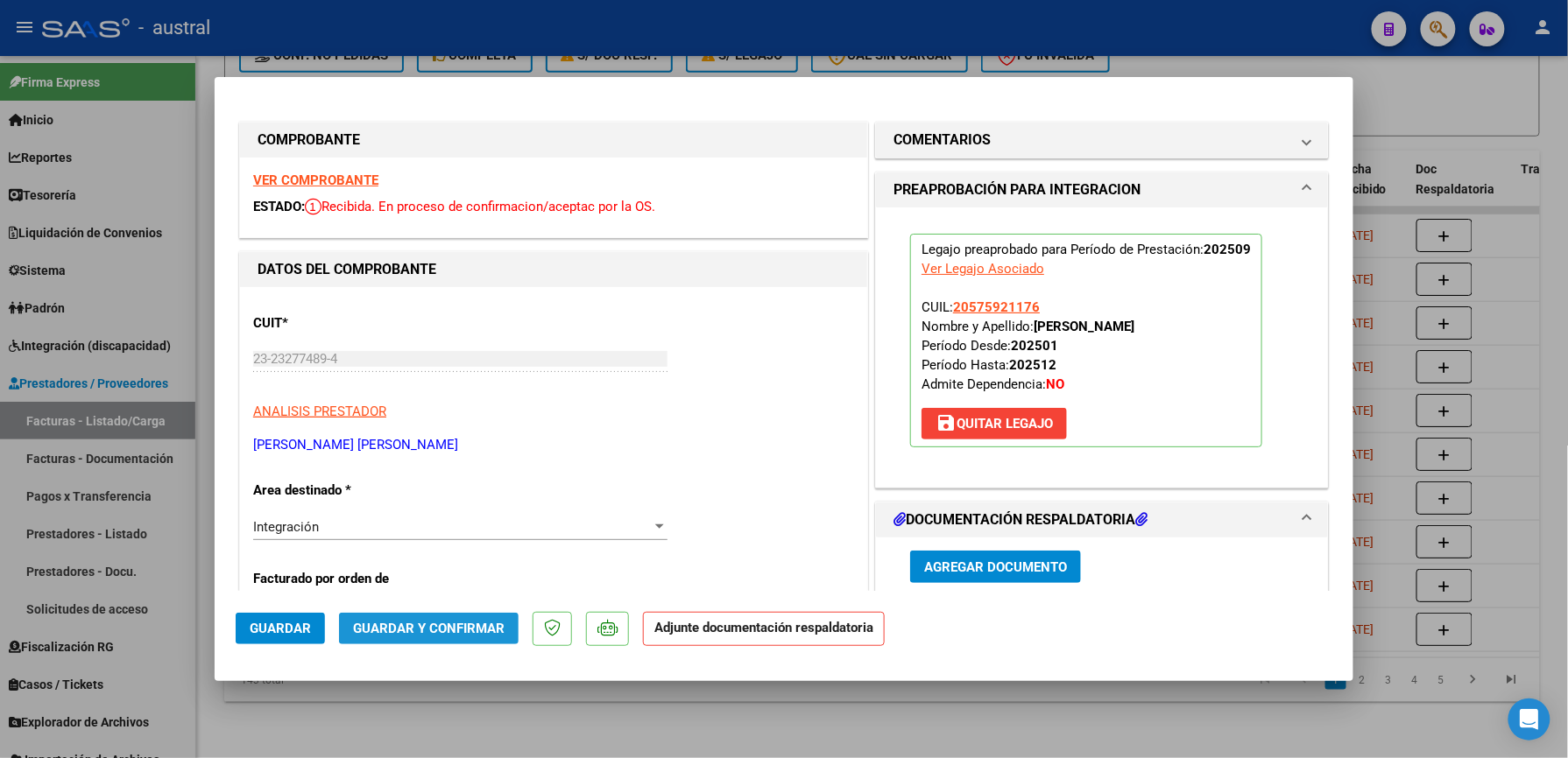
click at [453, 632] on span "Guardar y Confirmar" at bounding box center [428, 629] width 151 height 16
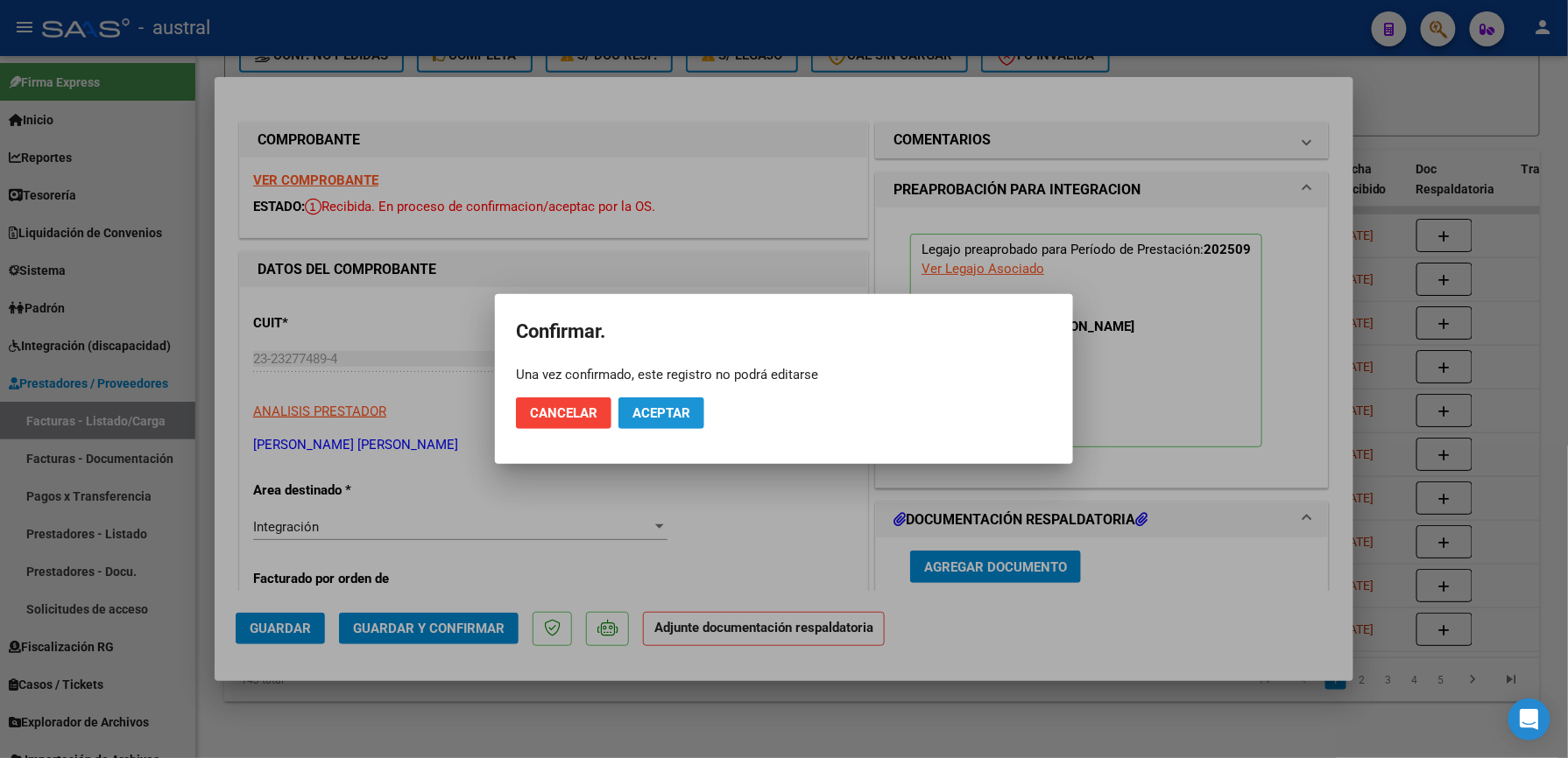
click at [664, 422] on button "Aceptar" at bounding box center [662, 413] width 86 height 31
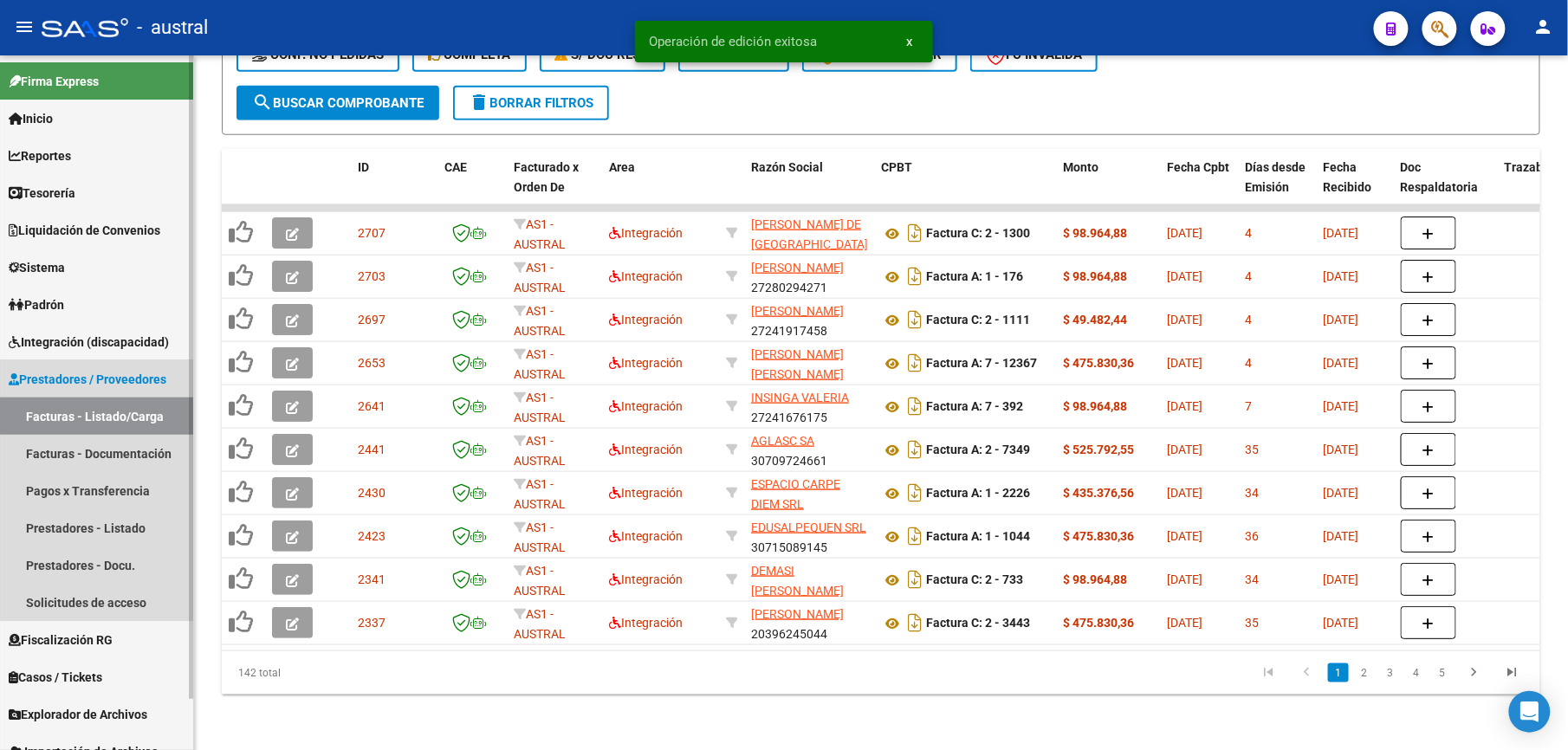
click at [114, 411] on link "Facturas - Listado/Carga" at bounding box center [97, 416] width 193 height 37
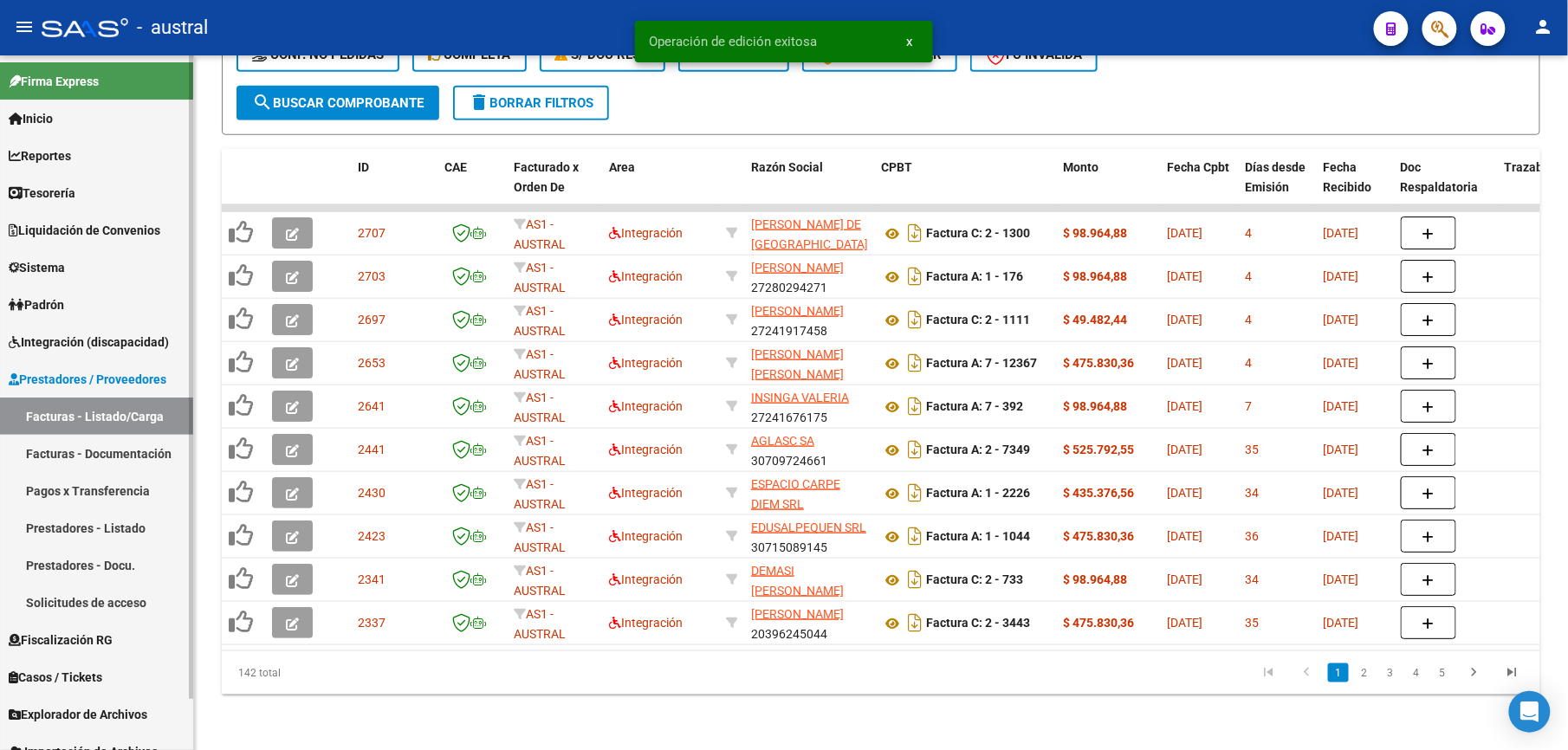
click at [76, 341] on span "Integración (discapacidad)" at bounding box center [89, 343] width 160 height 19
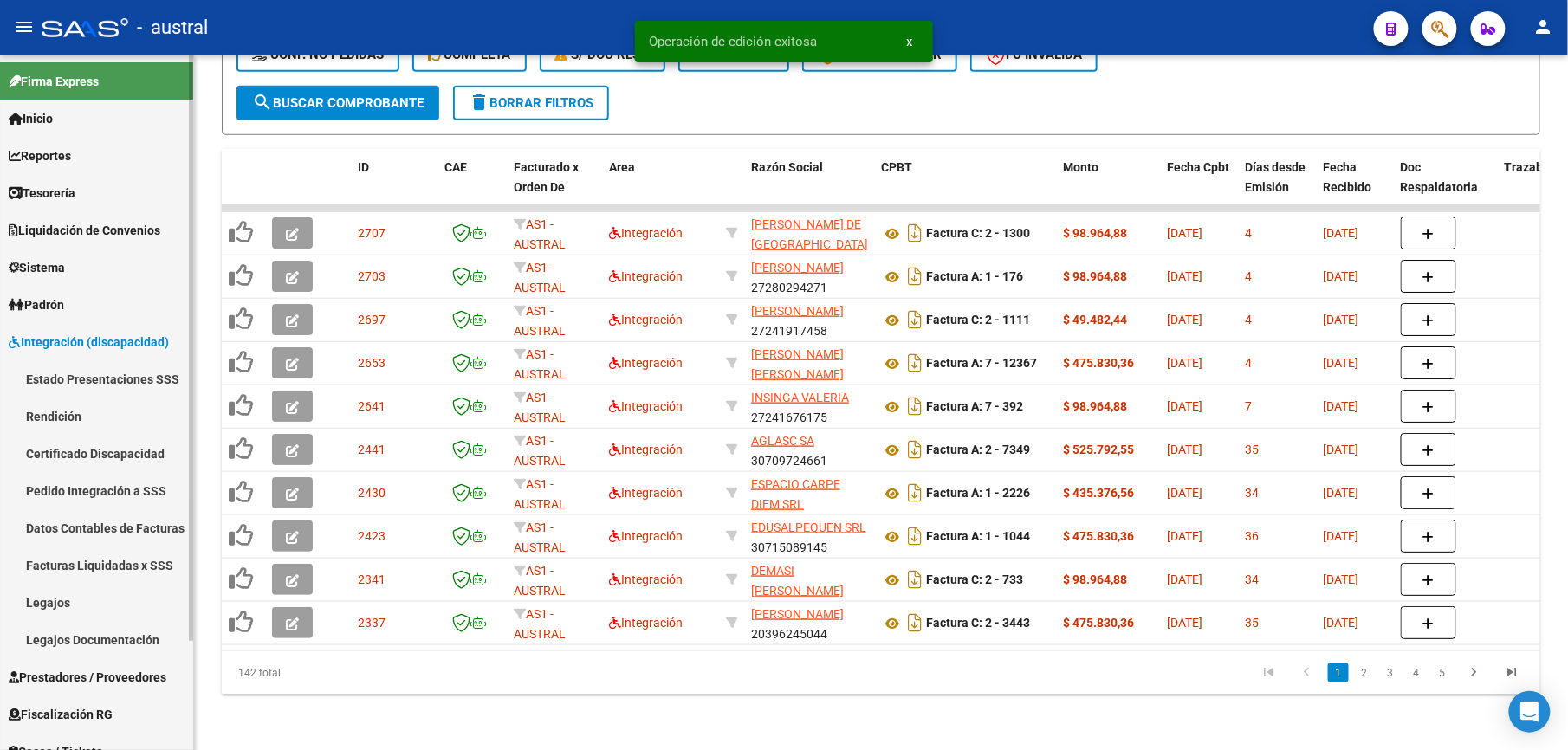
click at [133, 375] on link "Estado Presentaciones SSS" at bounding box center [97, 379] width 193 height 37
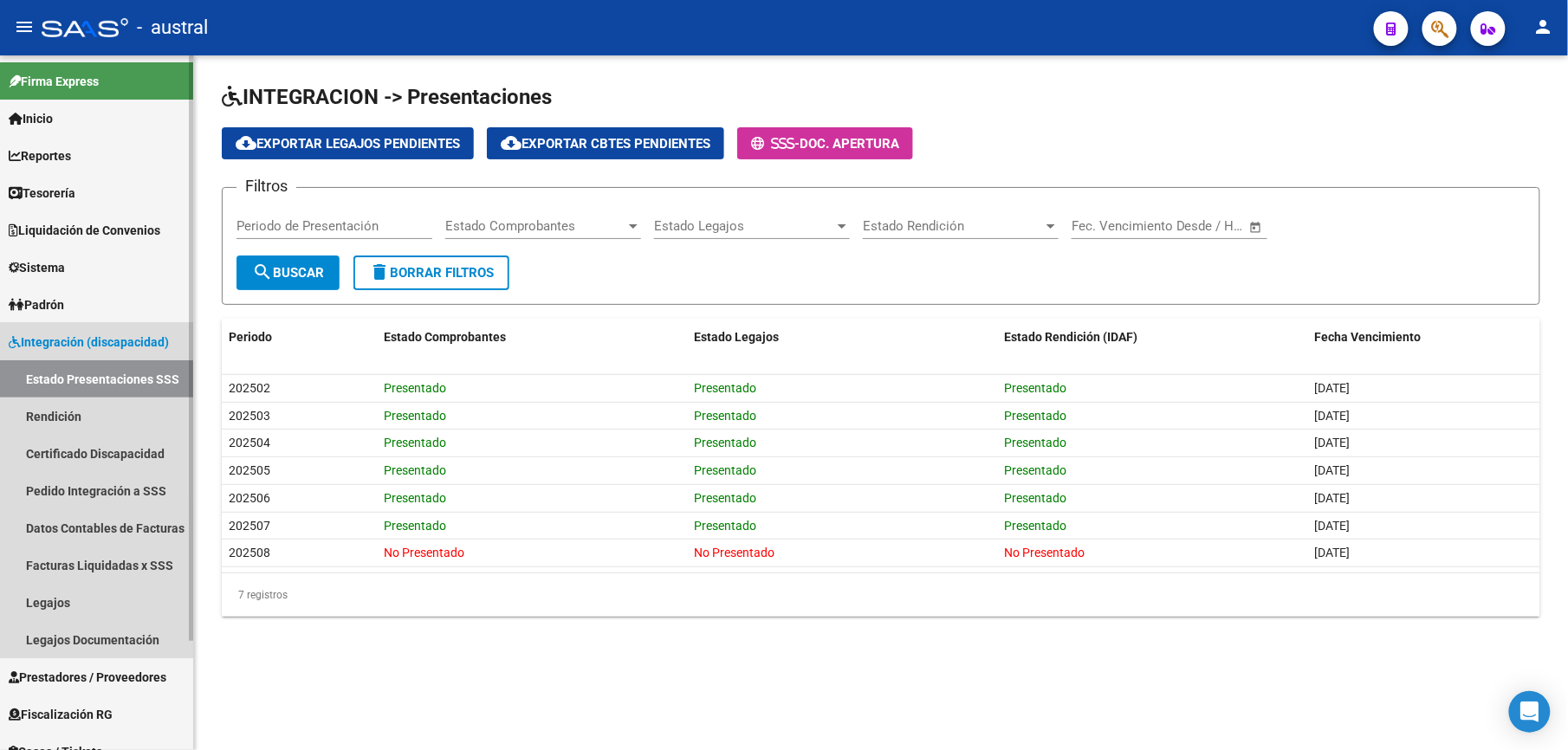
click at [105, 344] on span "Integración (discapacidad)" at bounding box center [89, 343] width 160 height 19
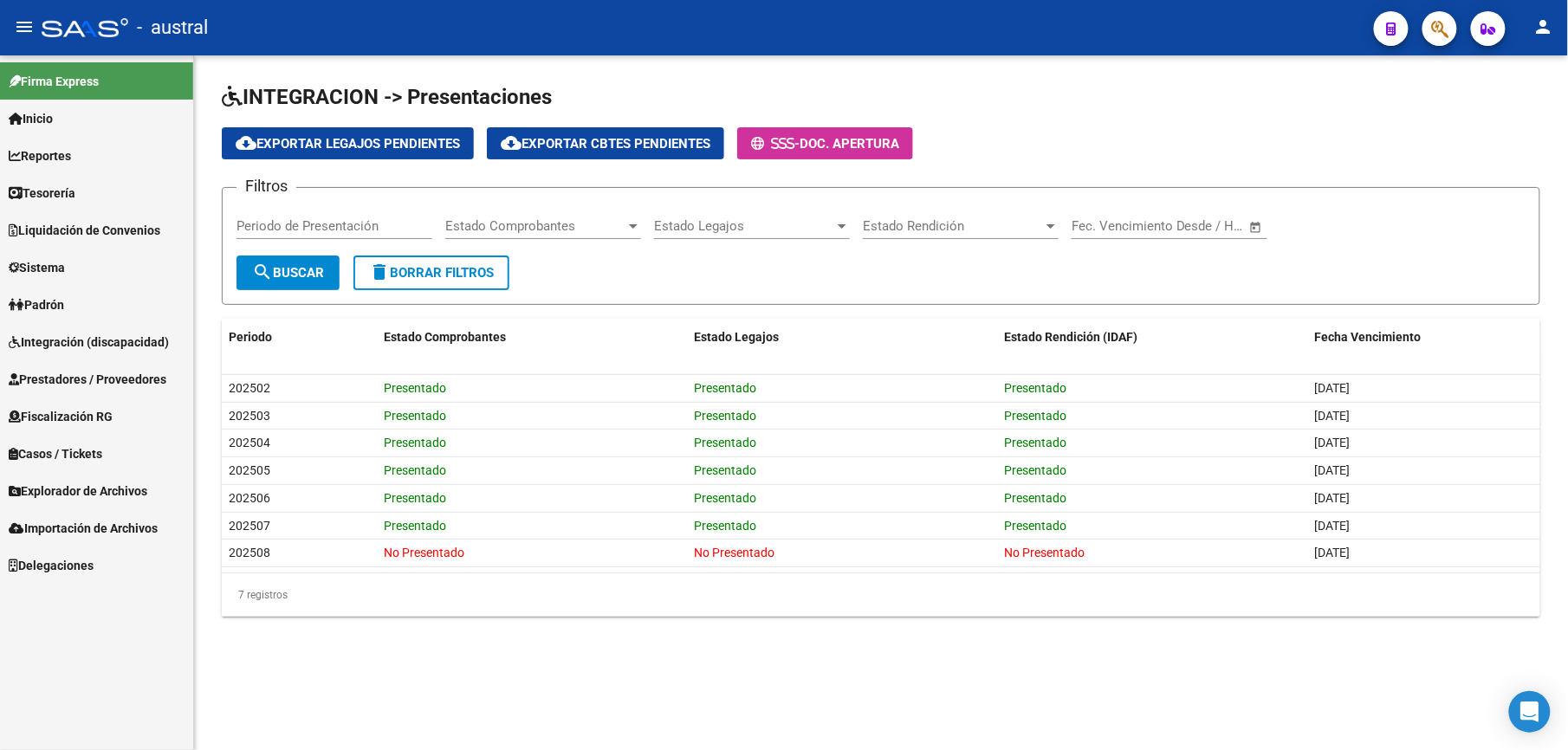
click at [90, 385] on span "Prestadores / Proveedores" at bounding box center [88, 380] width 158 height 19
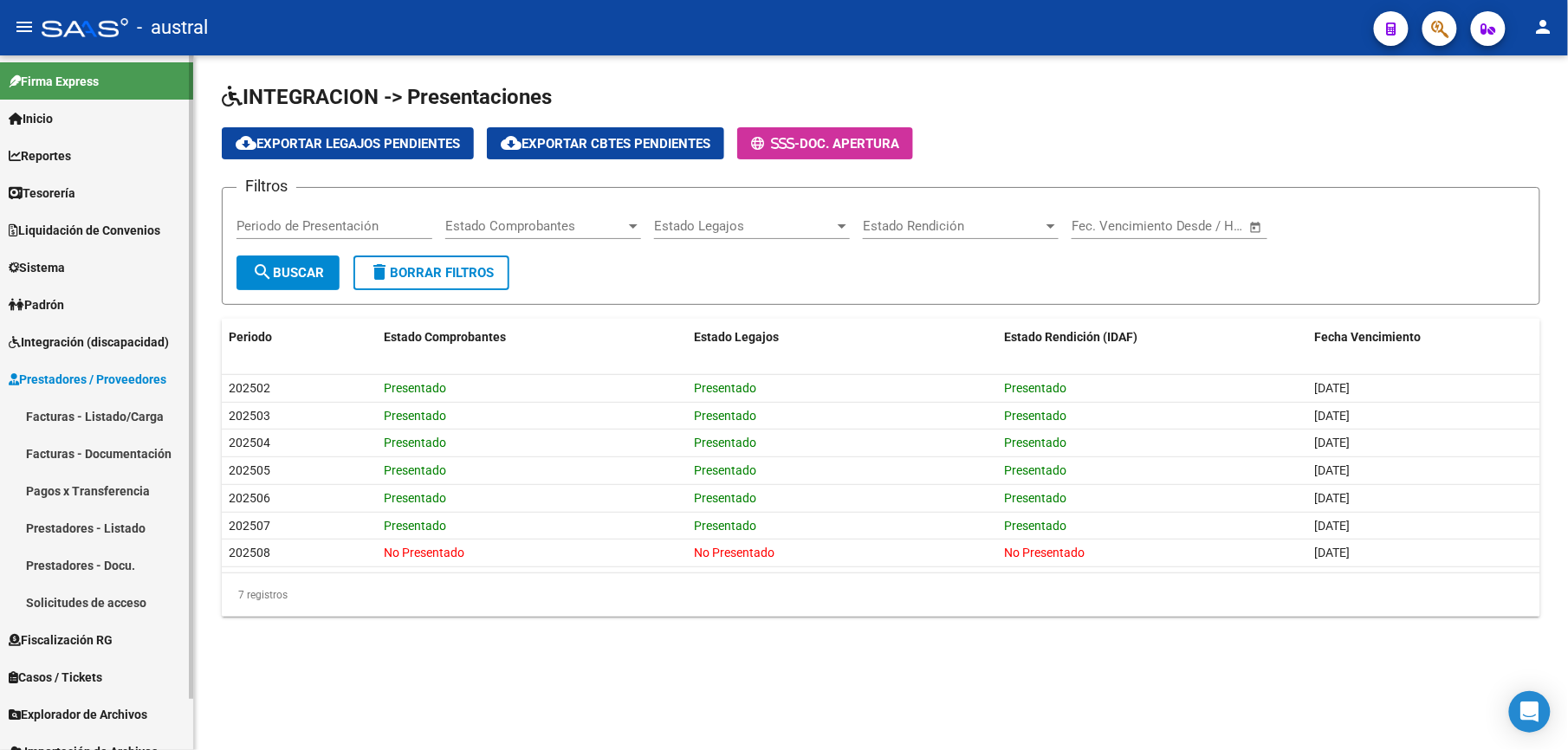
click at [128, 411] on link "Facturas - Listado/Carga" at bounding box center [97, 416] width 193 height 37
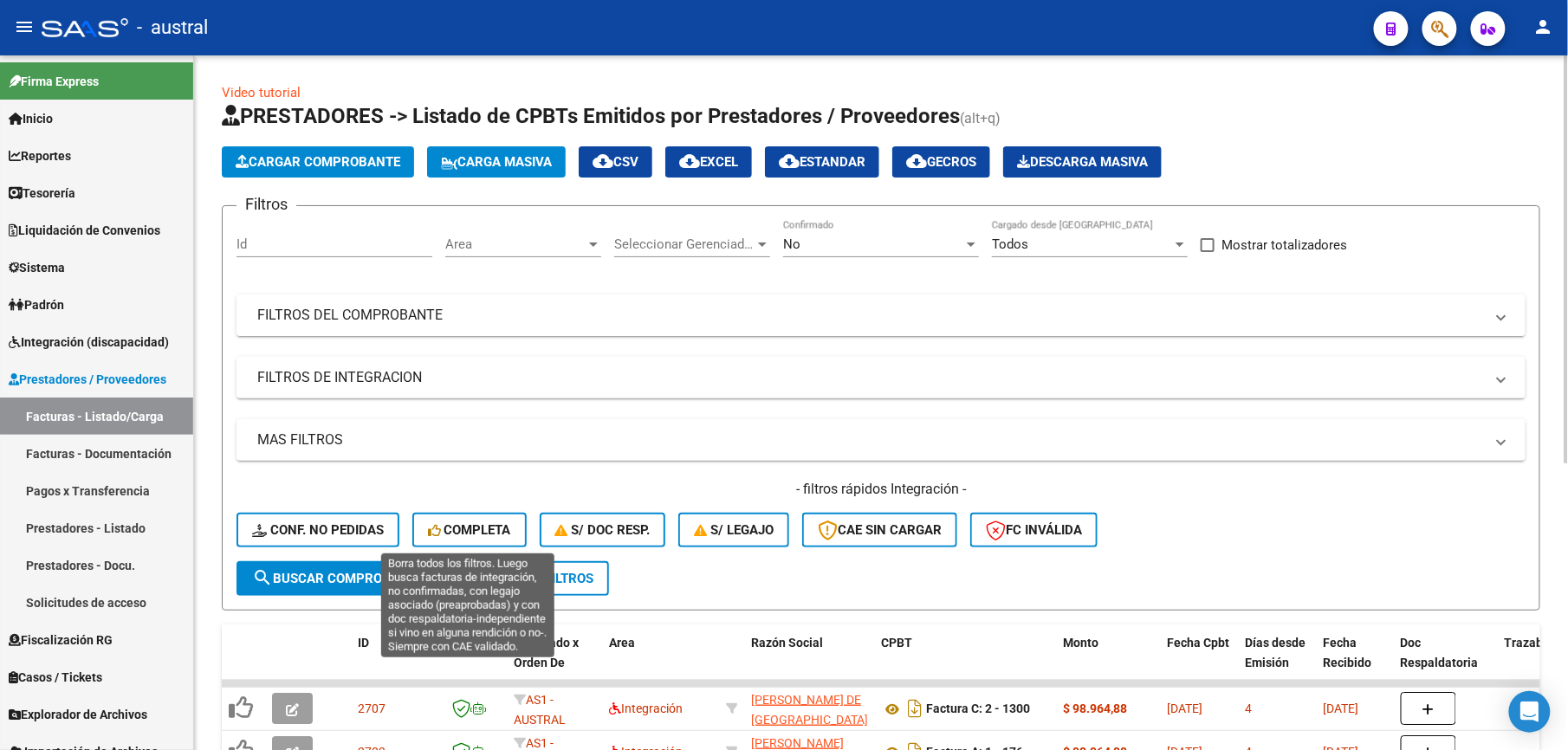
click at [477, 538] on button "Completa" at bounding box center [470, 530] width 114 height 35
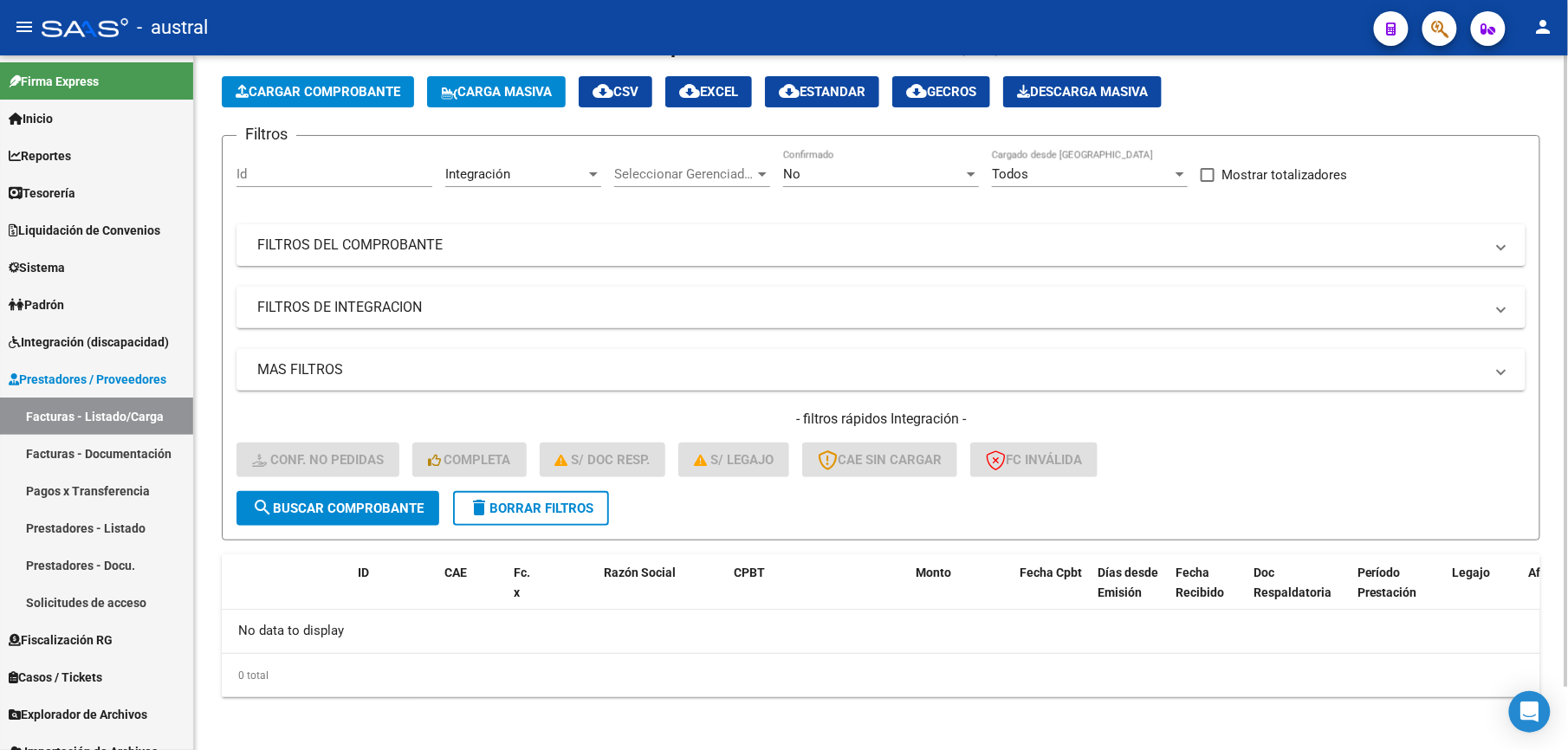
click at [521, 509] on span "delete Borrar Filtros" at bounding box center [531, 508] width 125 height 16
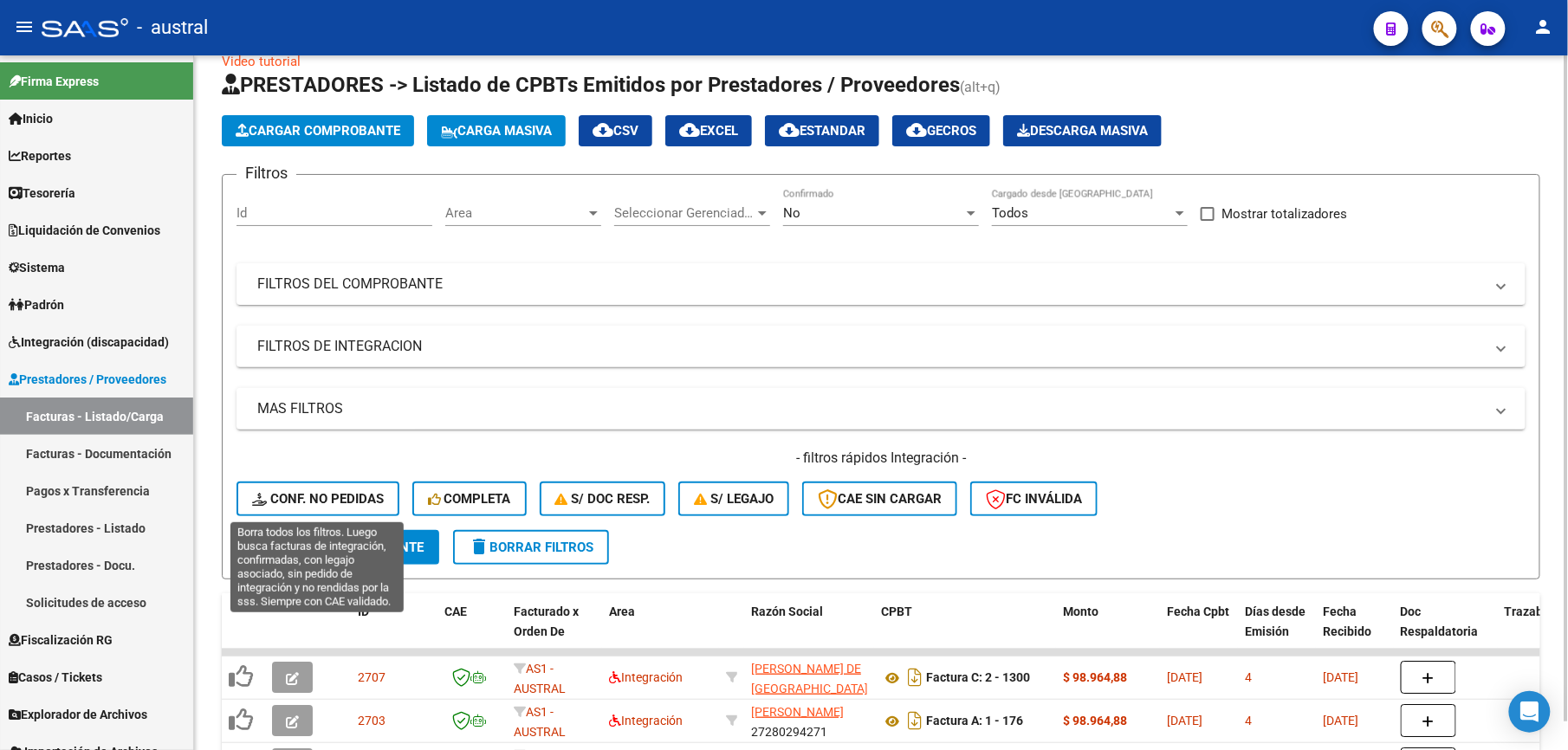
scroll to position [70, 0]
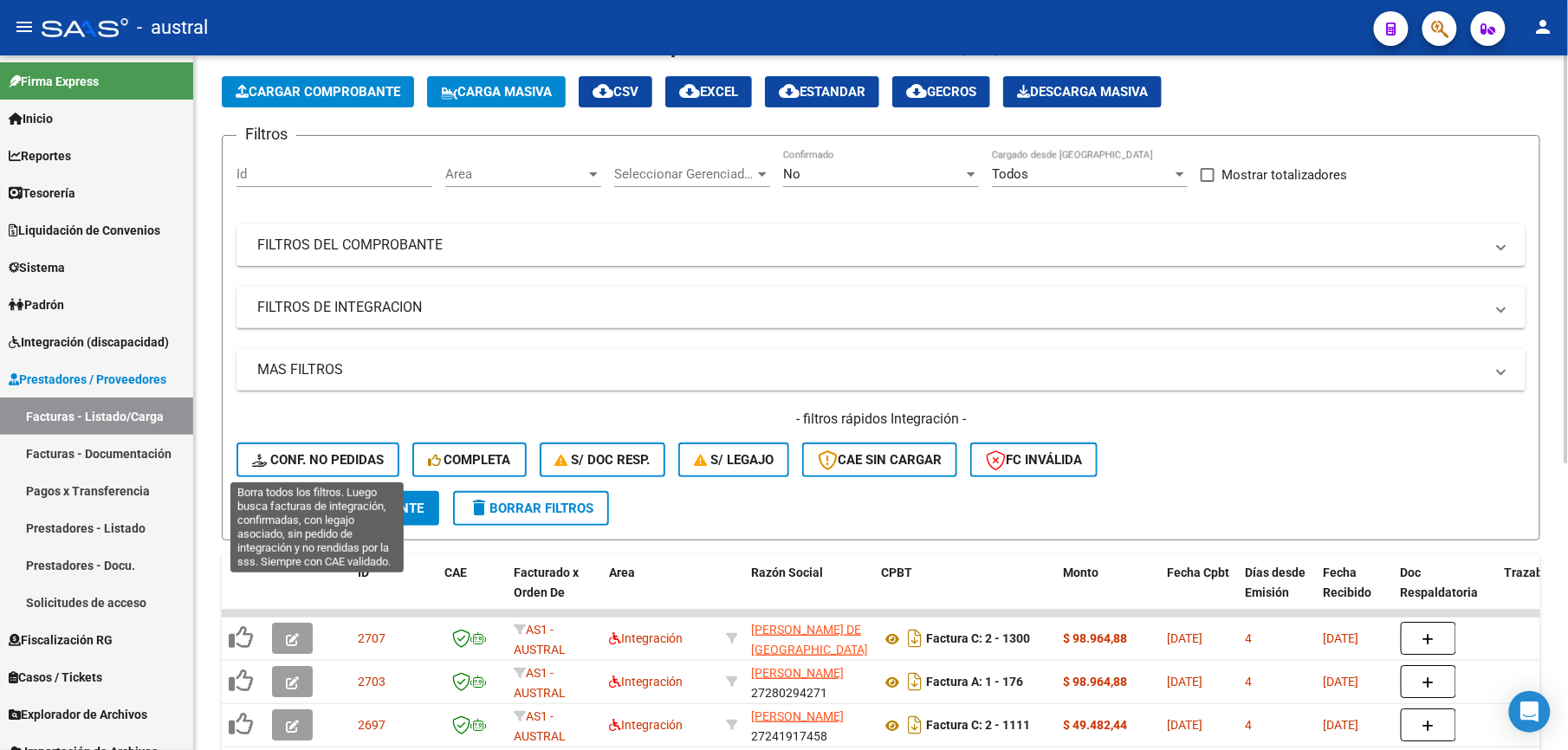
click at [326, 459] on span "Conf. no pedidas" at bounding box center [318, 460] width 132 height 16
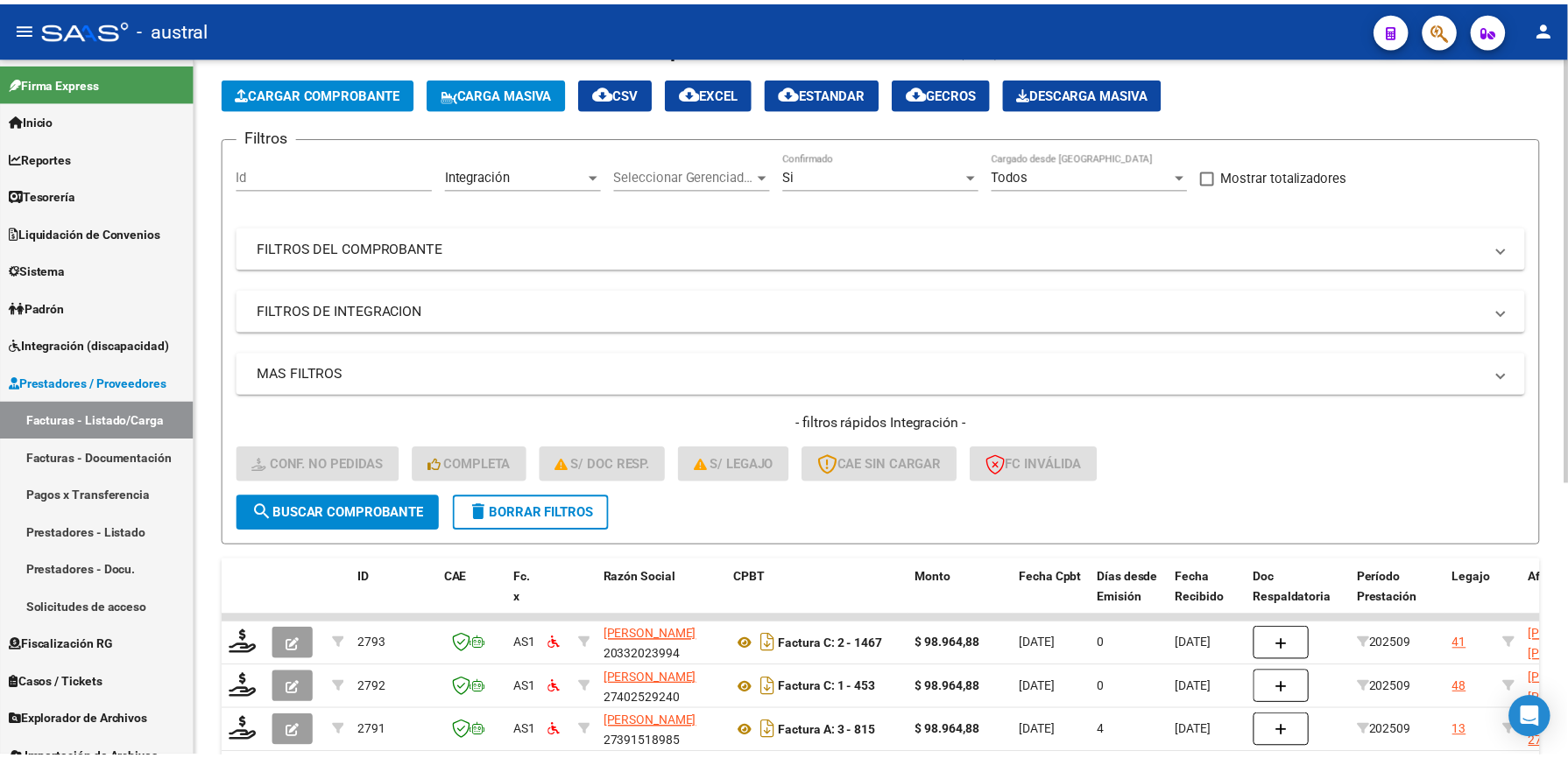
scroll to position [453, 0]
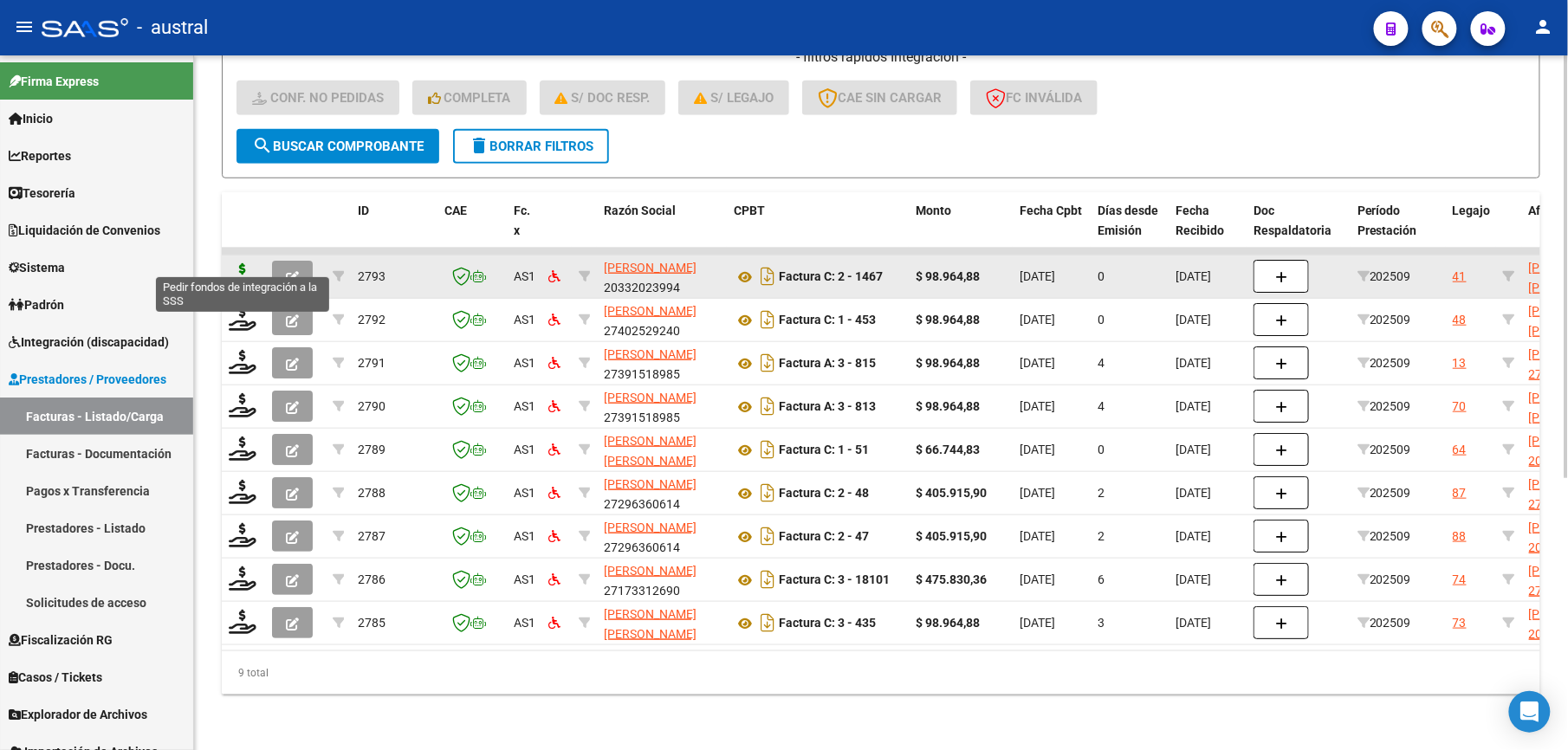
click at [241, 263] on icon at bounding box center [242, 274] width 27 height 24
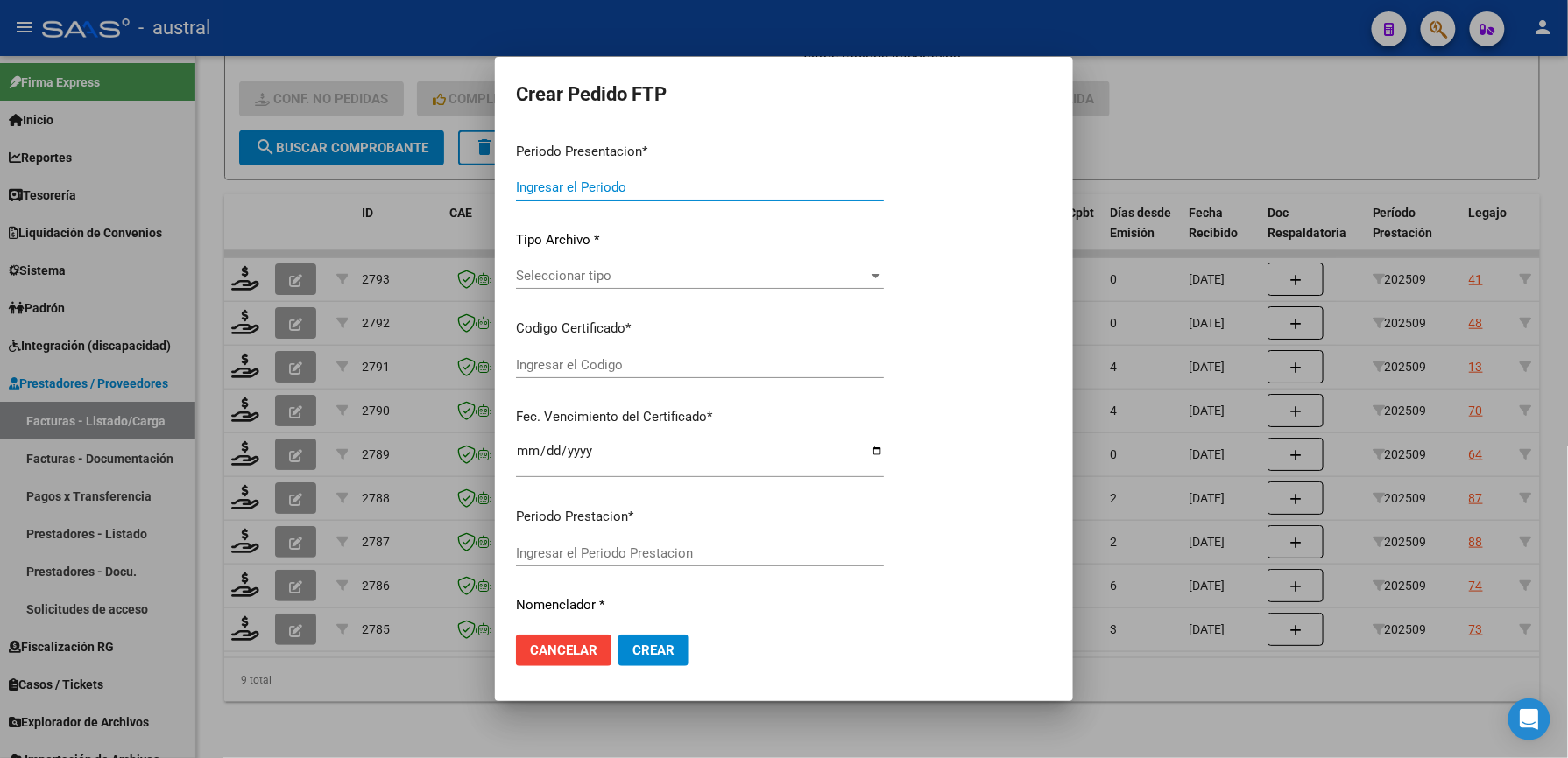
type input "202509"
type input "$ 98.964,88"
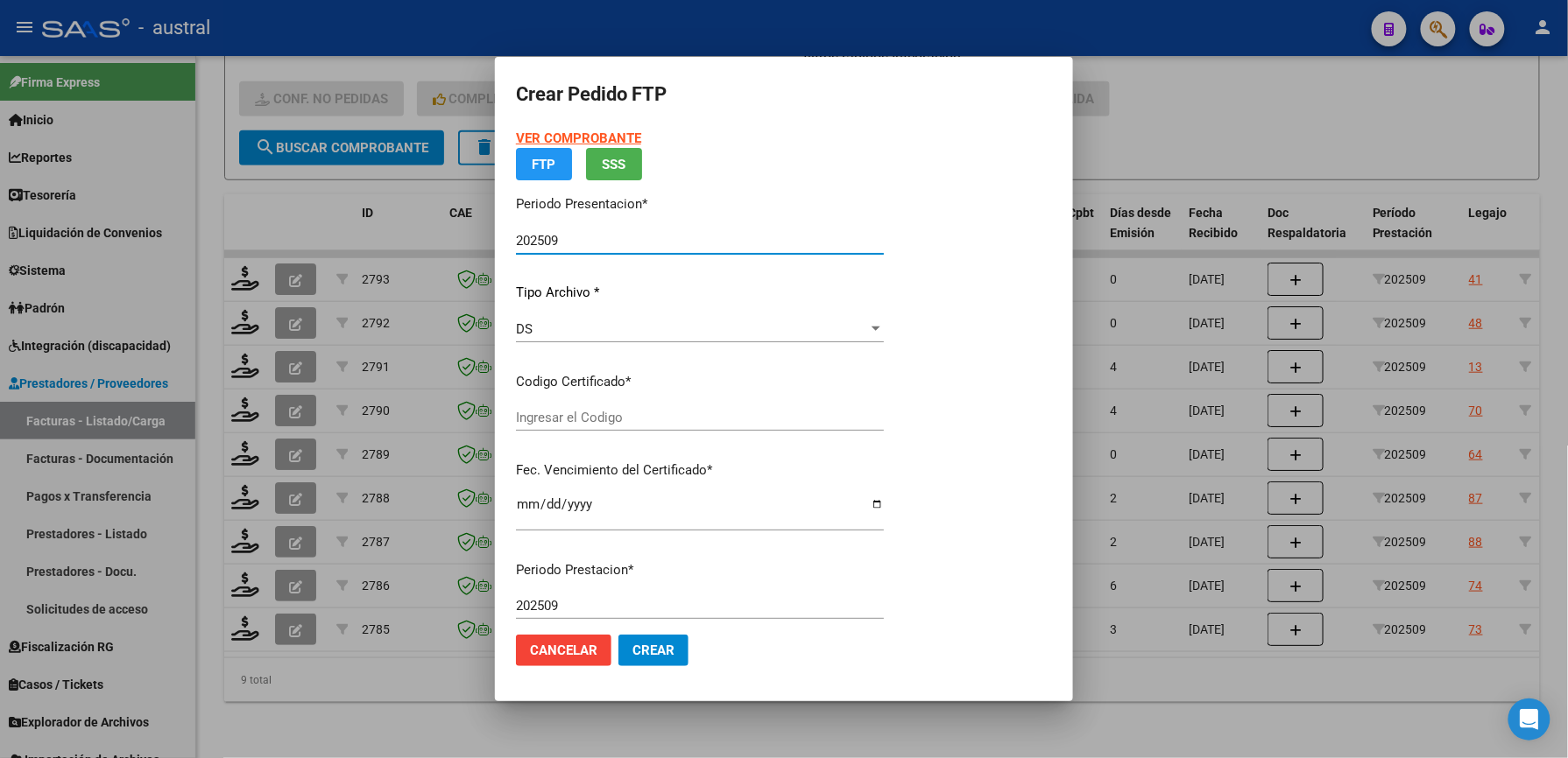
type input "3964773753"
type input "[DATE]"
click at [680, 421] on span "Seleccionar certificado" at bounding box center [691, 418] width 352 height 16
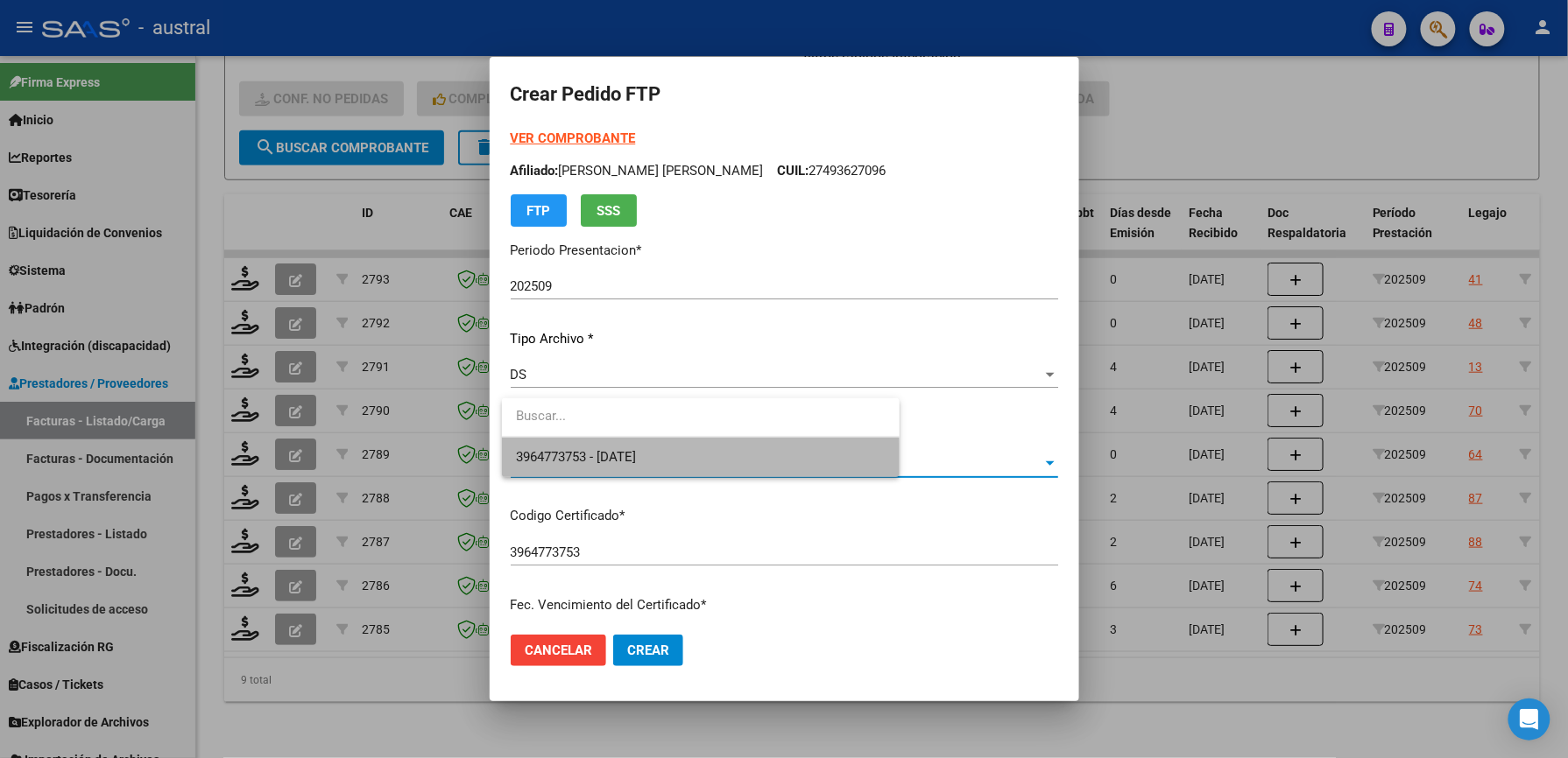
click at [683, 460] on span "3964773753 - [DATE]" at bounding box center [700, 457] width 370 height 39
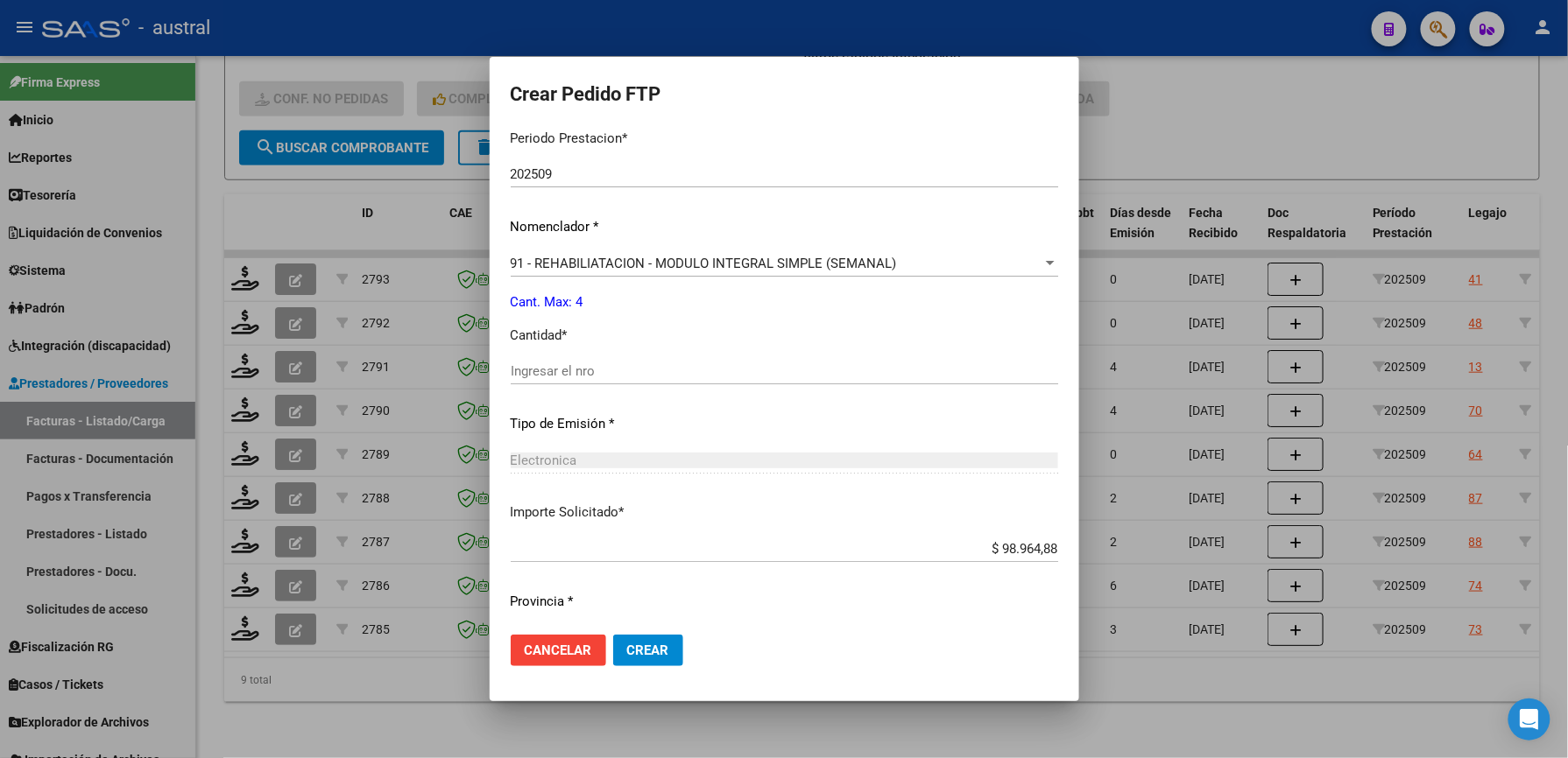
scroll to position [630, 0]
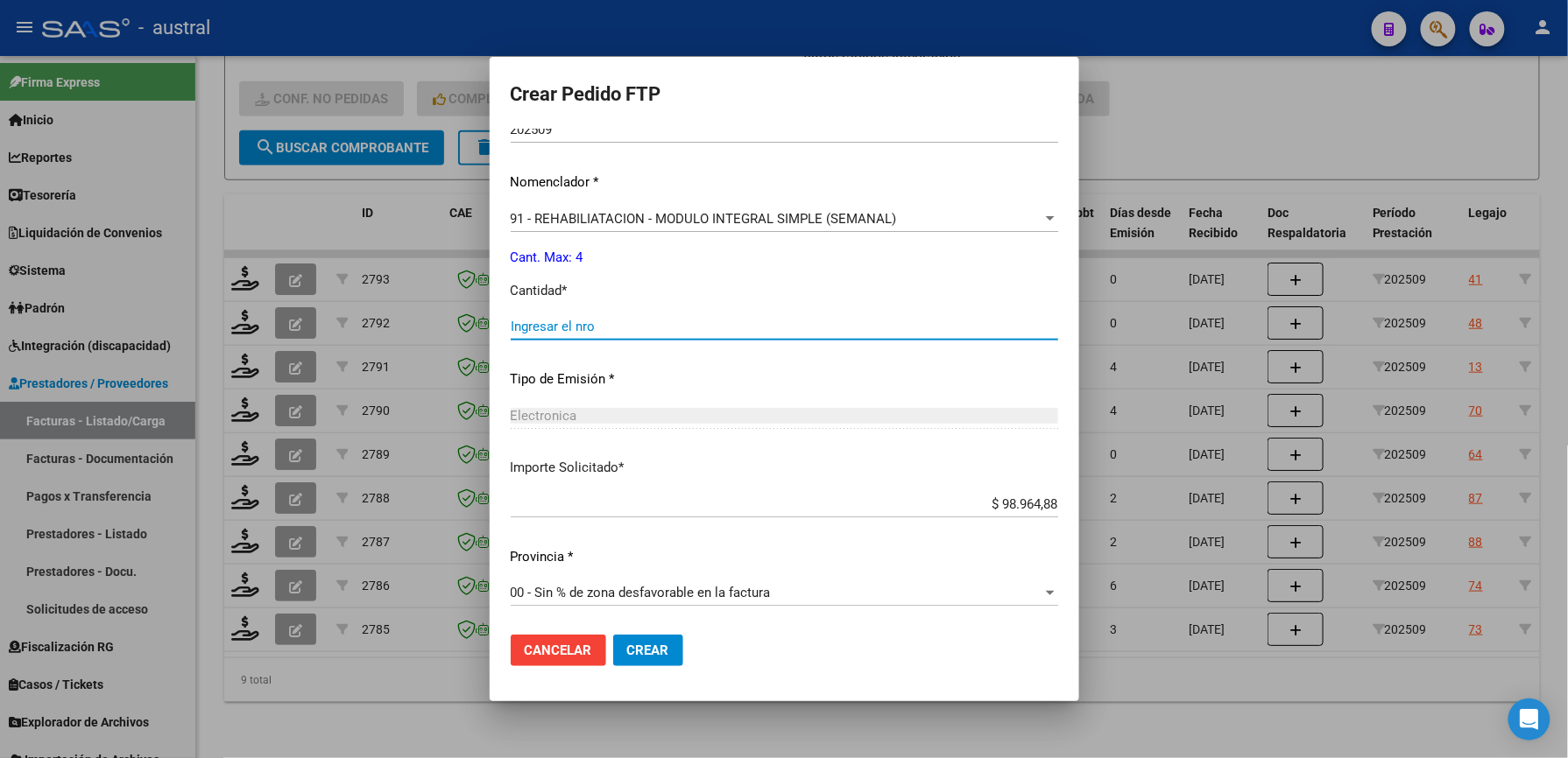
click at [533, 334] on input "Ingresar el nro" at bounding box center [784, 327] width 547 height 16
type input "4"
click at [634, 646] on span "Crear" at bounding box center [647, 651] width 42 height 16
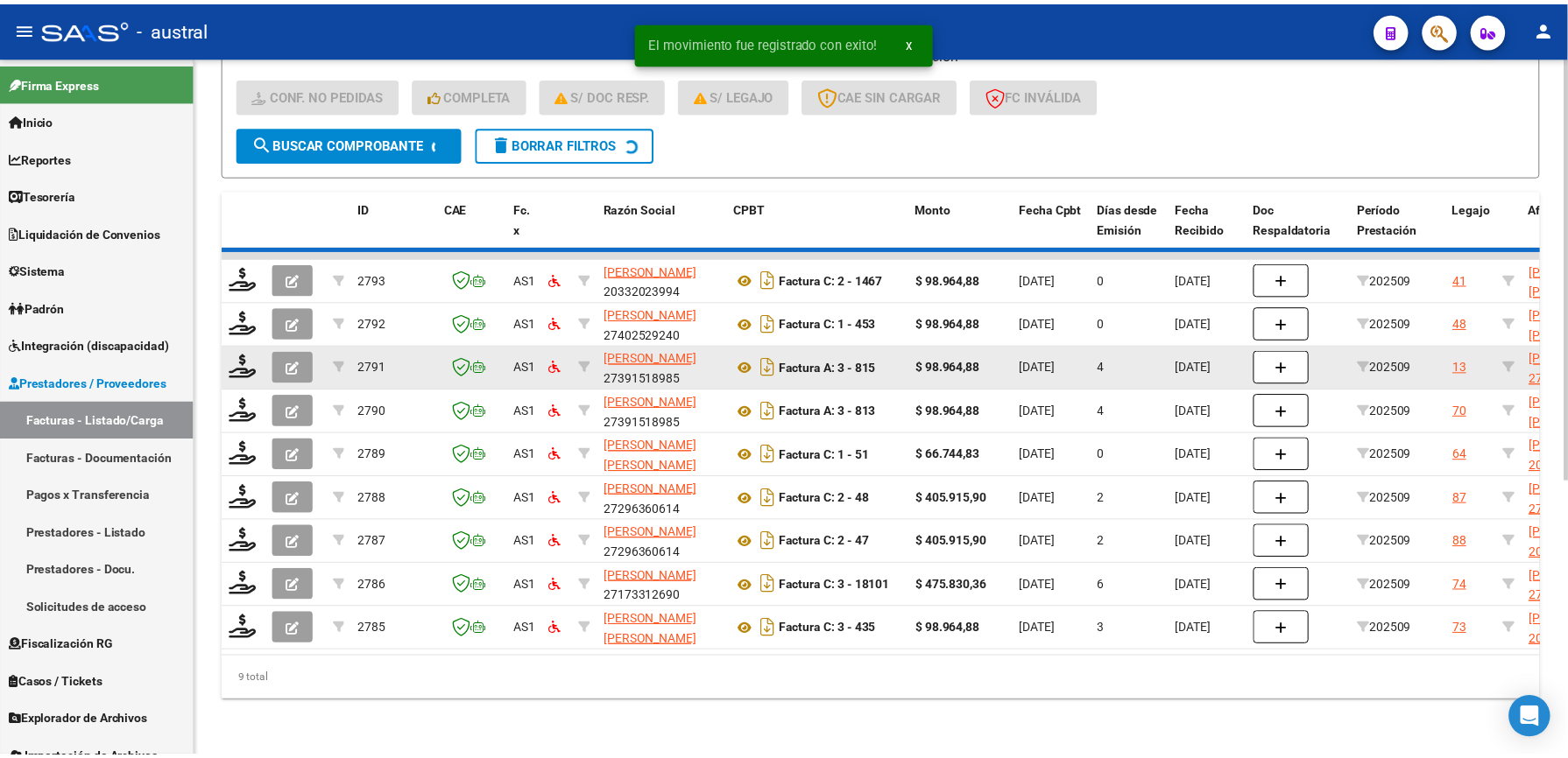
scroll to position [408, 0]
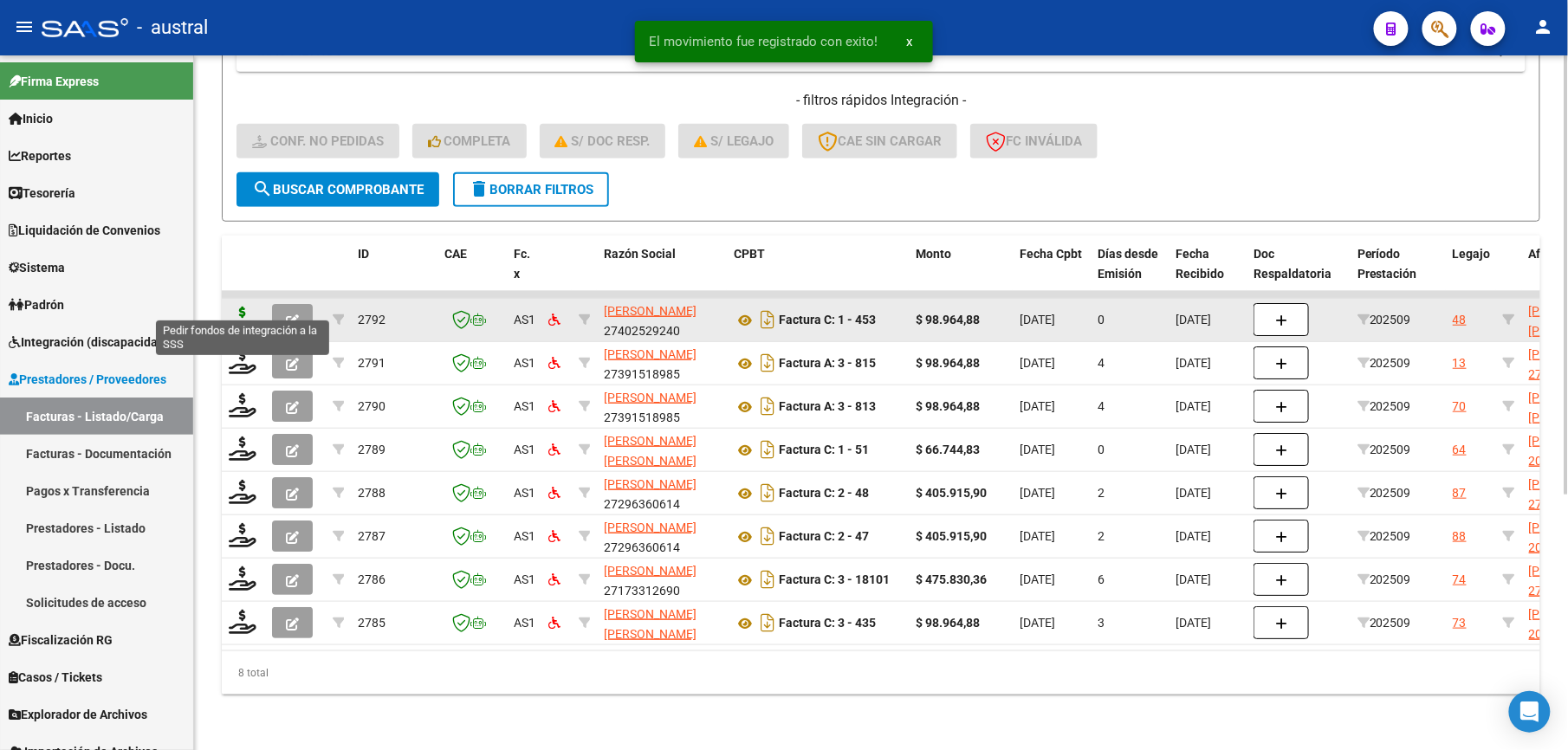
click at [244, 308] on icon at bounding box center [242, 318] width 27 height 24
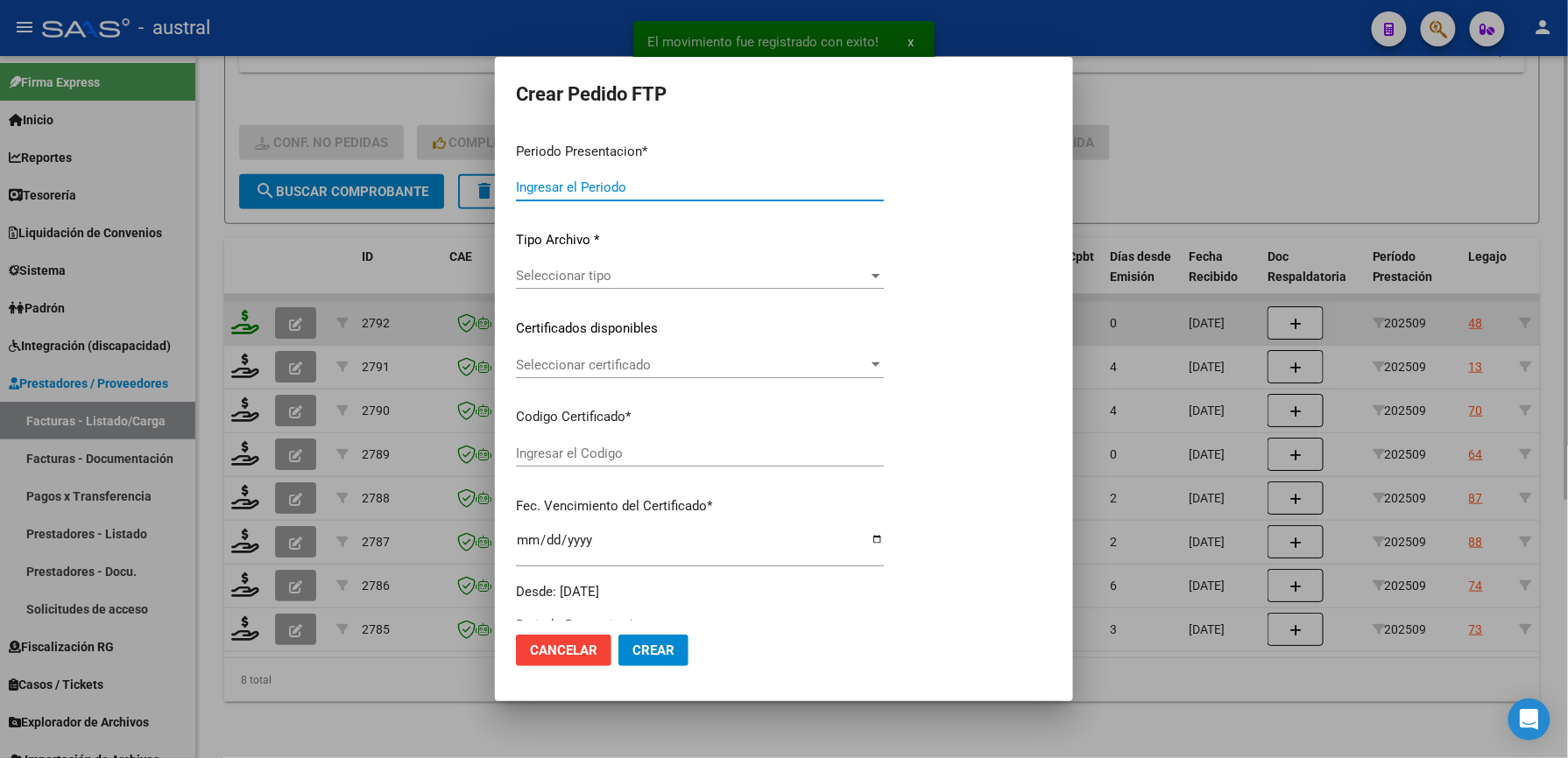
type input "202509"
type input "$ 98.964,88"
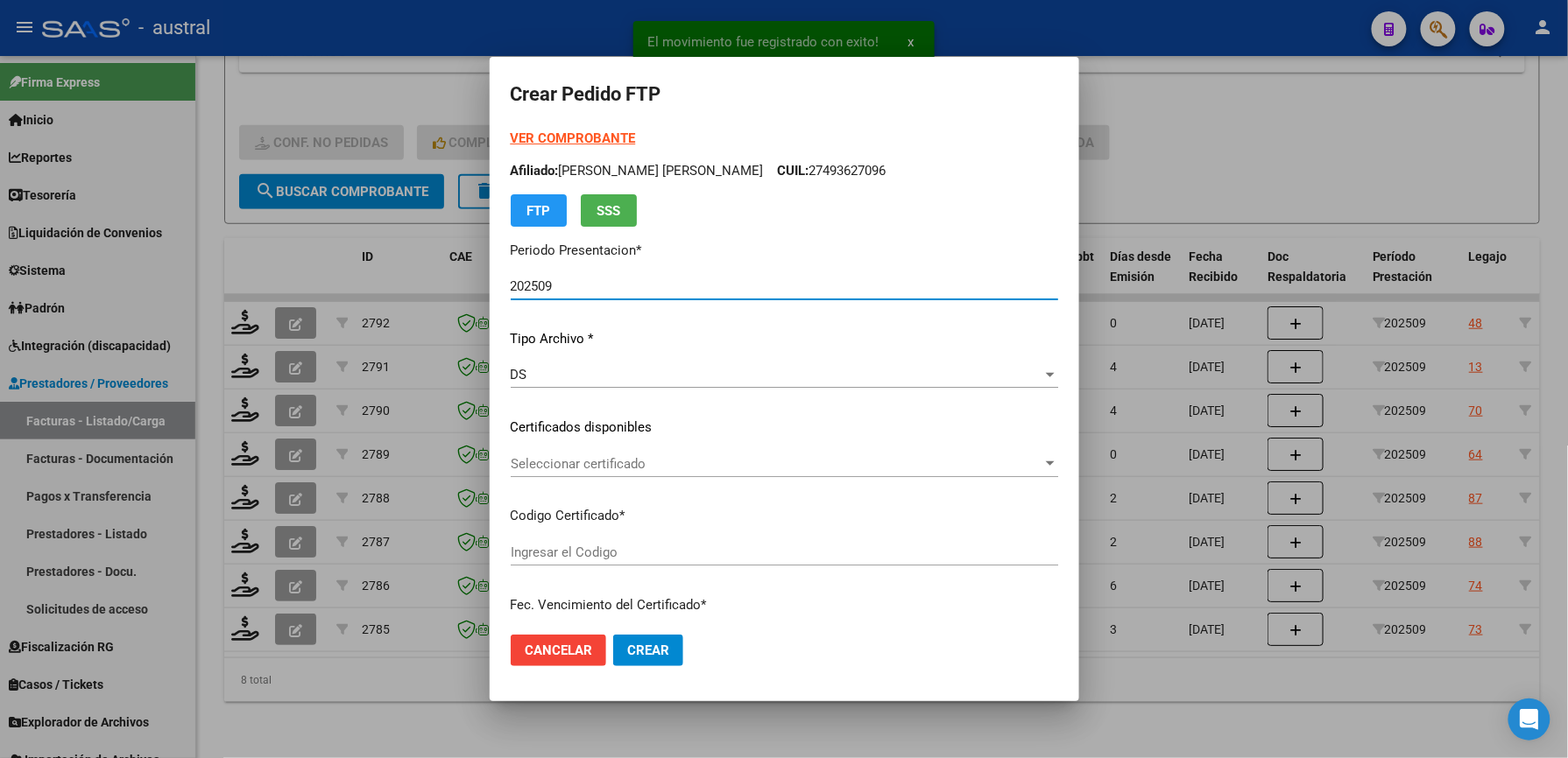
type input "7903367600"
type input "[DATE]"
click at [536, 461] on span "Seleccionar certificado" at bounding box center [776, 464] width 532 height 16
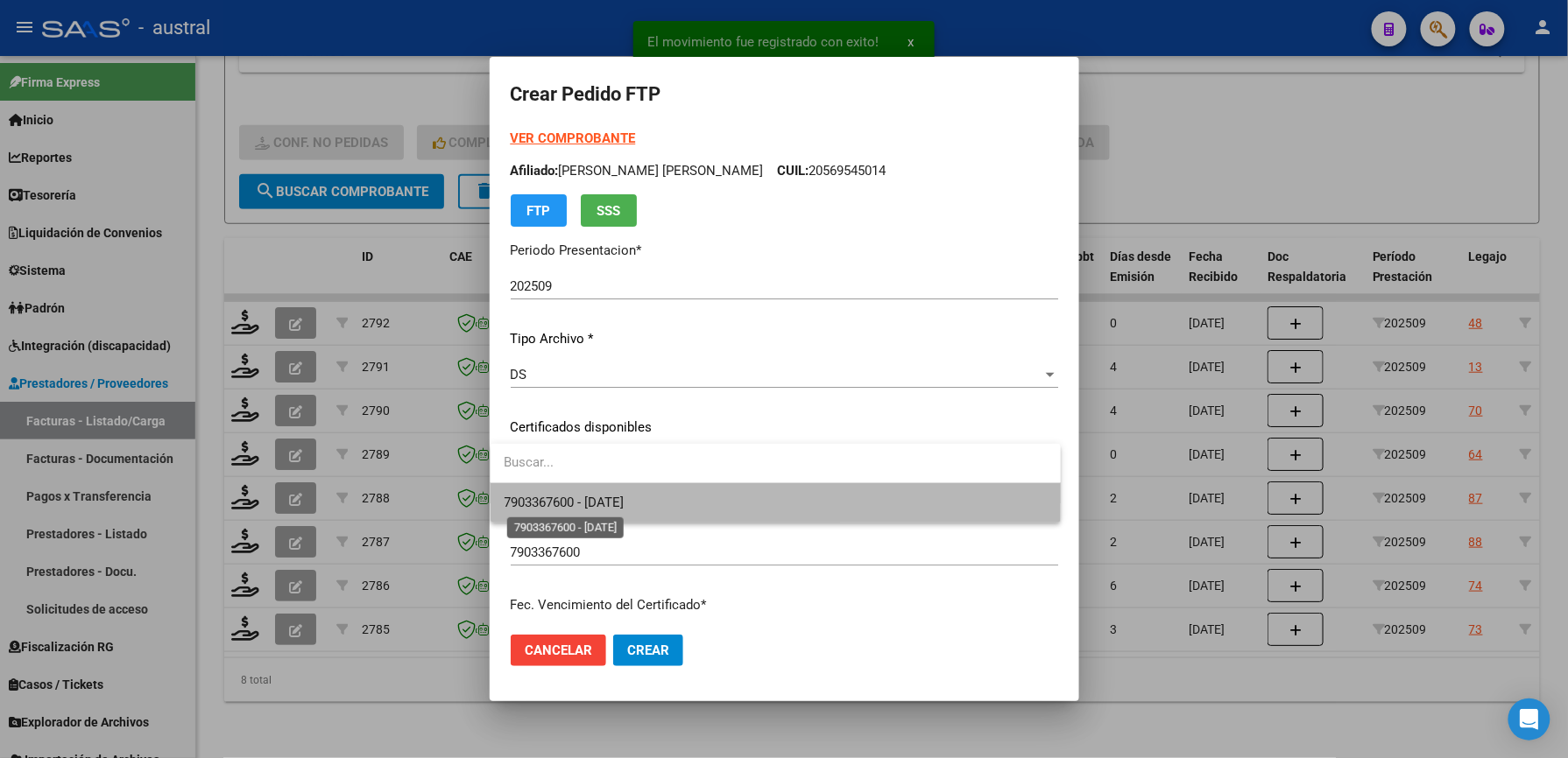
click at [617, 502] on span "7903367600 - [DATE]" at bounding box center [564, 503] width 120 height 16
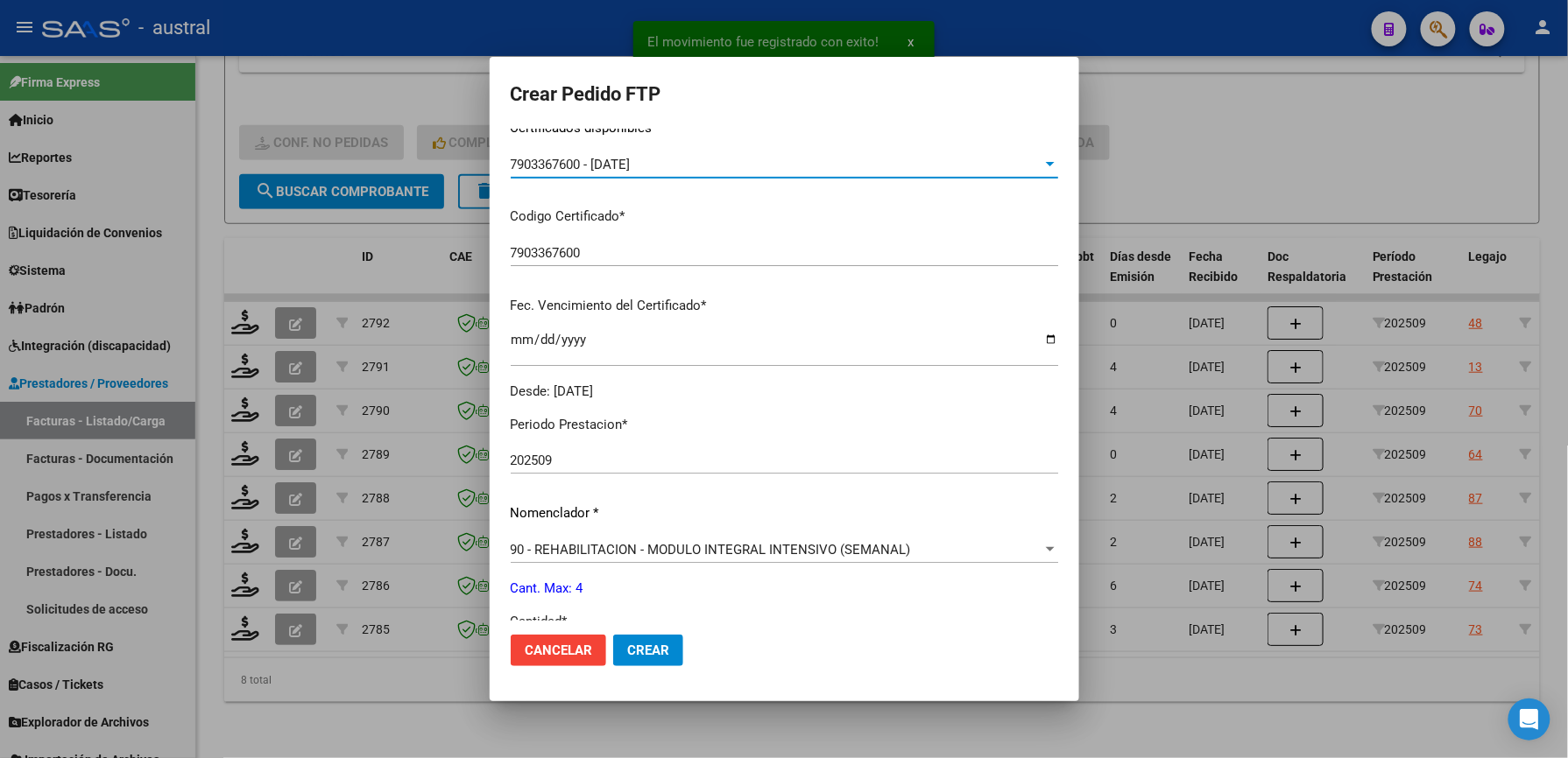
scroll to position [583, 0]
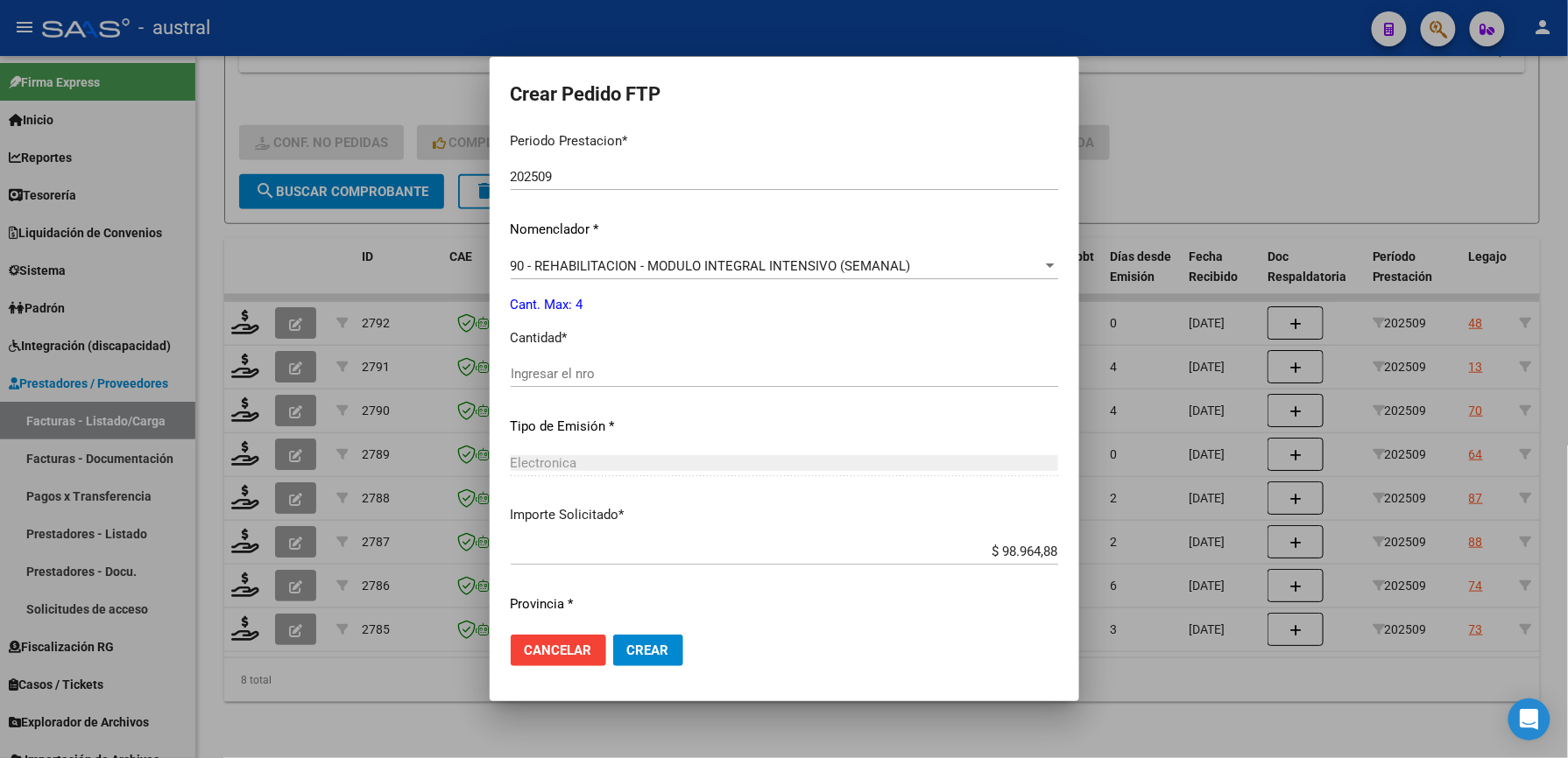
click at [585, 379] on input "Ingresar el nro" at bounding box center [784, 374] width 547 height 16
type input "4"
click at [635, 648] on span "Crear" at bounding box center [647, 651] width 42 height 16
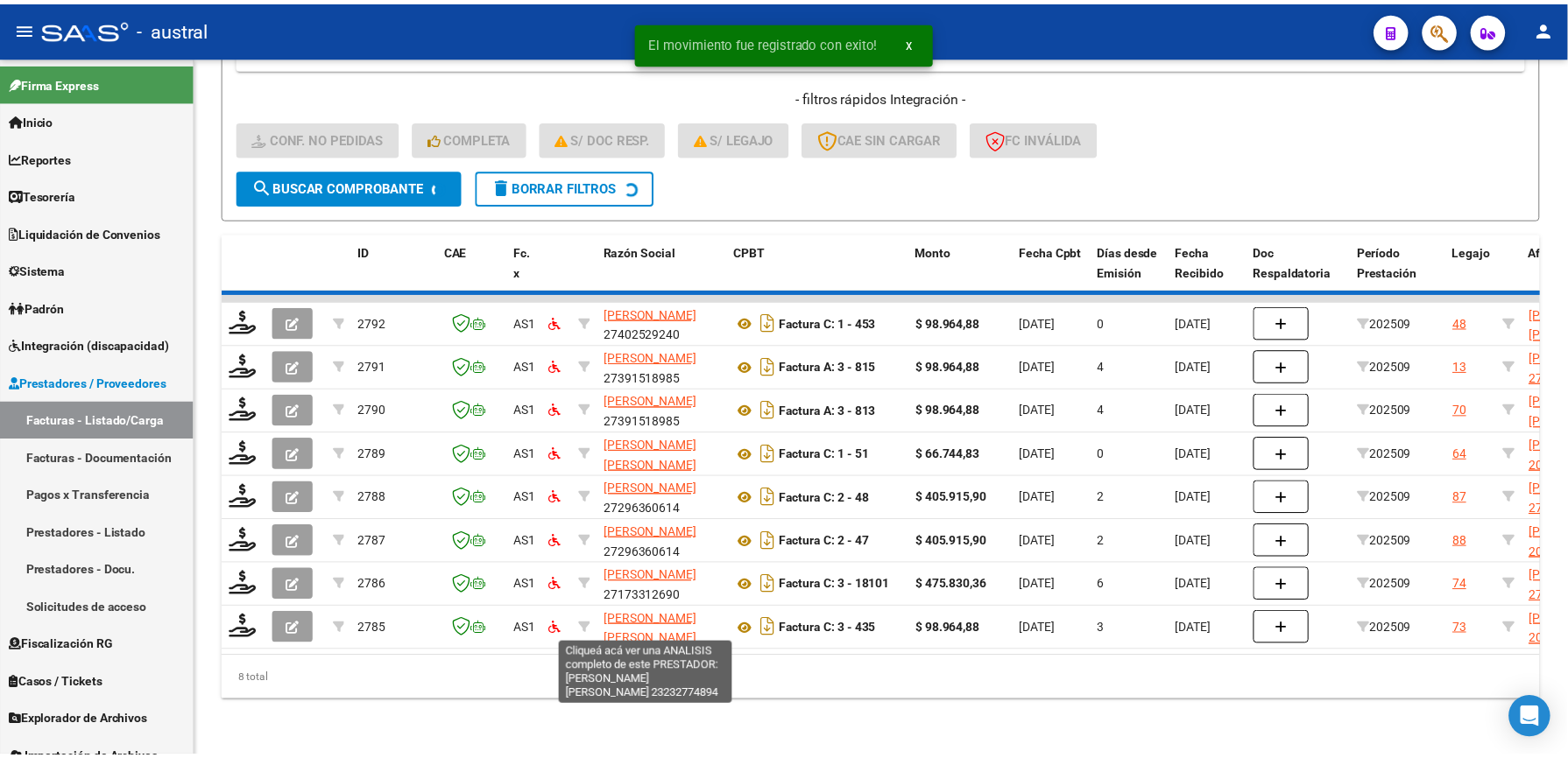
scroll to position [365, 0]
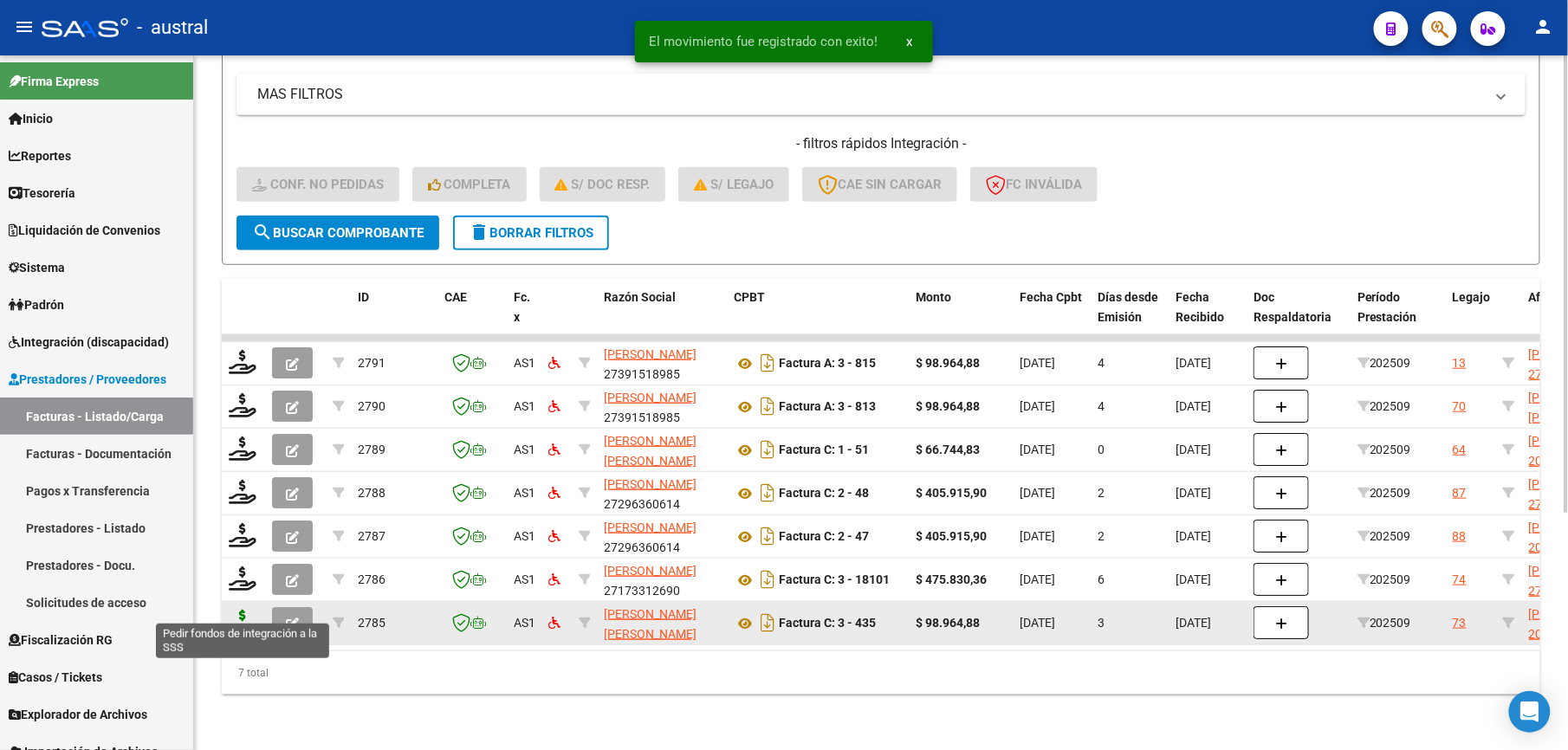
click at [233, 612] on icon at bounding box center [242, 622] width 27 height 24
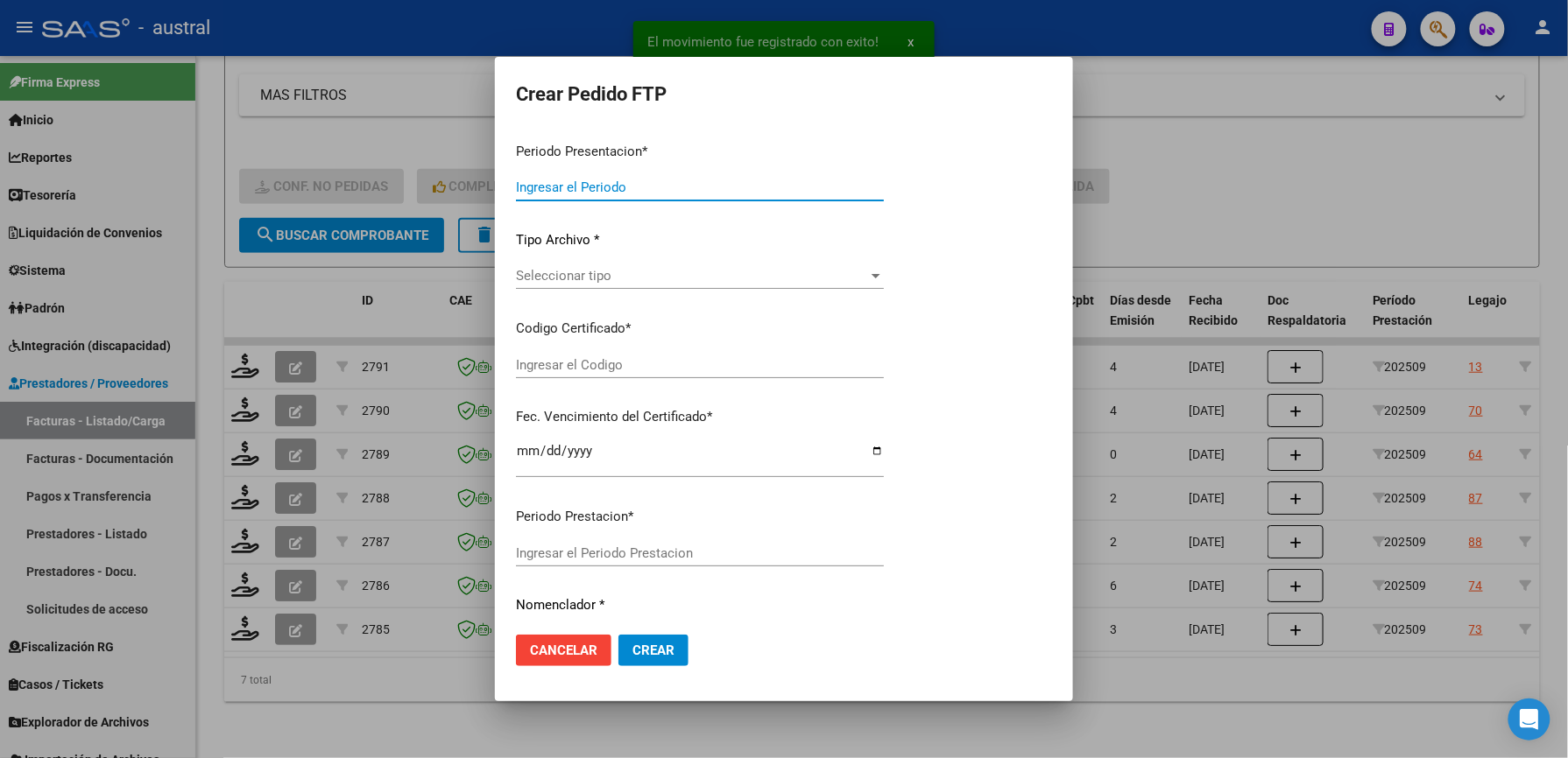
type input "202509"
type input "$ 98.964,88"
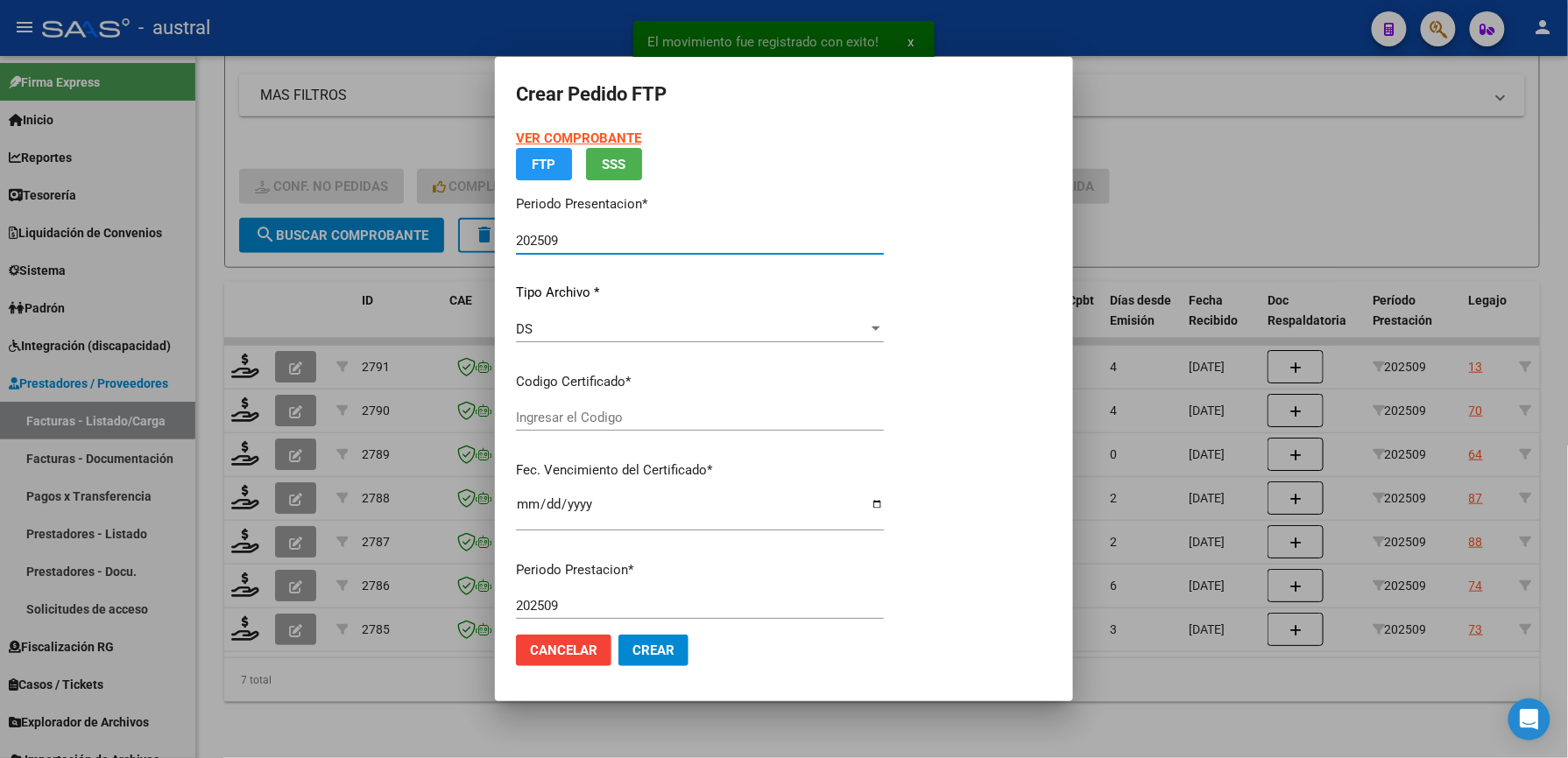
type input "4583688617"
type input "[DATE]"
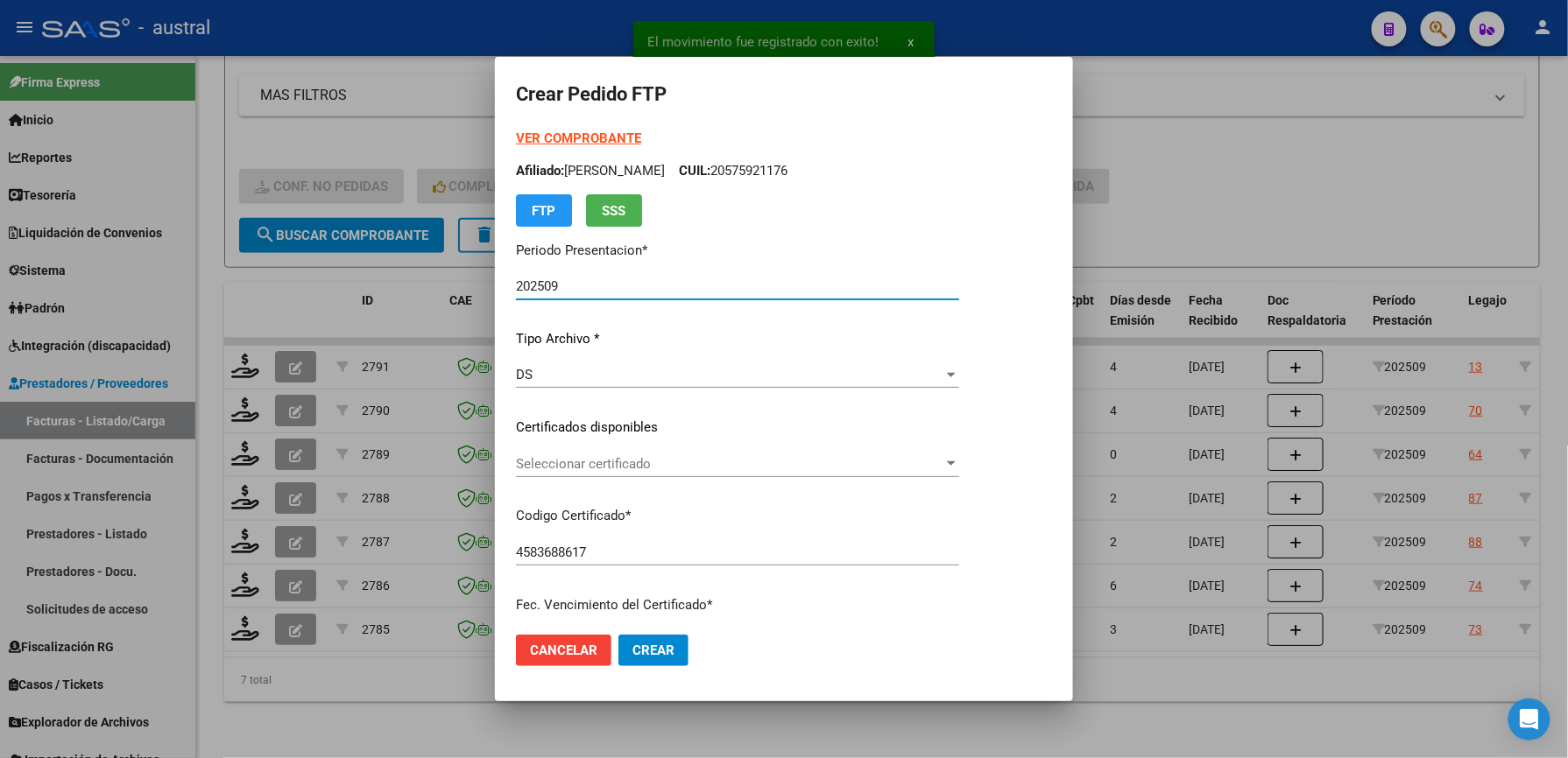
click at [573, 422] on p "Certificados disponibles" at bounding box center [737, 428] width 443 height 20
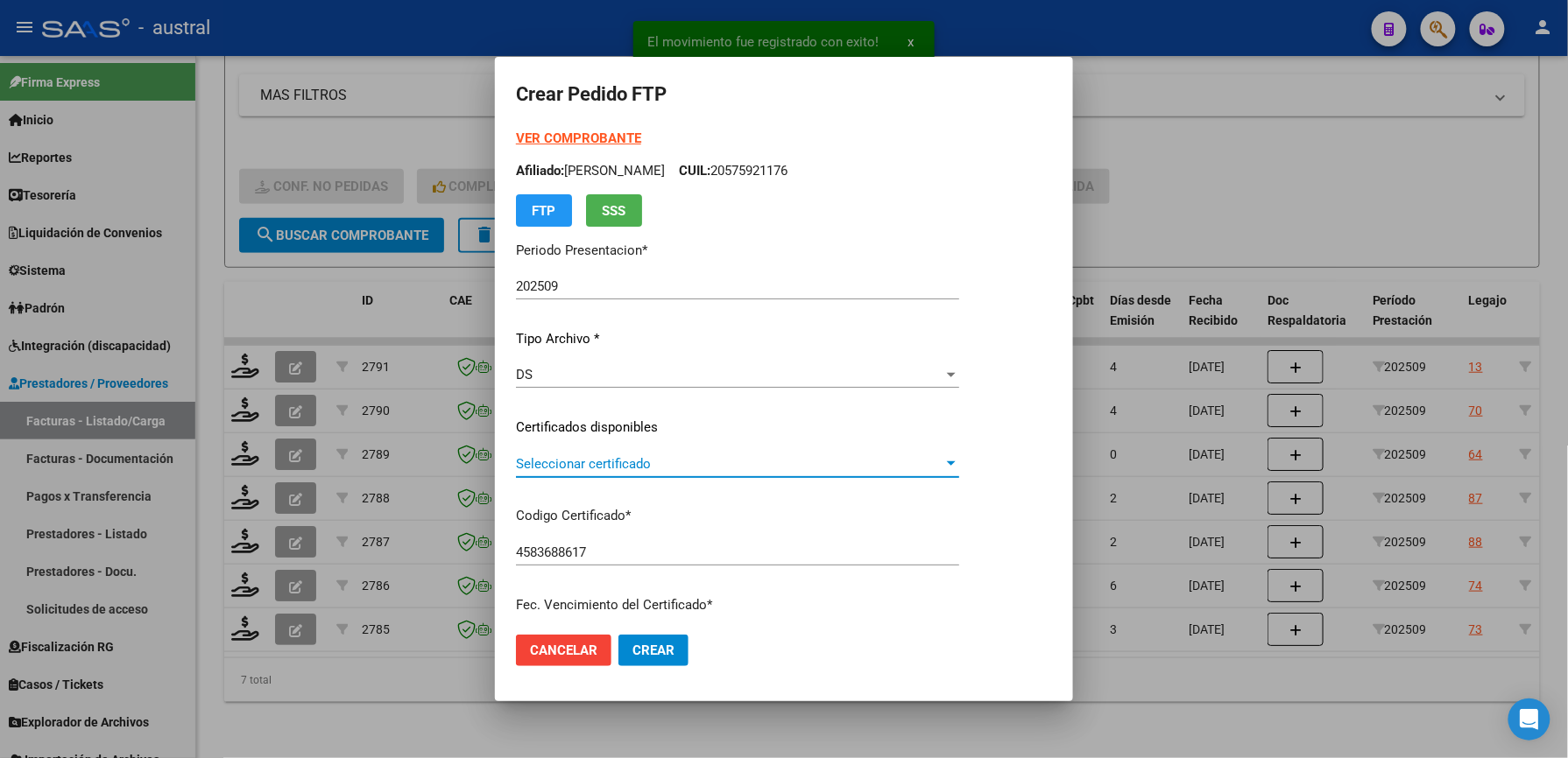
drag, startPoint x: 573, startPoint y: 422, endPoint x: 608, endPoint y: 463, distance: 53.9
click at [608, 463] on span "Seleccionar certificado" at bounding box center [729, 464] width 427 height 16
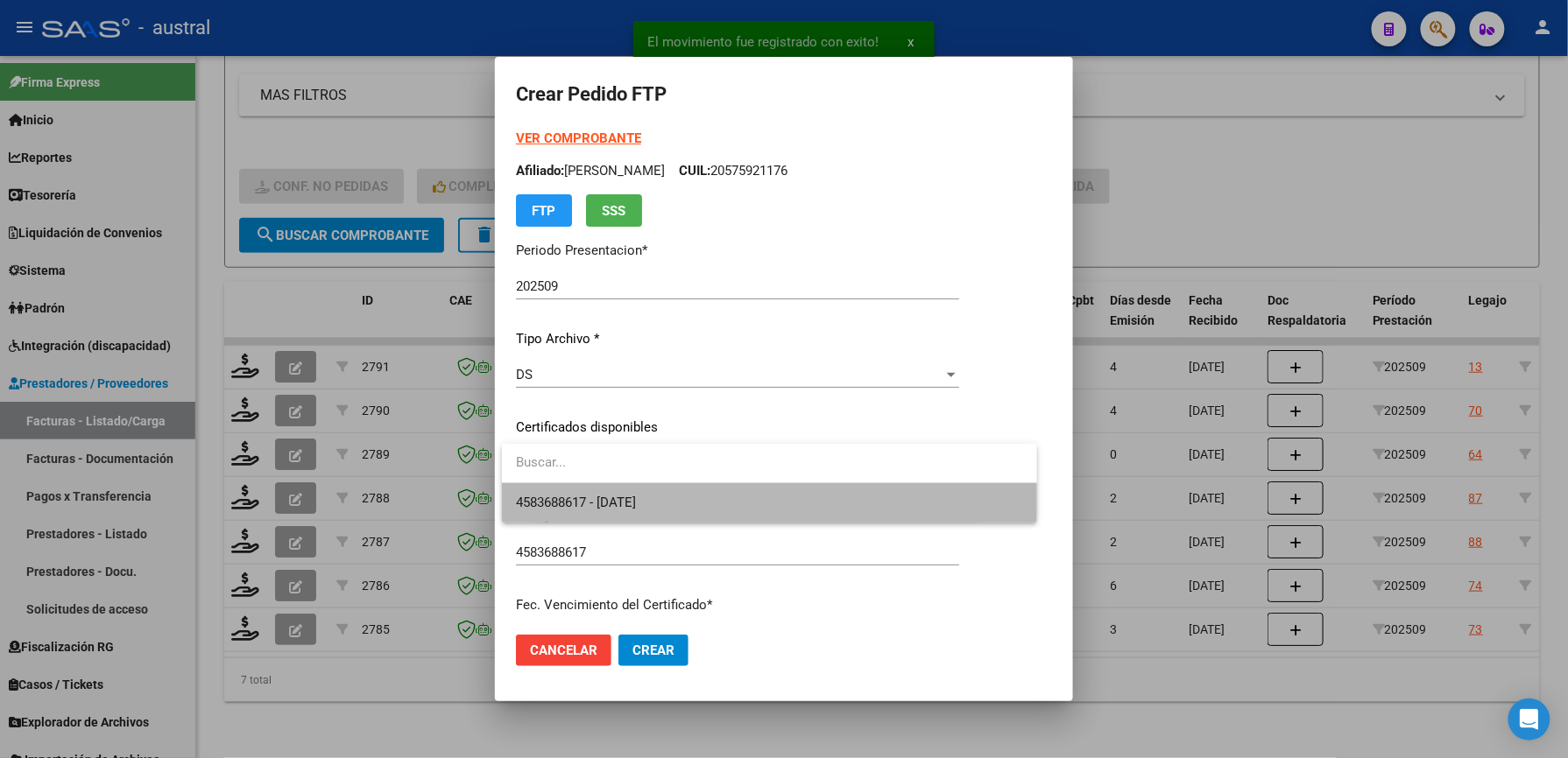
click at [673, 498] on span "4583688617 - [DATE]" at bounding box center [769, 503] width 507 height 39
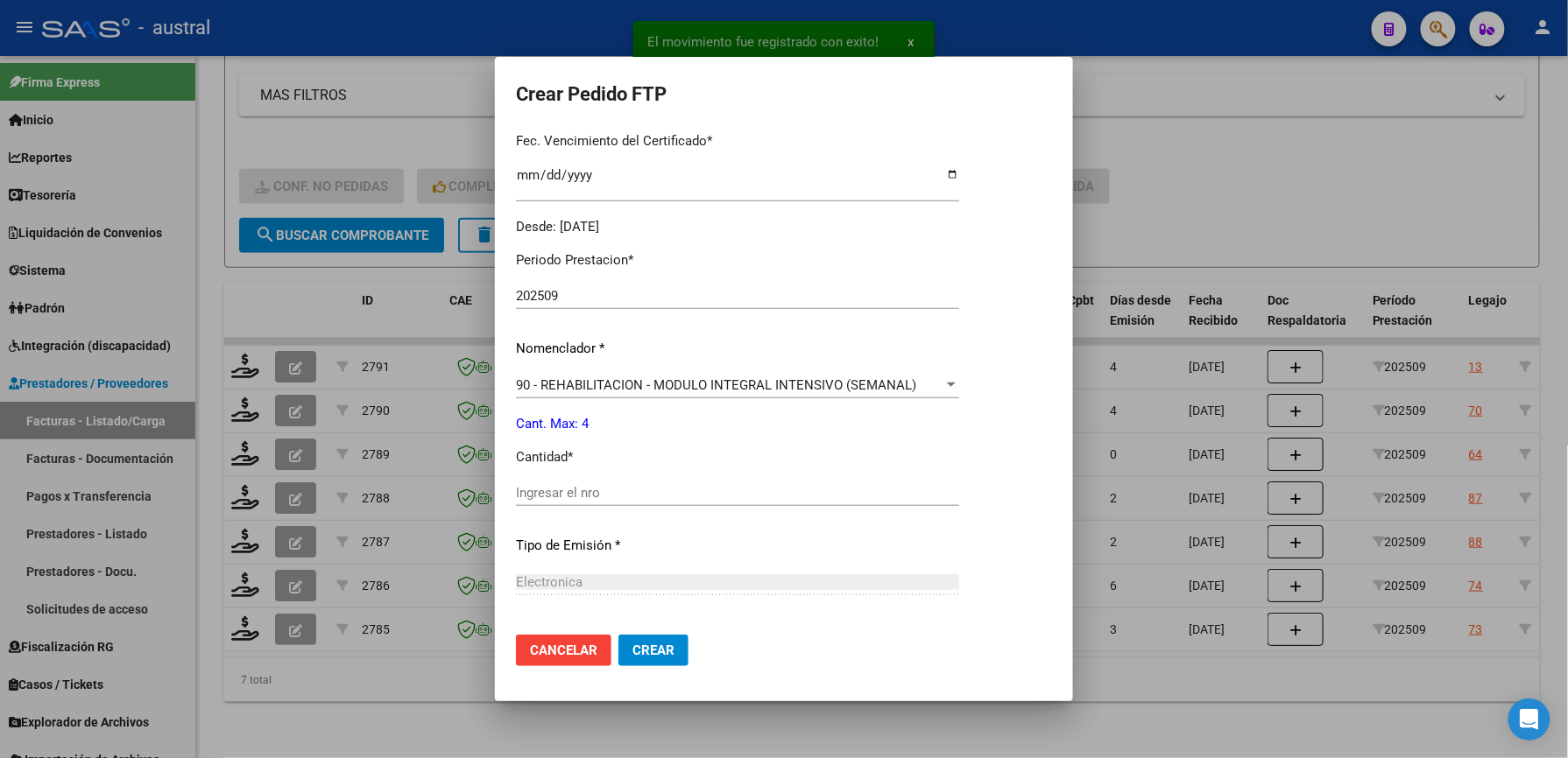
scroll to position [466, 0]
click at [663, 477] on div "Ingresar el nro" at bounding box center [737, 490] width 443 height 26
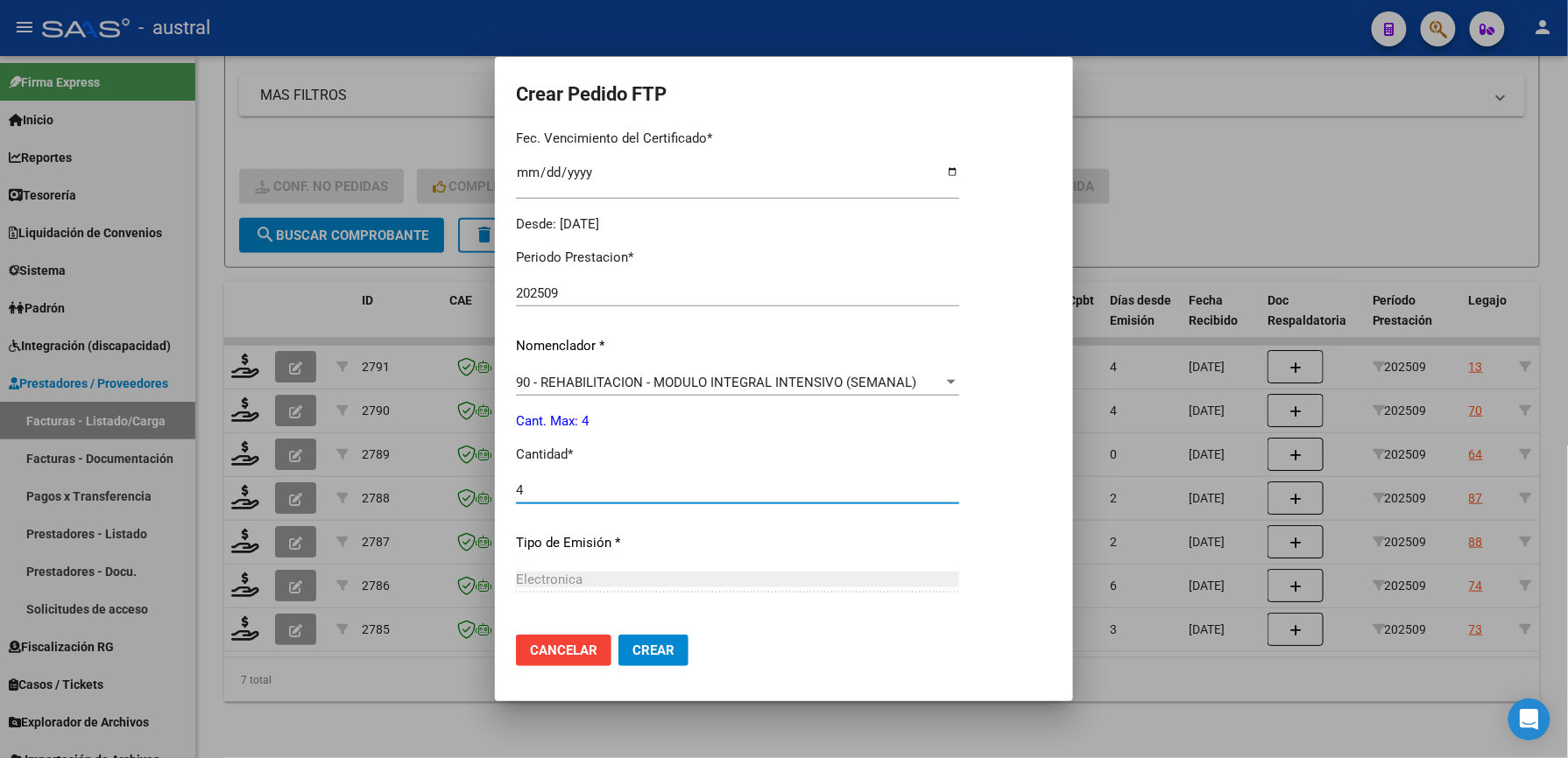
type input "4"
click at [656, 650] on span "Crear" at bounding box center [653, 651] width 42 height 16
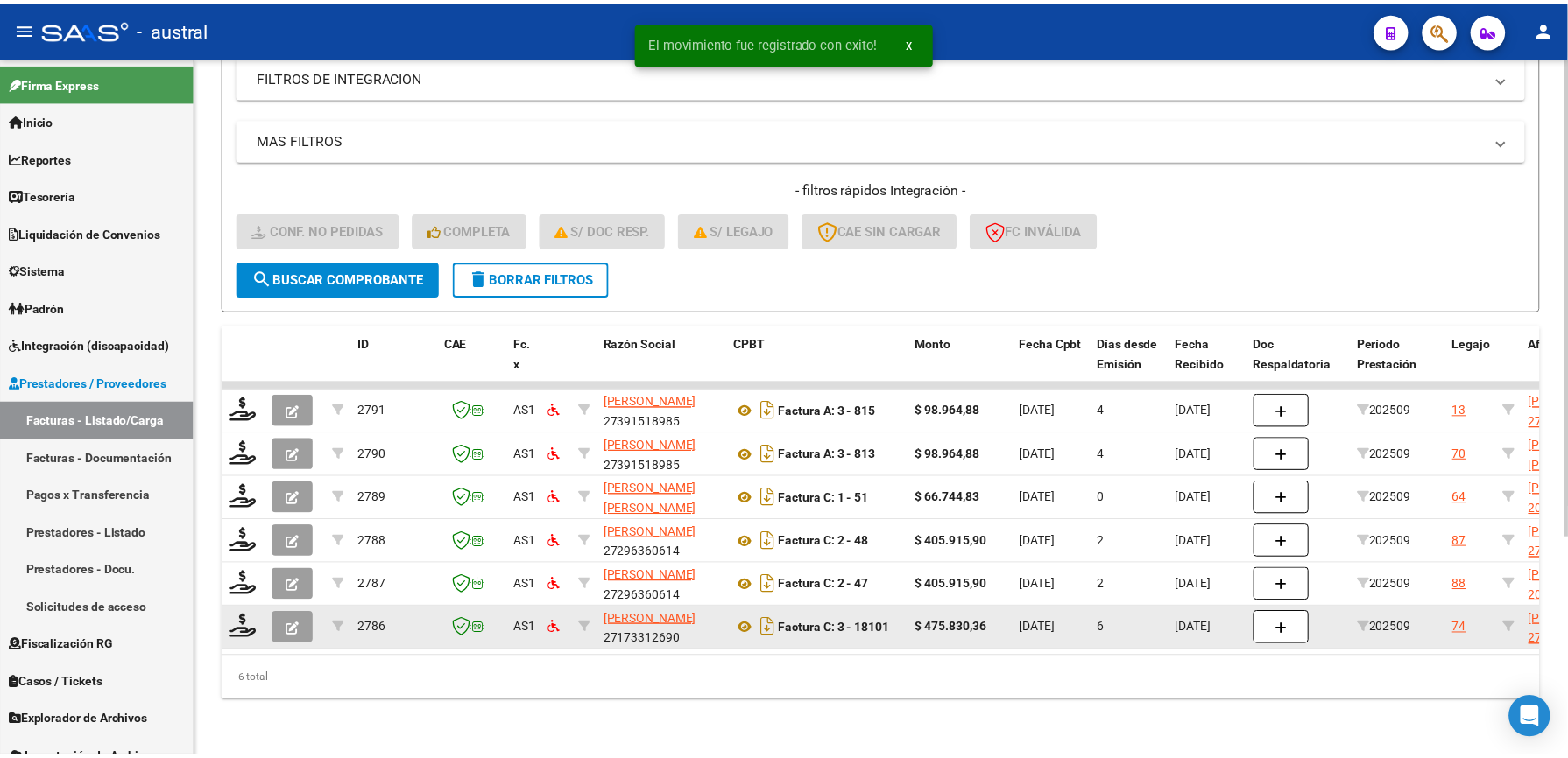
scroll to position [320, 0]
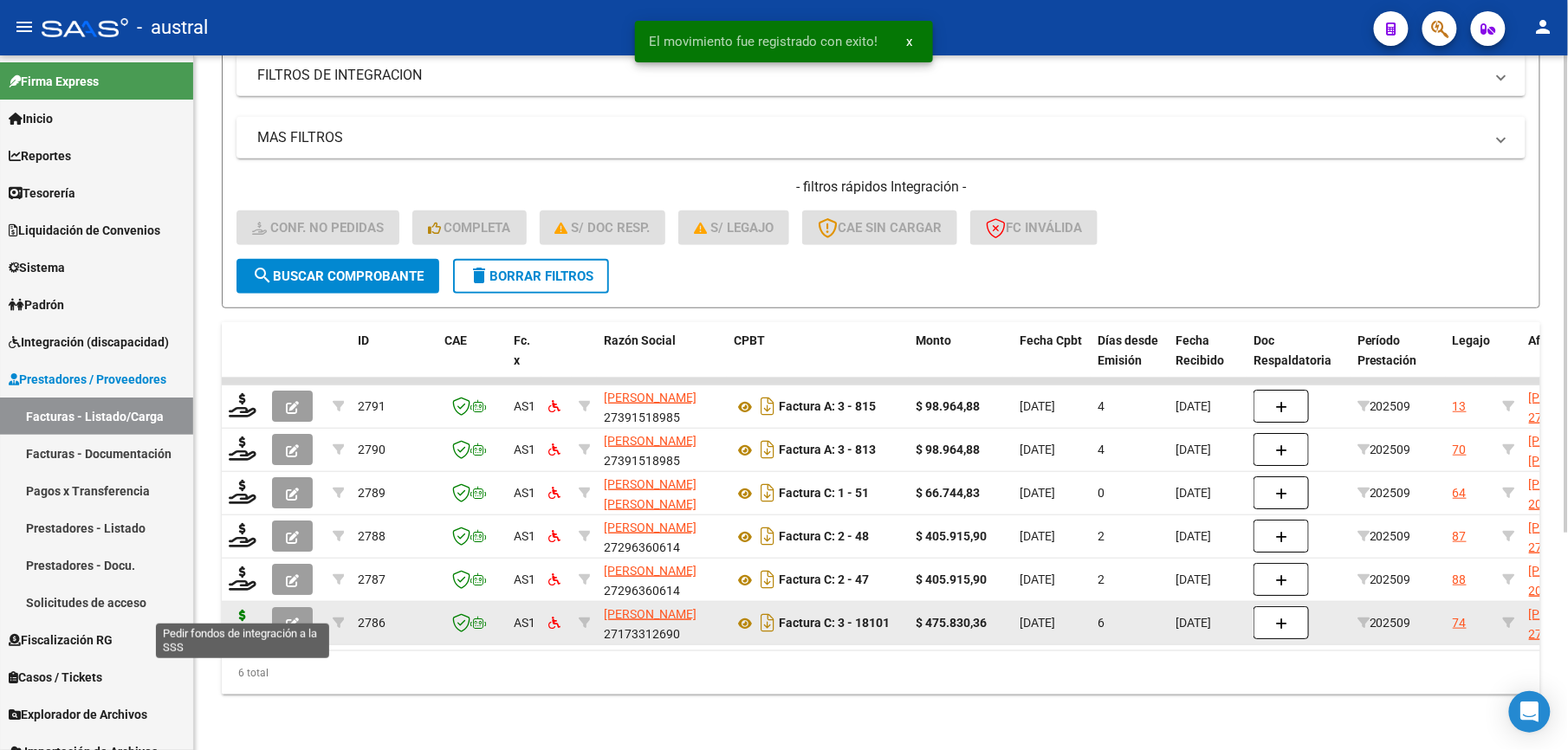
click at [245, 612] on icon at bounding box center [242, 622] width 27 height 24
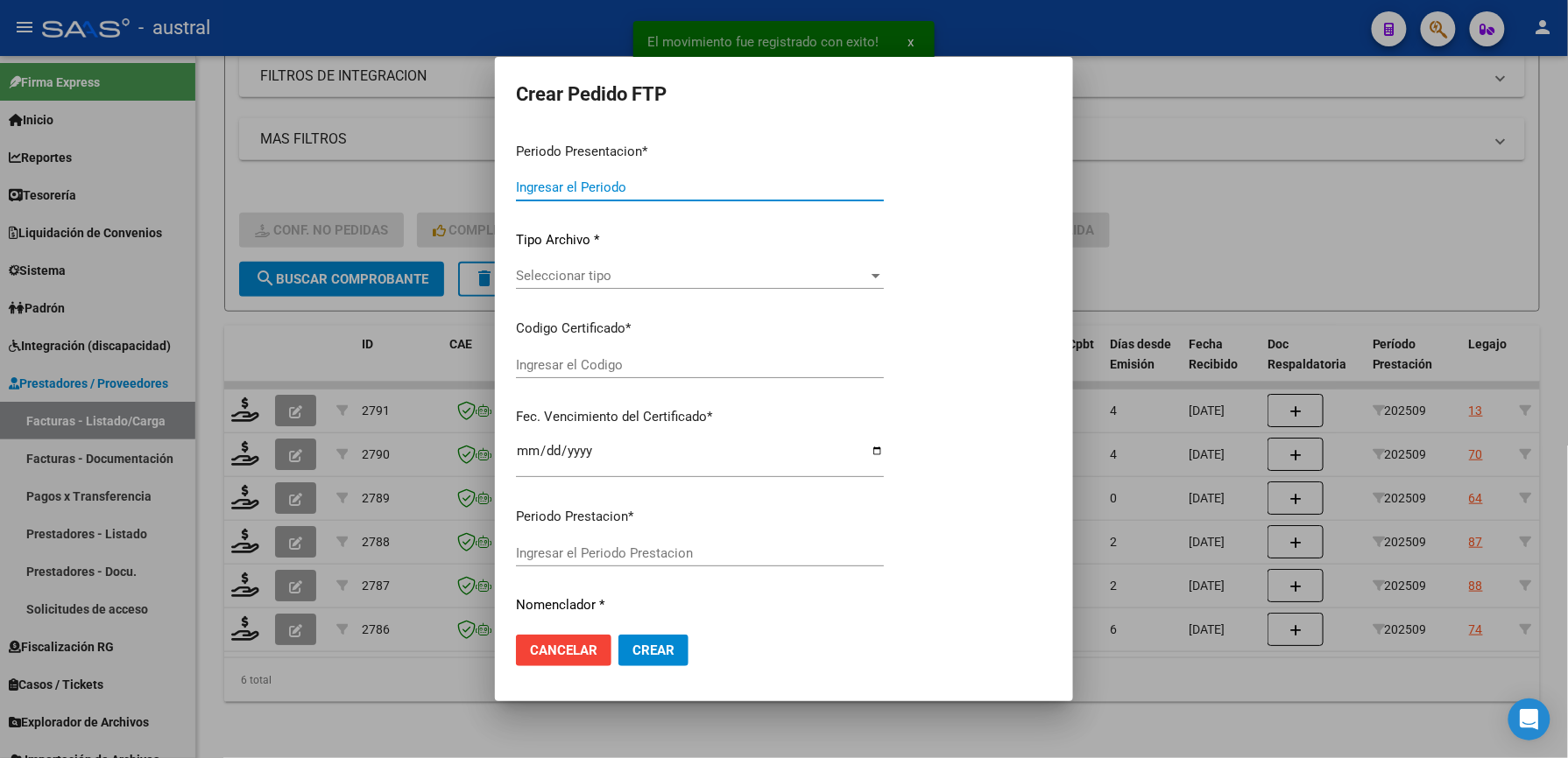
type input "202509"
type input "$ 475.830,36"
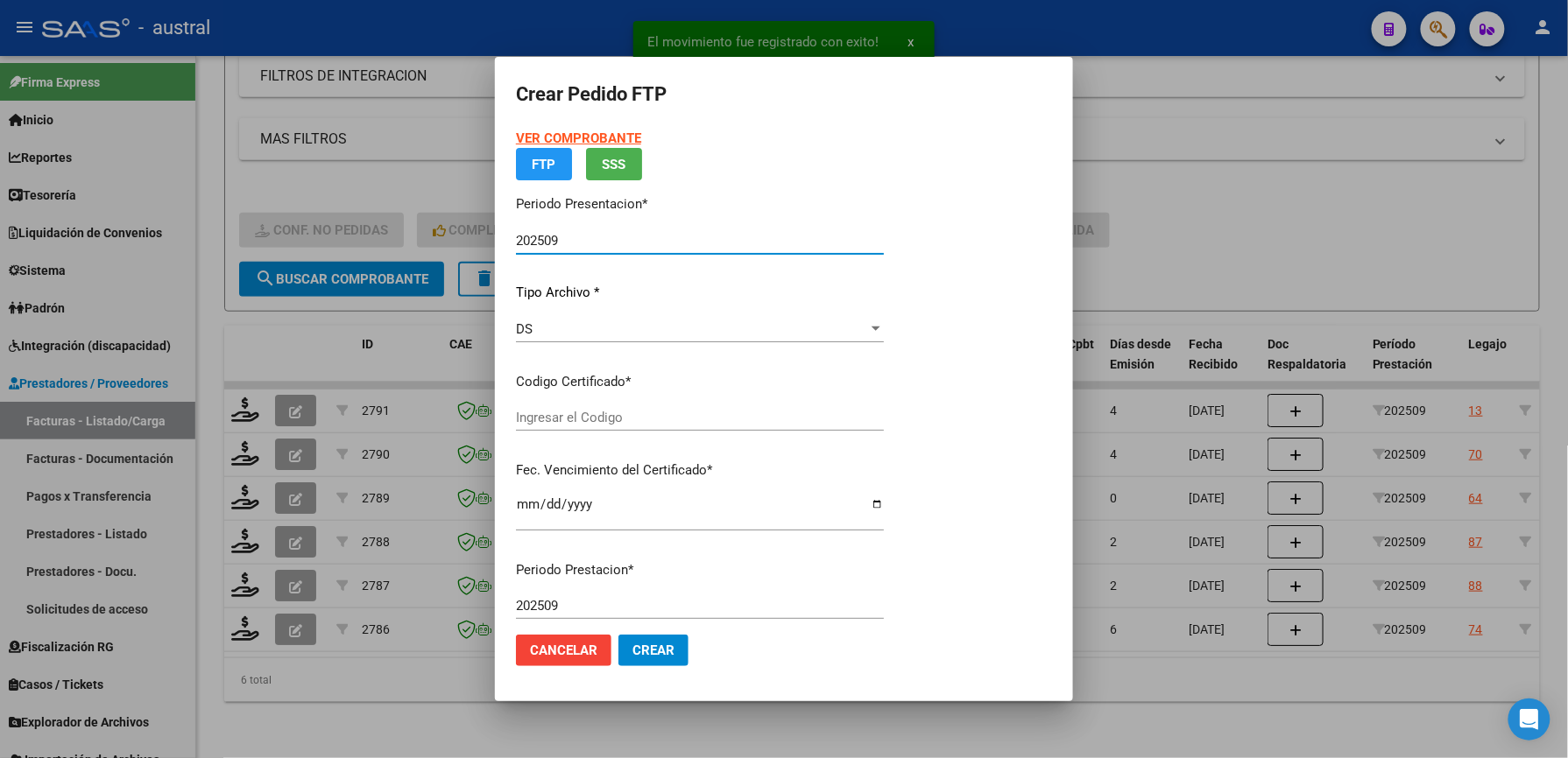
type input "2416522051"
type input "[DATE]"
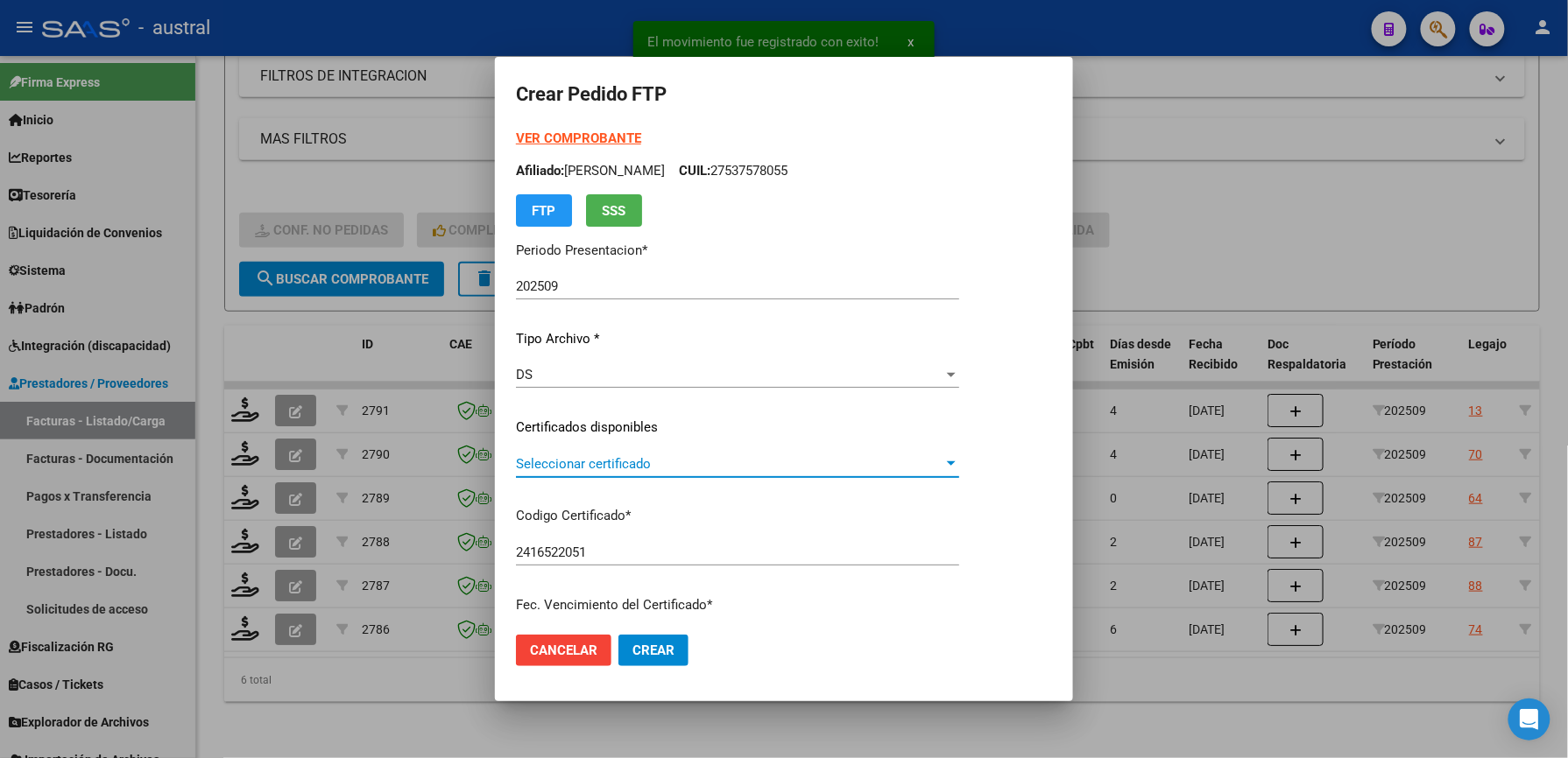
drag, startPoint x: 601, startPoint y: 460, endPoint x: 619, endPoint y: 460, distance: 18.0
click at [619, 460] on span "Seleccionar certificado" at bounding box center [729, 464] width 427 height 16
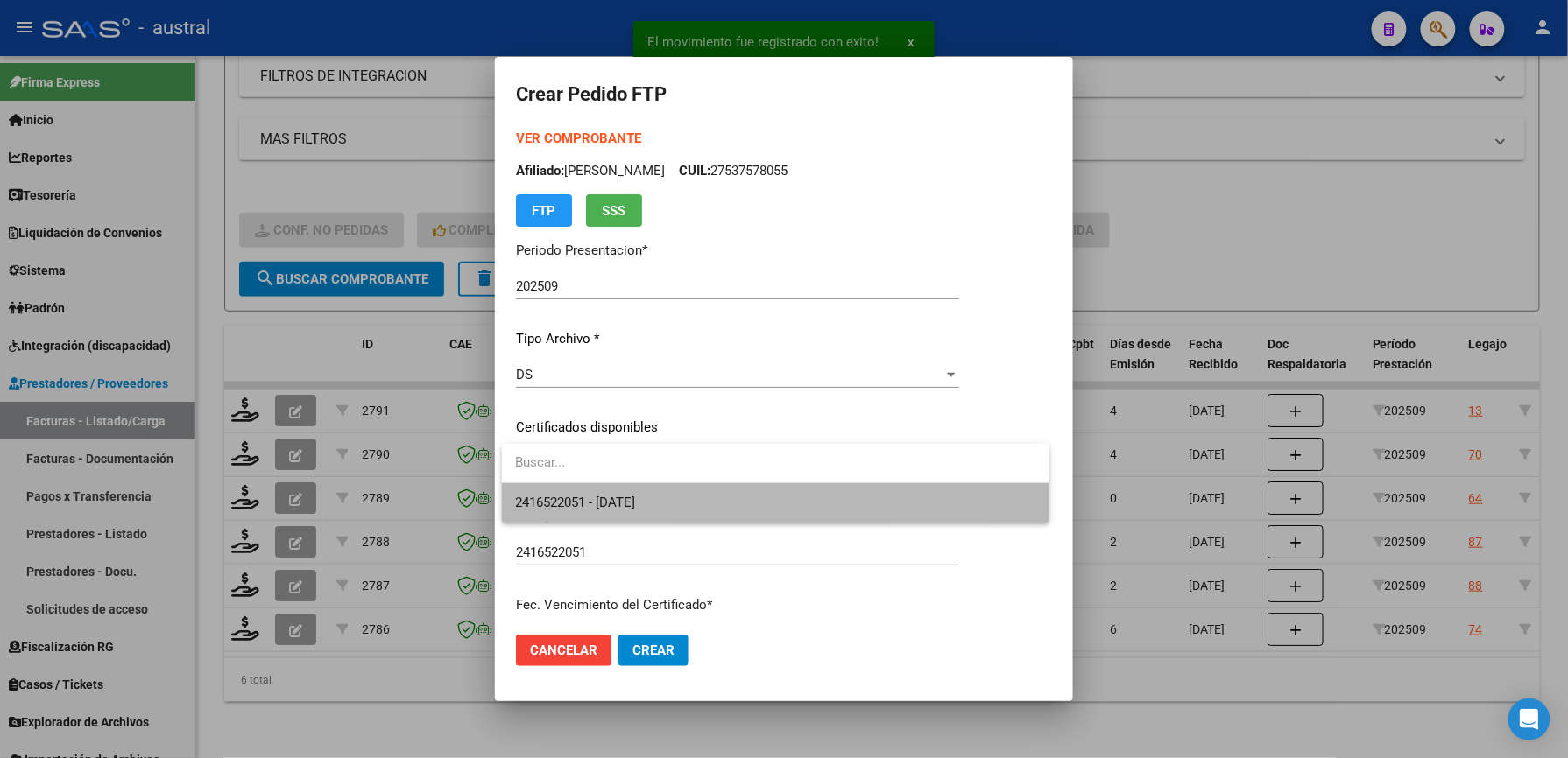
drag, startPoint x: 619, startPoint y: 460, endPoint x: 687, endPoint y: 491, distance: 74.7
click at [687, 491] on span "2416522051 - [DATE]" at bounding box center [775, 503] width 519 height 39
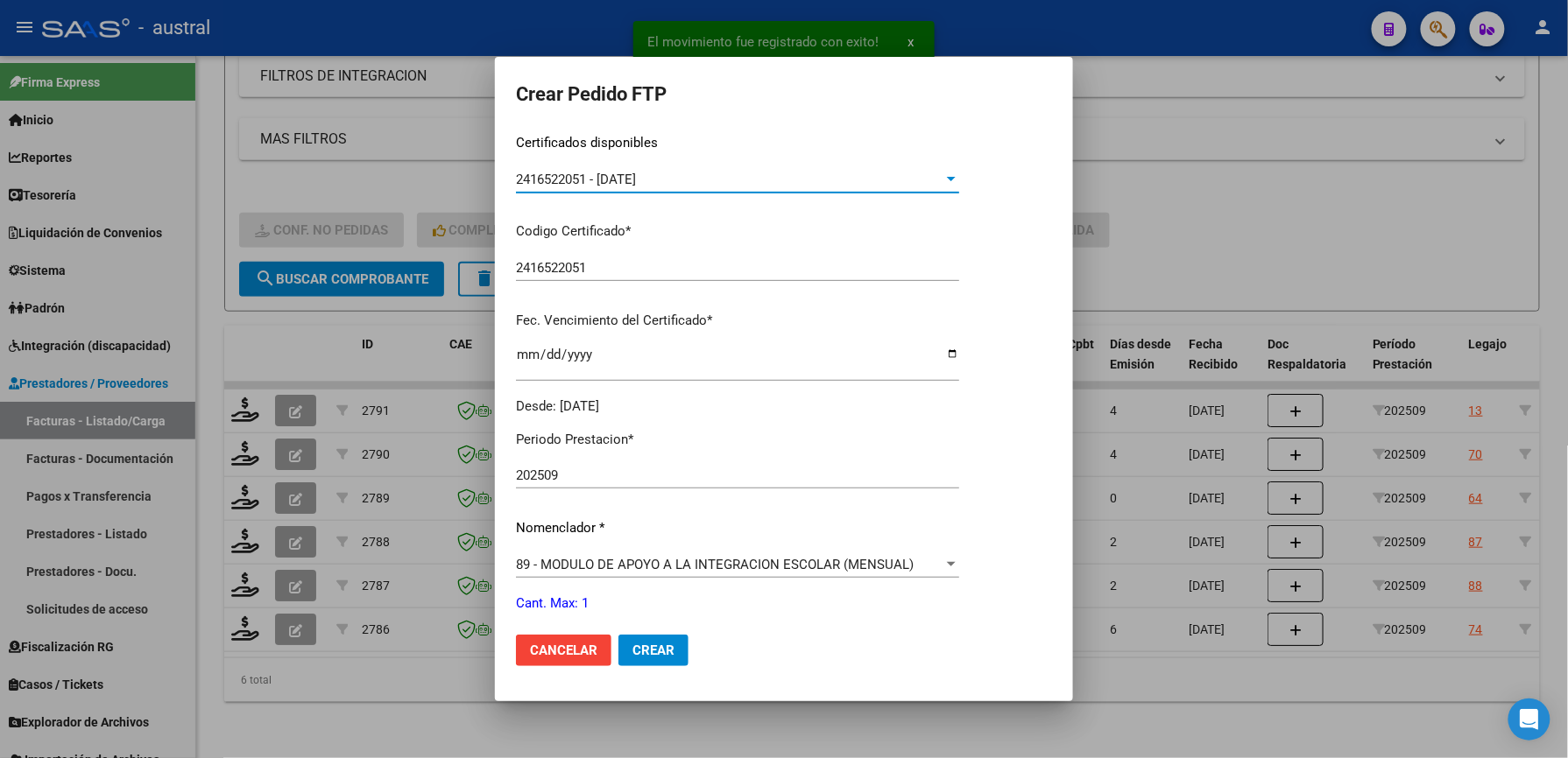
scroll to position [350, 0]
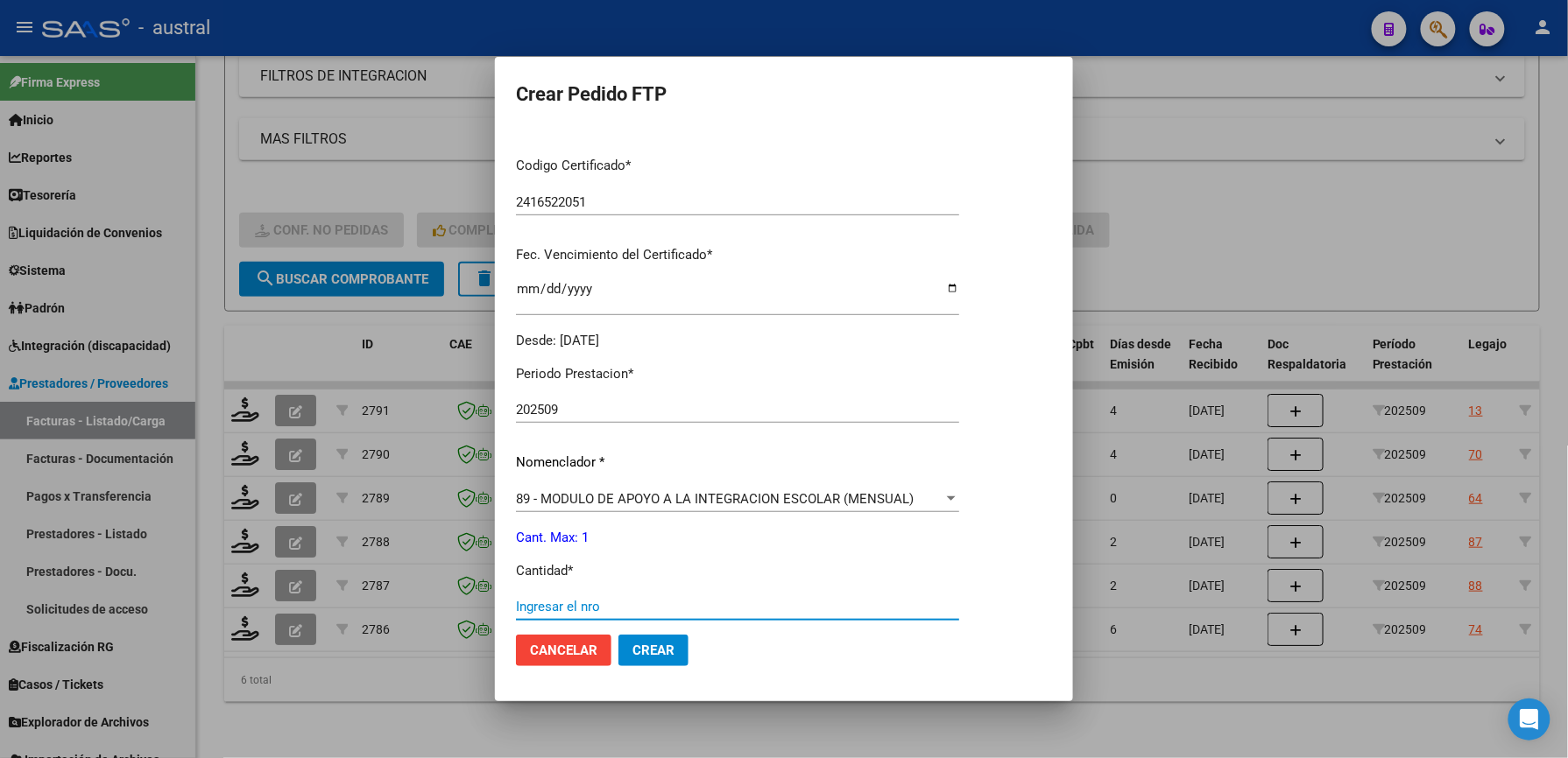
click at [578, 606] on input "Ingresar el nro" at bounding box center [737, 607] width 443 height 16
type input "1"
click at [667, 655] on span "Crear" at bounding box center [653, 651] width 42 height 16
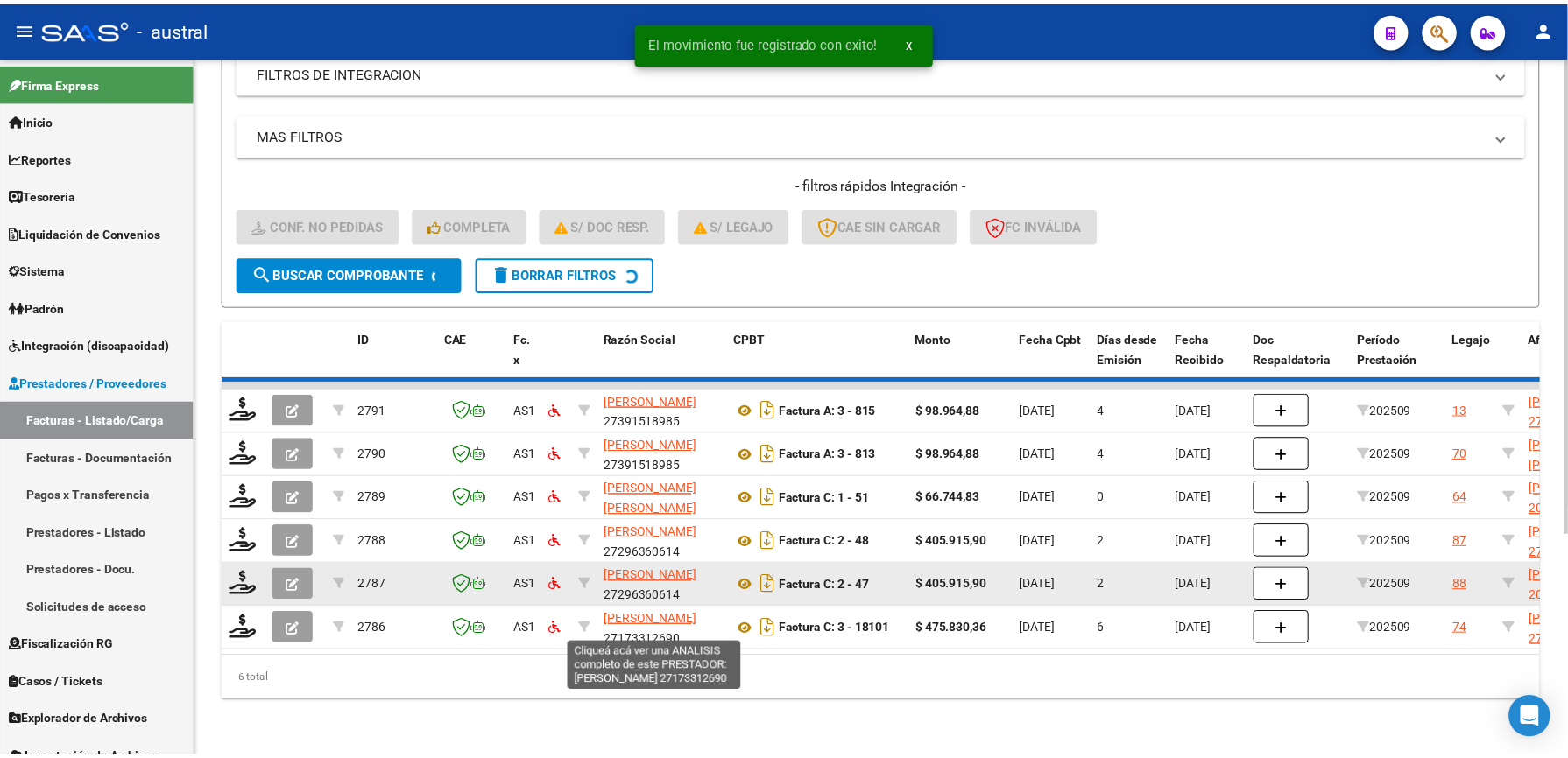
scroll to position [277, 0]
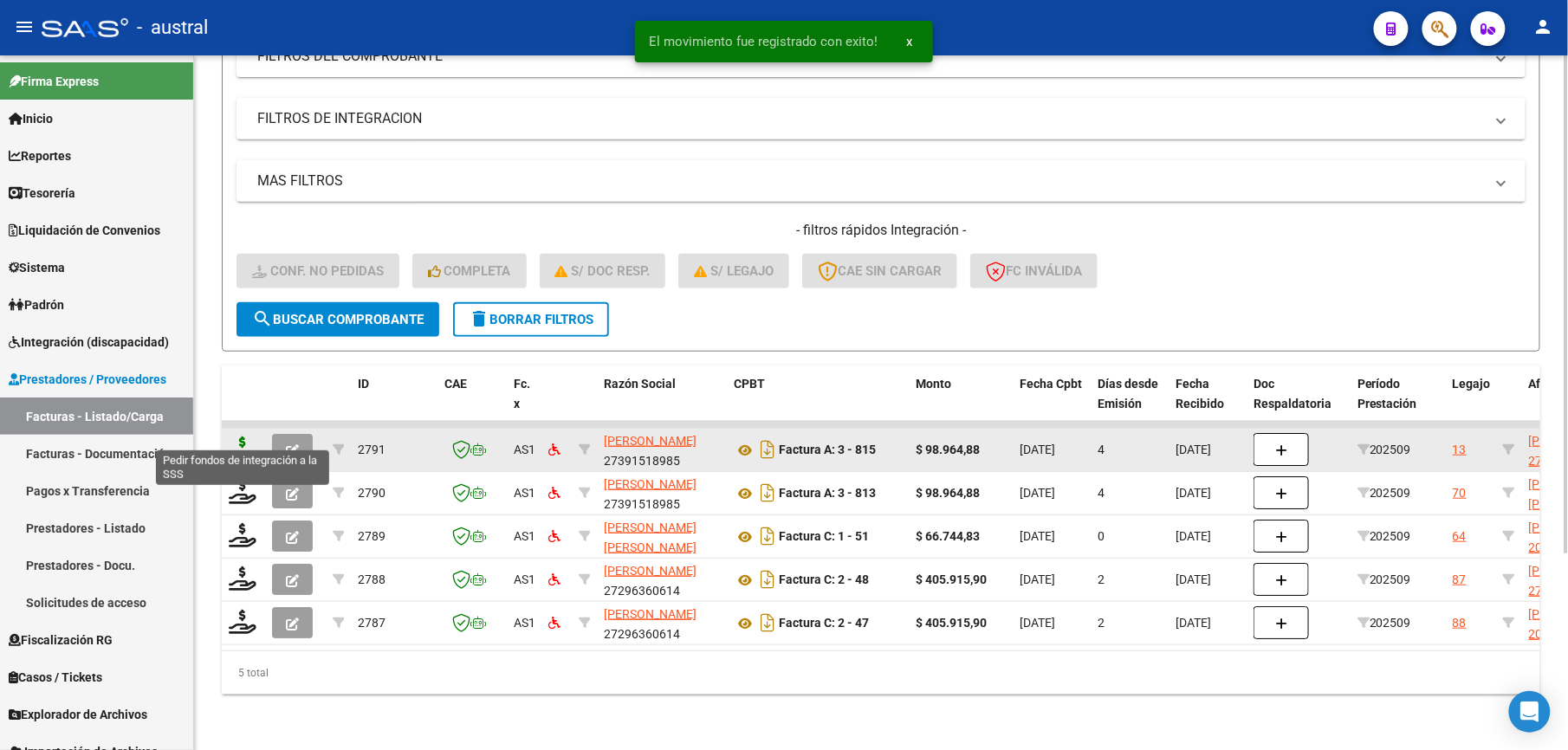
click at [246, 437] on icon at bounding box center [242, 448] width 27 height 24
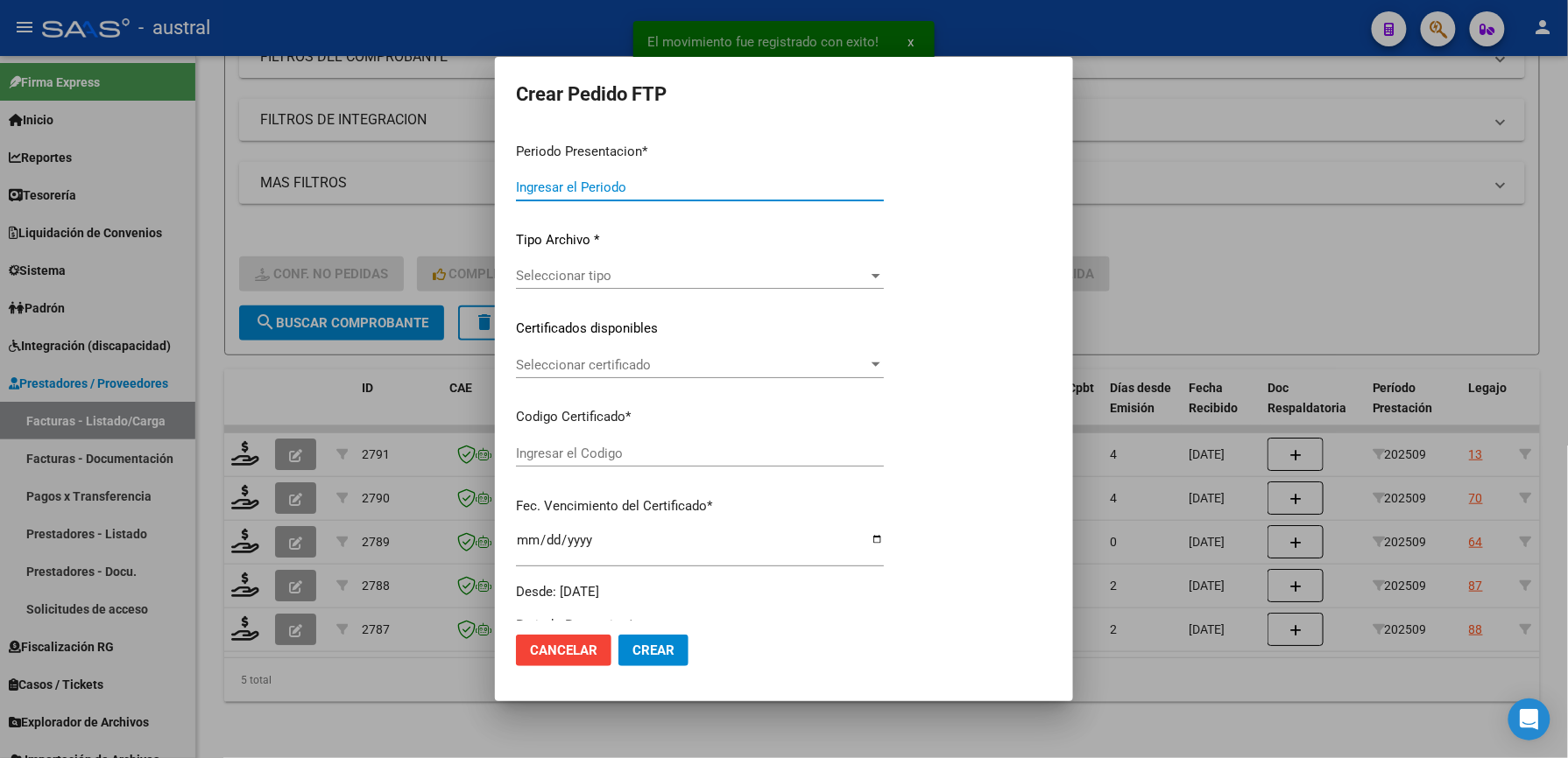
type input "202509"
type input "$ 98.964,88"
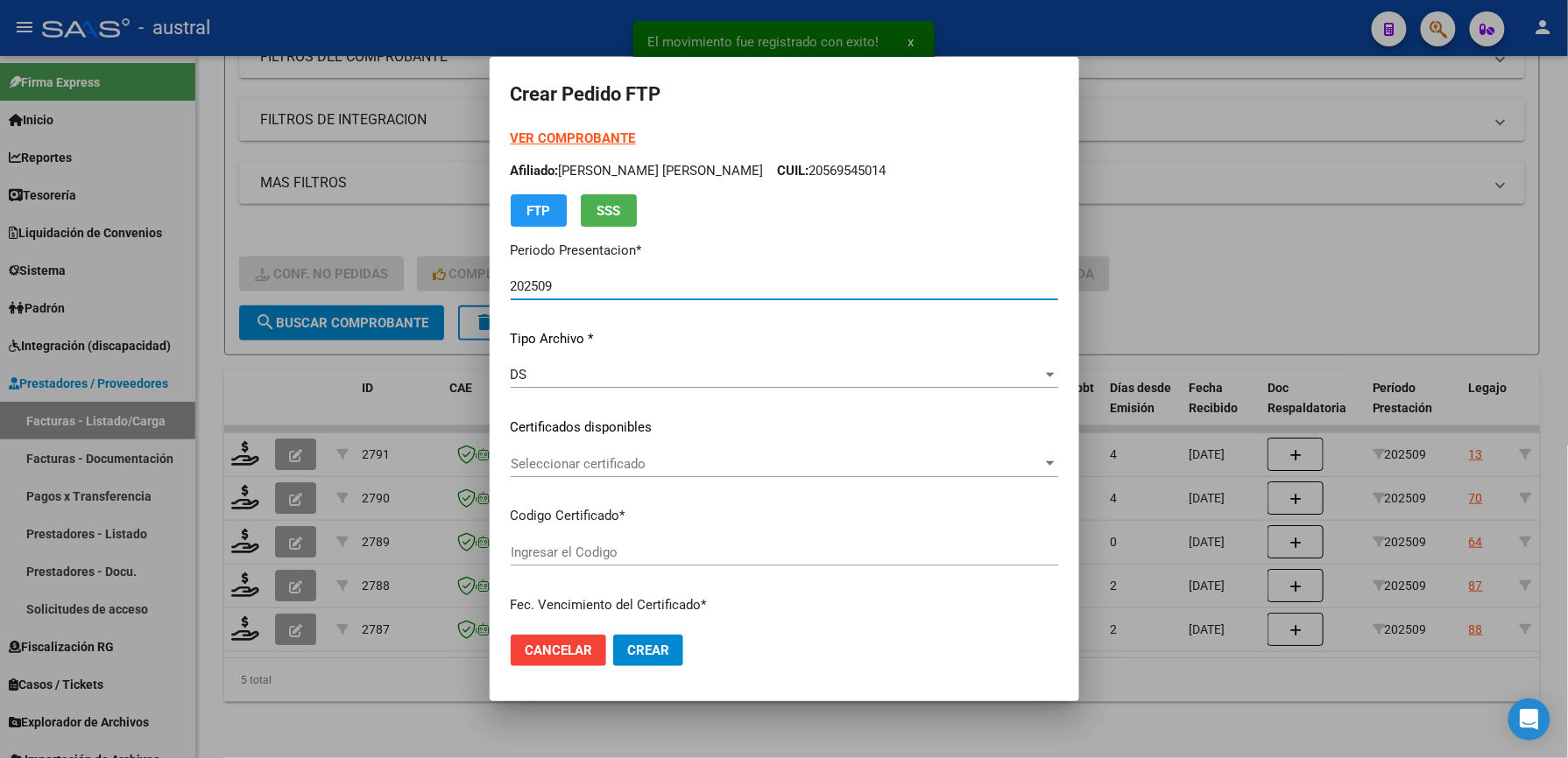
type input "9412110888"
type input "[DATE]"
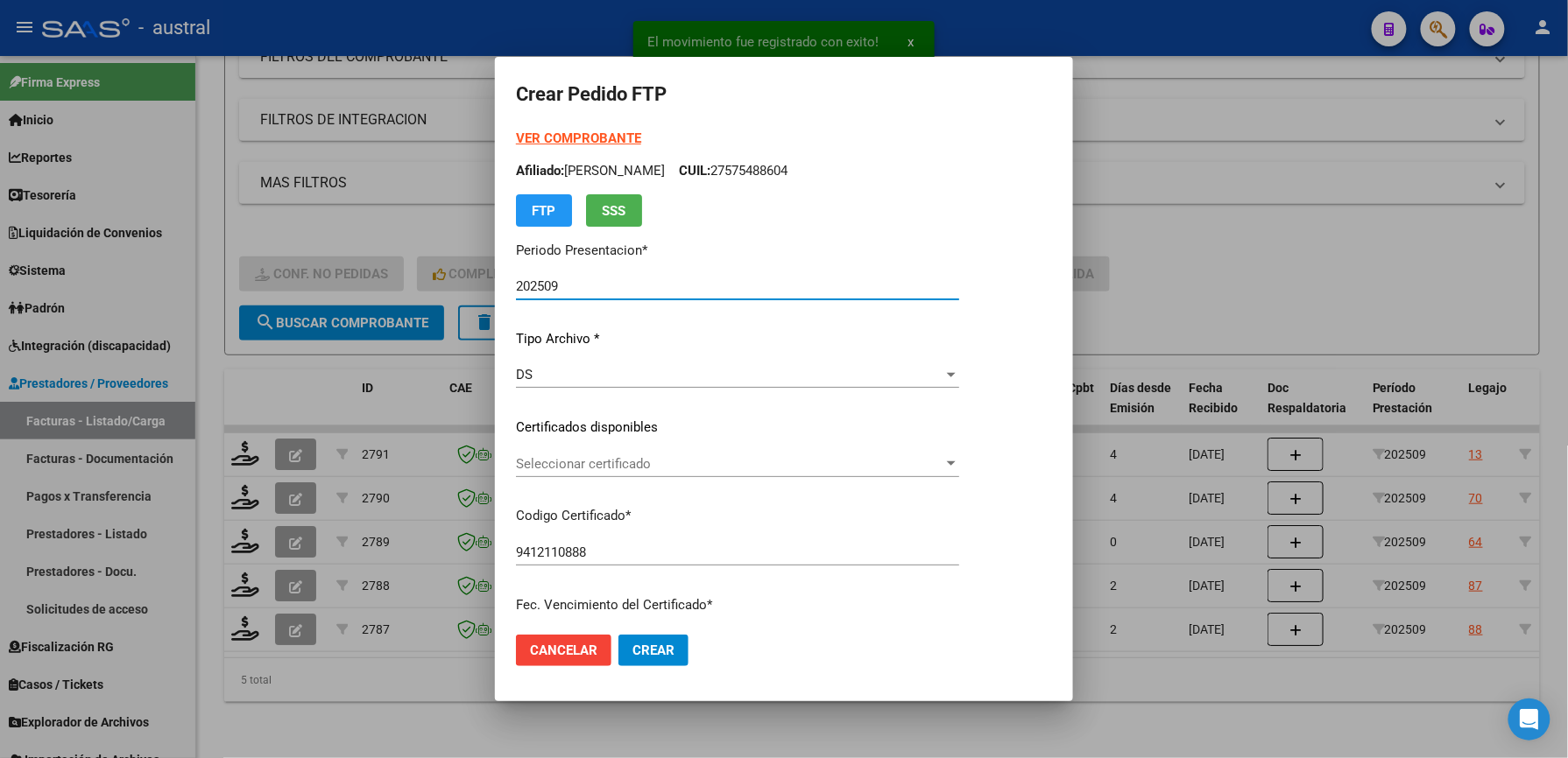
click at [553, 456] on span "Seleccionar certificado" at bounding box center [729, 464] width 427 height 16
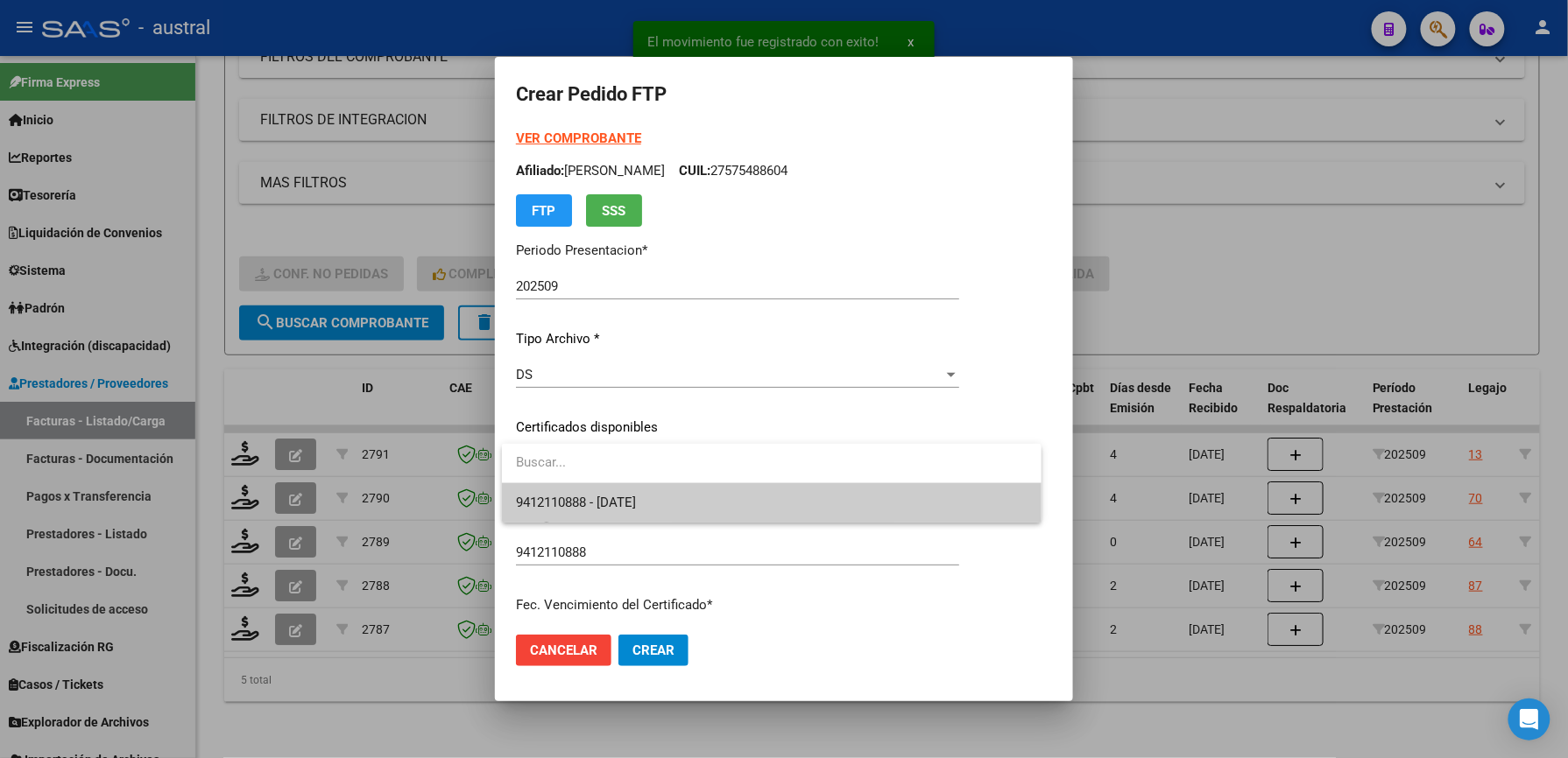
drag, startPoint x: 553, startPoint y: 456, endPoint x: 649, endPoint y: 498, distance: 104.8
click at [636, 498] on span "9412110888 - [DATE]" at bounding box center [576, 503] width 120 height 16
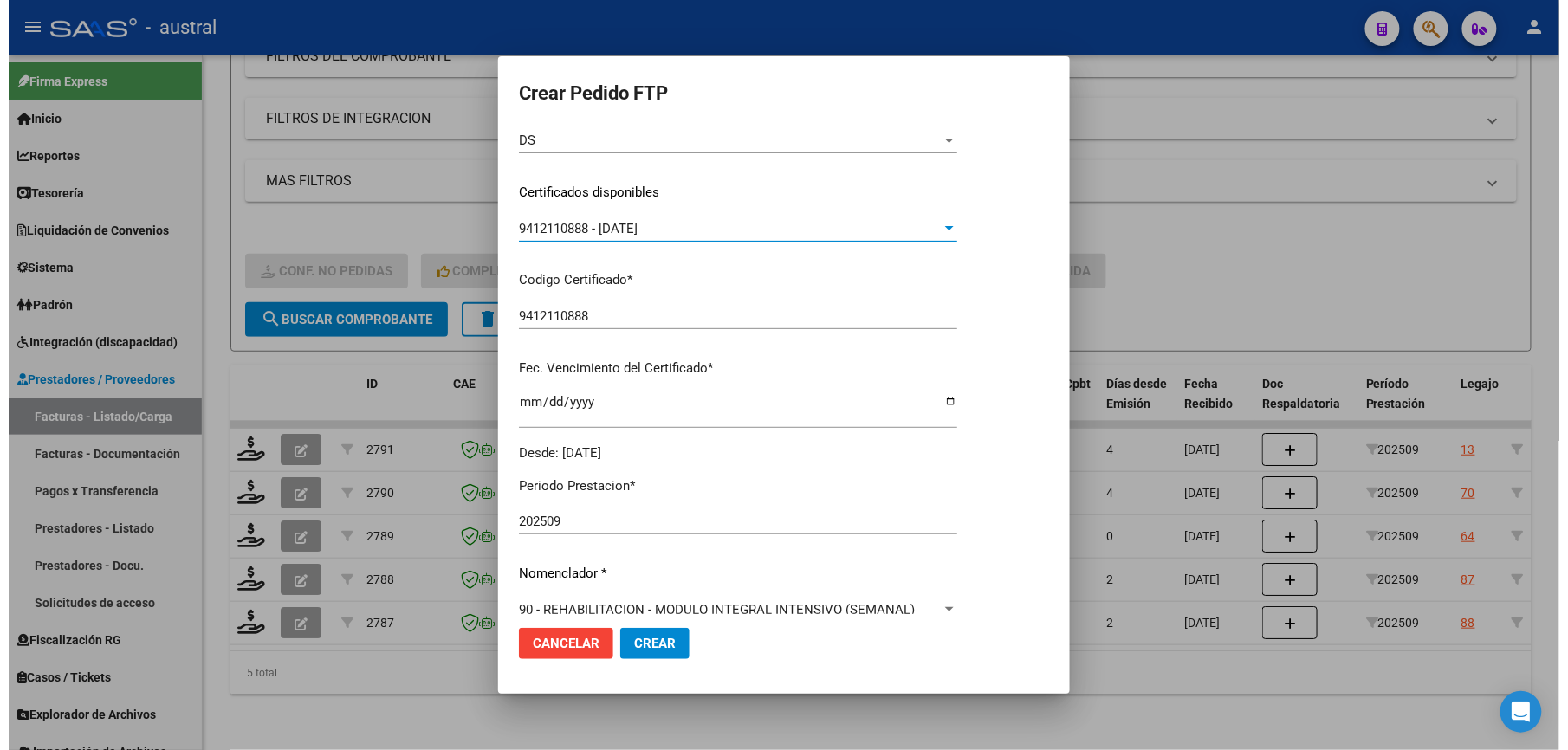
scroll to position [346, 0]
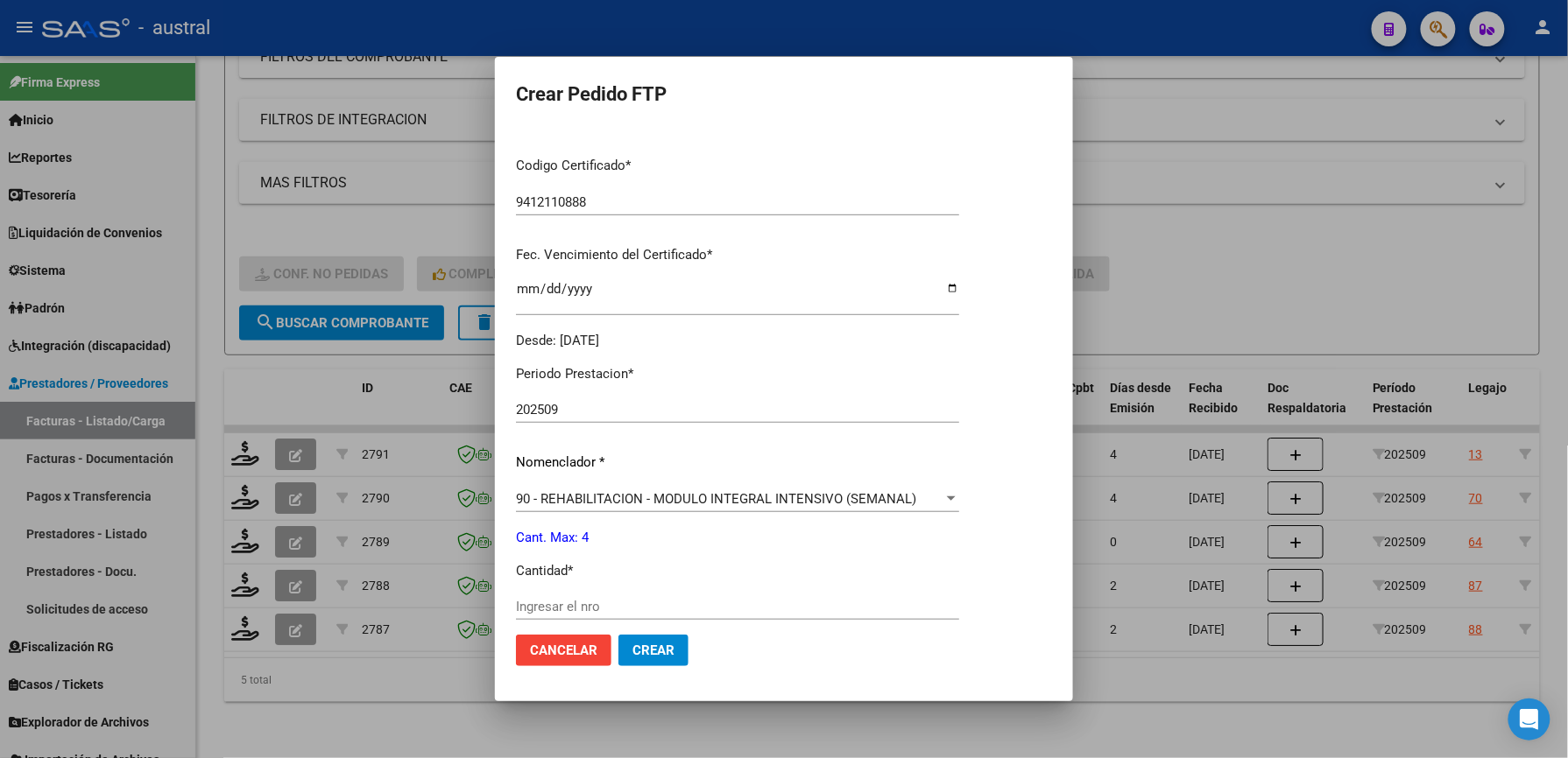
click at [585, 609] on input "Ingresar el nro" at bounding box center [737, 607] width 443 height 16
type input "4"
click at [647, 646] on span "Crear" at bounding box center [653, 651] width 42 height 16
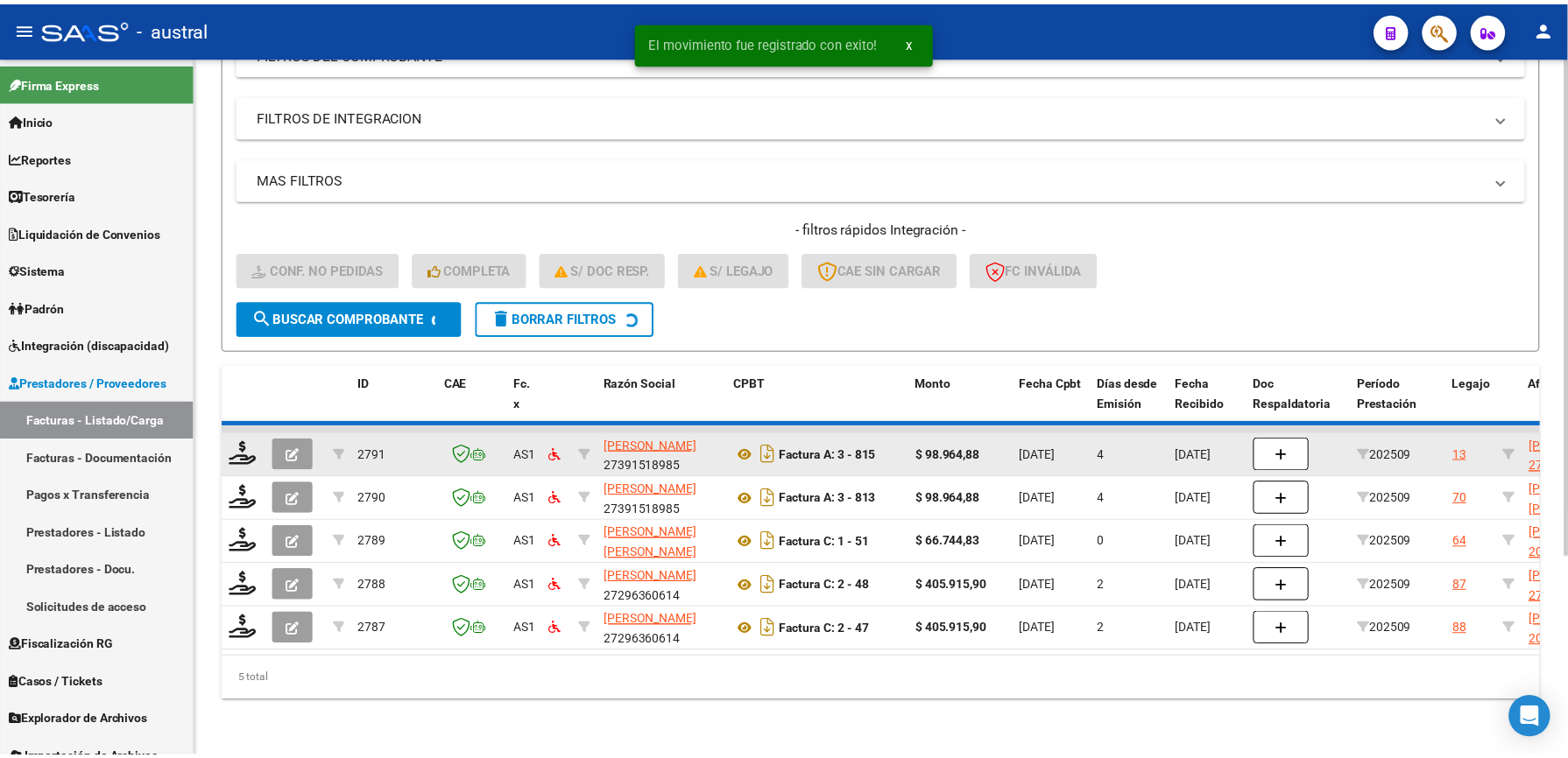
scroll to position [233, 0]
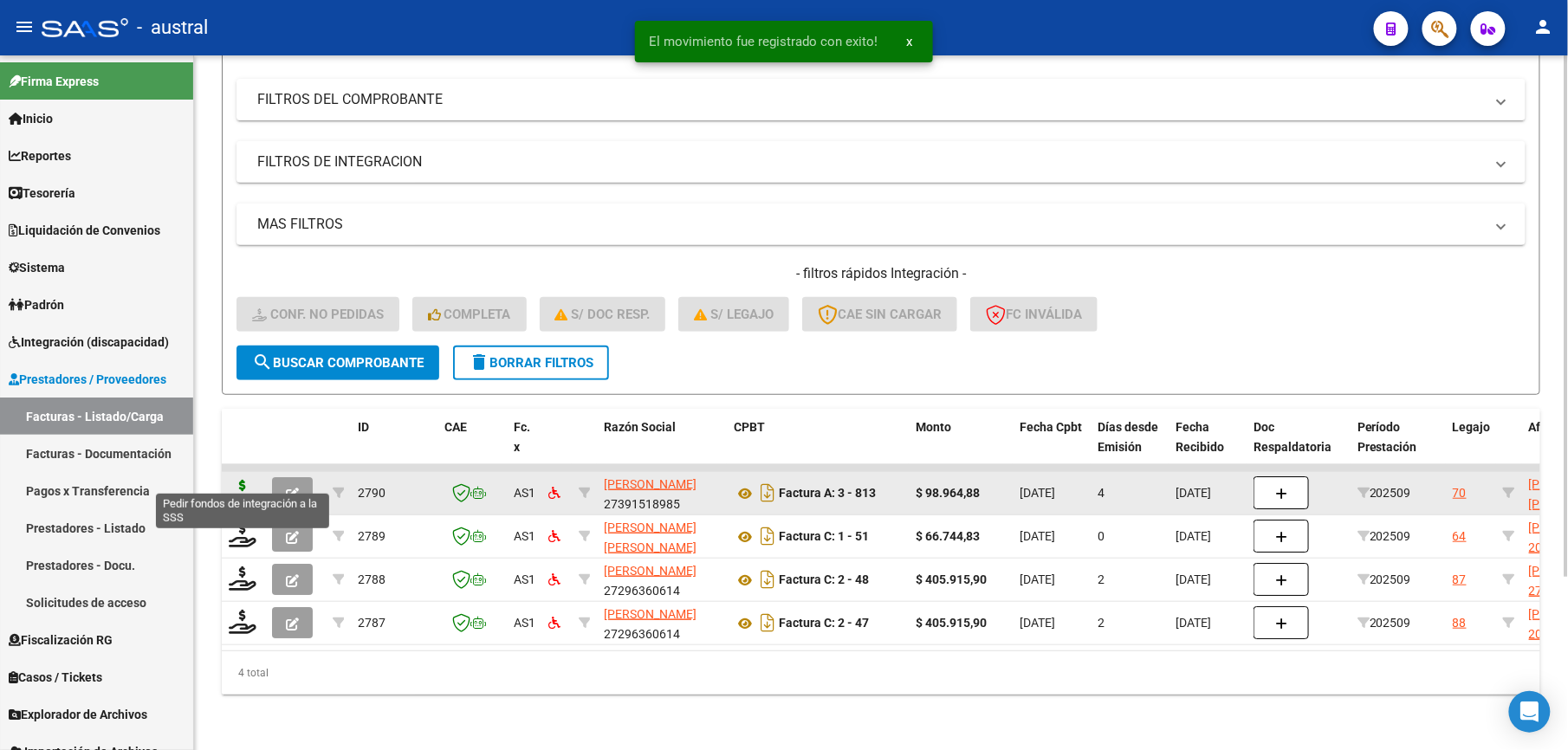
click at [243, 480] on icon at bounding box center [242, 491] width 27 height 24
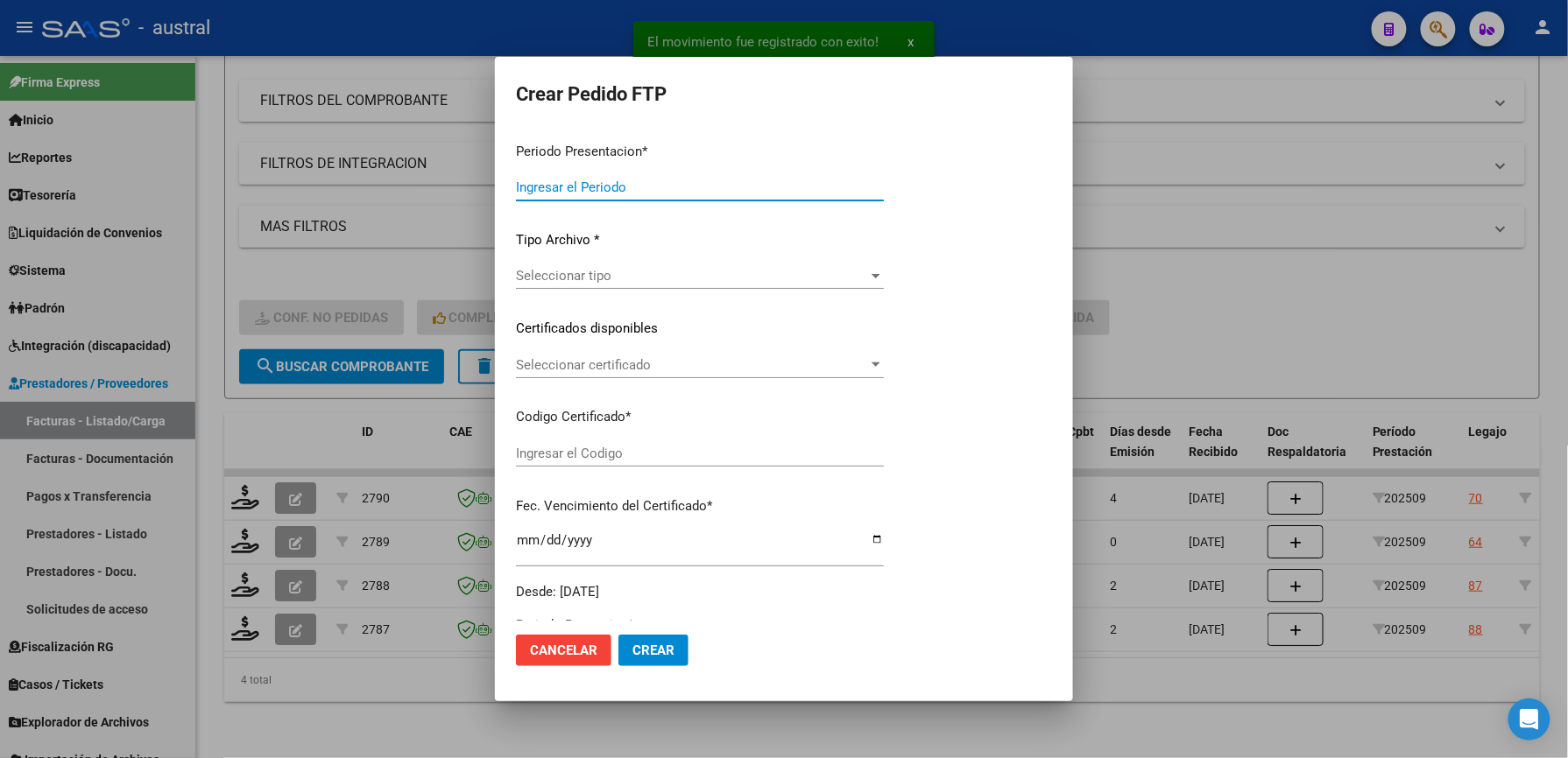
type input "202509"
type input "$ 98.964,88"
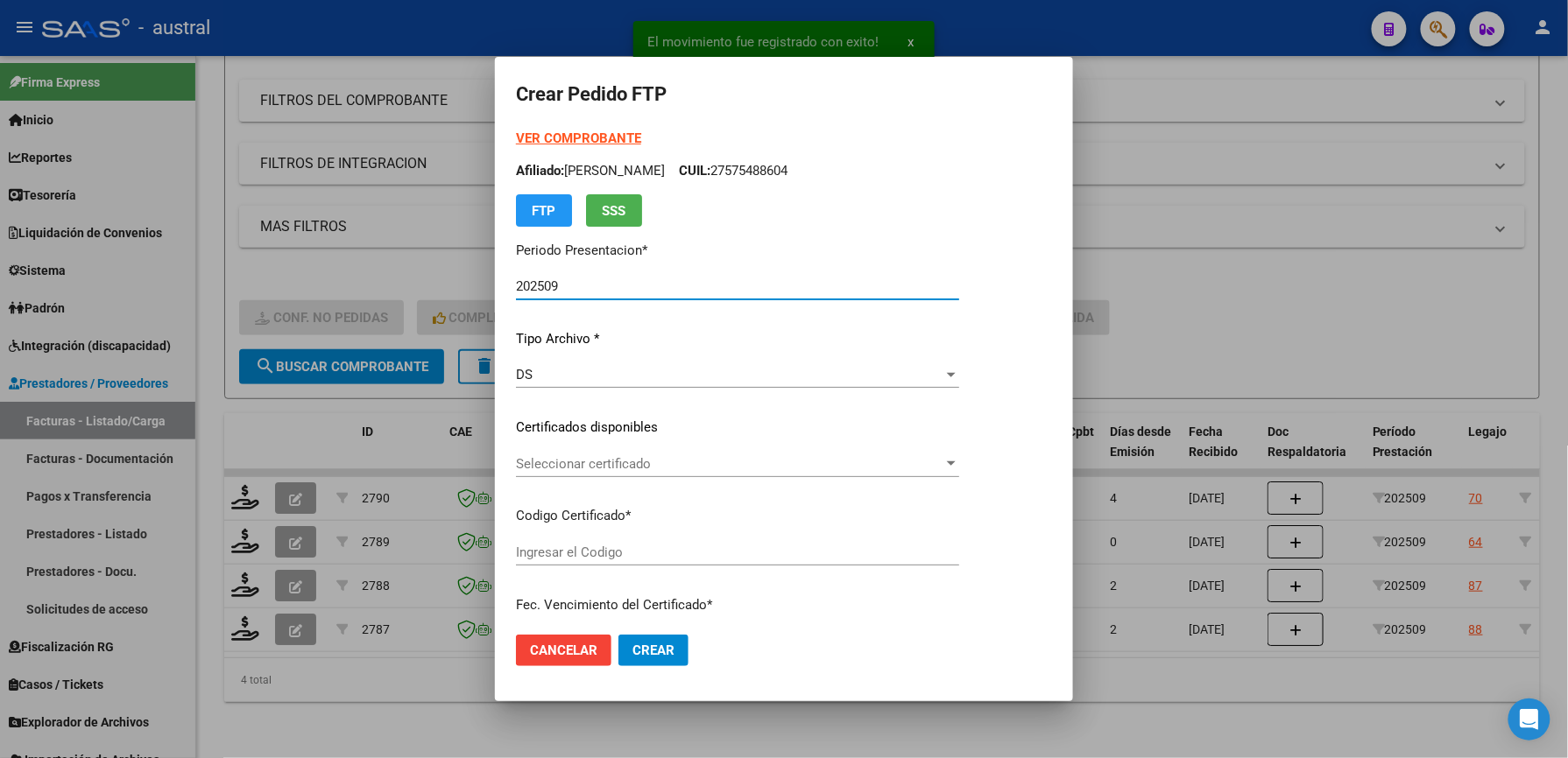
type input "7721612815"
type input "[DATE]"
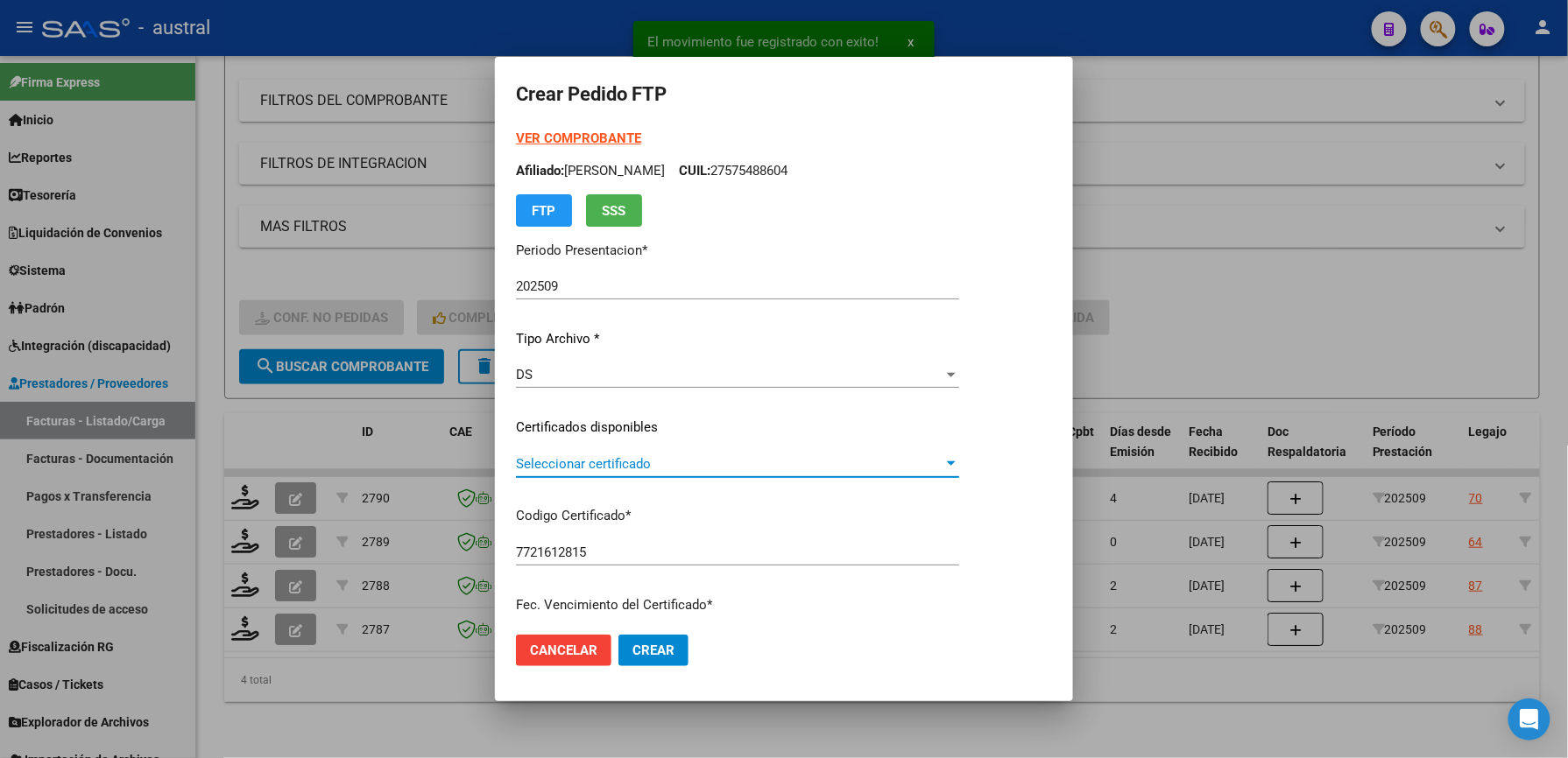
drag, startPoint x: 636, startPoint y: 462, endPoint x: 646, endPoint y: 462, distance: 10.0
click at [646, 462] on span "Seleccionar certificado" at bounding box center [729, 464] width 427 height 16
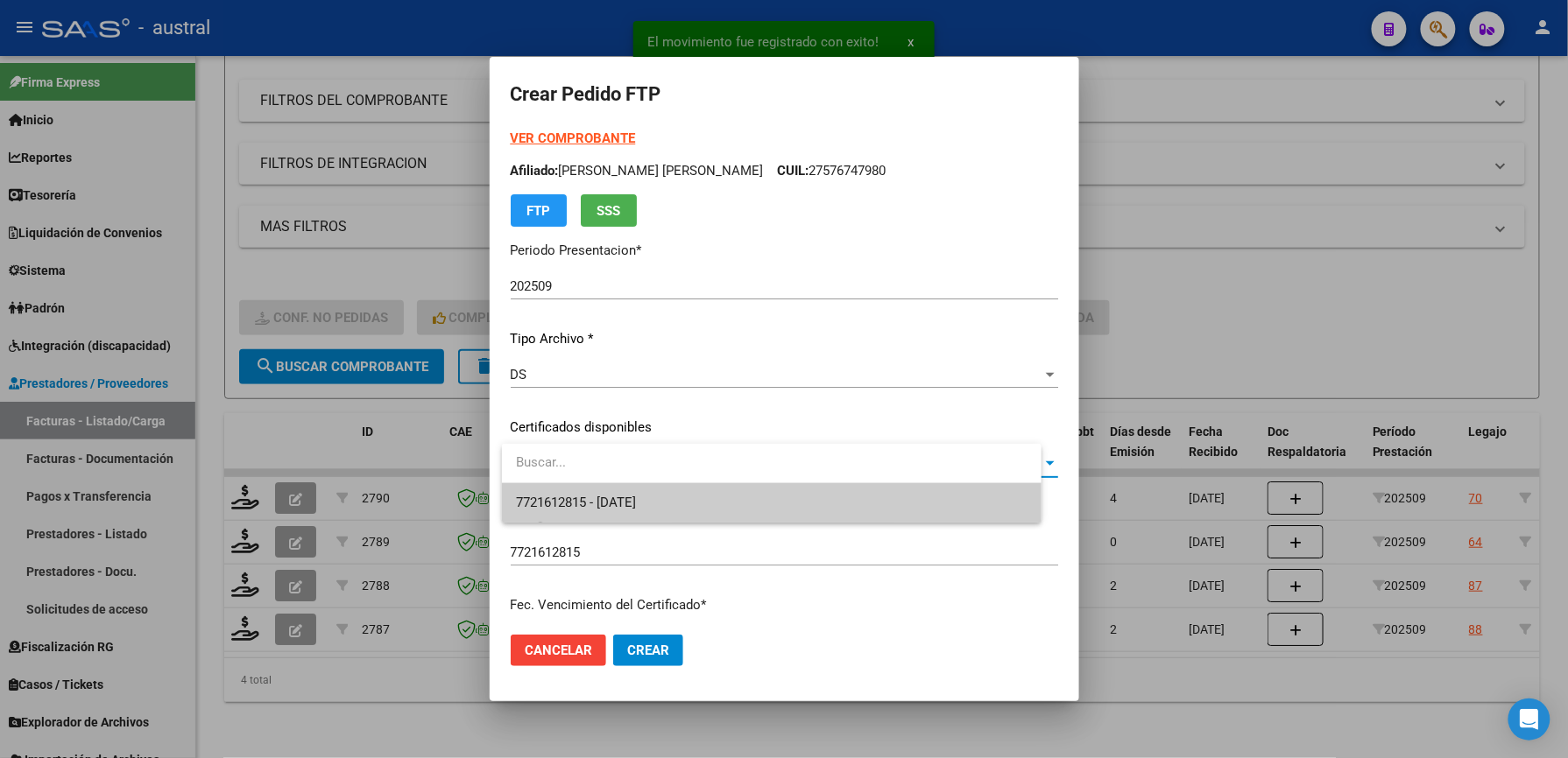
drag, startPoint x: 646, startPoint y: 462, endPoint x: 719, endPoint y: 499, distance: 81.8
click at [695, 506] on span "7721612815 - [DATE]" at bounding box center [771, 503] width 511 height 39
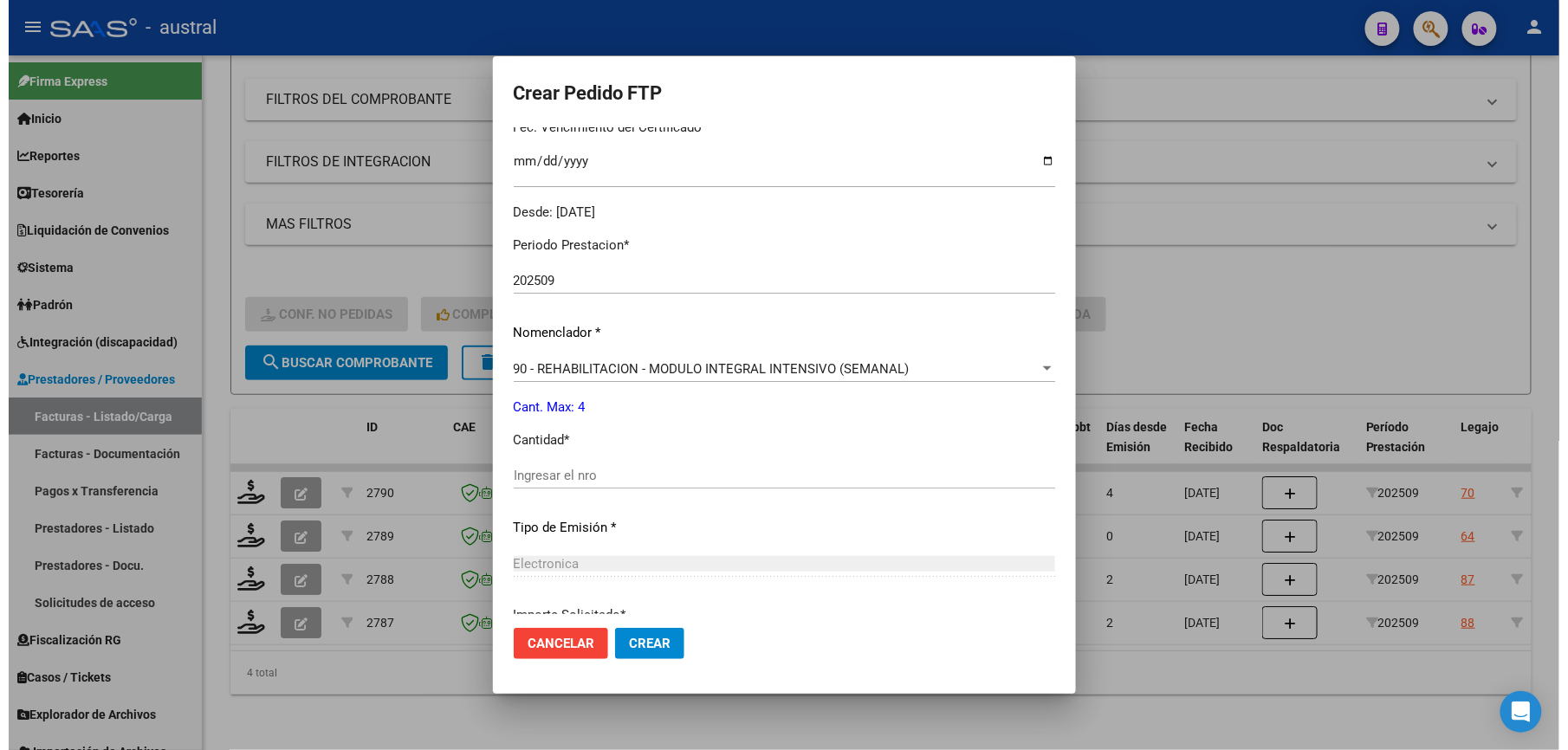
scroll to position [623, 0]
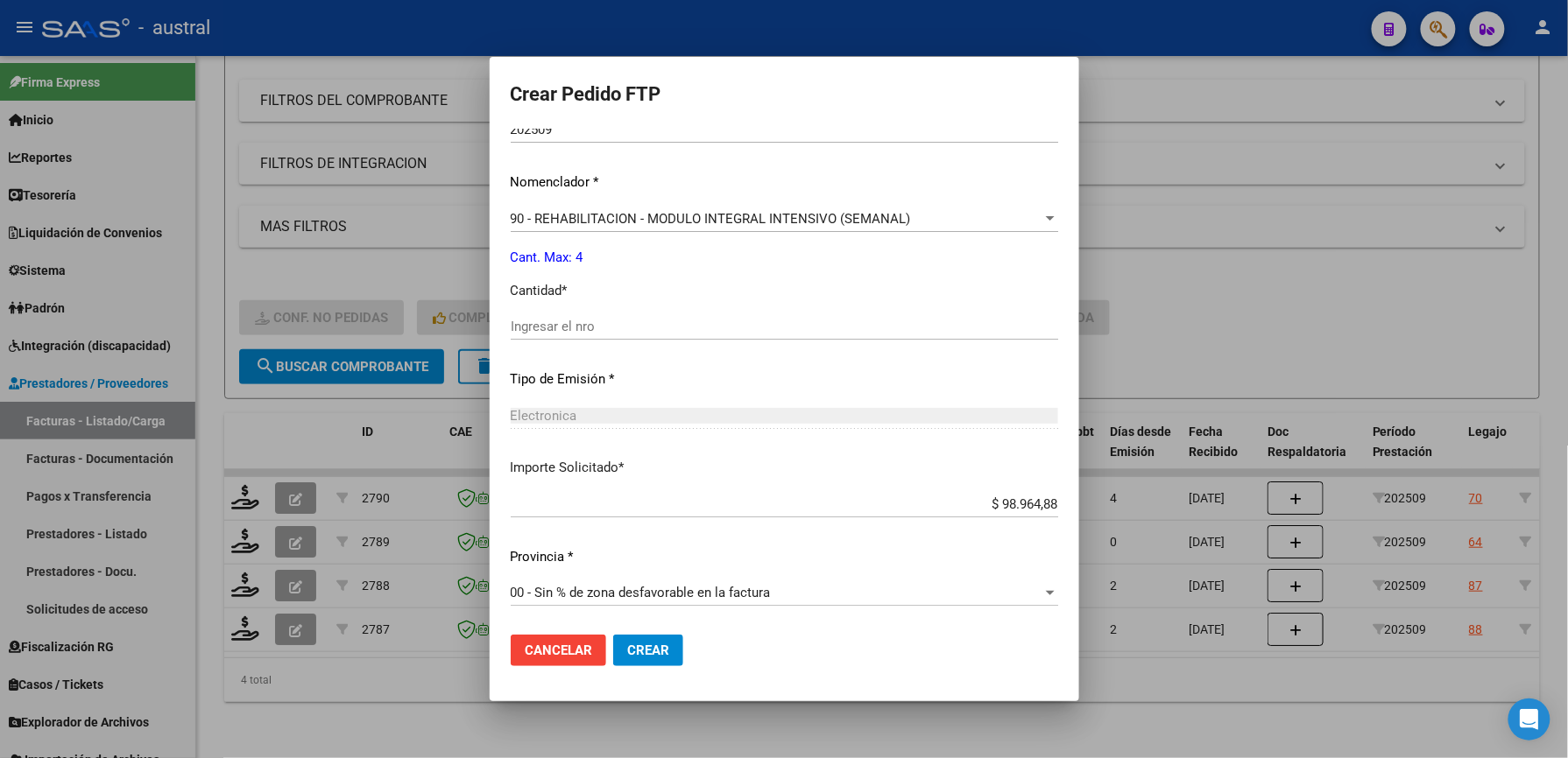
click at [599, 333] on input "Ingresar el nro" at bounding box center [784, 327] width 547 height 16
type input "4"
click at [664, 638] on button "Crear" at bounding box center [648, 650] width 70 height 31
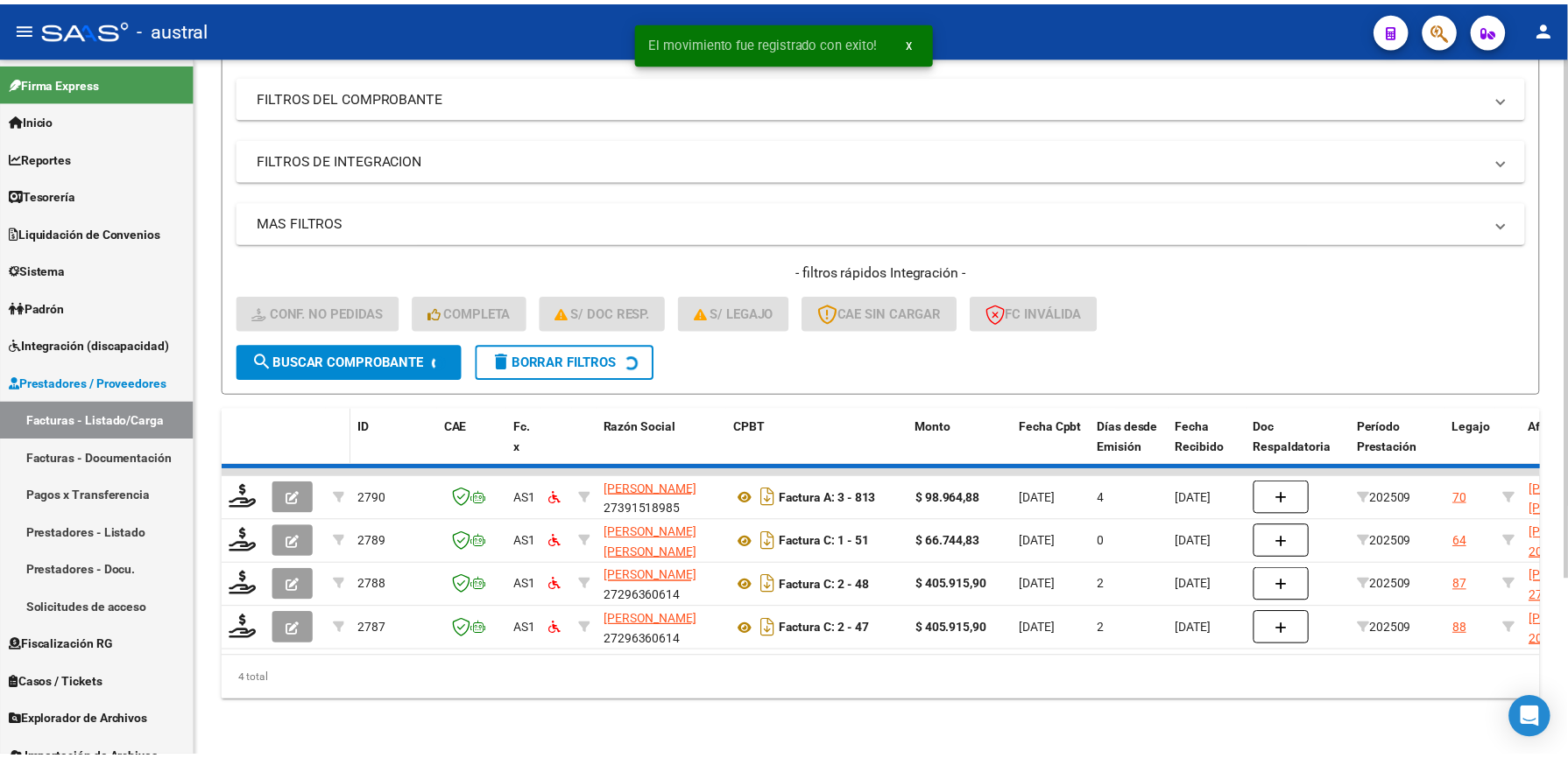
scroll to position [190, 0]
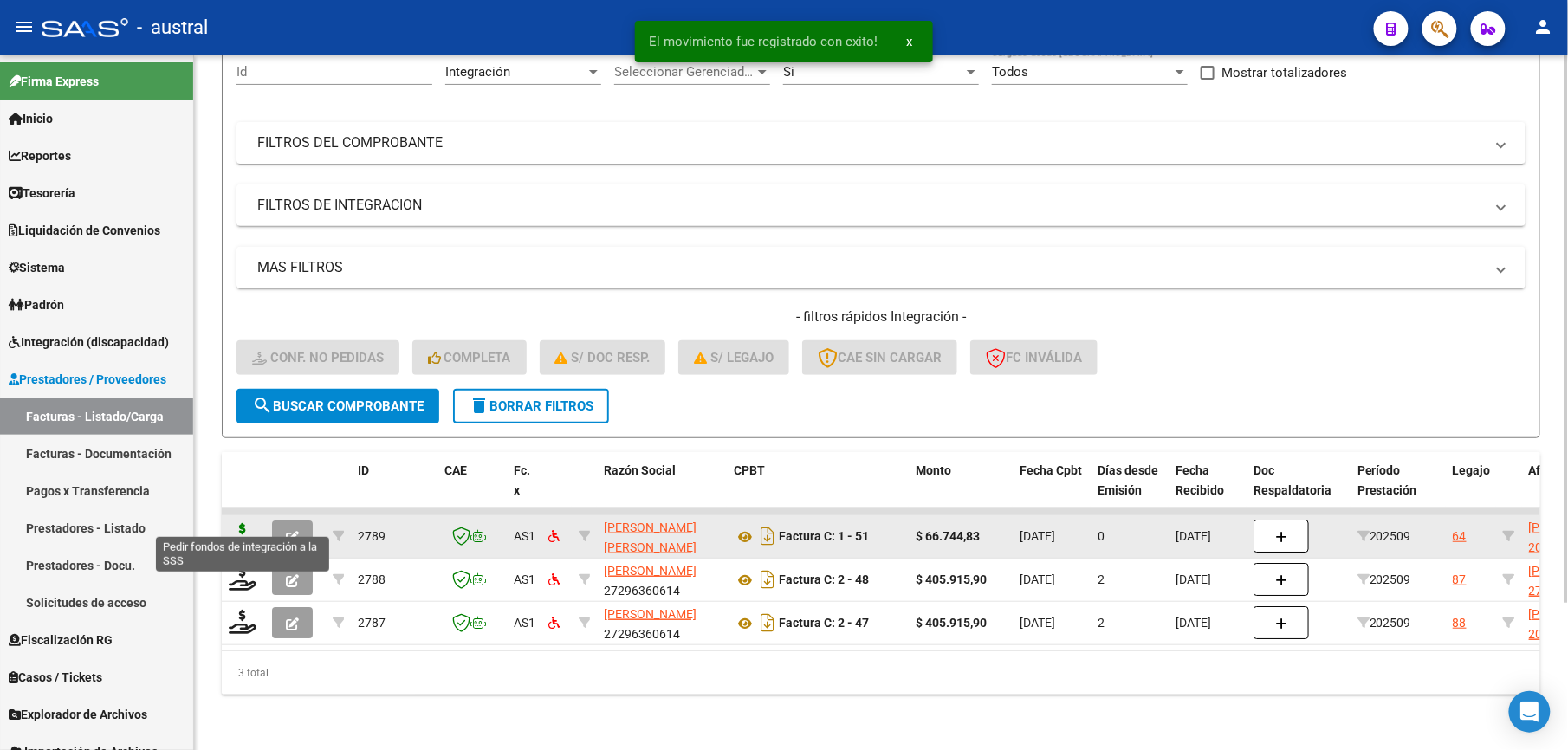
click at [237, 523] on icon at bounding box center [242, 535] width 27 height 24
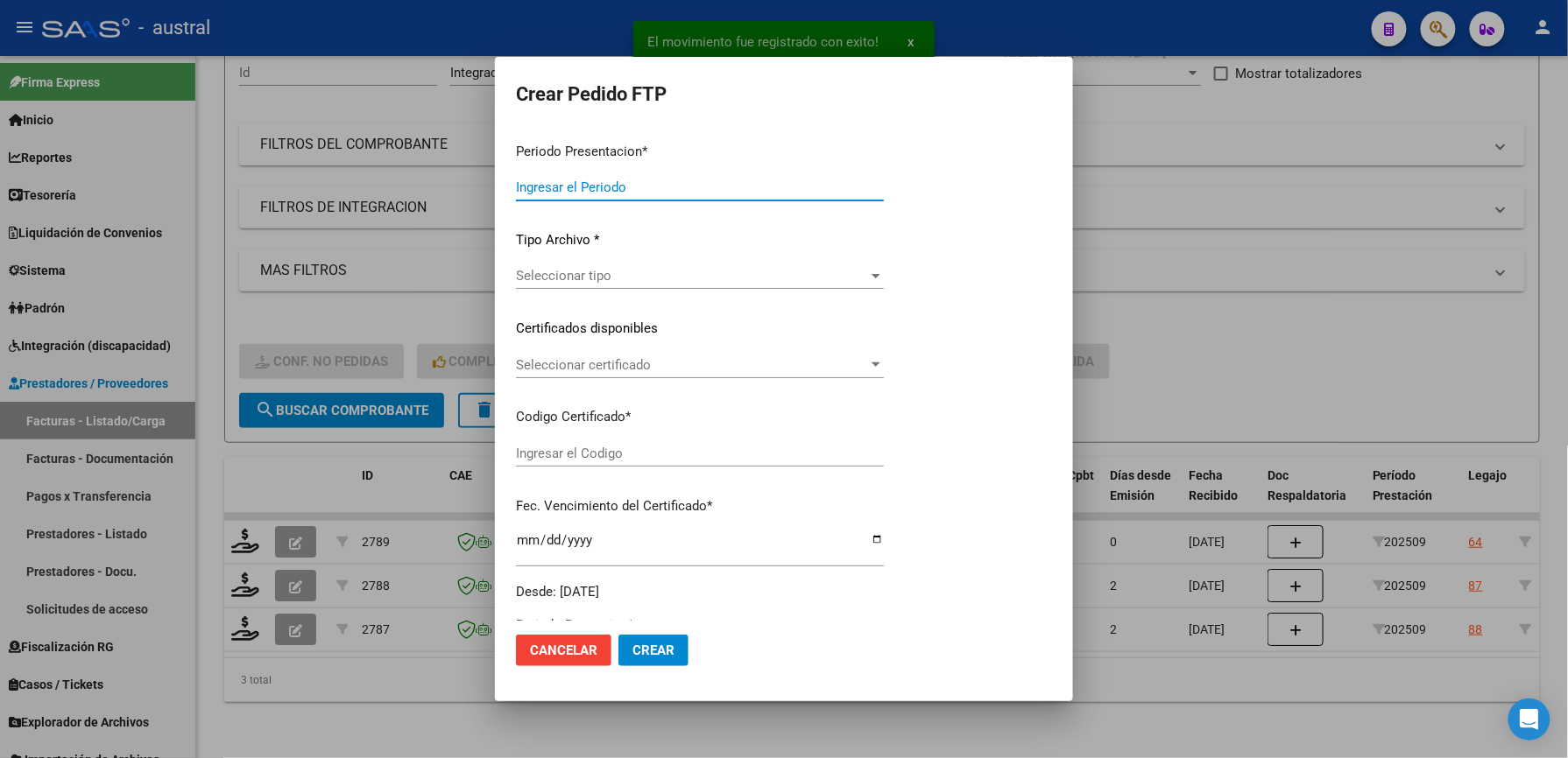
type input "202509"
type input "$ 66.744,83"
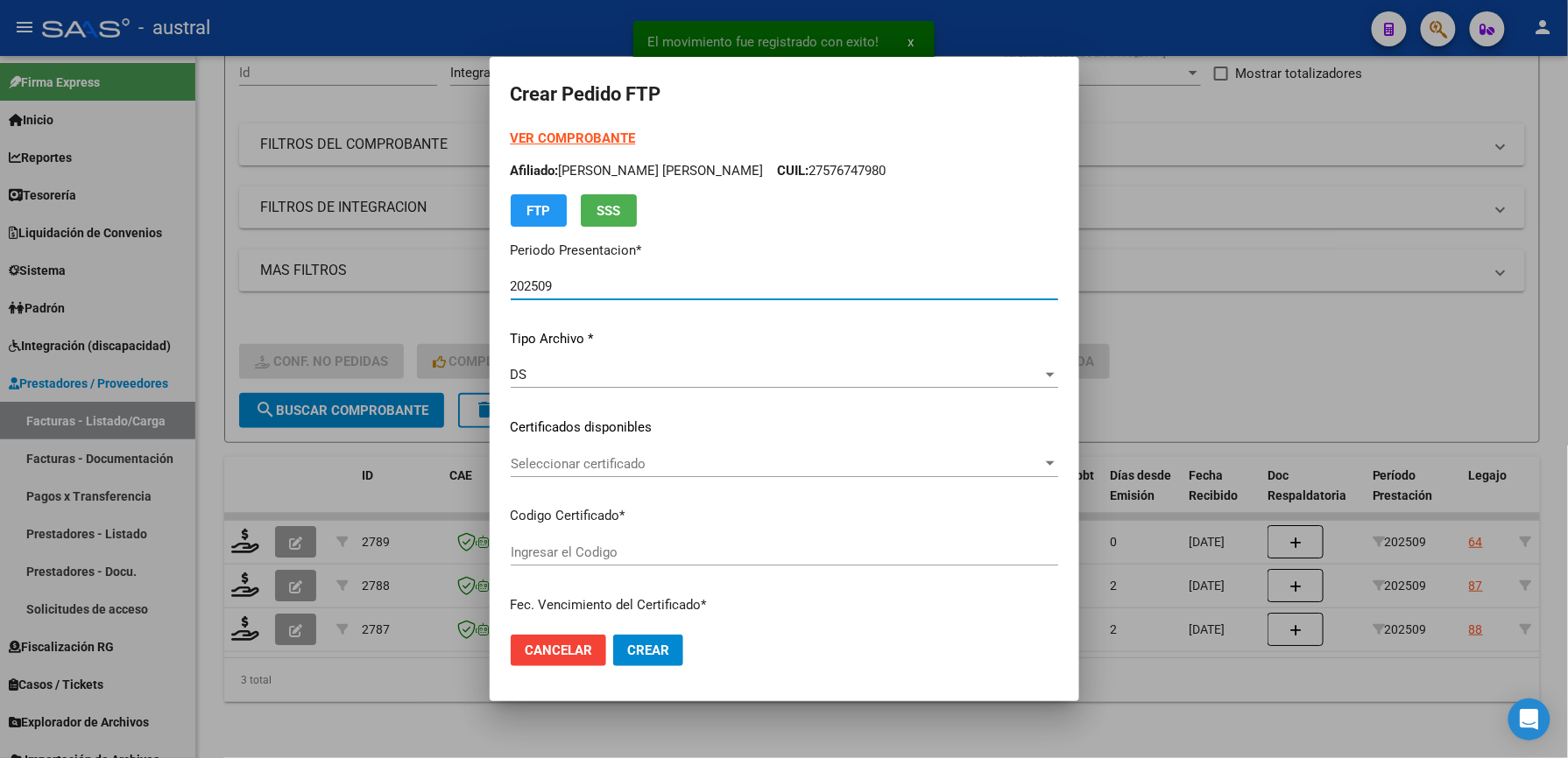
type input "1446077430"
type input "[DATE]"
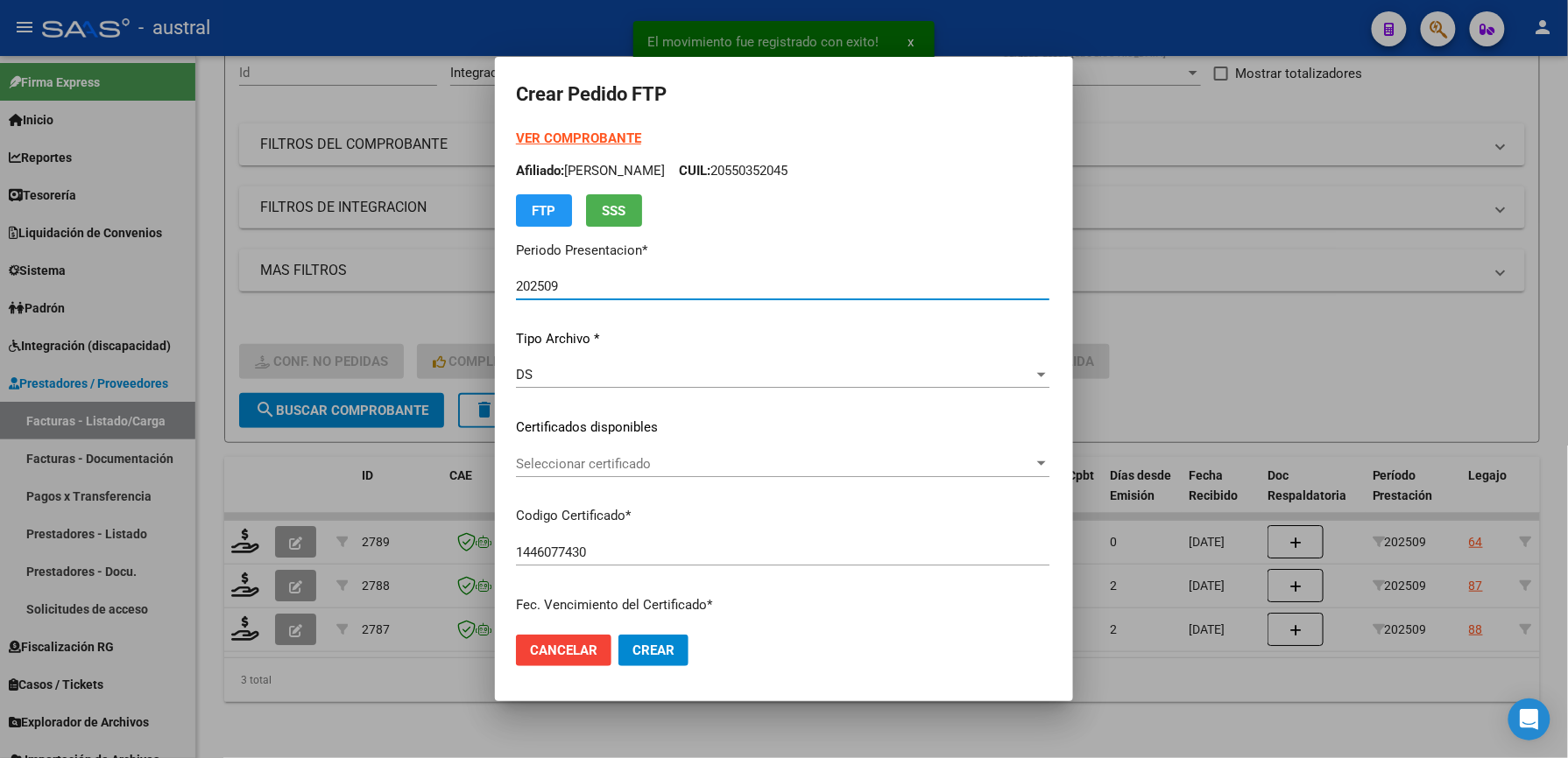
click at [516, 141] on strong "VER COMPROBANTE" at bounding box center [578, 139] width 125 height 16
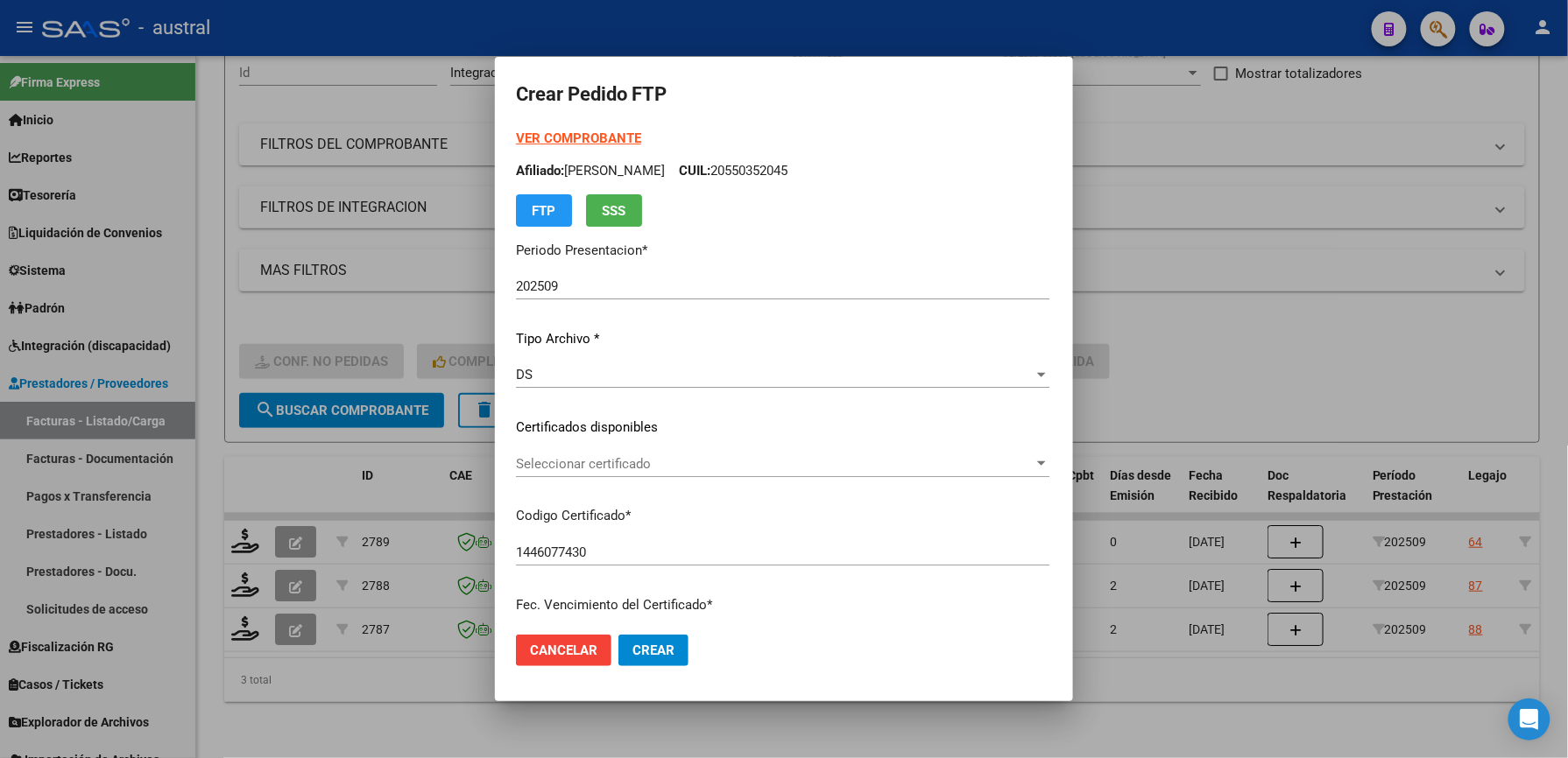
click at [518, 467] on span "Seleccionar certificado" at bounding box center [775, 464] width 518 height 16
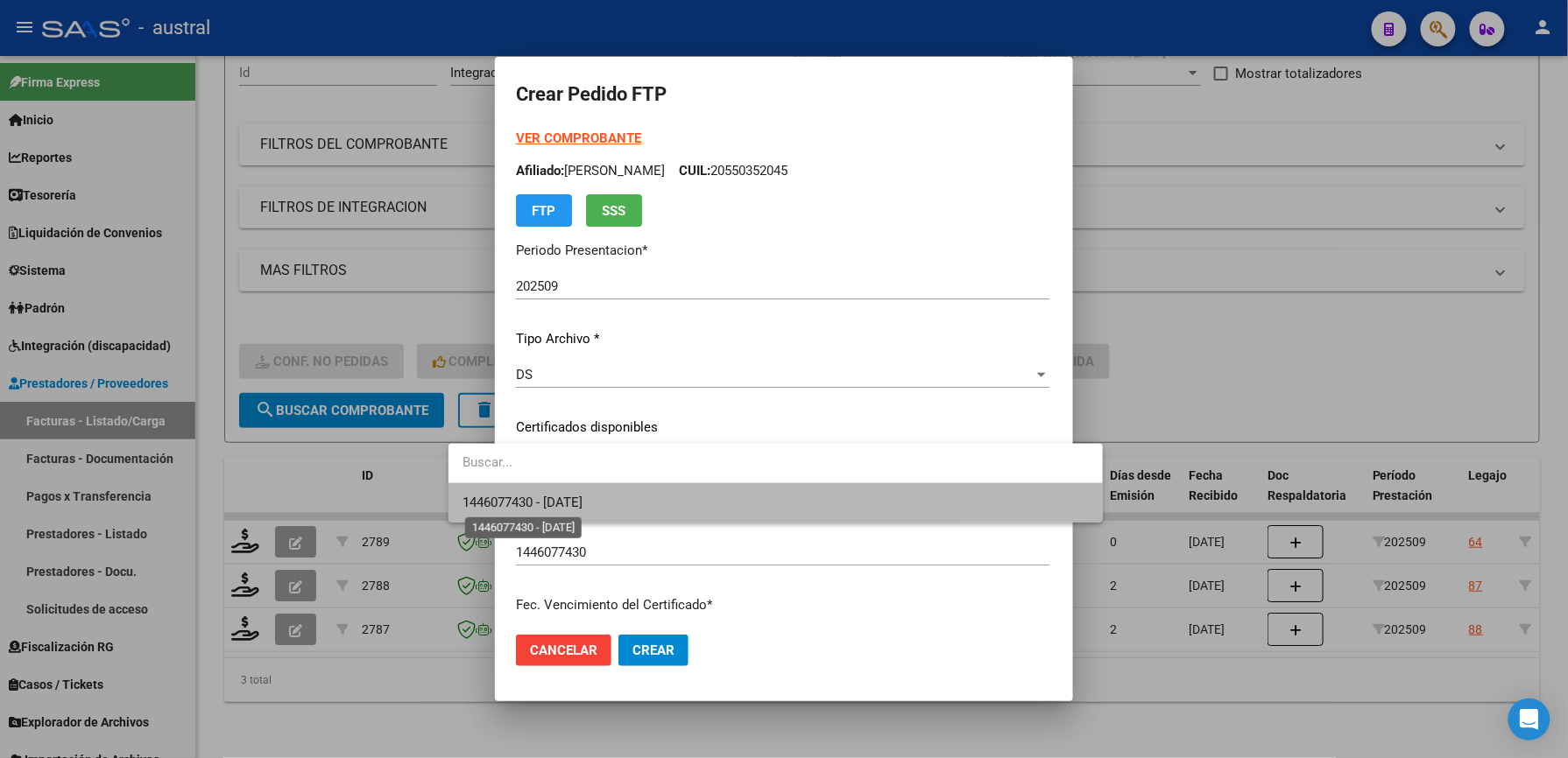
click at [582, 500] on span "1446077430 - [DATE]" at bounding box center [522, 503] width 120 height 16
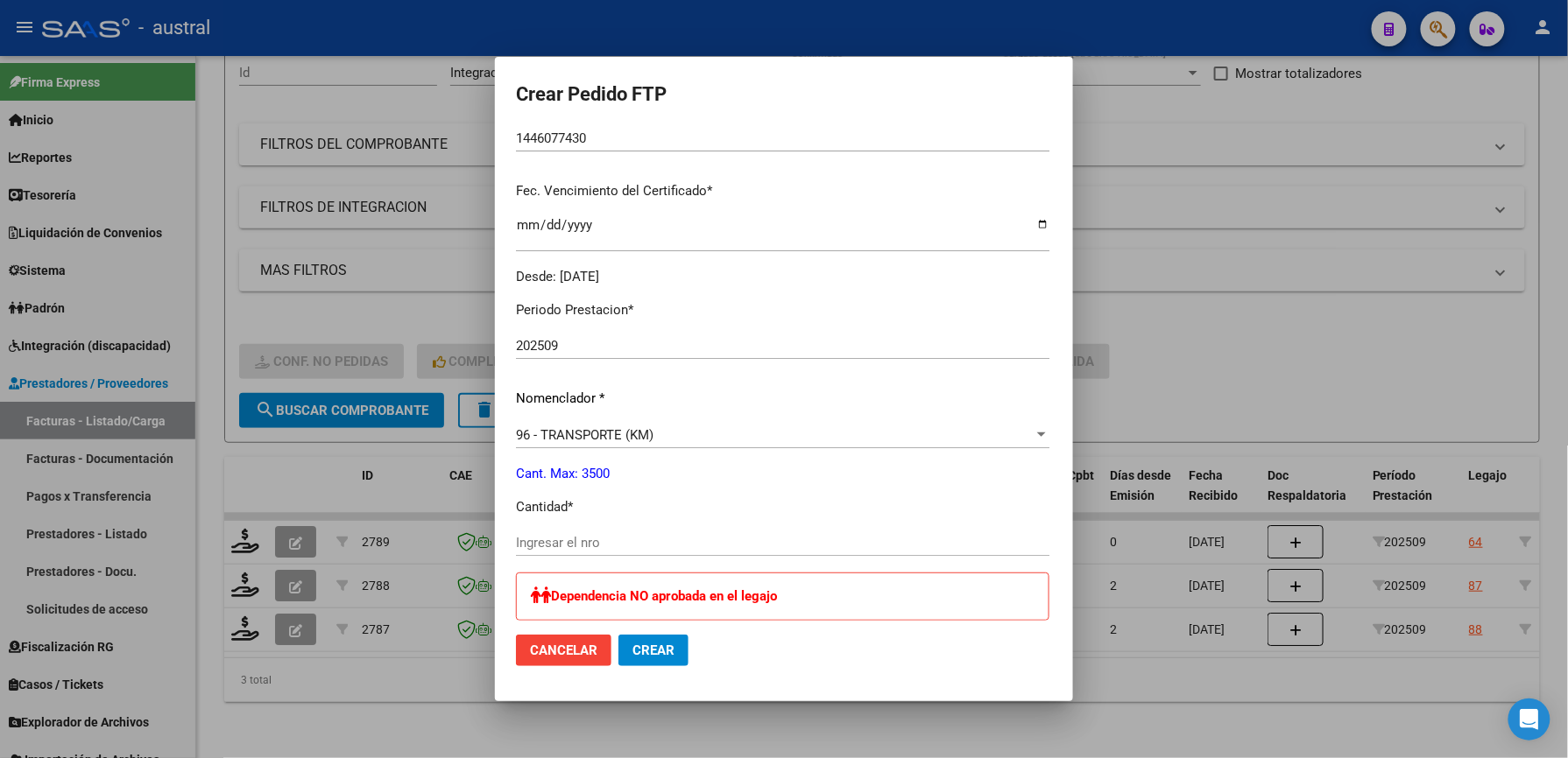
scroll to position [466, 0]
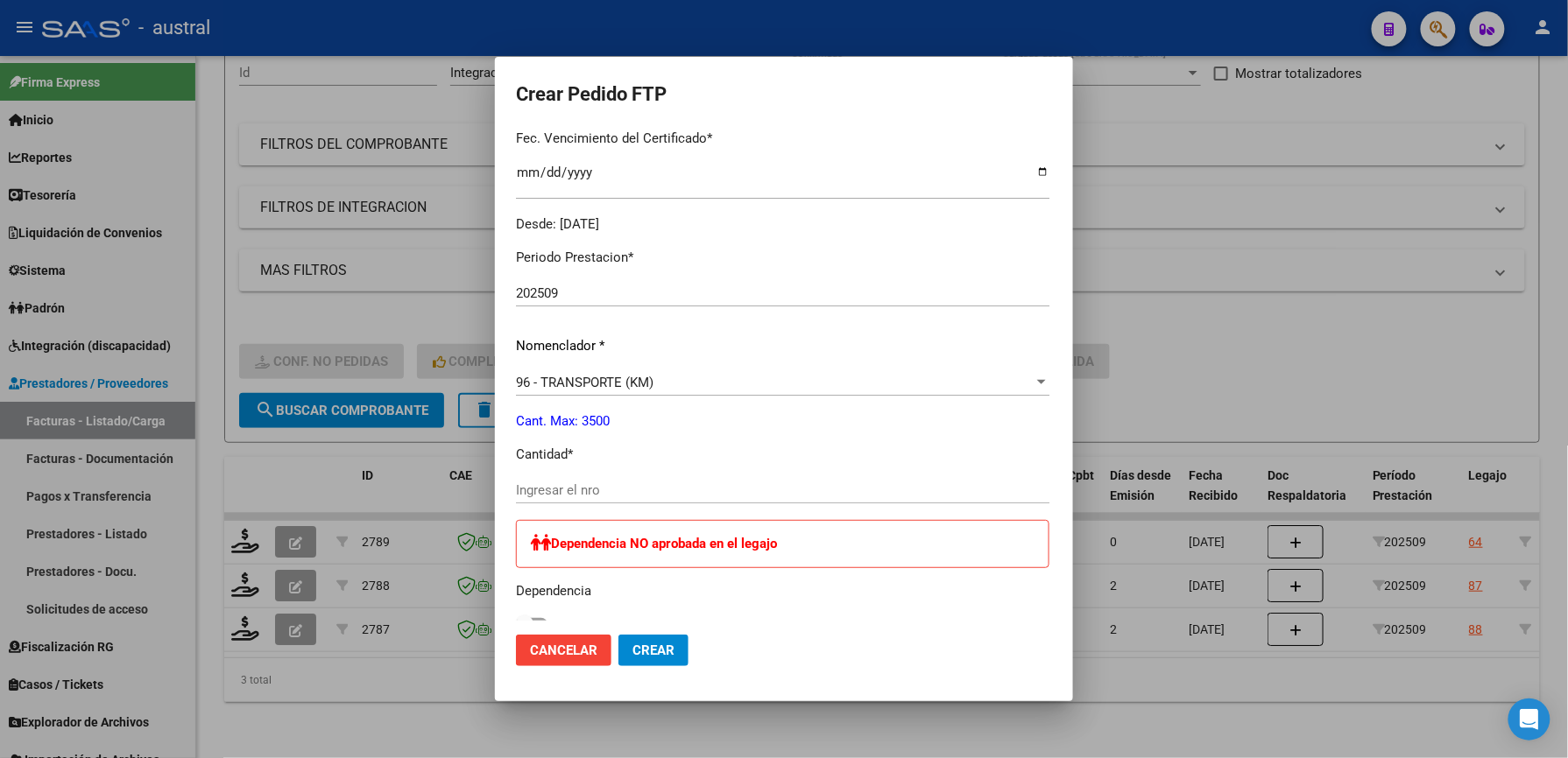
click at [557, 494] on input "Ingresar el nro" at bounding box center [783, 490] width 534 height 16
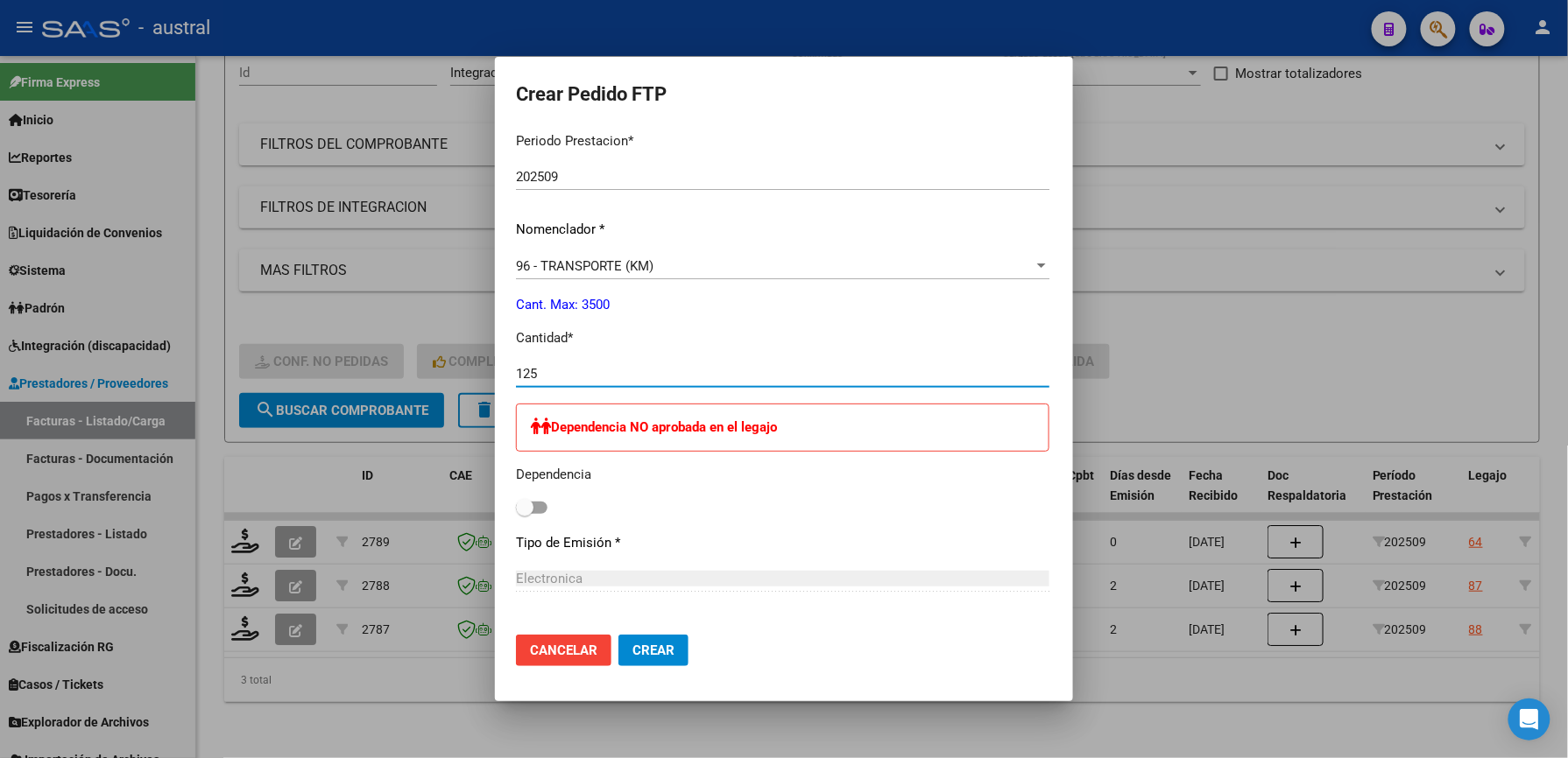
scroll to position [924, 0]
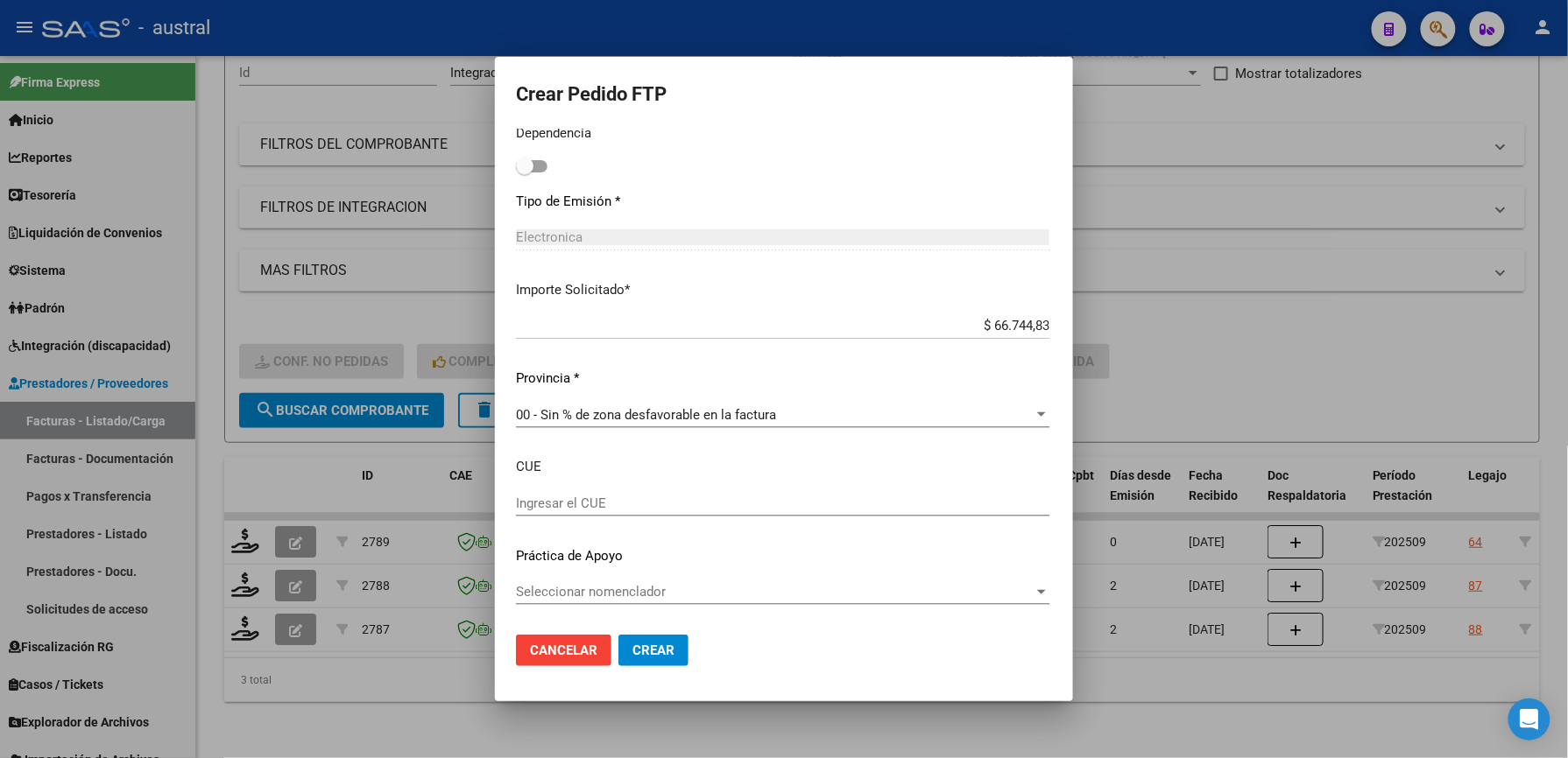
type input "125"
click at [632, 652] on span "Crear" at bounding box center [653, 651] width 42 height 16
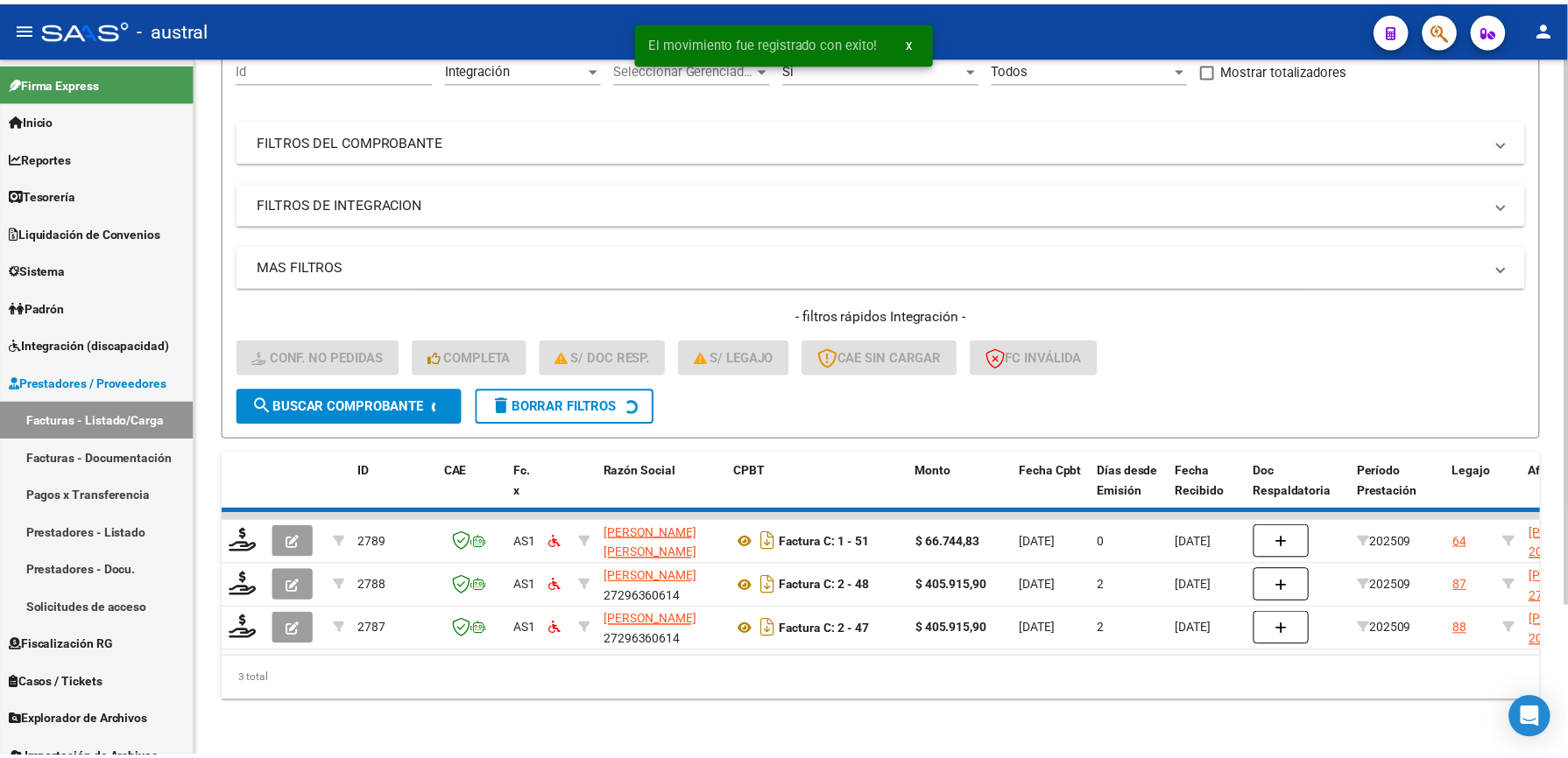
scroll to position [145, 0]
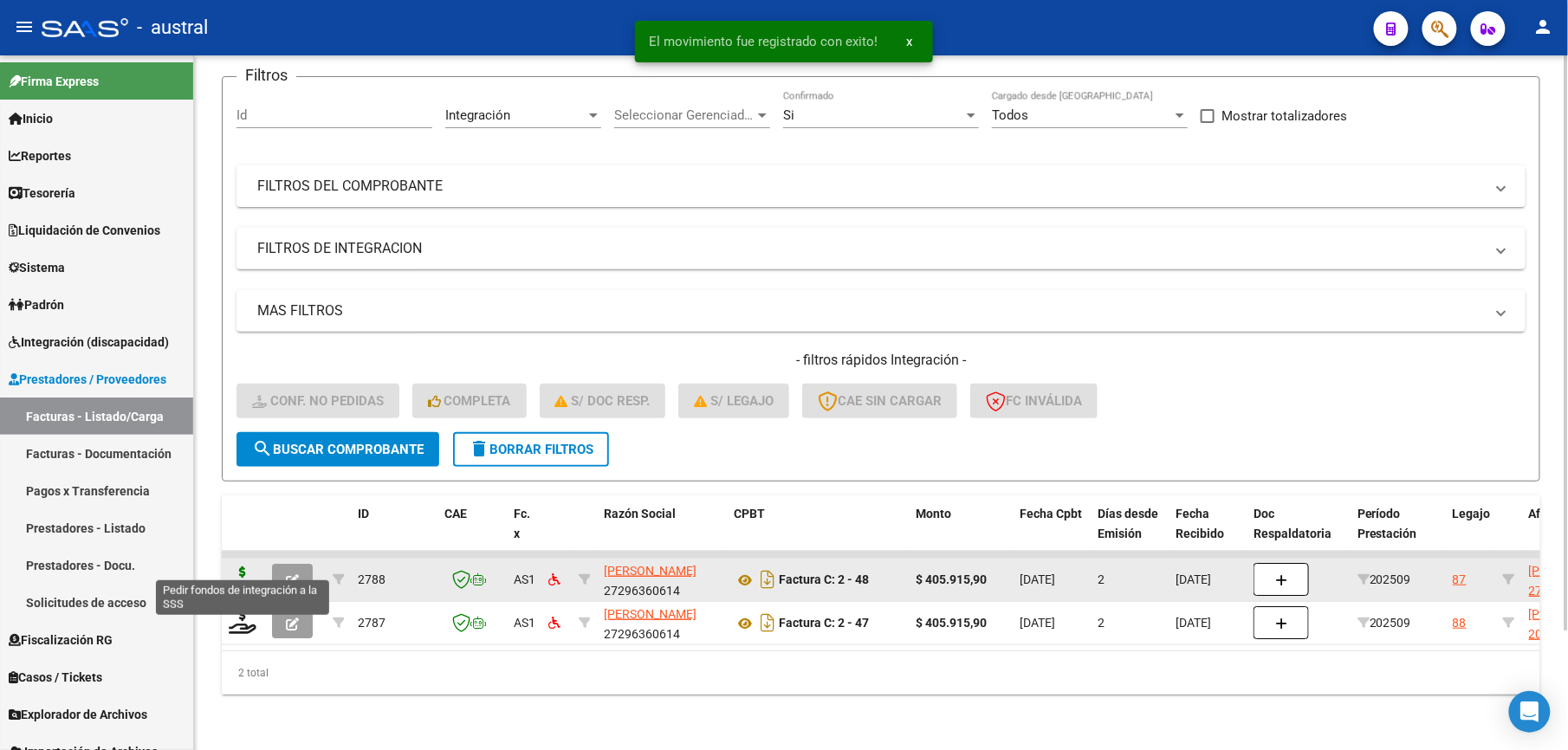
click at [241, 569] on icon at bounding box center [242, 578] width 27 height 24
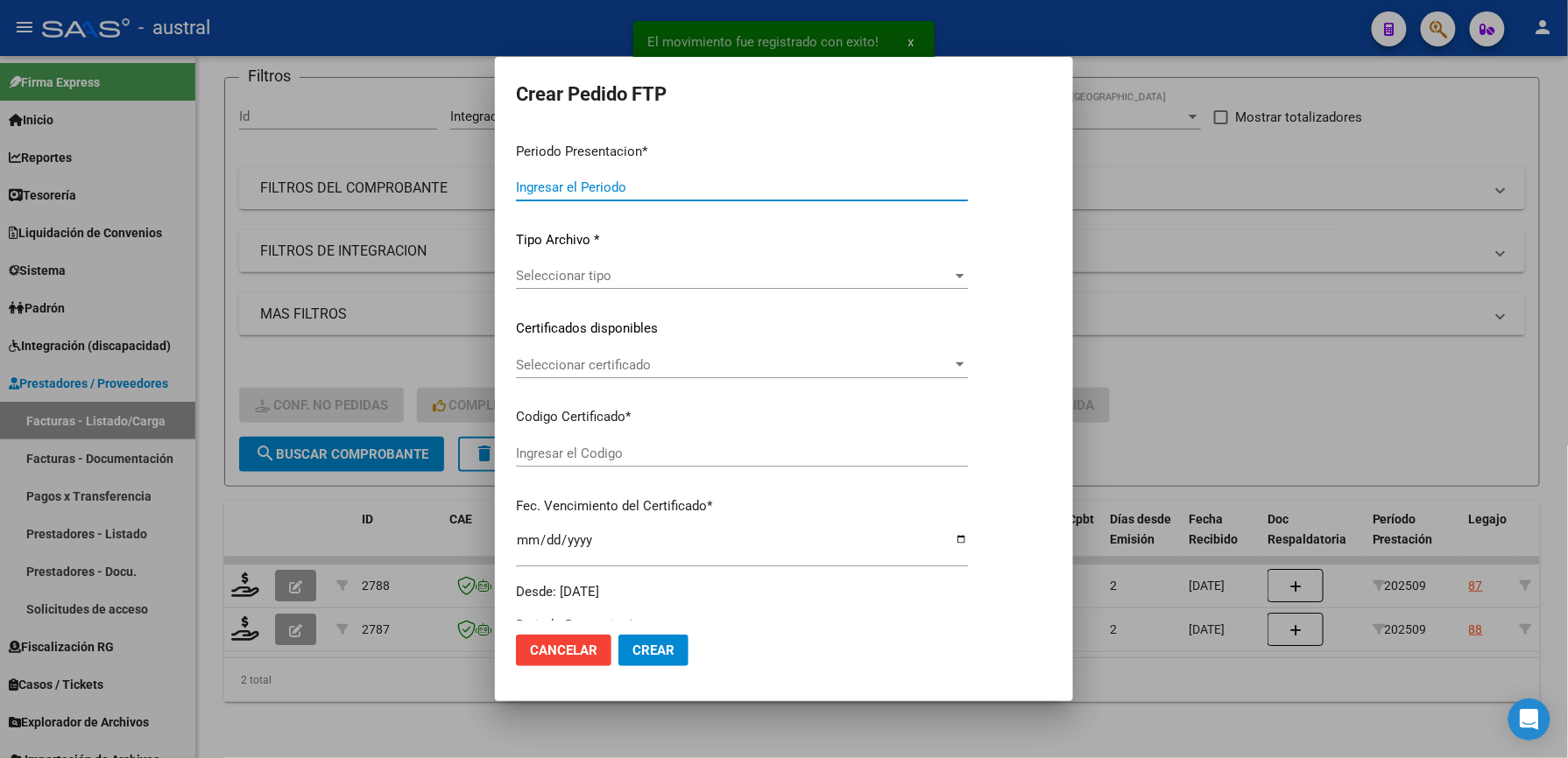
type input "202509"
type input "$ 405.915,90"
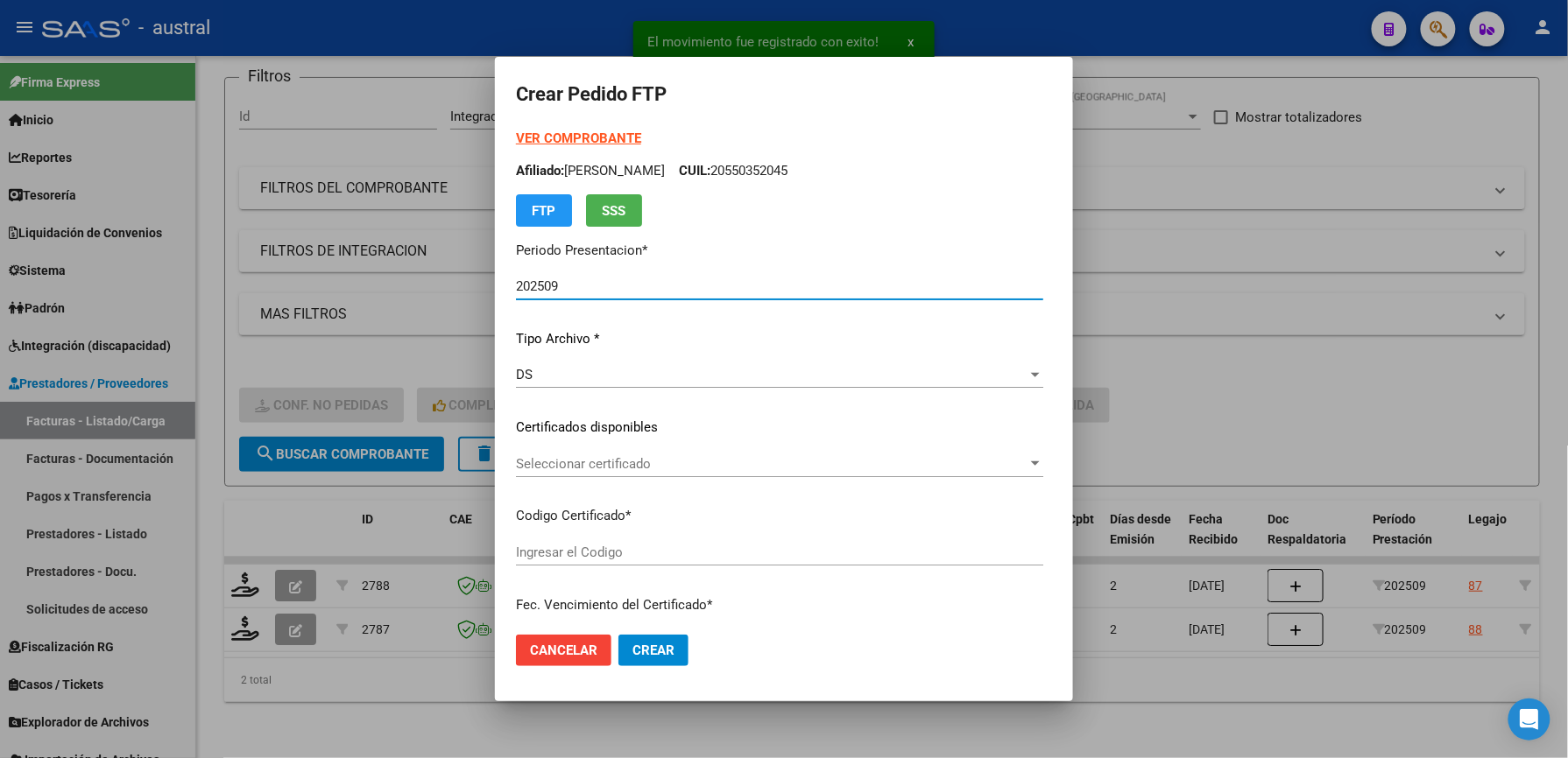
type input "8624641170"
type input "[DATE]"
click at [540, 462] on span "Seleccionar certificado" at bounding box center [771, 464] width 511 height 16
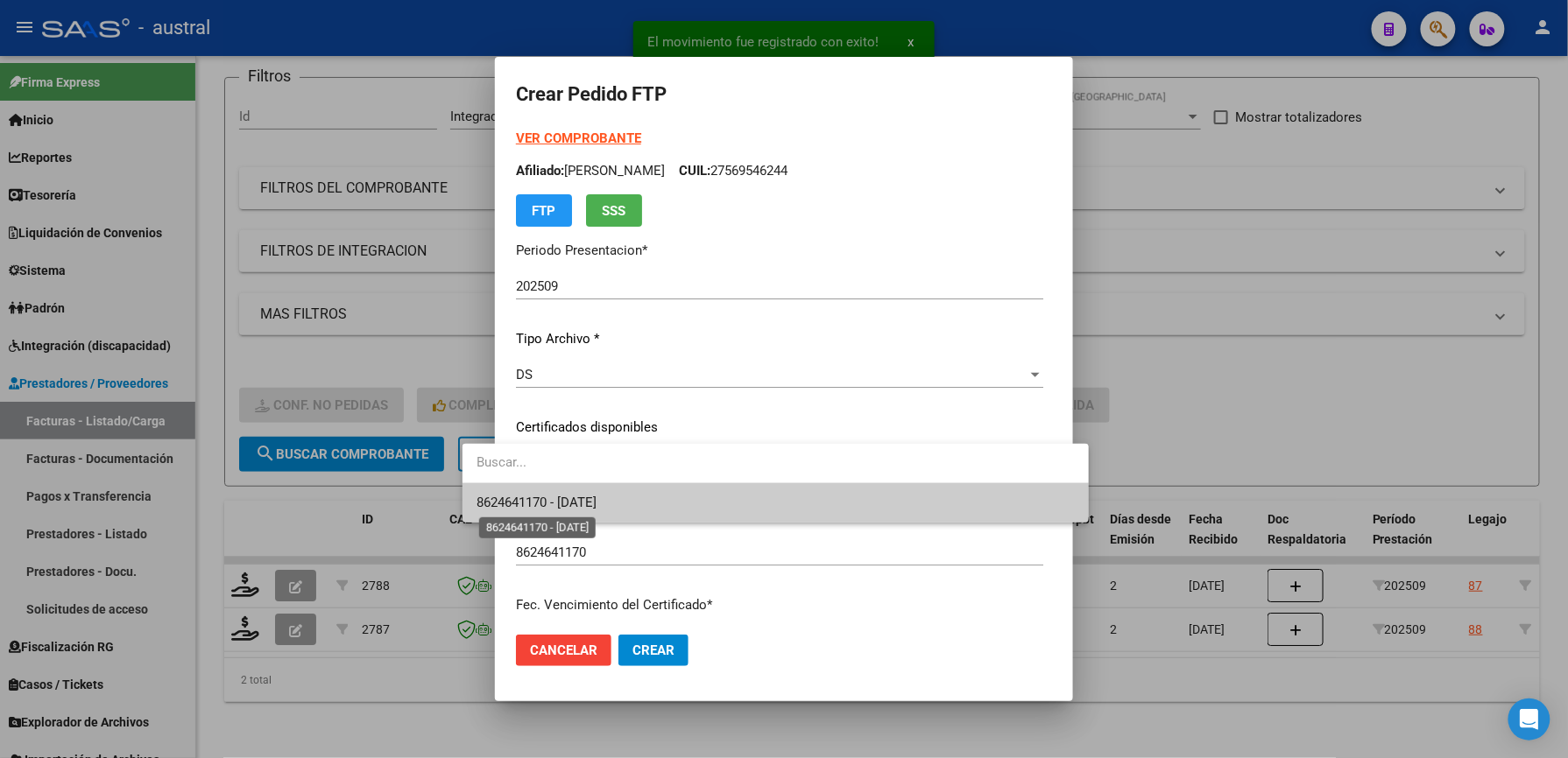
click at [578, 505] on span "8624641170 - [DATE]" at bounding box center [536, 503] width 120 height 16
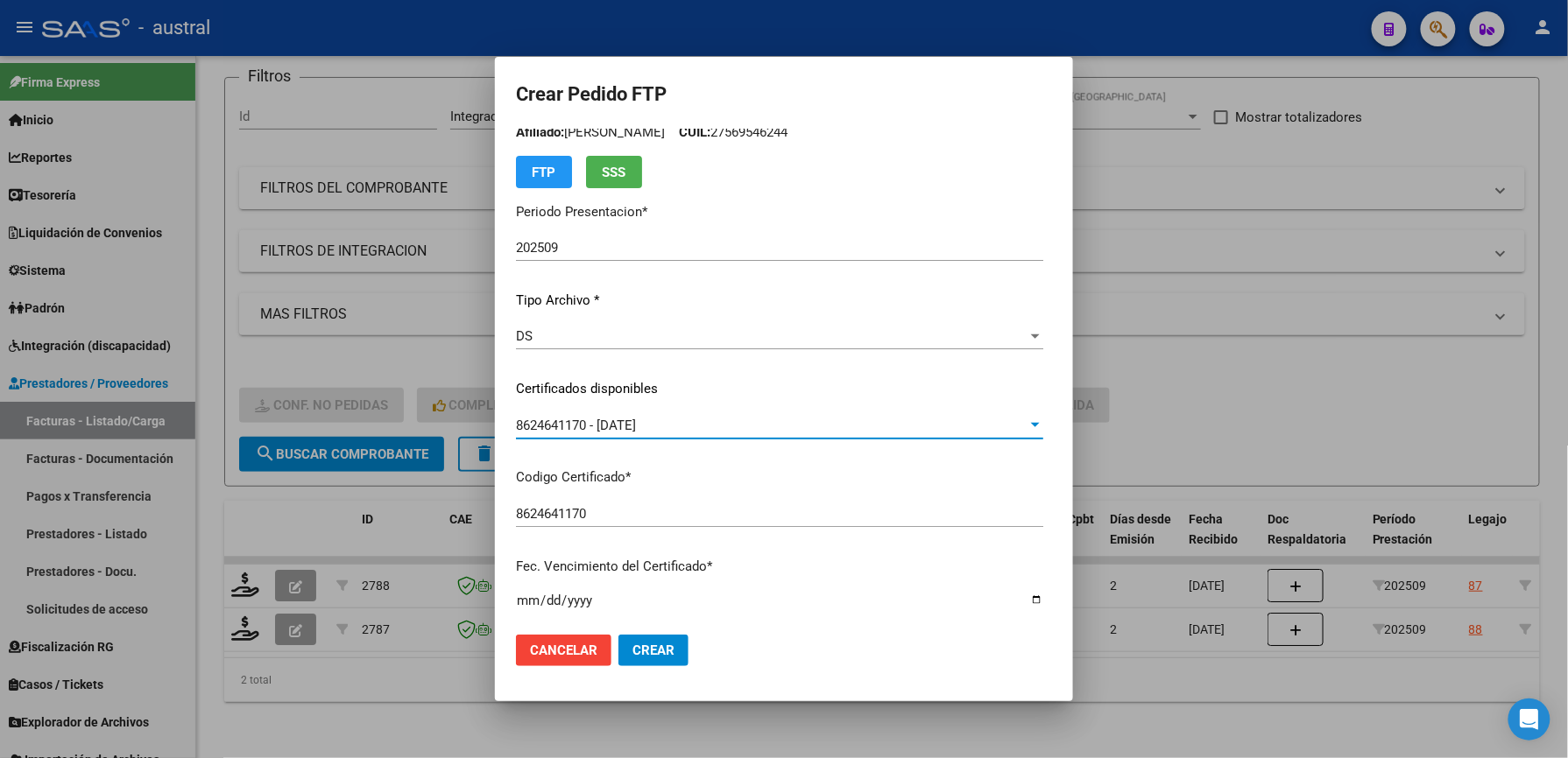
scroll to position [0, 0]
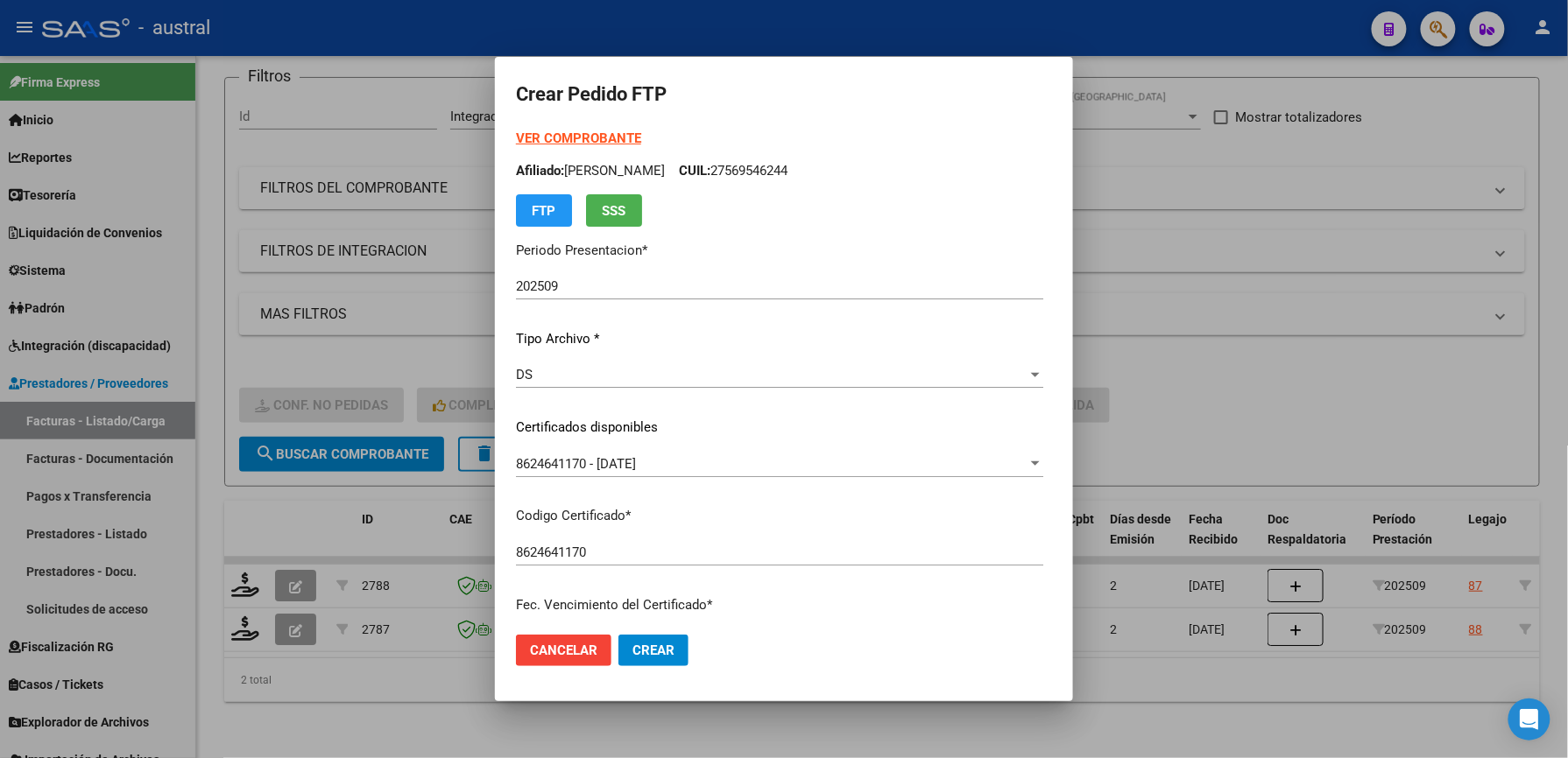
click at [576, 134] on strong "VER COMPROBANTE" at bounding box center [578, 139] width 125 height 16
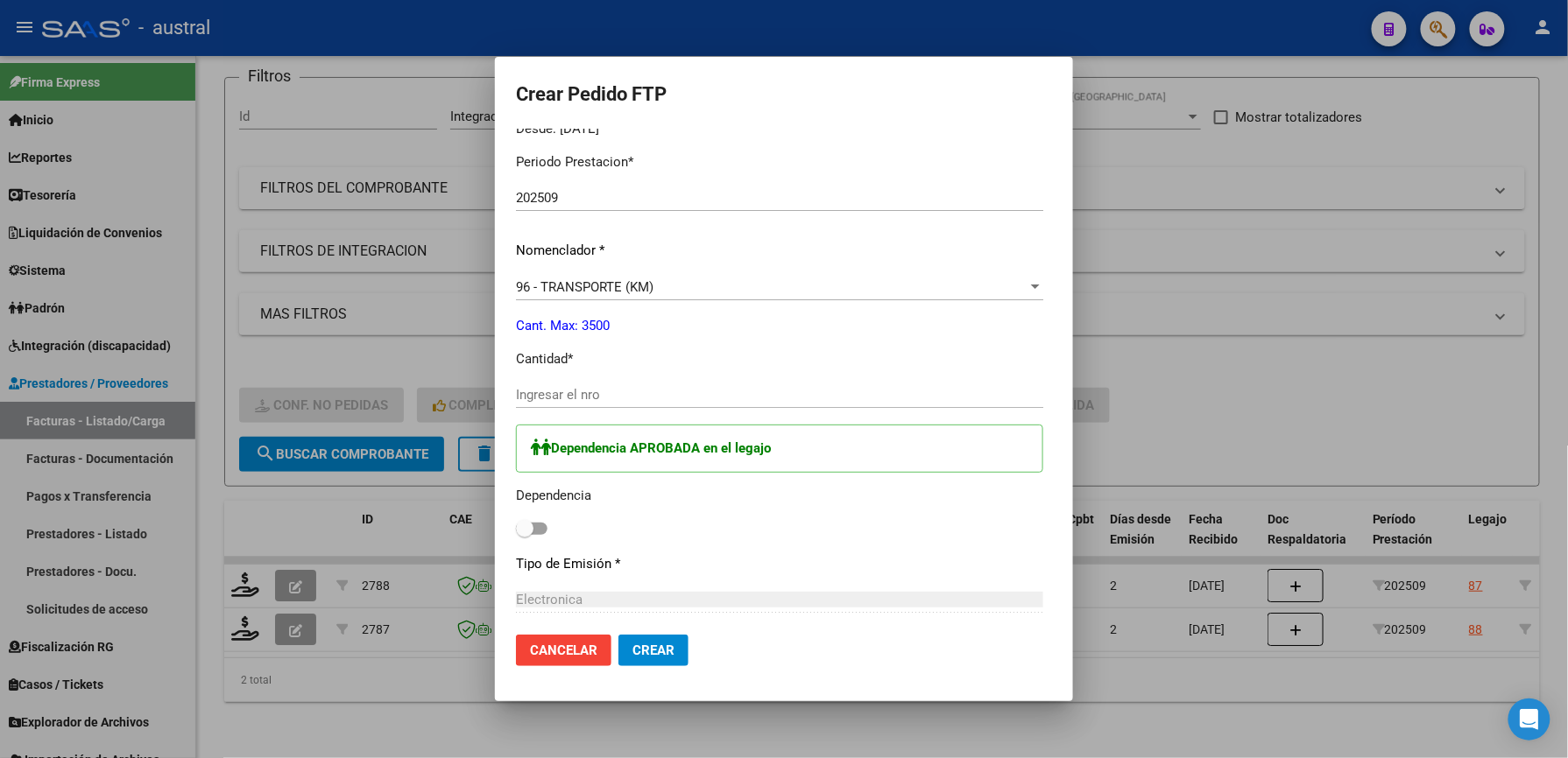
scroll to position [583, 0]
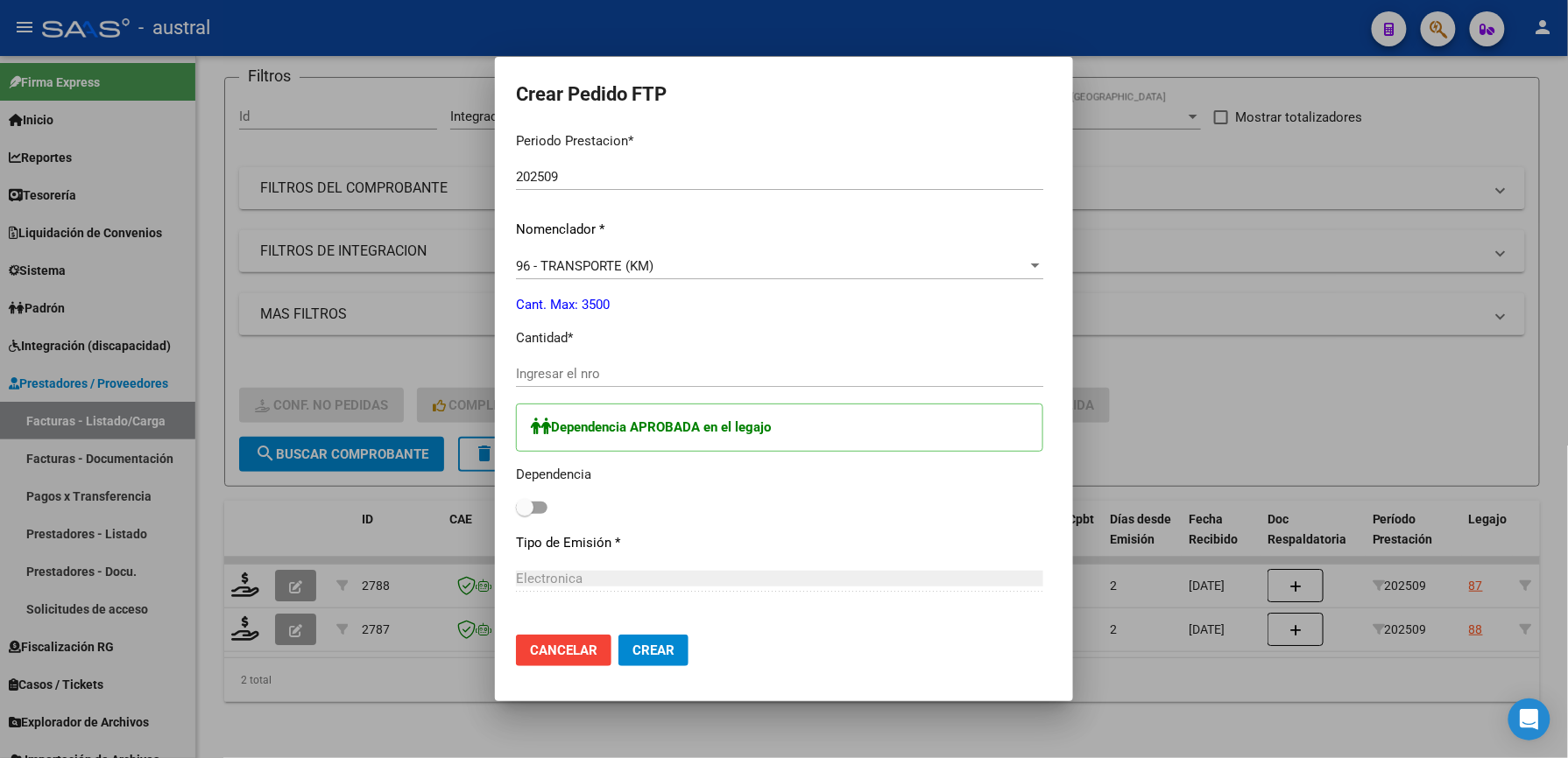
click at [531, 377] on input "Ingresar el nro" at bounding box center [779, 374] width 527 height 16
type input "555"
click at [516, 506] on span at bounding box center [531, 507] width 31 height 13
click at [524, 514] on input "checkbox" at bounding box center [524, 514] width 1 height 1
checkbox input "true"
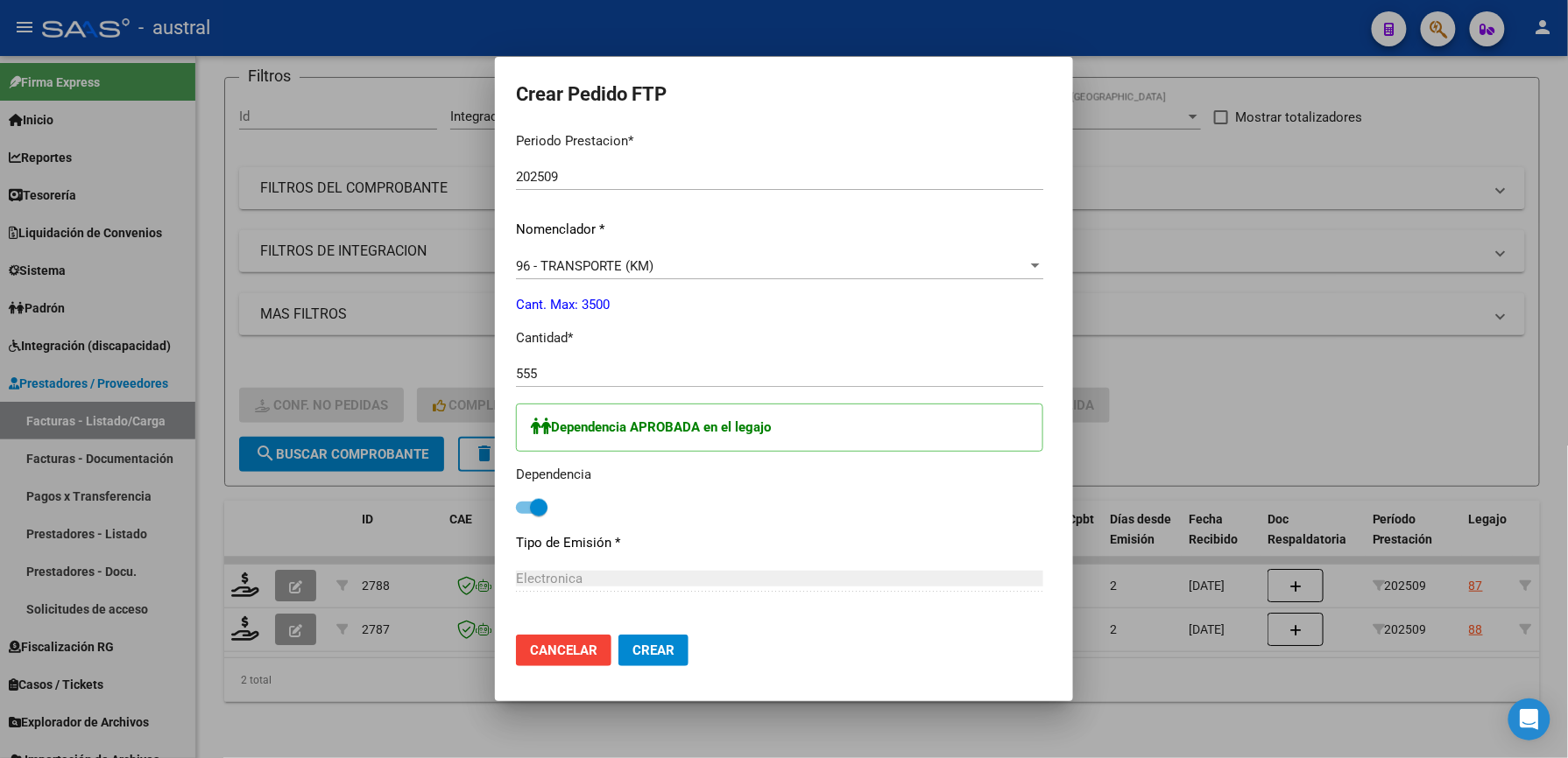
scroll to position [924, 0]
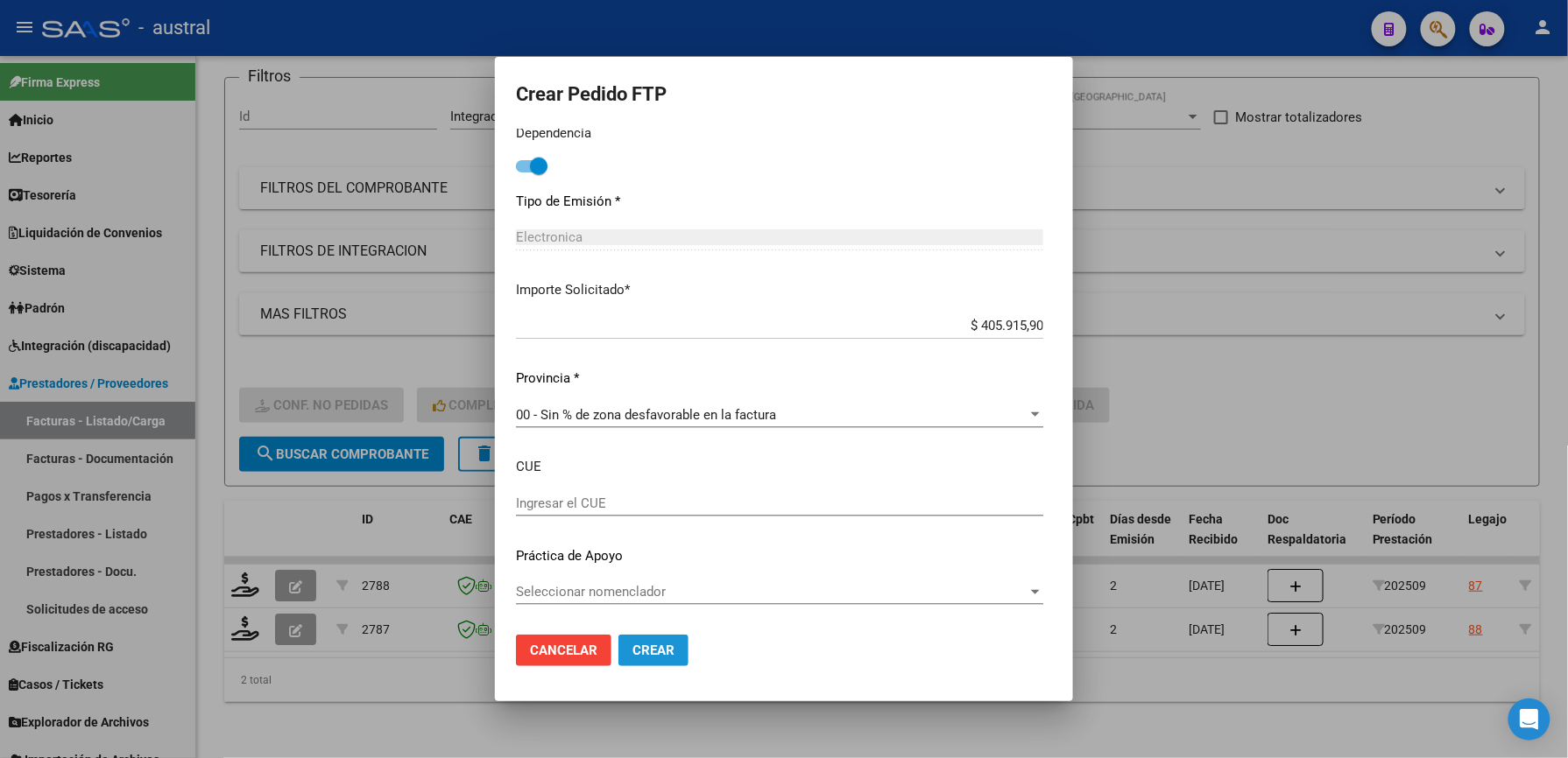
click at [632, 652] on span "Crear" at bounding box center [653, 651] width 42 height 16
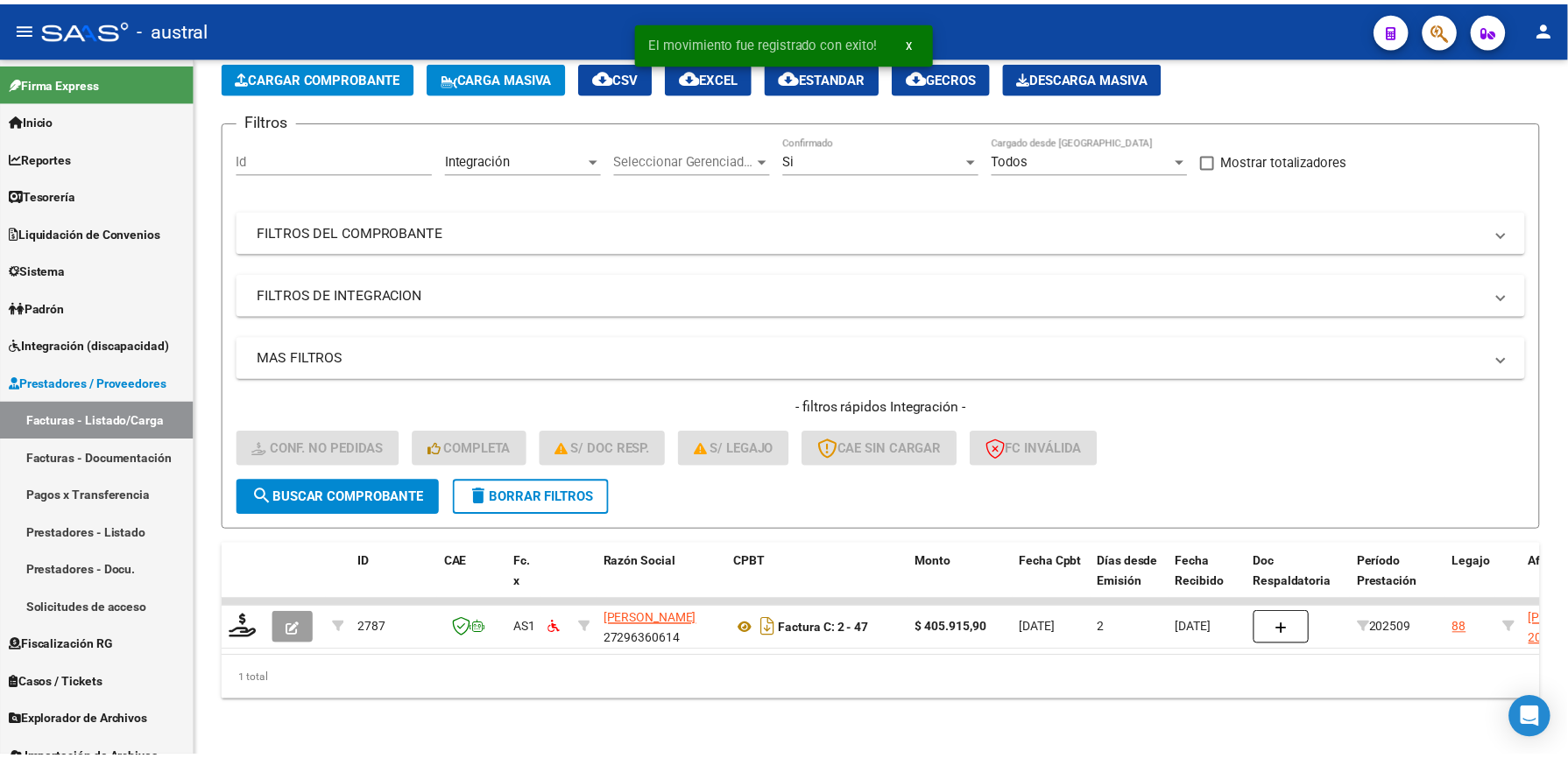
scroll to position [102, 0]
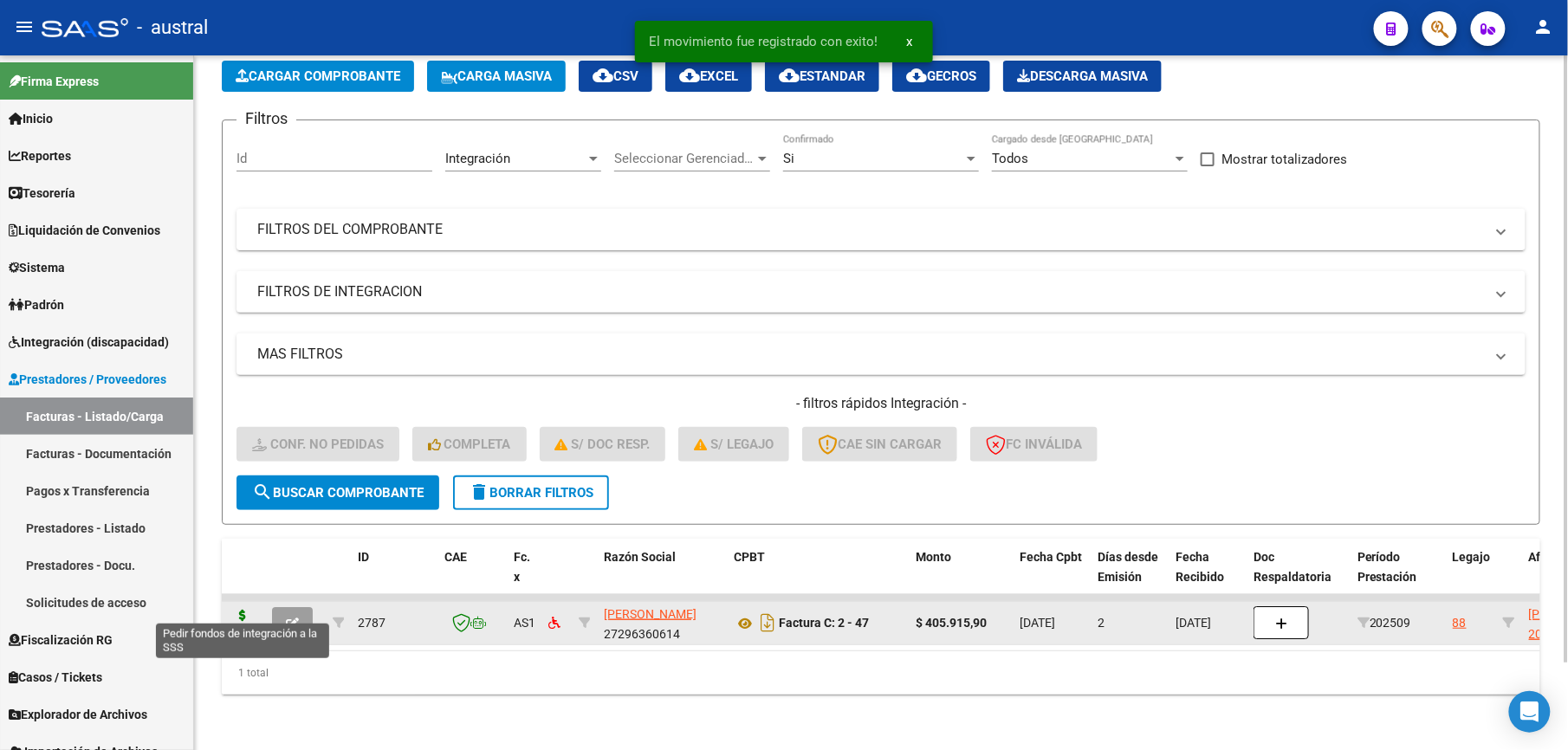
click at [237, 610] on icon at bounding box center [242, 622] width 27 height 24
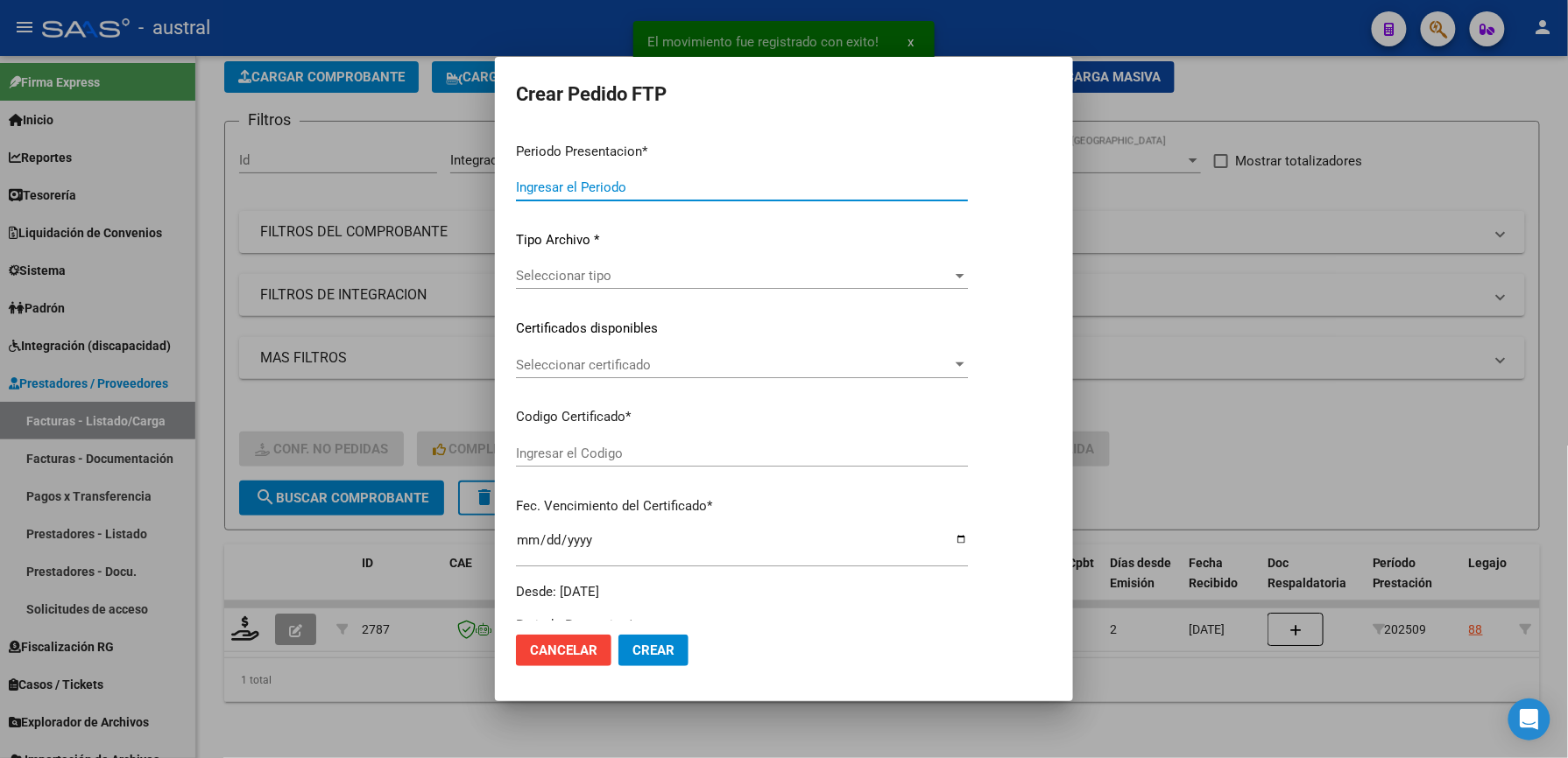
type input "202509"
type input "$ 405.915,90"
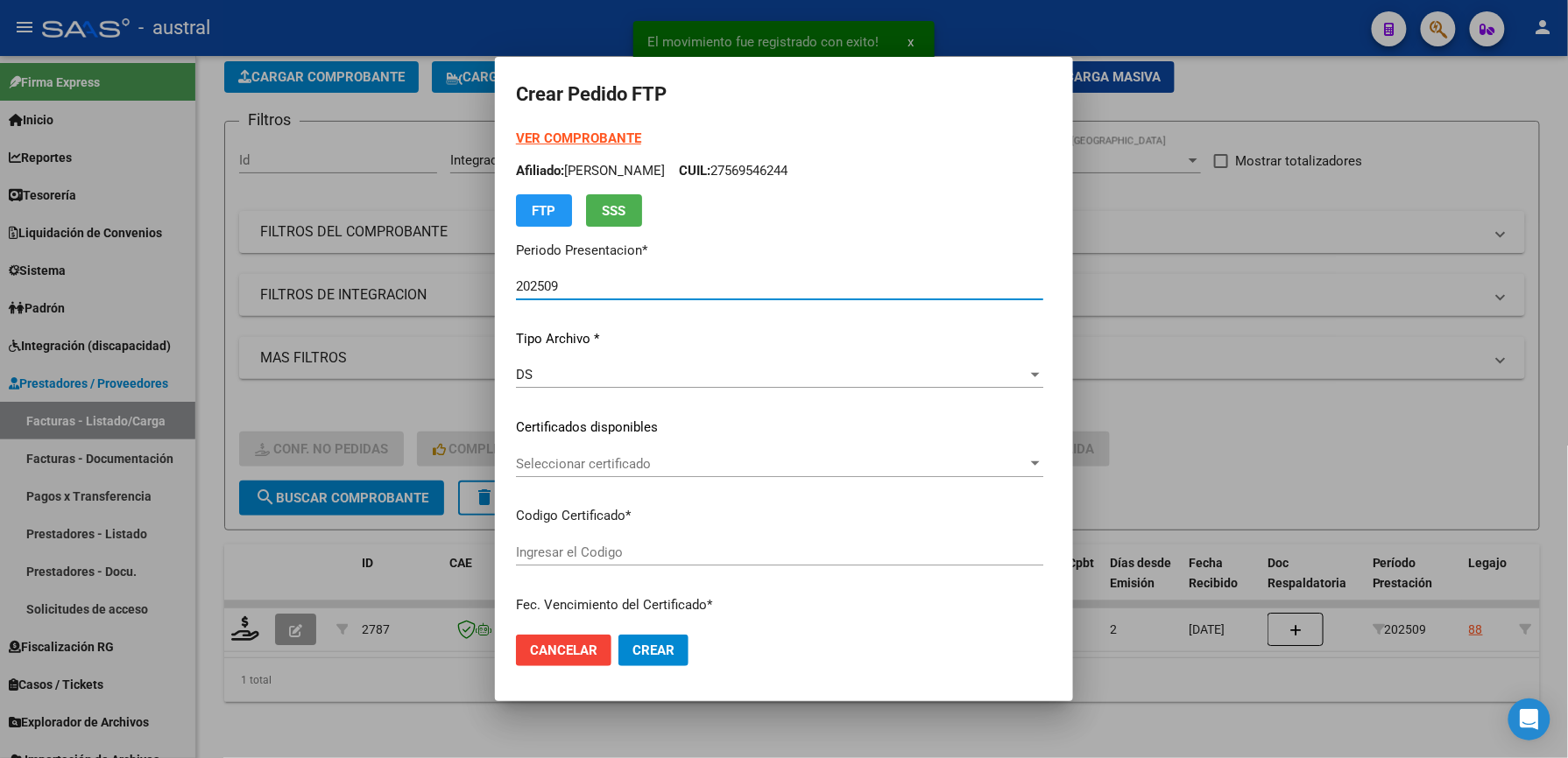
type input "505776090"
type input "[DATE]"
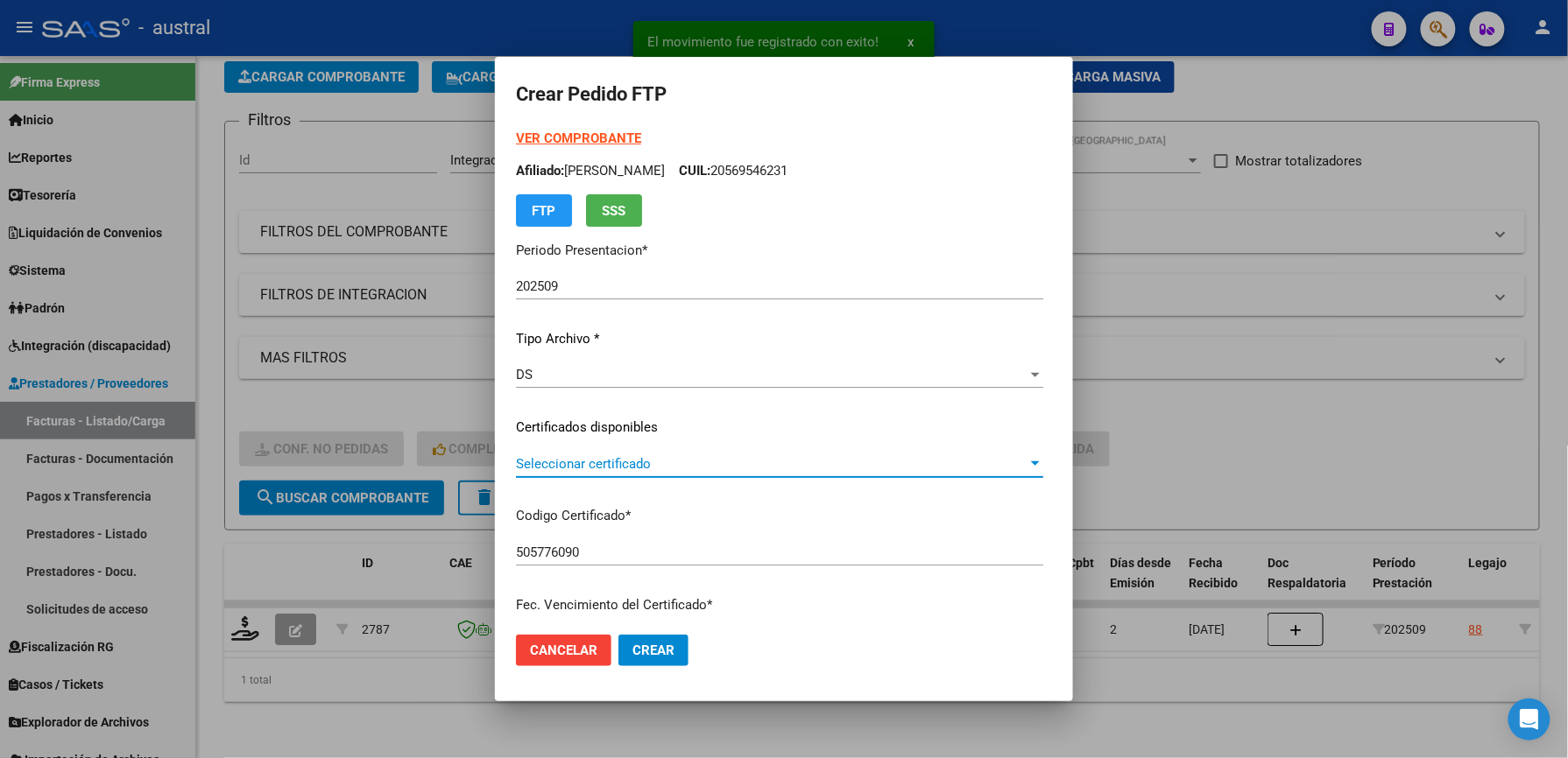
click at [533, 469] on span "Seleccionar certificado" at bounding box center [771, 464] width 511 height 16
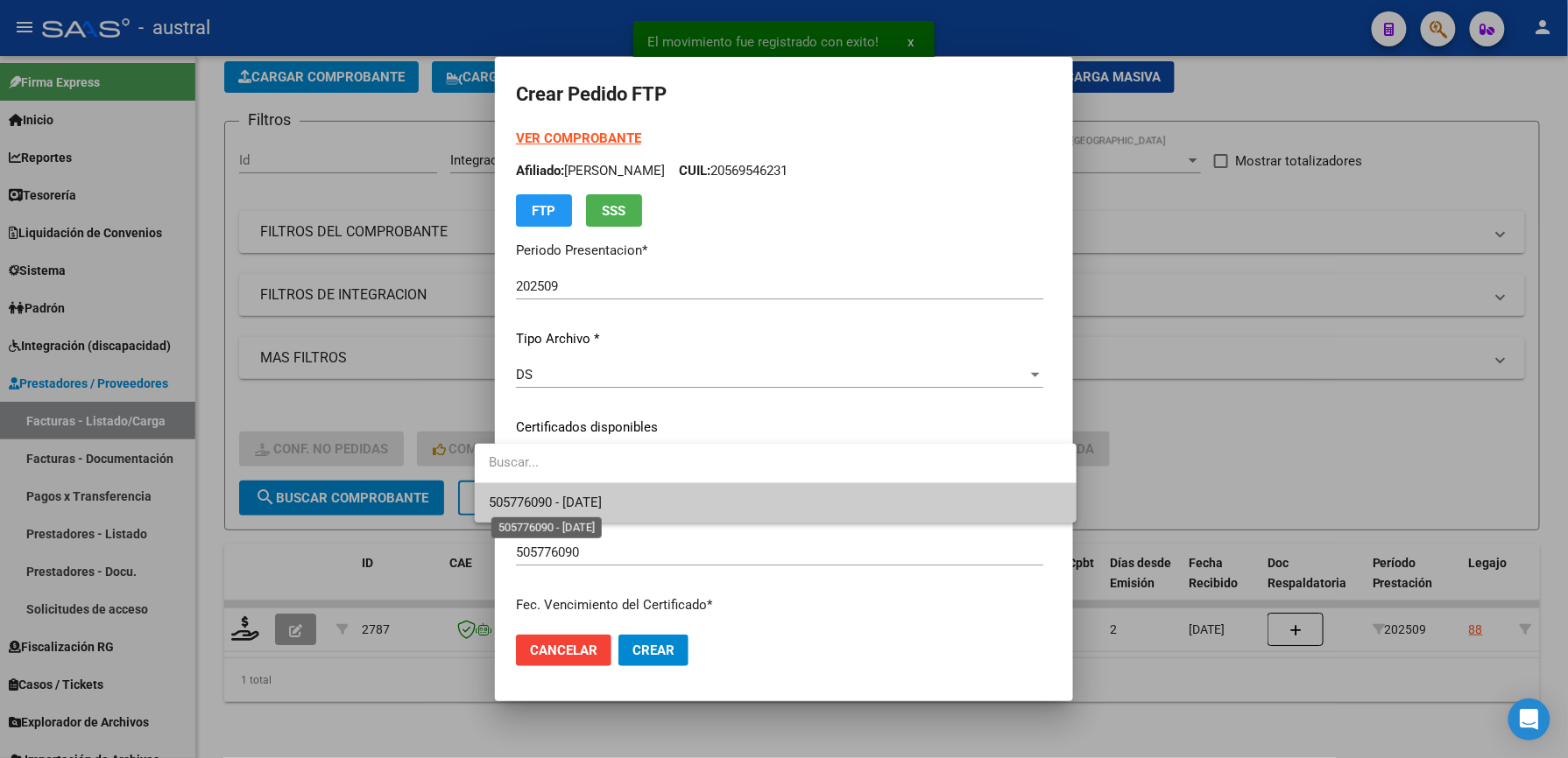
drag, startPoint x: 566, startPoint y: 508, endPoint x: 551, endPoint y: 403, distance: 106.1
click at [566, 496] on span "505776090 - [DATE]" at bounding box center [545, 503] width 113 height 16
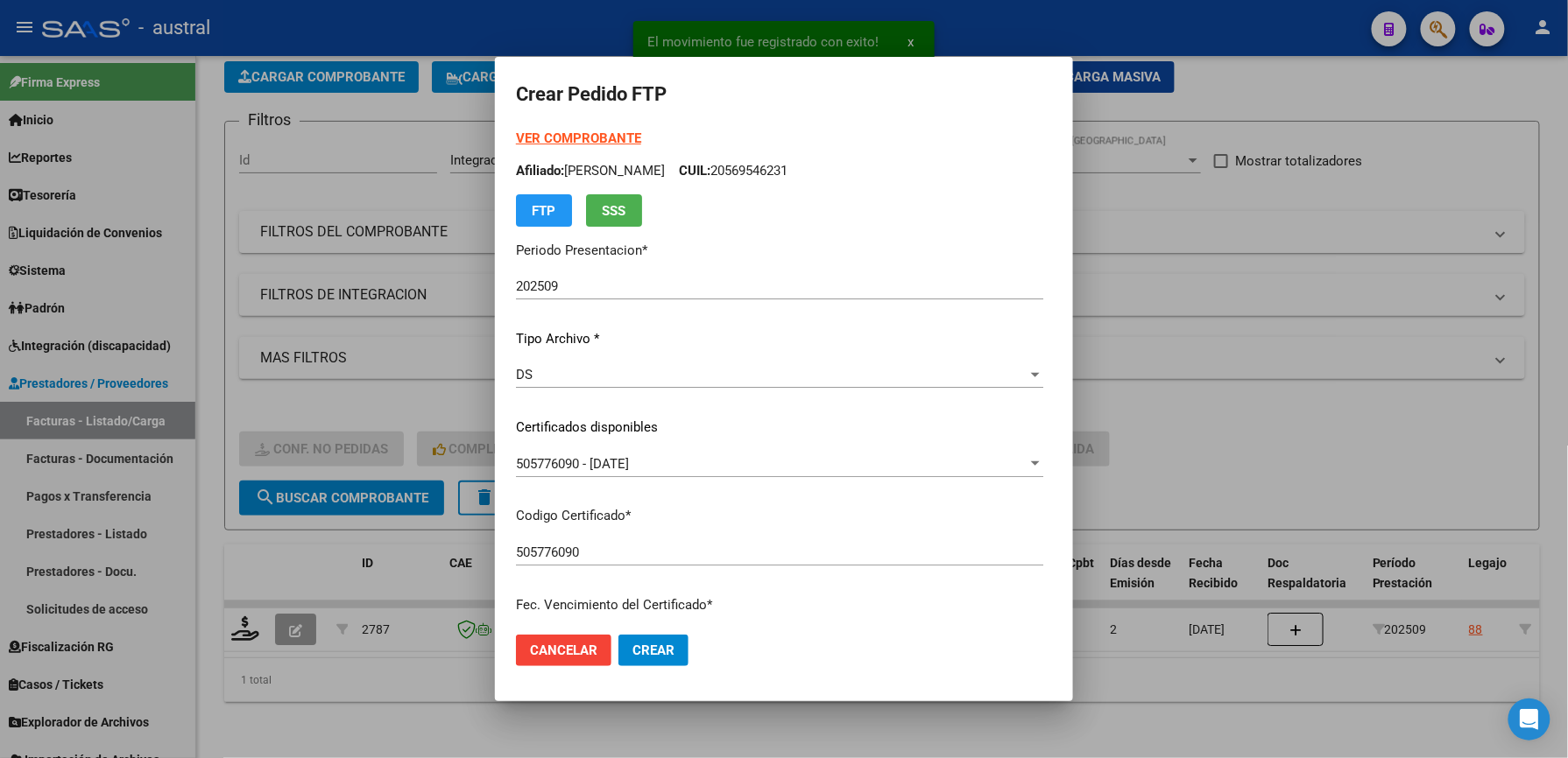
click at [541, 139] on strong "VER COMPROBANTE" at bounding box center [578, 139] width 125 height 16
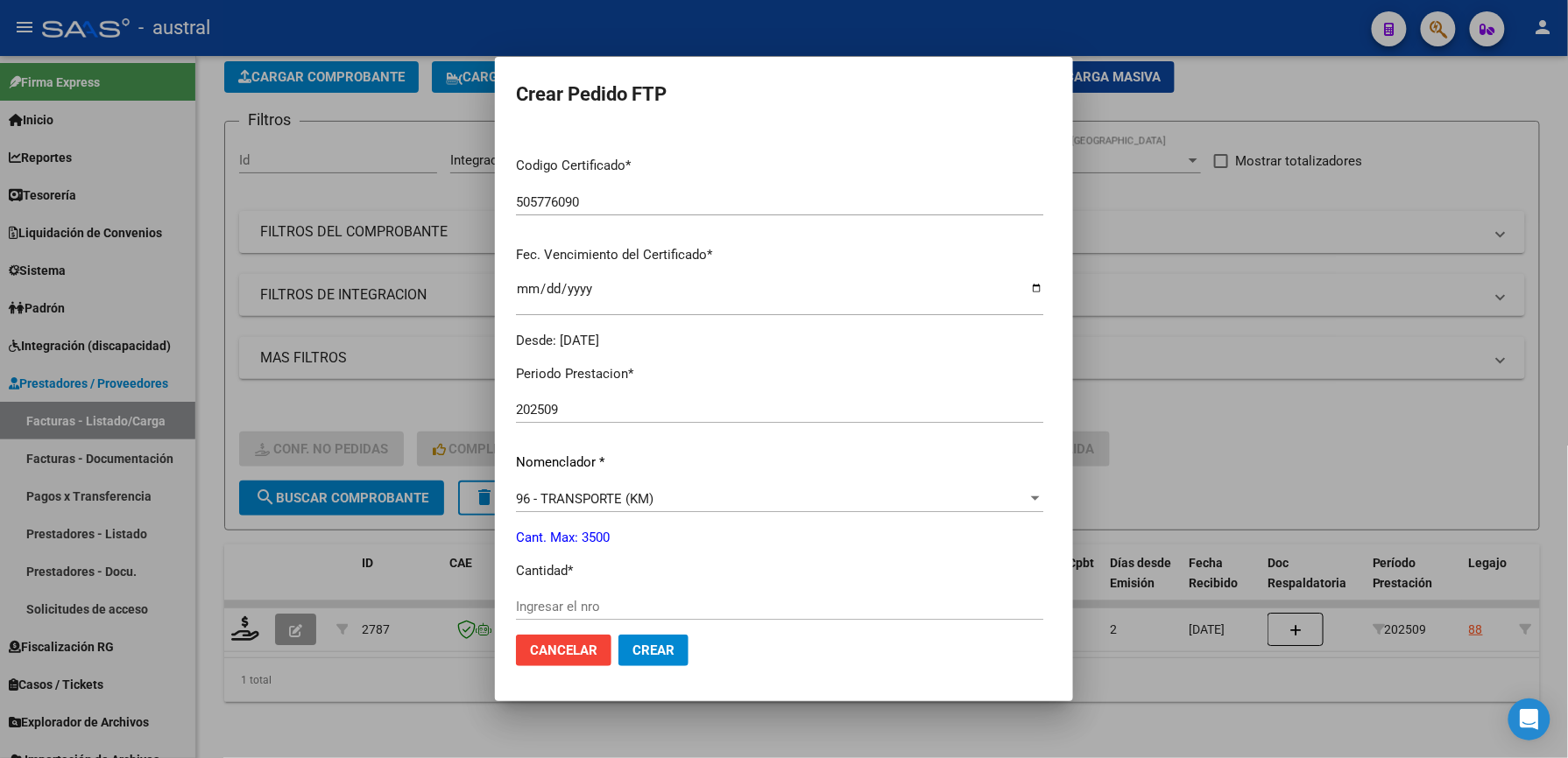
scroll to position [466, 0]
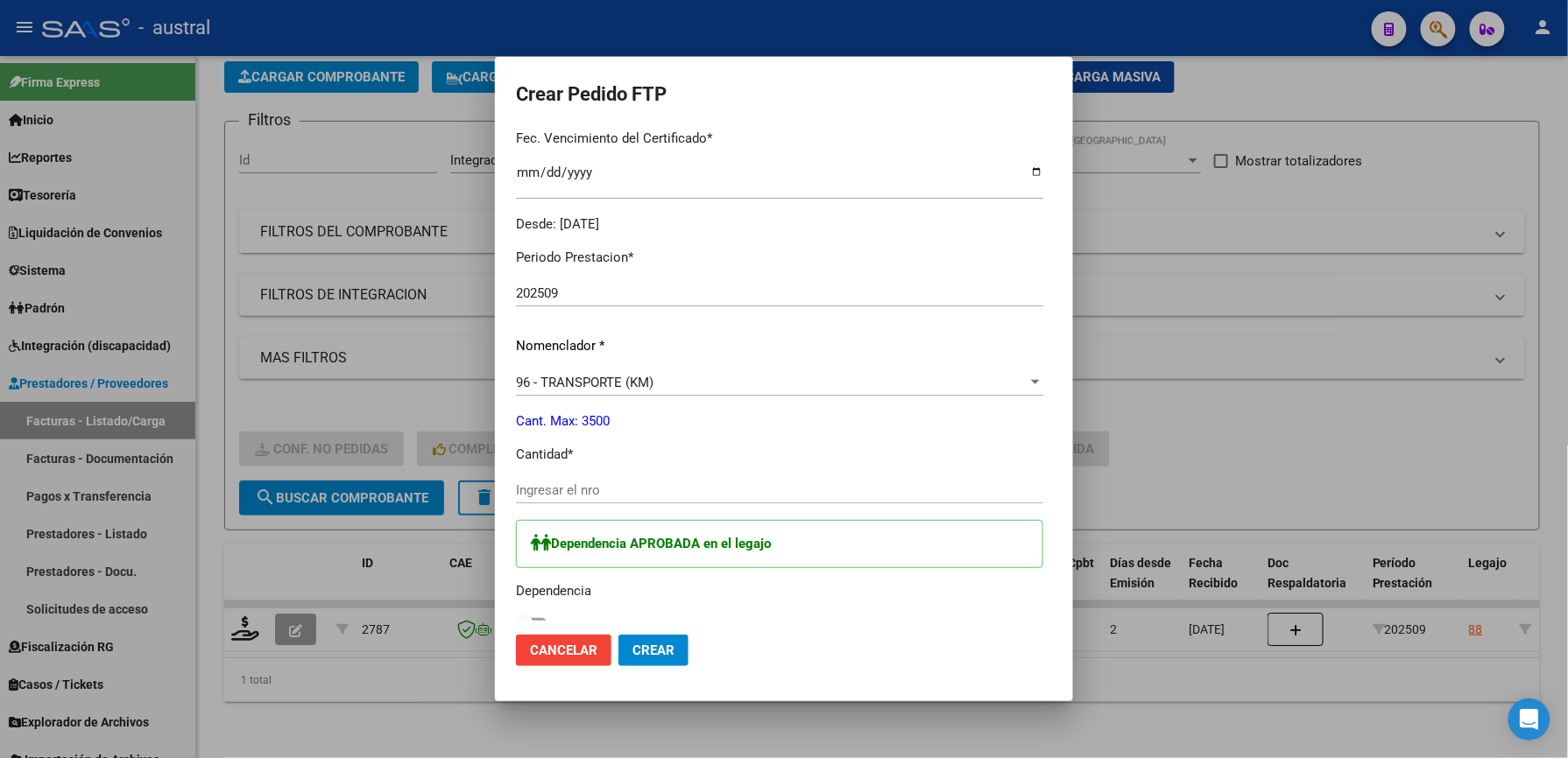
click at [540, 500] on div "Ingresar el nro" at bounding box center [779, 490] width 527 height 26
click at [537, 495] on input "Ingresar el nro" at bounding box center [779, 490] width 527 height 16
type input "555"
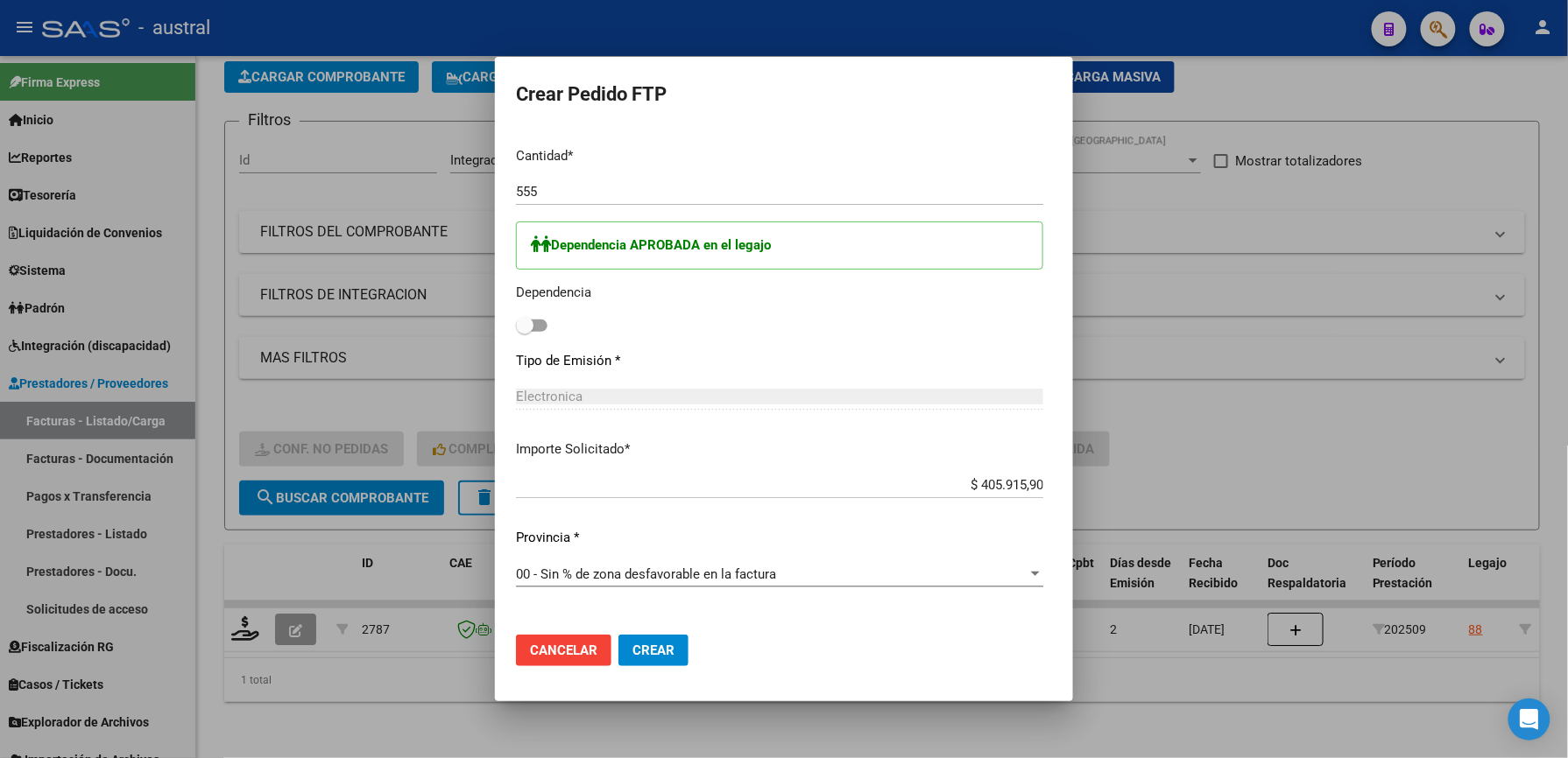
scroll to position [817, 0]
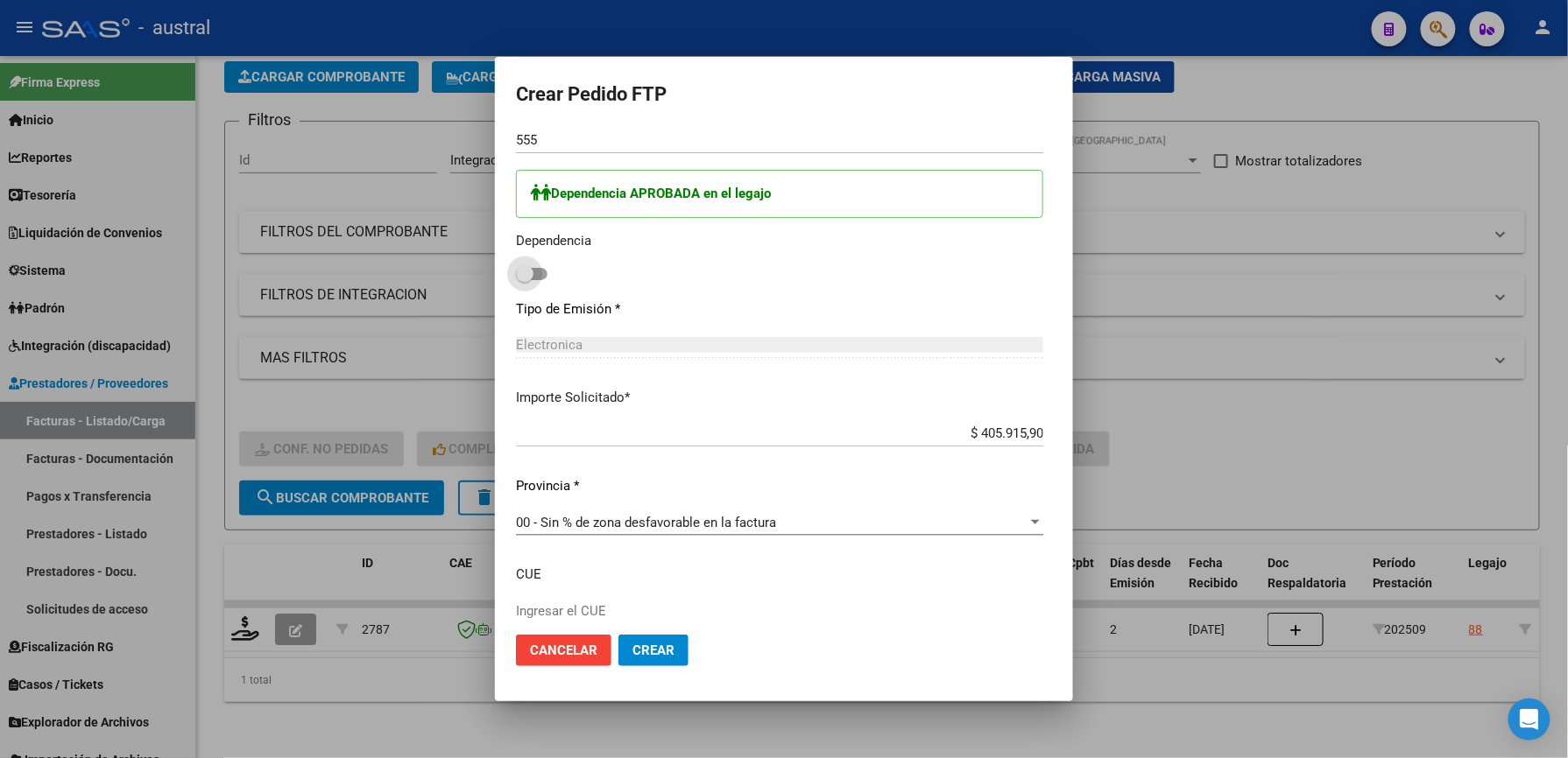
click at [517, 269] on span at bounding box center [531, 274] width 31 height 13
click at [524, 280] on input "checkbox" at bounding box center [524, 280] width 1 height 1
checkbox input "true"
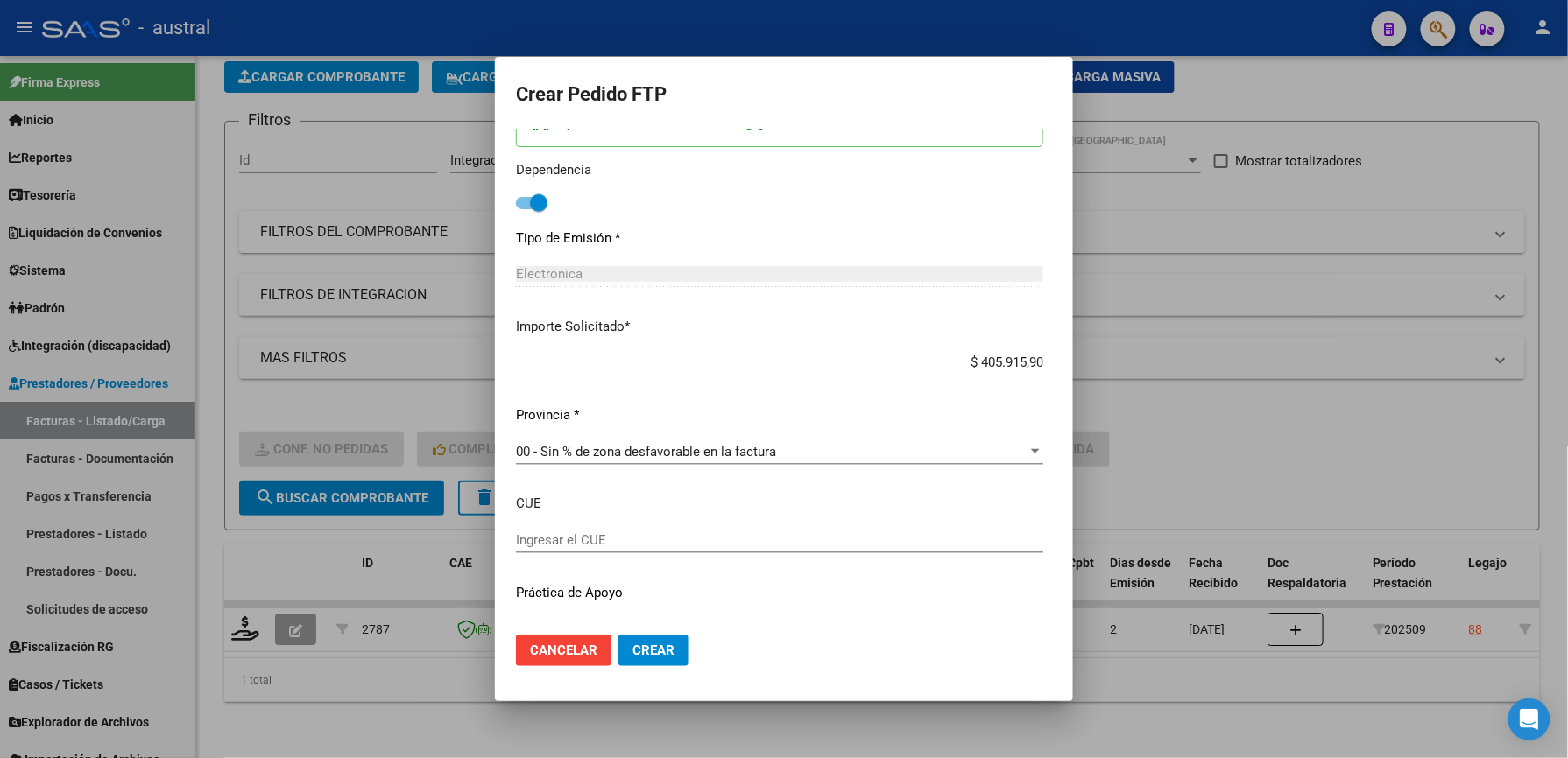
scroll to position [924, 0]
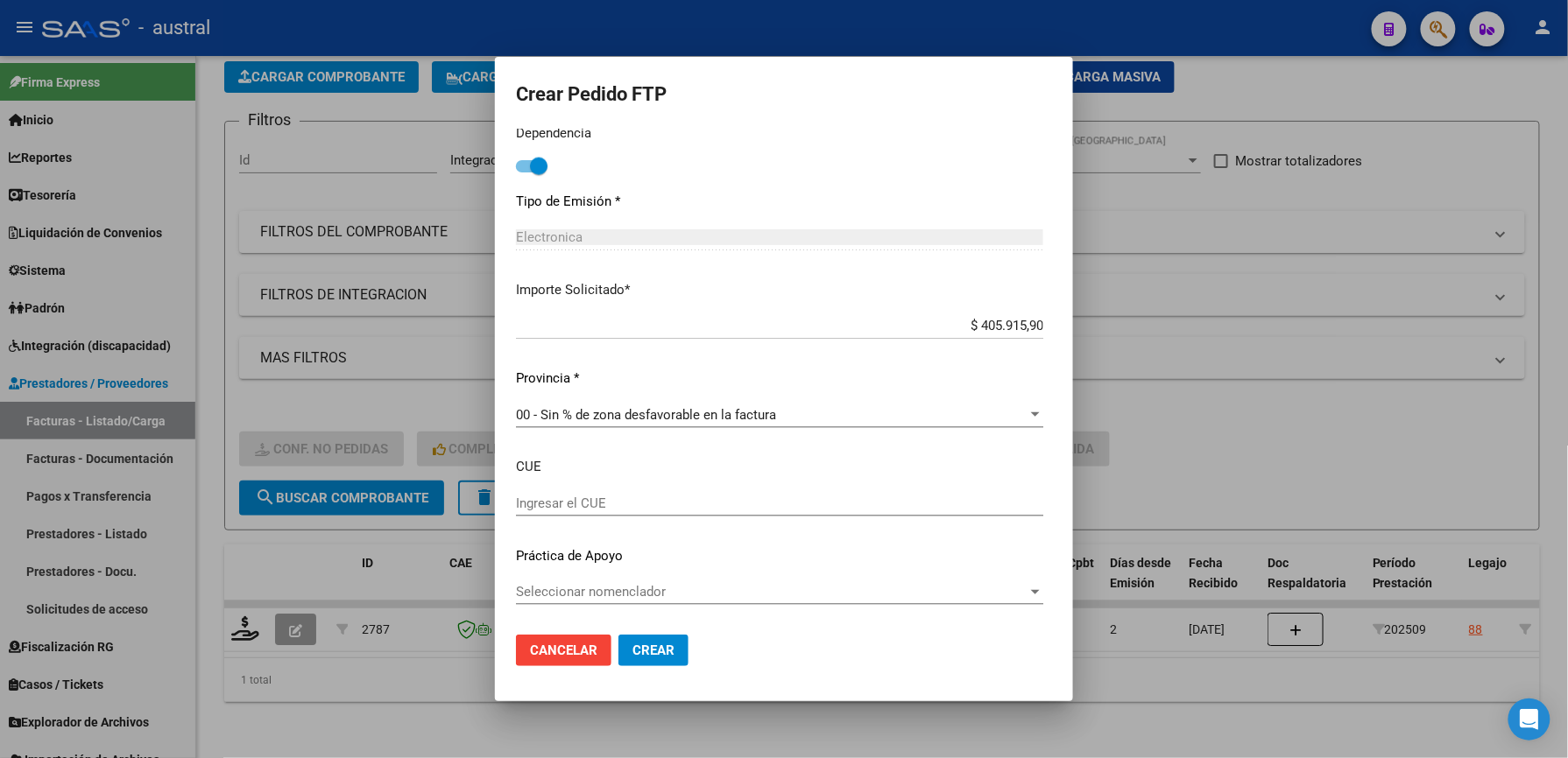
click at [632, 645] on span "Crear" at bounding box center [653, 651] width 42 height 16
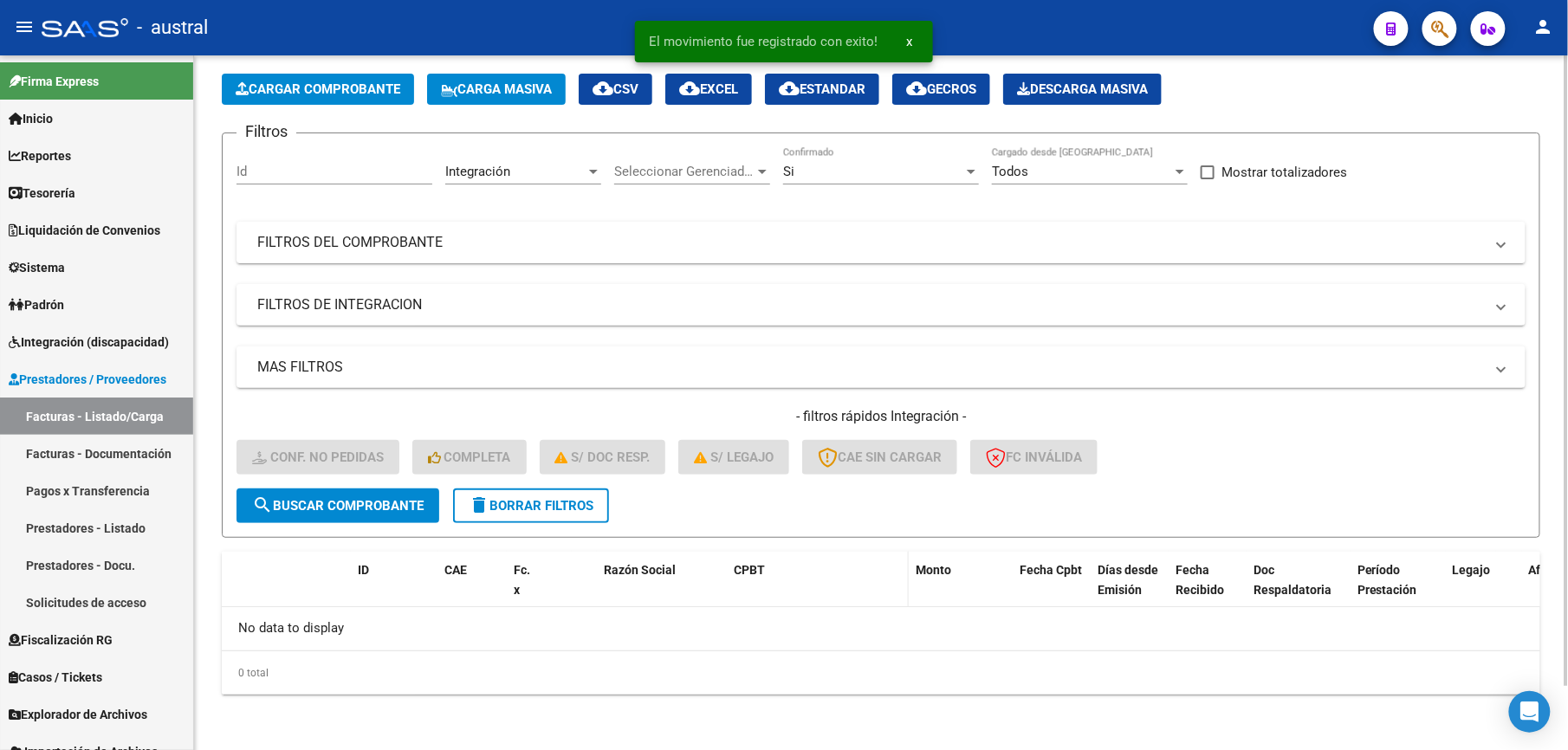
scroll to position [70, 0]
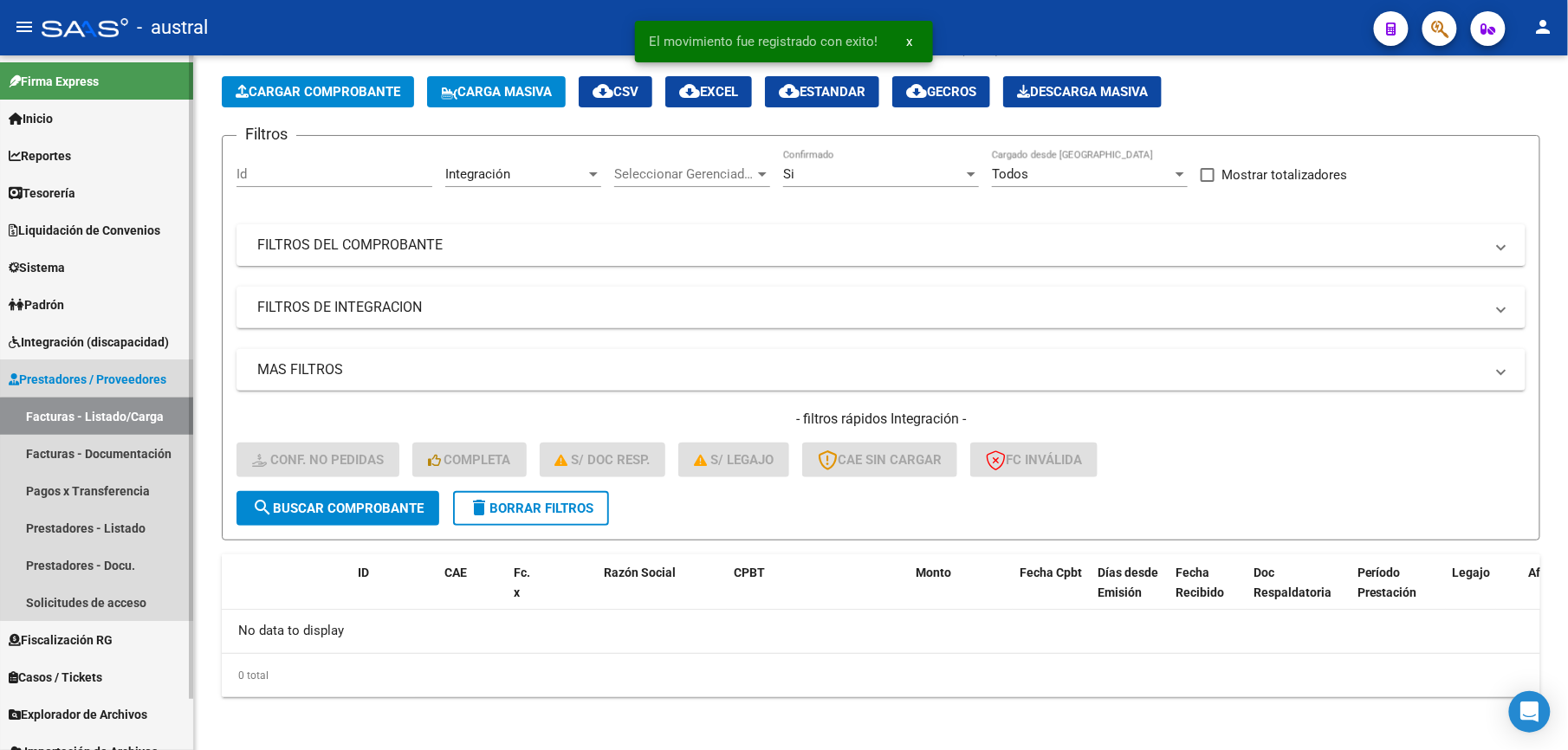
click at [142, 417] on link "Facturas - Listado/Carga" at bounding box center [97, 416] width 193 height 37
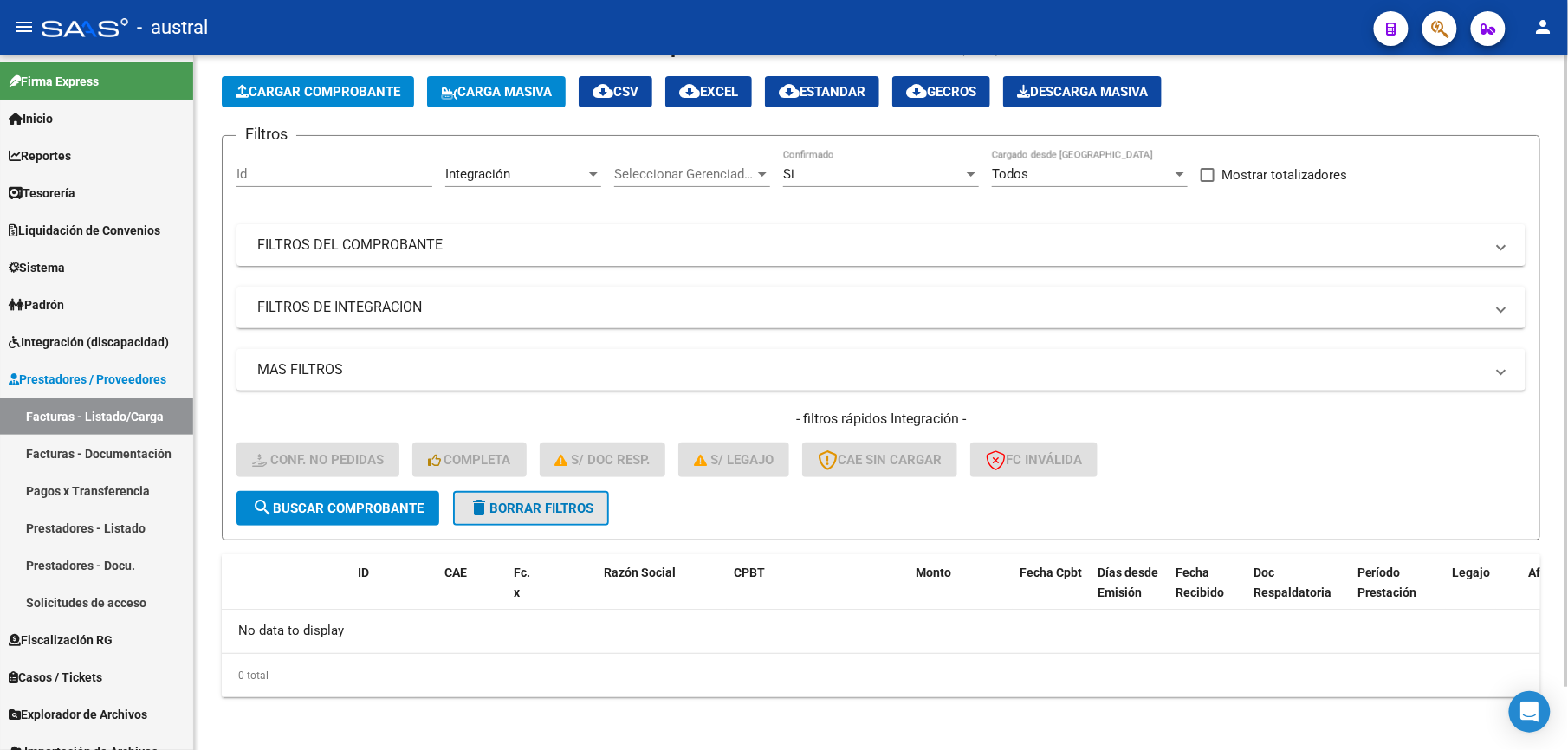
click at [541, 506] on span "delete Borrar Filtros" at bounding box center [531, 508] width 125 height 16
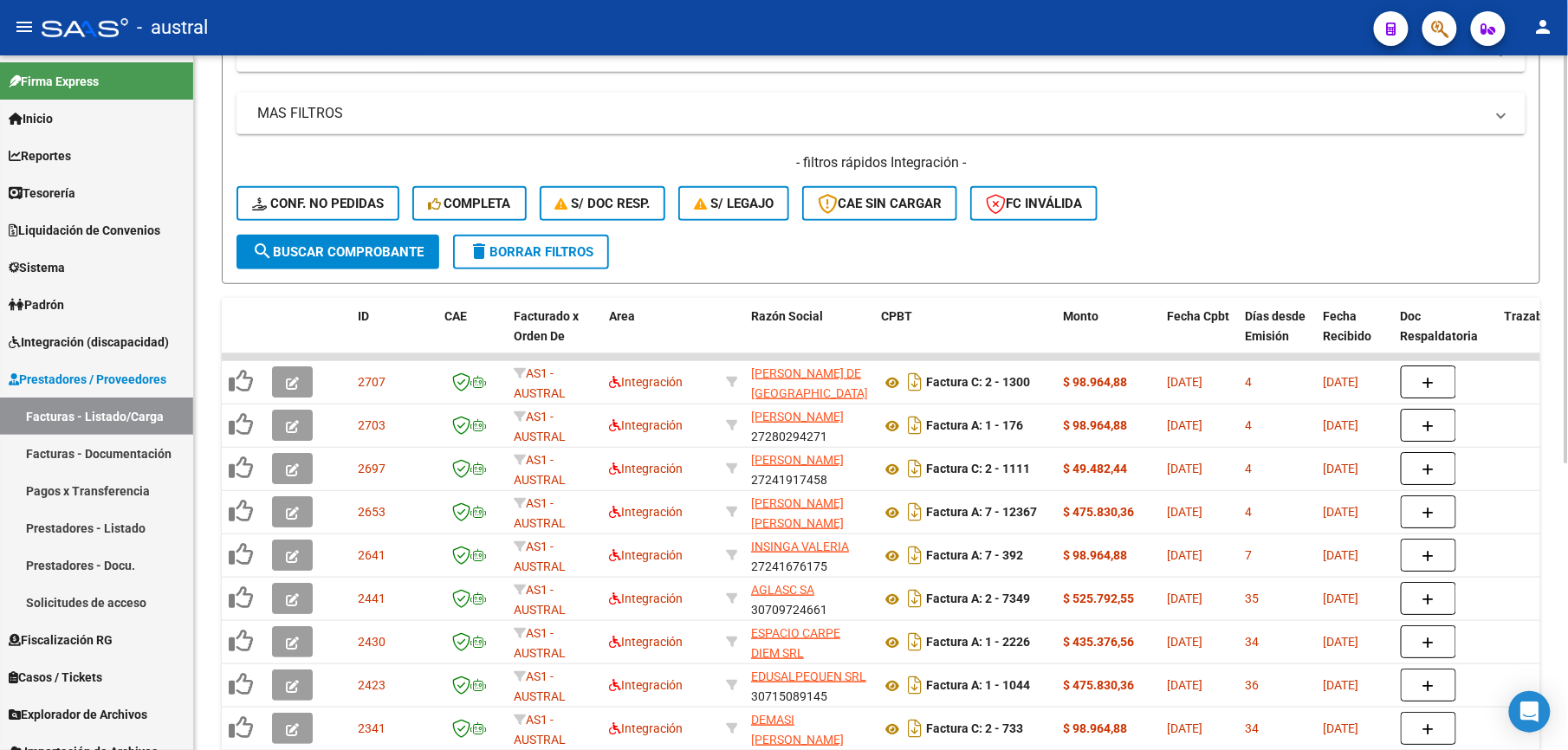
scroll to position [143, 0]
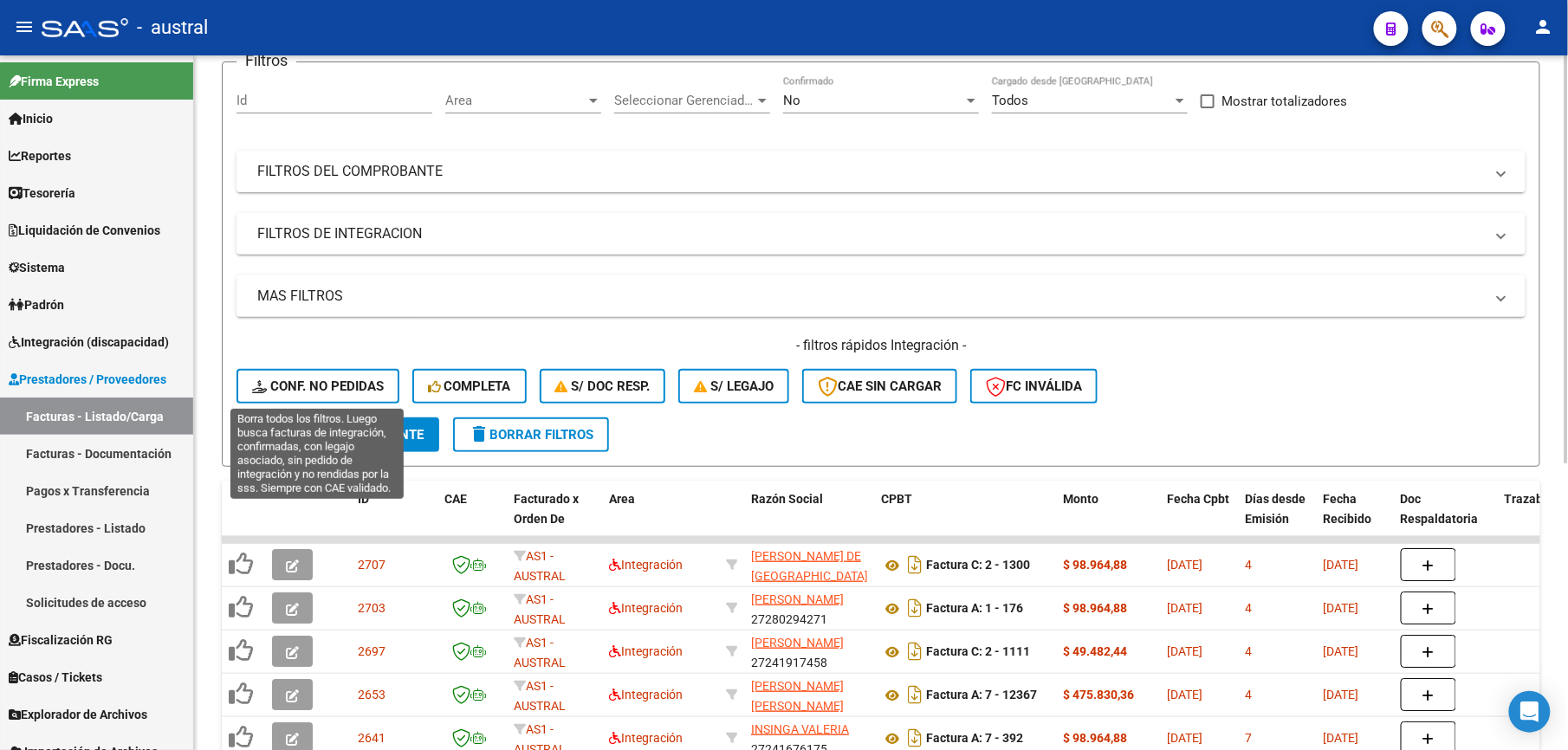
click at [330, 384] on span "Conf. no pedidas" at bounding box center [318, 386] width 132 height 16
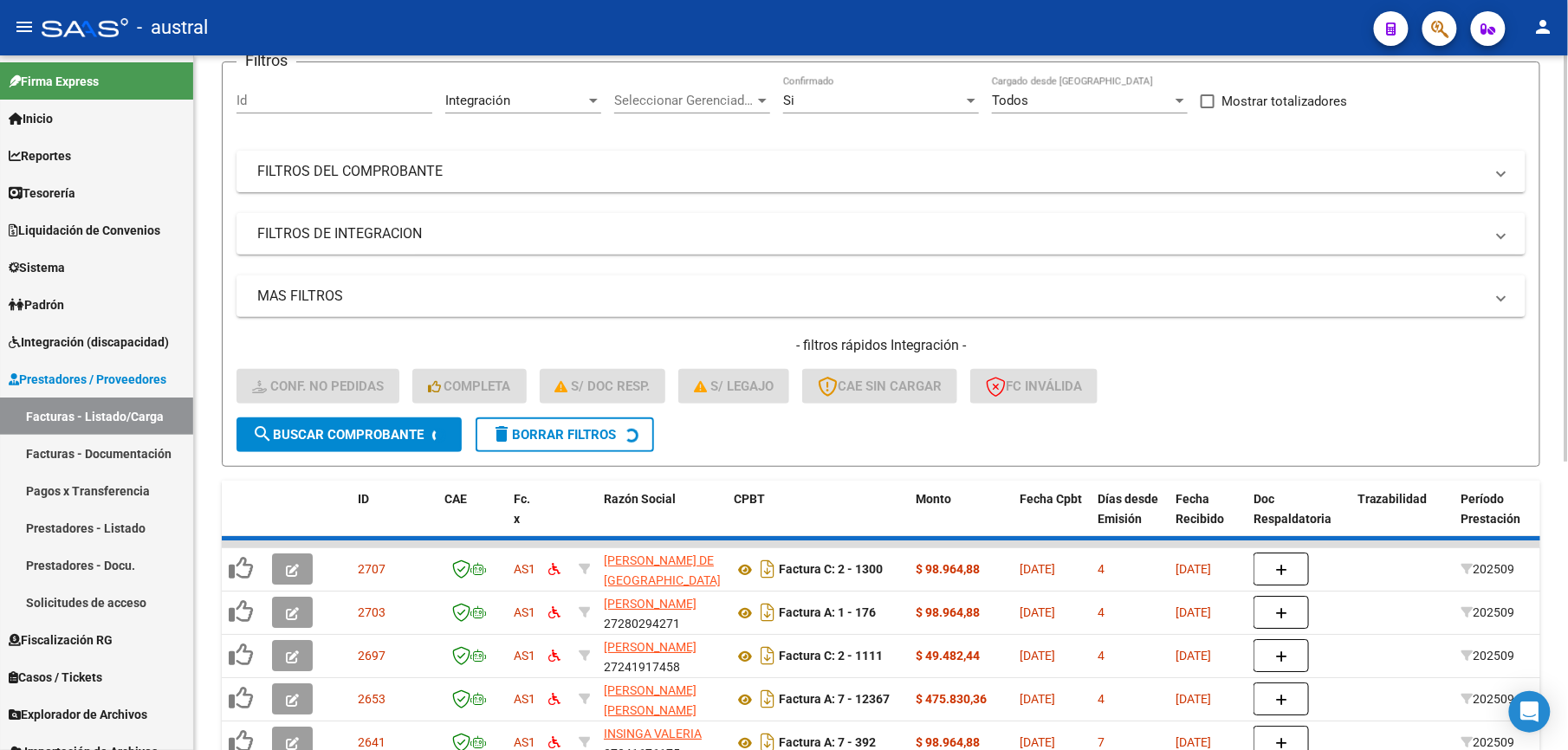
scroll to position [70, 0]
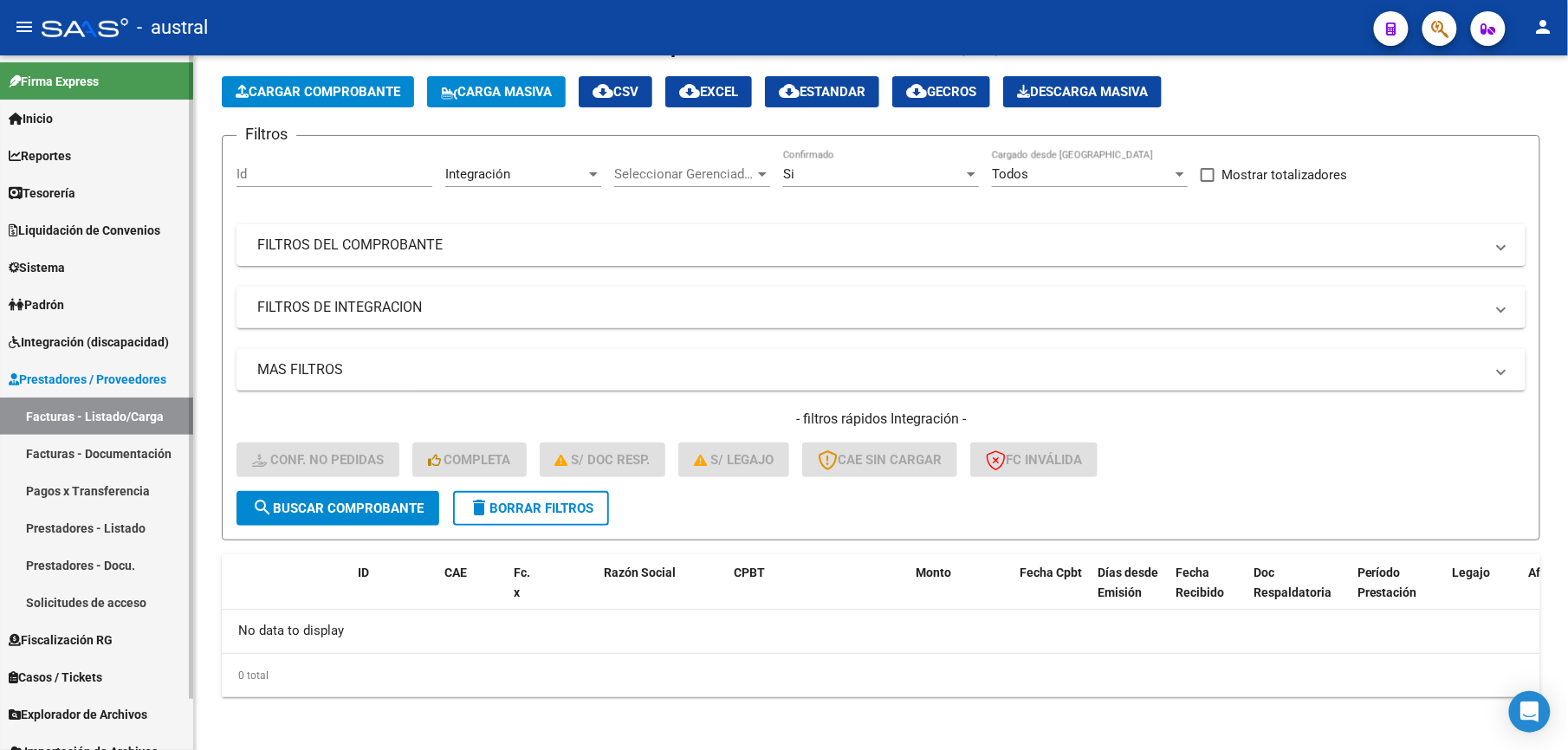
click at [144, 421] on link "Facturas - Listado/Carga" at bounding box center [97, 416] width 193 height 37
